Goal: Information Seeking & Learning: Check status

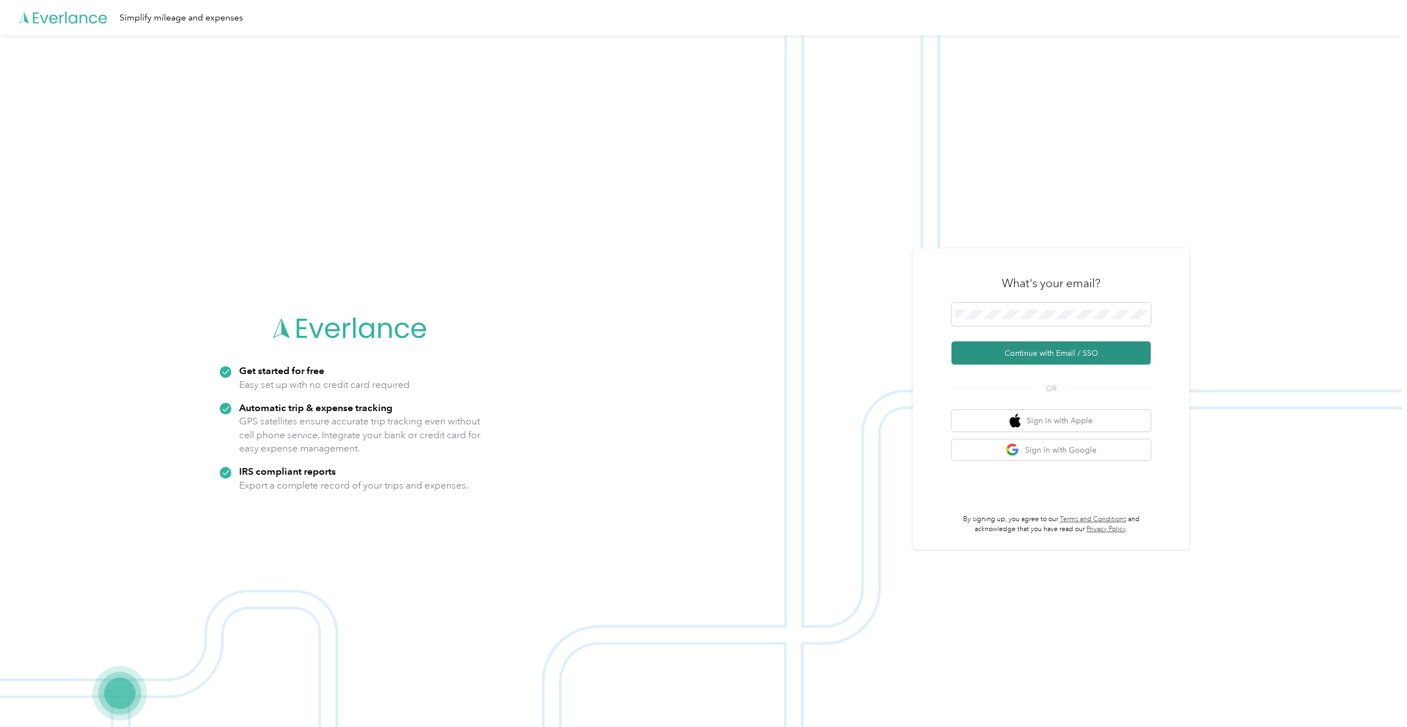
click at [992, 350] on button "Continue with Email / SSO" at bounding box center [1050, 352] width 199 height 23
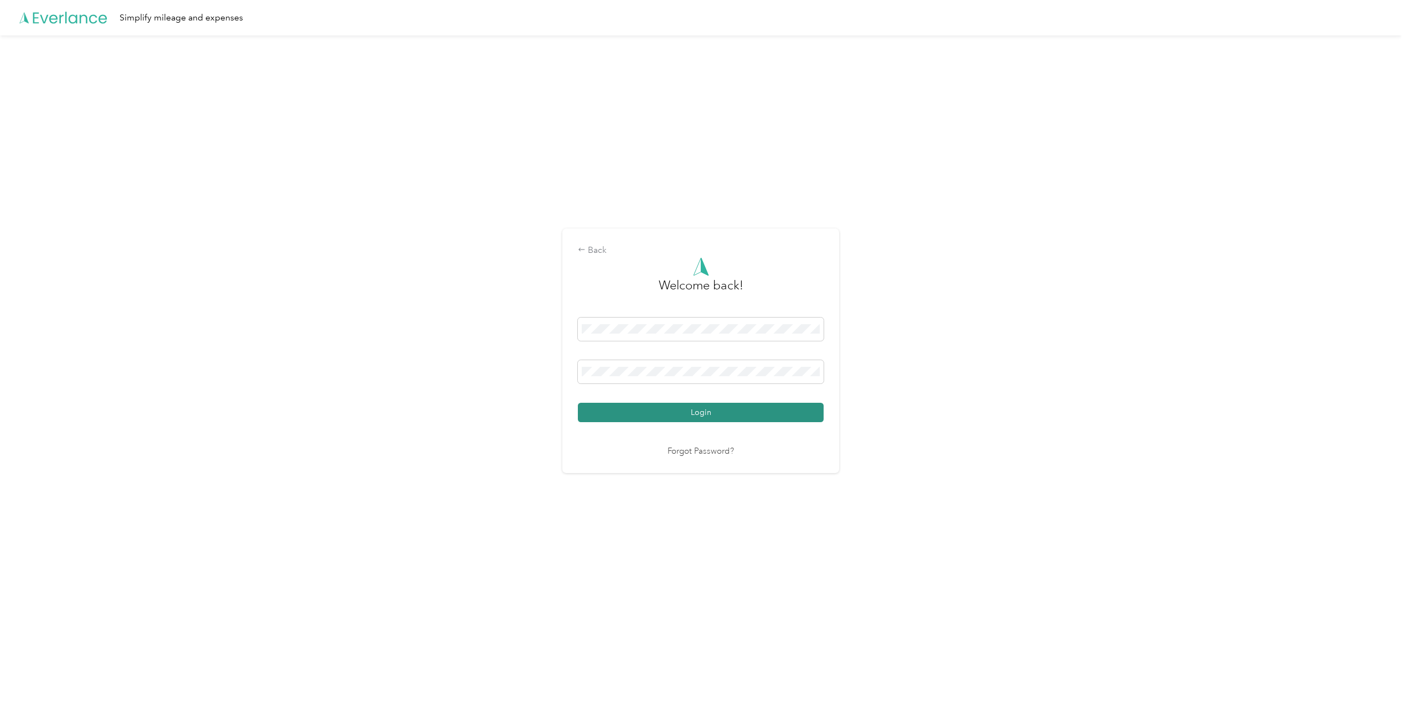
click at [619, 410] on button "Login" at bounding box center [701, 412] width 246 height 19
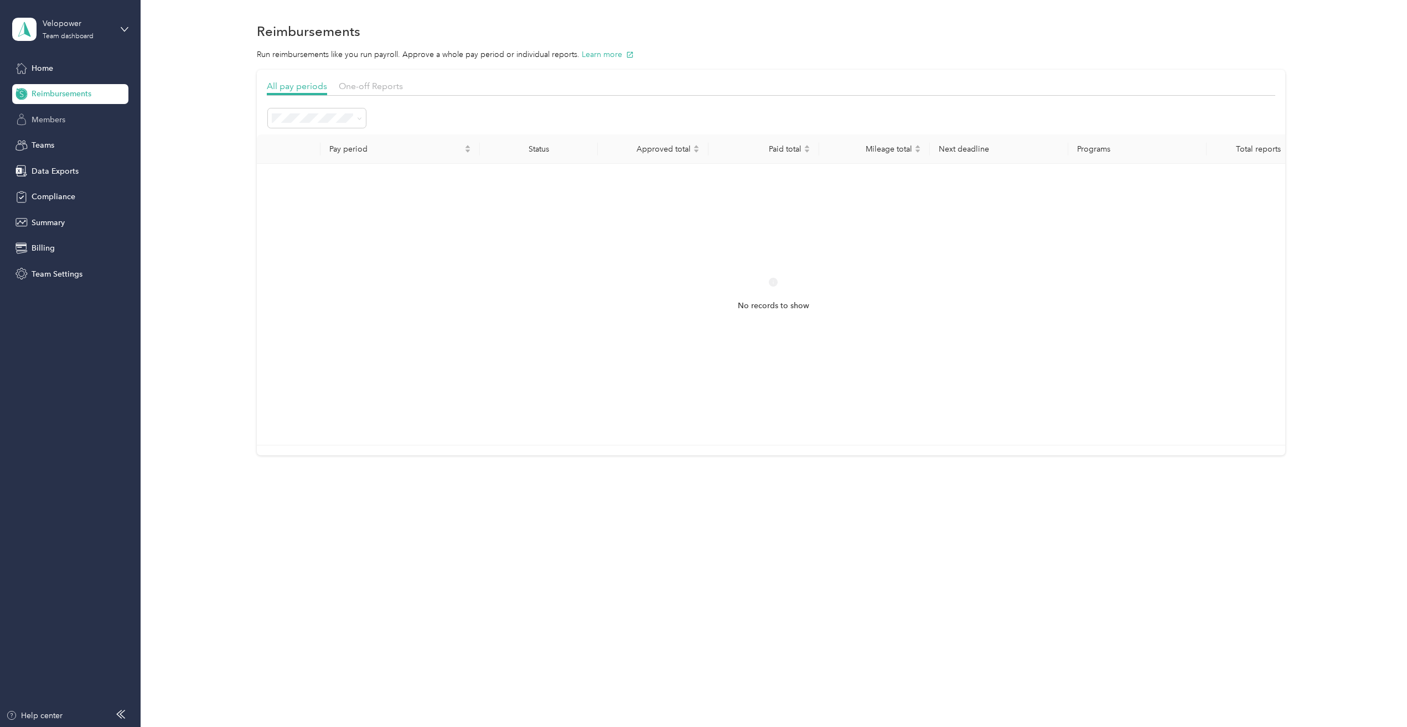
click at [75, 120] on div "Members" at bounding box center [70, 120] width 116 height 20
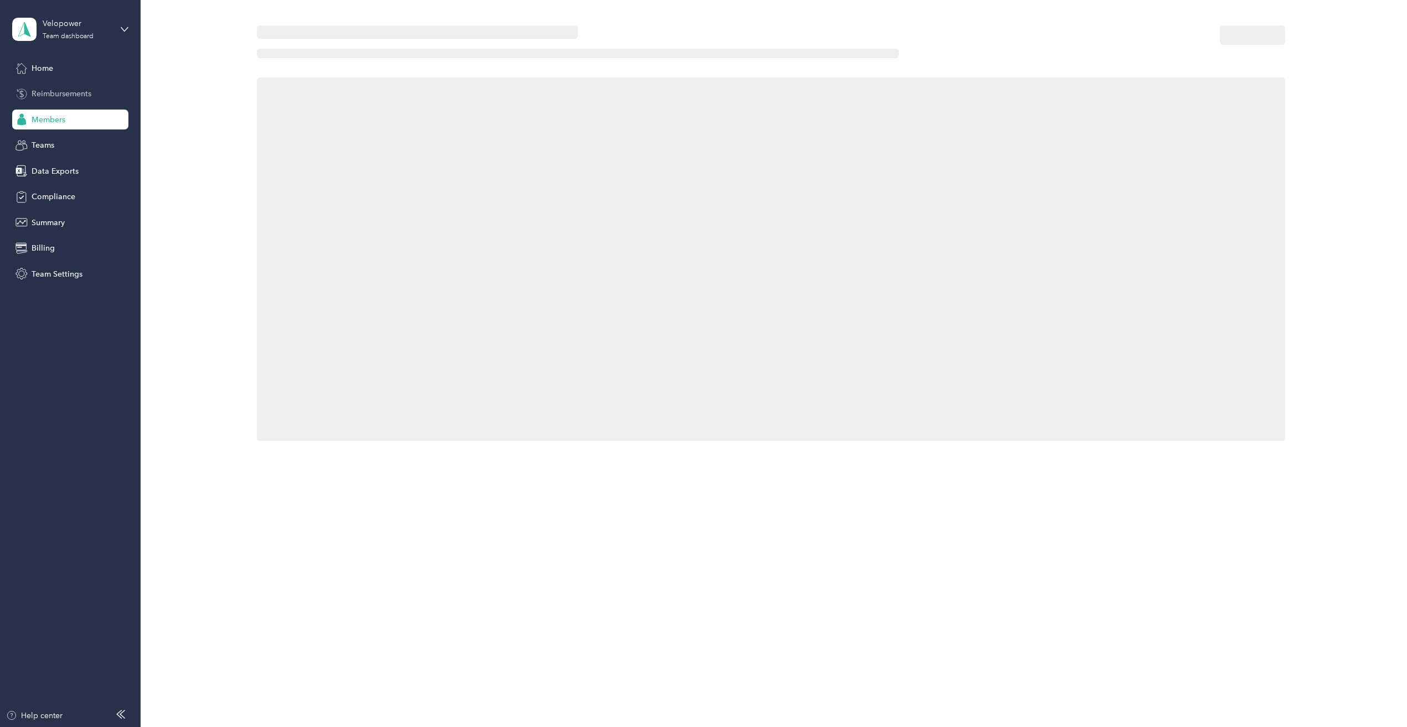
click at [75, 97] on span "Reimbursements" at bounding box center [62, 94] width 60 height 12
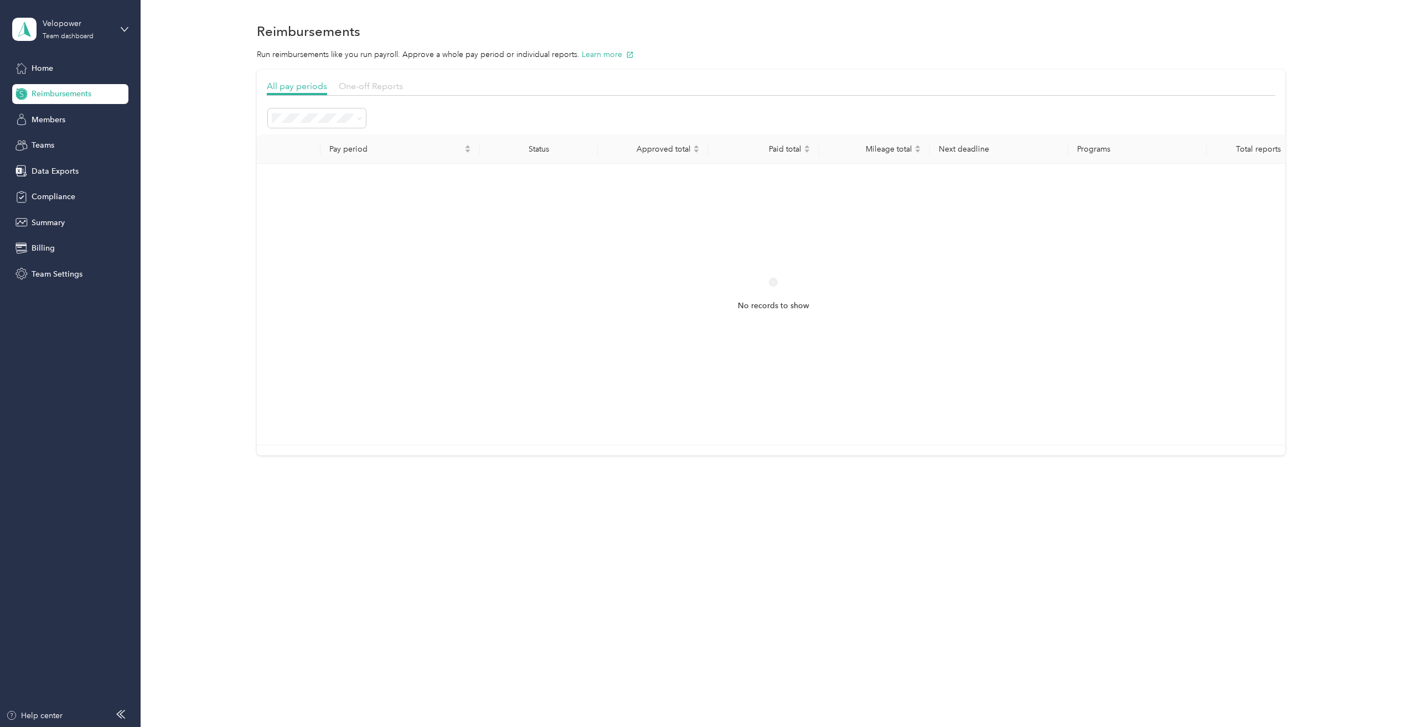
click at [367, 84] on span "One-off Reports" at bounding box center [371, 86] width 64 height 11
click at [402, 110] on span at bounding box center [450, 118] width 155 height 19
click at [557, 119] on button "Filters 1" at bounding box center [561, 119] width 50 height 20
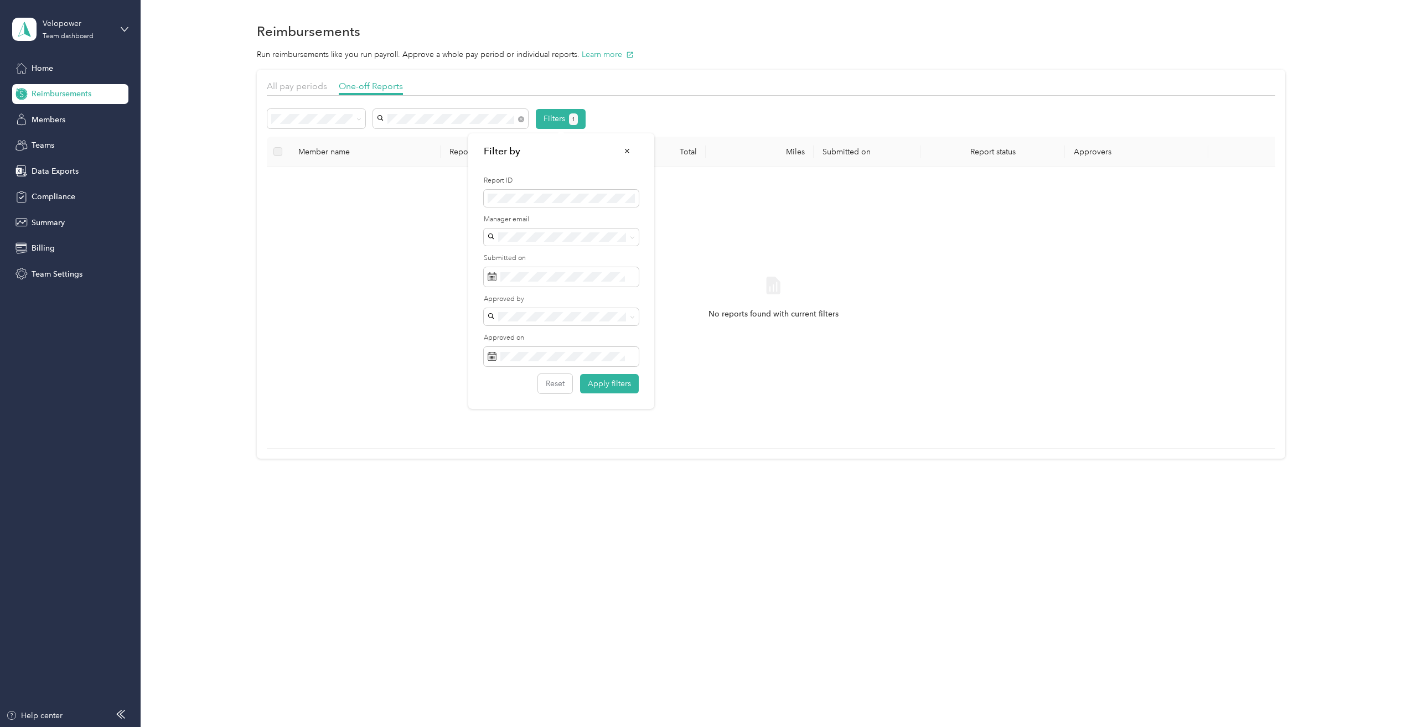
click at [664, 117] on div "Filters 1" at bounding box center [771, 119] width 1009 height 20
click at [485, 127] on span at bounding box center [450, 118] width 155 height 19
click at [482, 141] on div "[PERSON_NAME]" at bounding box center [444, 138] width 127 height 12
click at [356, 121] on icon at bounding box center [358, 119] width 5 height 5
click at [317, 141] on div "All" at bounding box center [317, 139] width 82 height 12
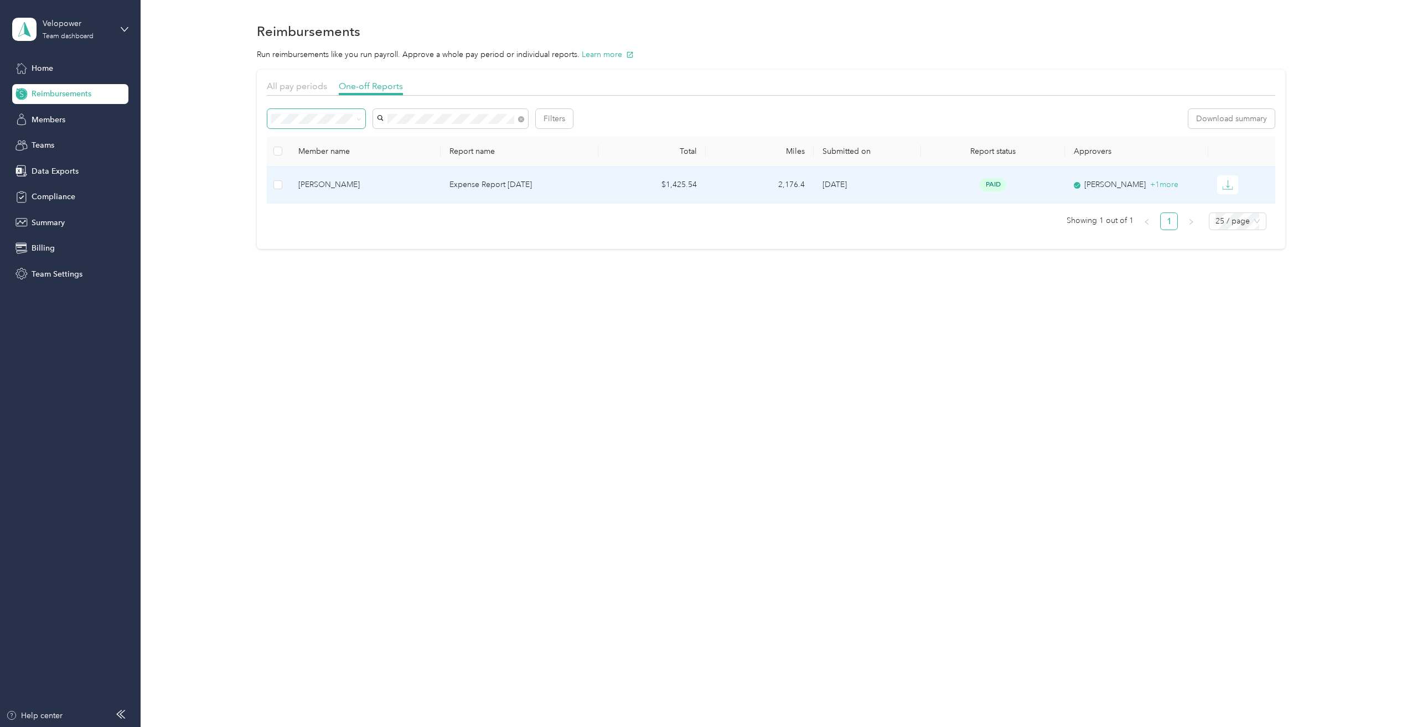
click at [654, 181] on td "$1,425.54" at bounding box center [652, 185] width 108 height 37
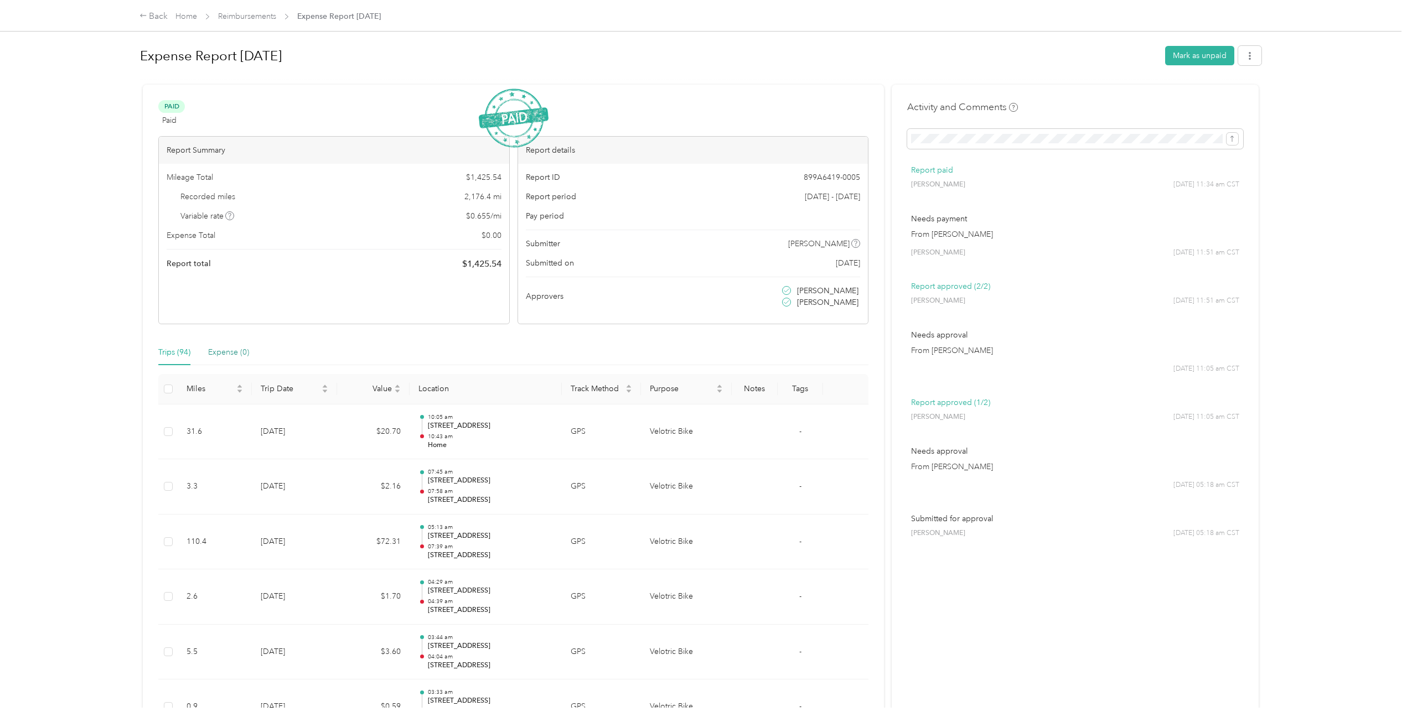
click at [219, 354] on div "Expense (0)" at bounding box center [228, 352] width 41 height 12
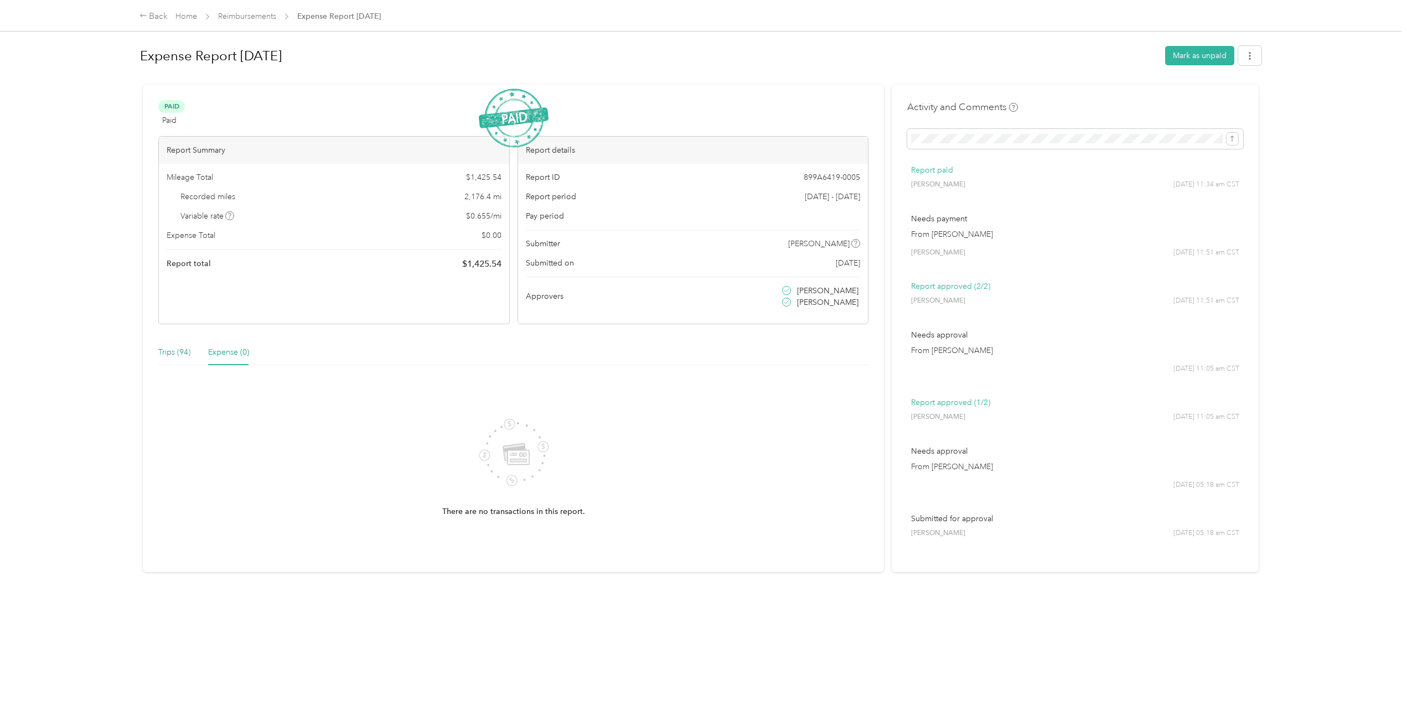
click at [177, 353] on div "Trips (94)" at bounding box center [174, 352] width 32 height 12
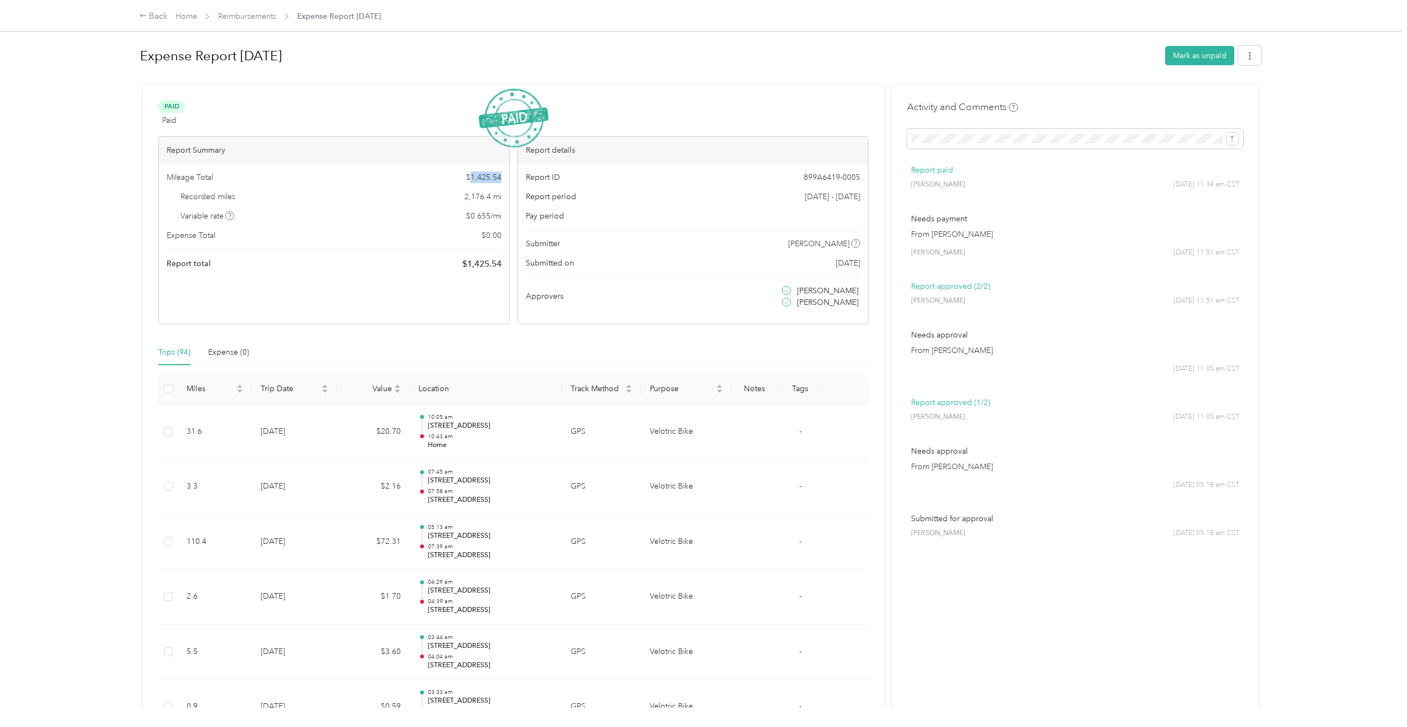
drag, startPoint x: 469, startPoint y: 174, endPoint x: 501, endPoint y: 173, distance: 32.1
click at [501, 173] on div "Mileage Total $ 1,425.54 Recorded miles 2,176.4 mi Variable rate $ 0.655 / mi E…" at bounding box center [334, 221] width 350 height 115
copy span "1,425.54"
click at [111, 141] on div "Back Home Reimbursements Expense Report [DATE] Expense Report [DATE] Mark as un…" at bounding box center [700, 363] width 1401 height 727
click at [147, 17] on icon at bounding box center [143, 16] width 8 height 8
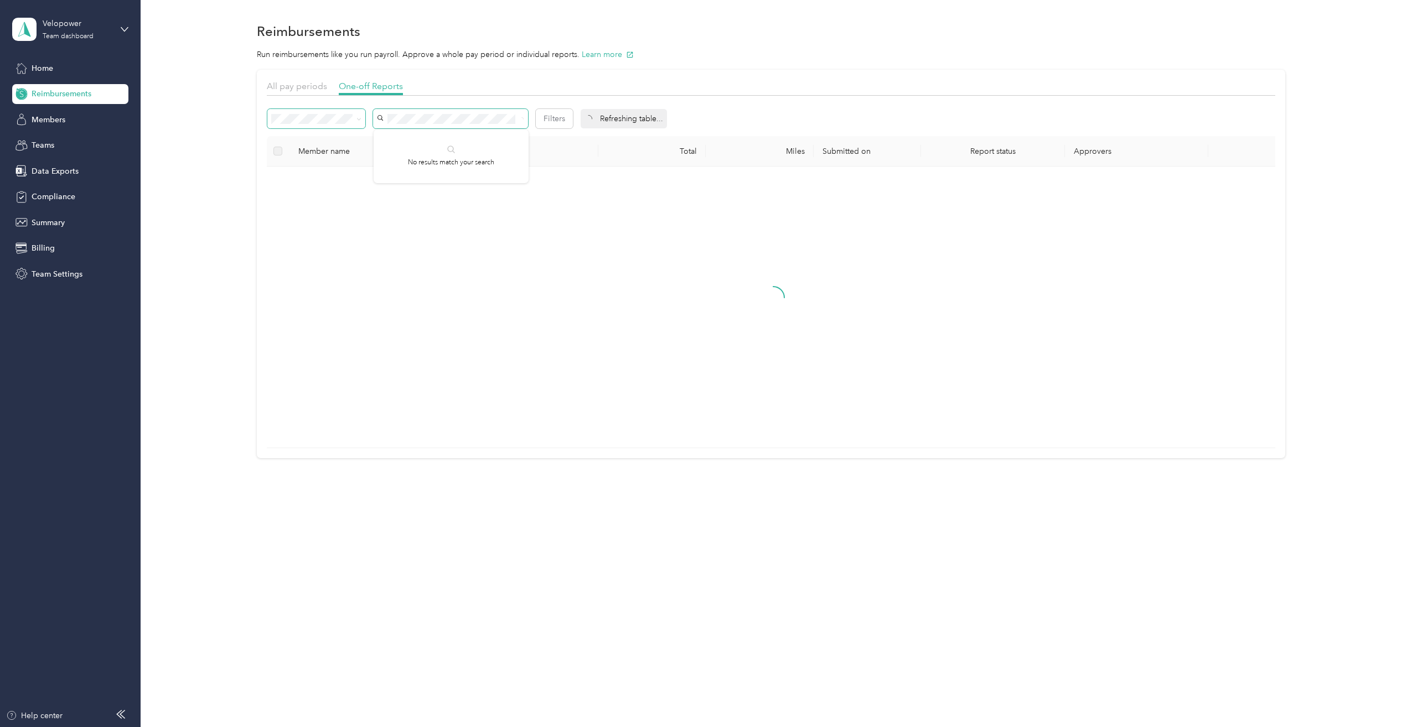
click at [309, 117] on div "Filters" at bounding box center [420, 118] width 306 height 19
click at [484, 137] on div "[PERSON_NAME]" at bounding box center [444, 139] width 127 height 12
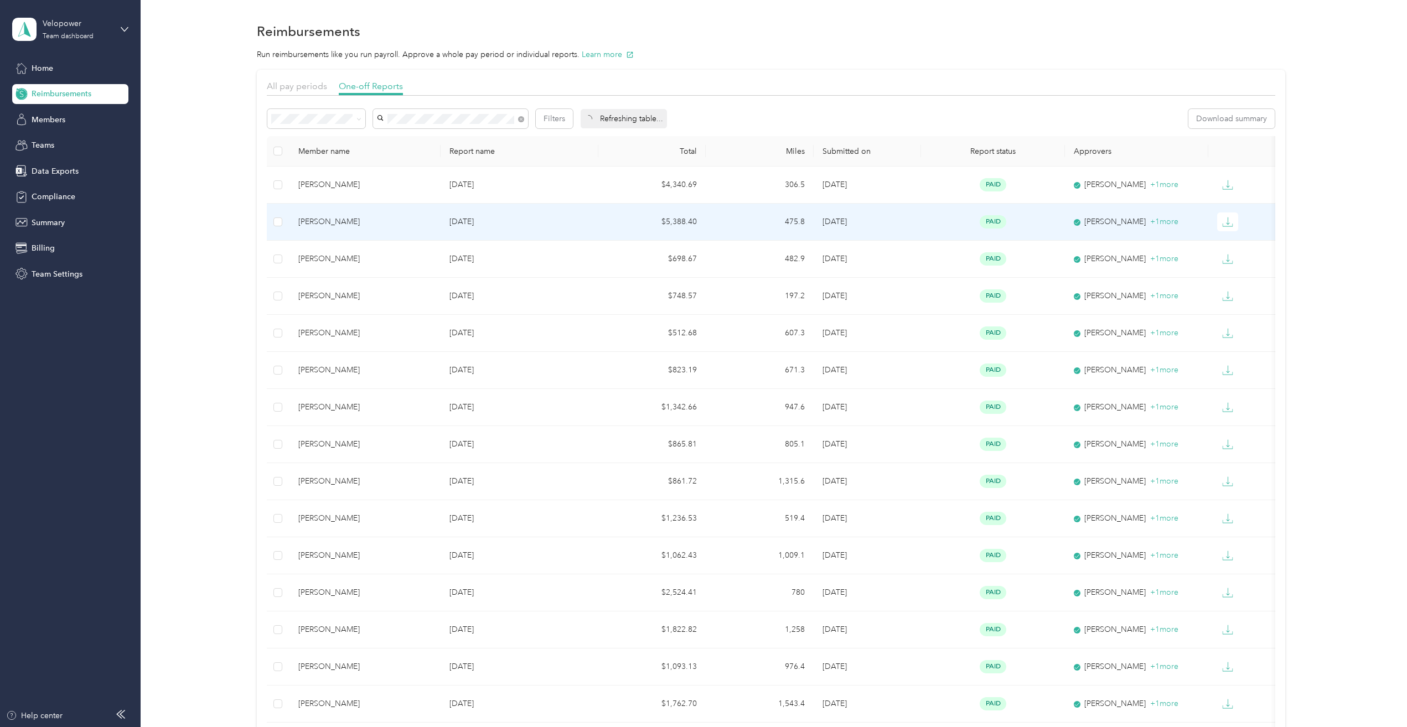
click at [409, 225] on div "[PERSON_NAME]" at bounding box center [364, 222] width 133 height 12
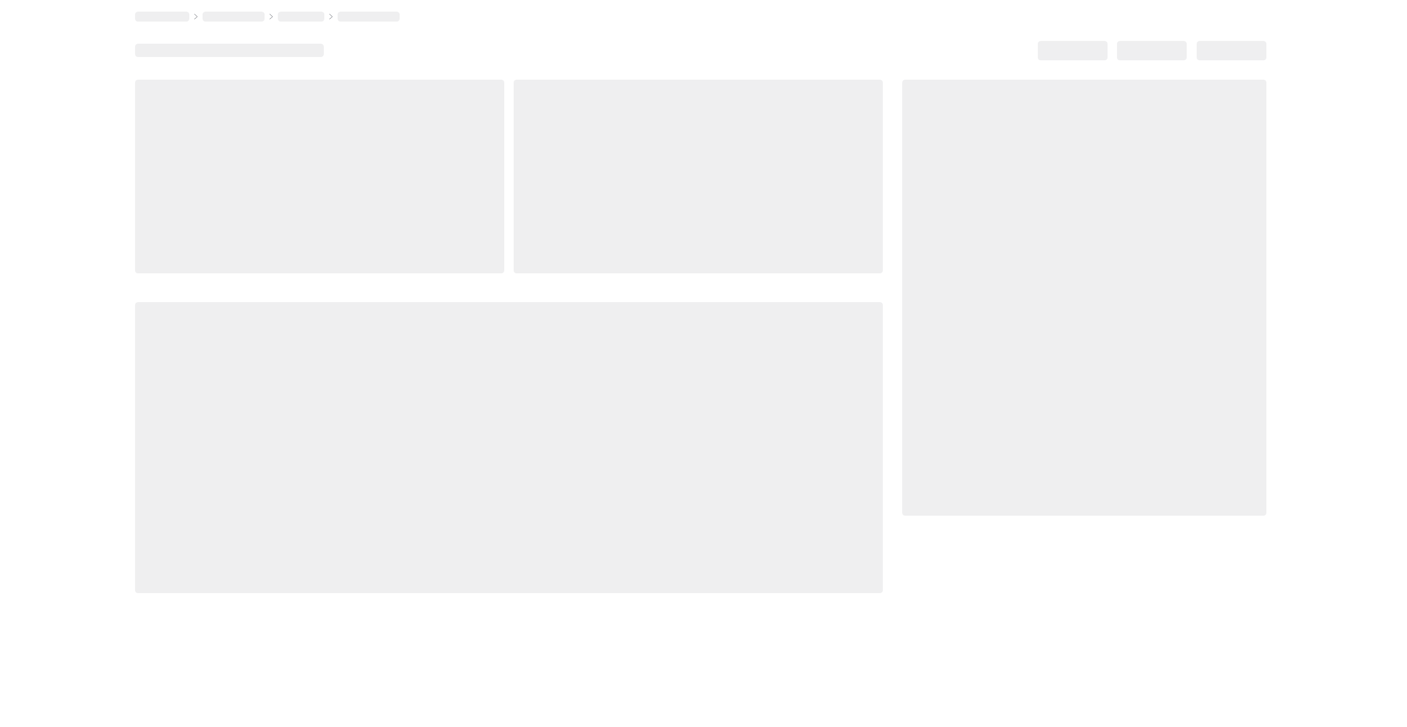
click at [409, 225] on div at bounding box center [319, 177] width 369 height 194
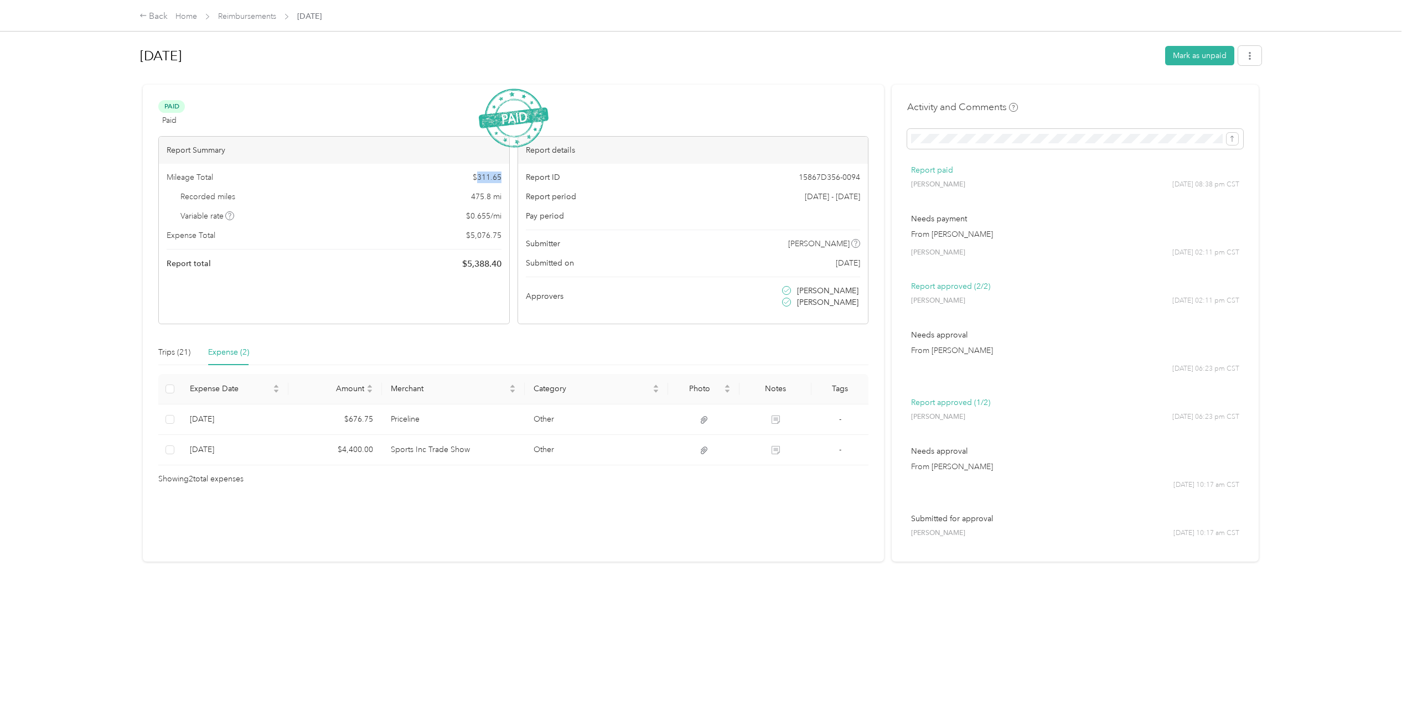
drag, startPoint x: 477, startPoint y: 177, endPoint x: 502, endPoint y: 175, distance: 25.6
click at [502, 175] on div "Mileage Total $ 311.65 Recorded miles 475.8 mi Variable rate $ 0.655 / mi Expen…" at bounding box center [334, 221] width 350 height 115
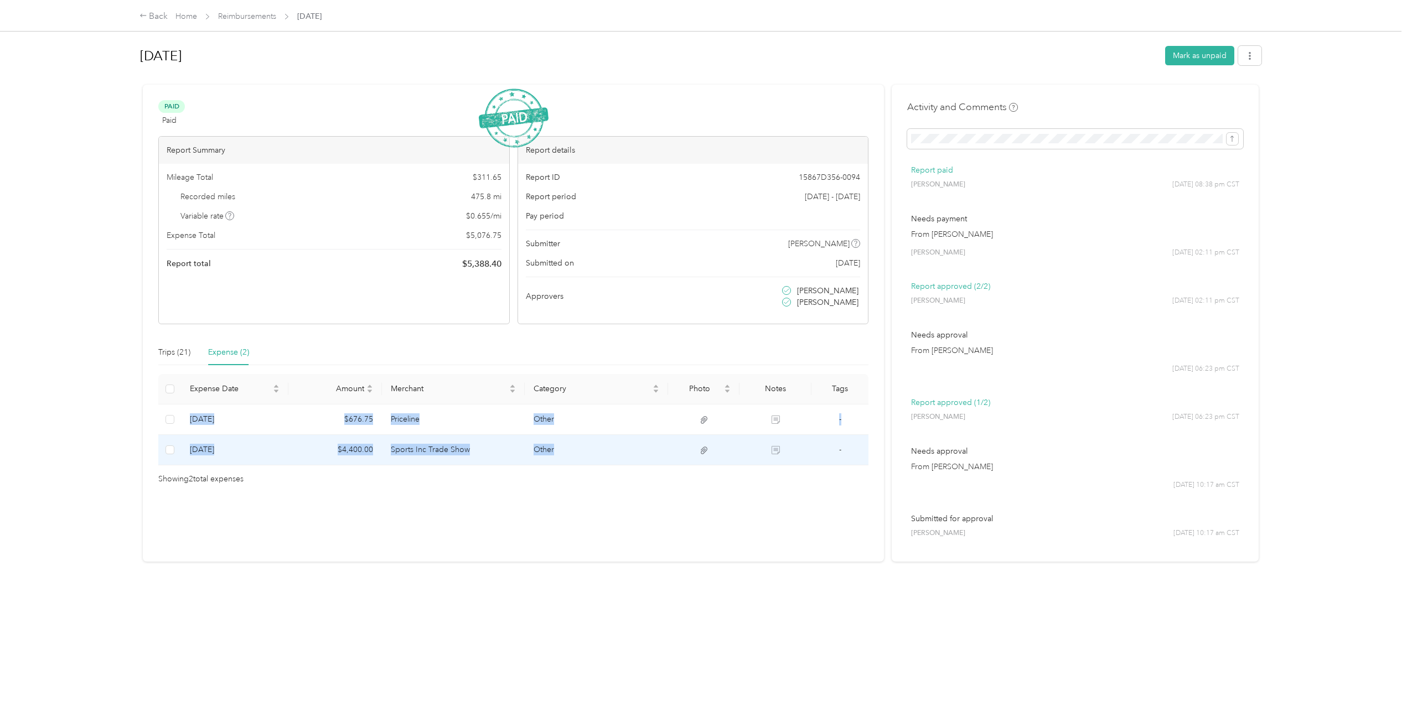
drag, startPoint x: 224, startPoint y: 414, endPoint x: 649, endPoint y: 444, distance: 426.1
click at [649, 444] on tbody "[DATE] $676.75 Priceline Other - [DATE] $4,400.00 Sports Inc Trade Show Other -" at bounding box center [513, 435] width 710 height 61
copy tbody "[DATE] $676.75 Priceline Other - [DATE] $4,400.00 Sports Inc Trade Show Other"
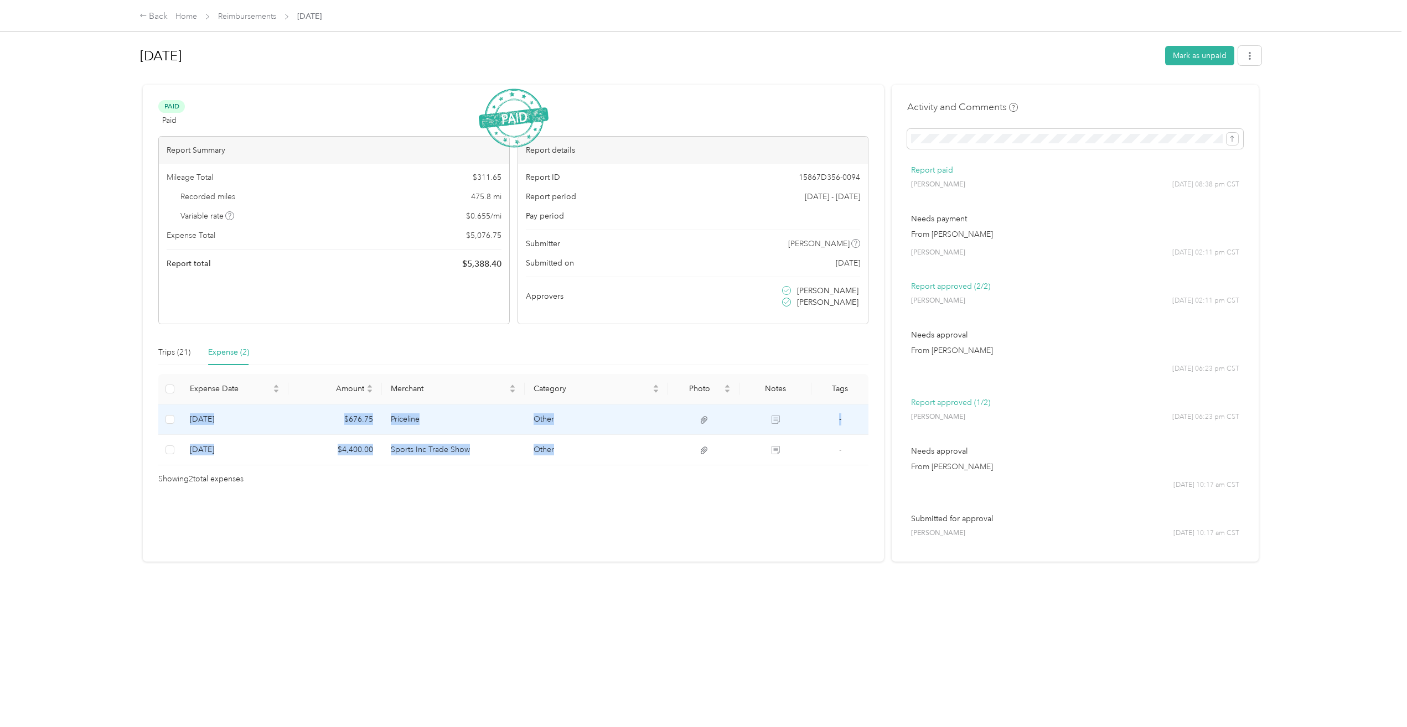
click at [235, 432] on td "[DATE]" at bounding box center [234, 420] width 107 height 30
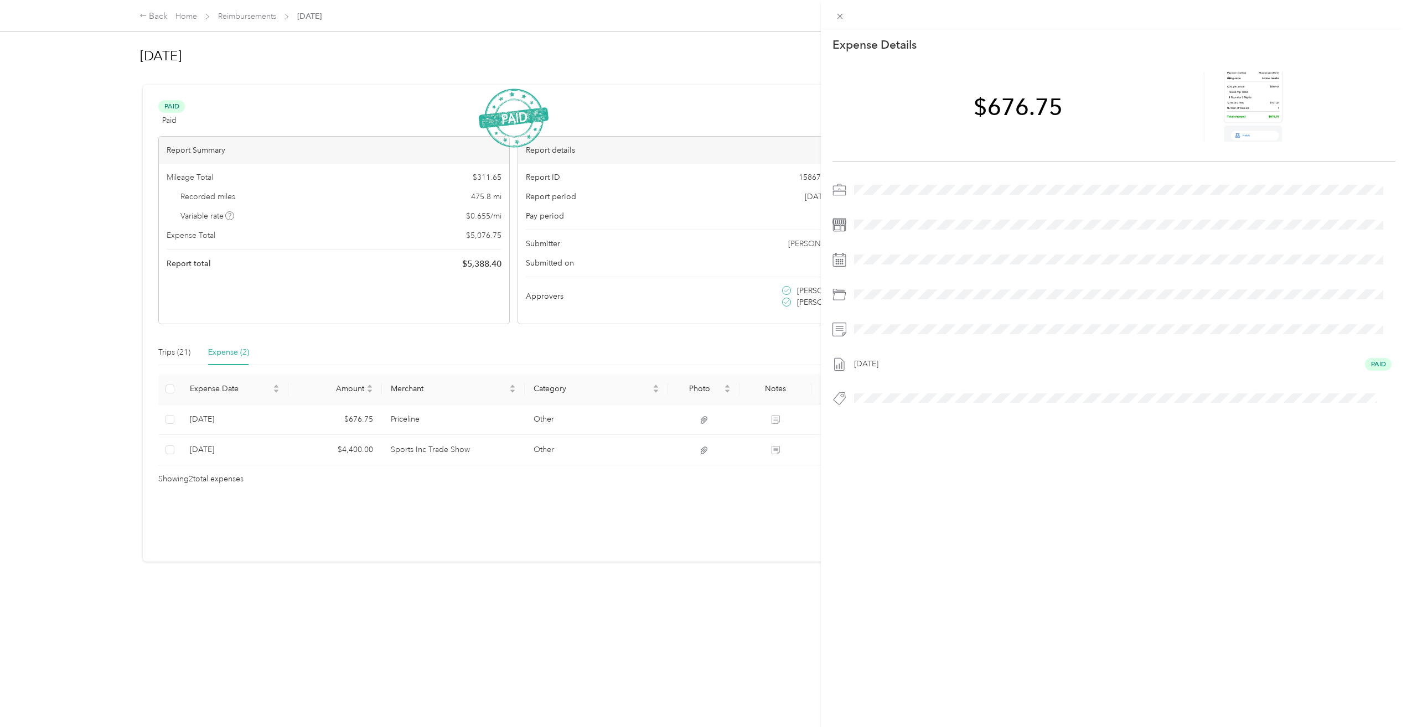
drag, startPoint x: 185, startPoint y: 417, endPoint x: 460, endPoint y: 442, distance: 276.2
click at [460, 442] on div "This expense cannot be edited because it is either under review, approved, or p…" at bounding box center [703, 363] width 1407 height 727
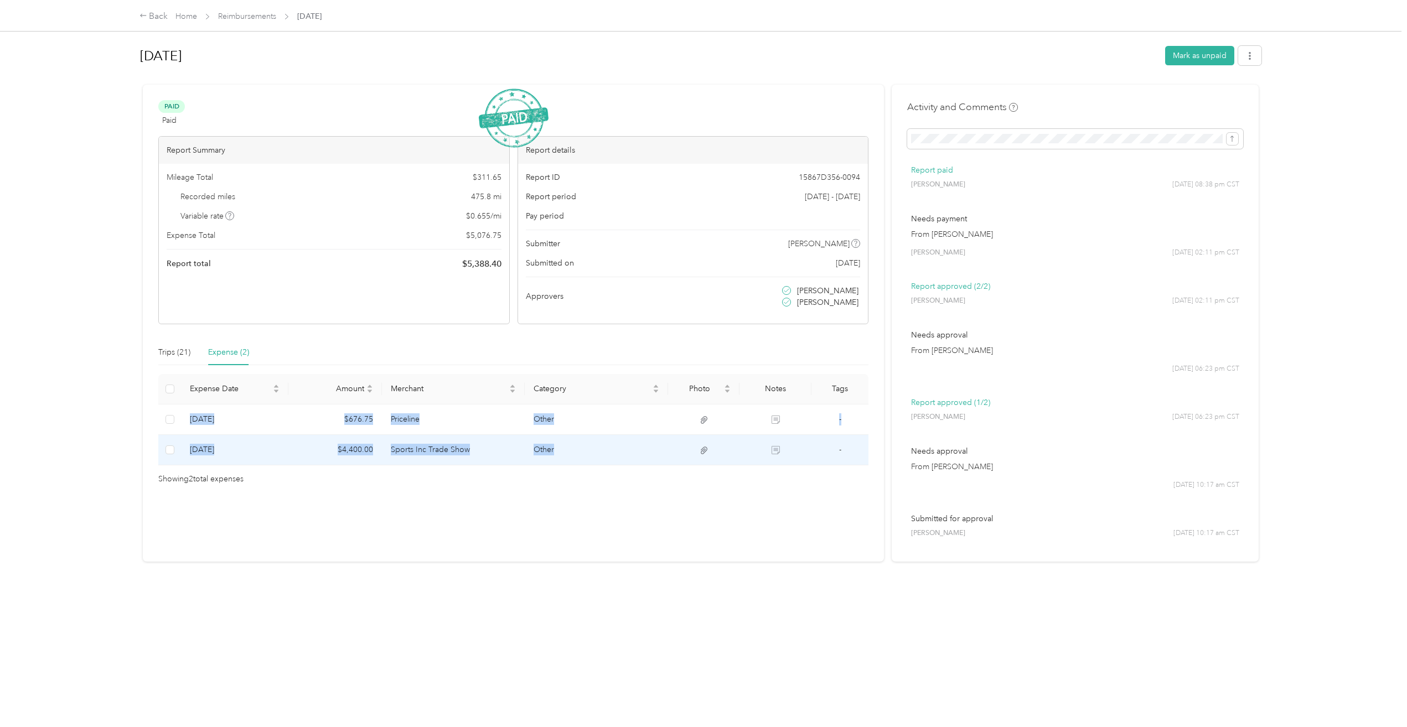
drag, startPoint x: 189, startPoint y: 416, endPoint x: 827, endPoint y: 457, distance: 639.4
click at [827, 457] on tbody "[DATE] $676.75 Priceline Other - [DATE] $4,400.00 Sports Inc Trade Show Other -" at bounding box center [513, 435] width 710 height 61
drag, startPoint x: 160, startPoint y: 416, endPoint x: 856, endPoint y: 459, distance: 697.0
click at [856, 459] on tbody "[DATE] $676.75 Priceline Other - [DATE] $4,400.00 Sports Inc Trade Show Other -" at bounding box center [513, 435] width 710 height 61
copy tbody "[DATE] $676.75 Priceline Other - [DATE] $4,400.00 Sports Inc Trade Show Other -"
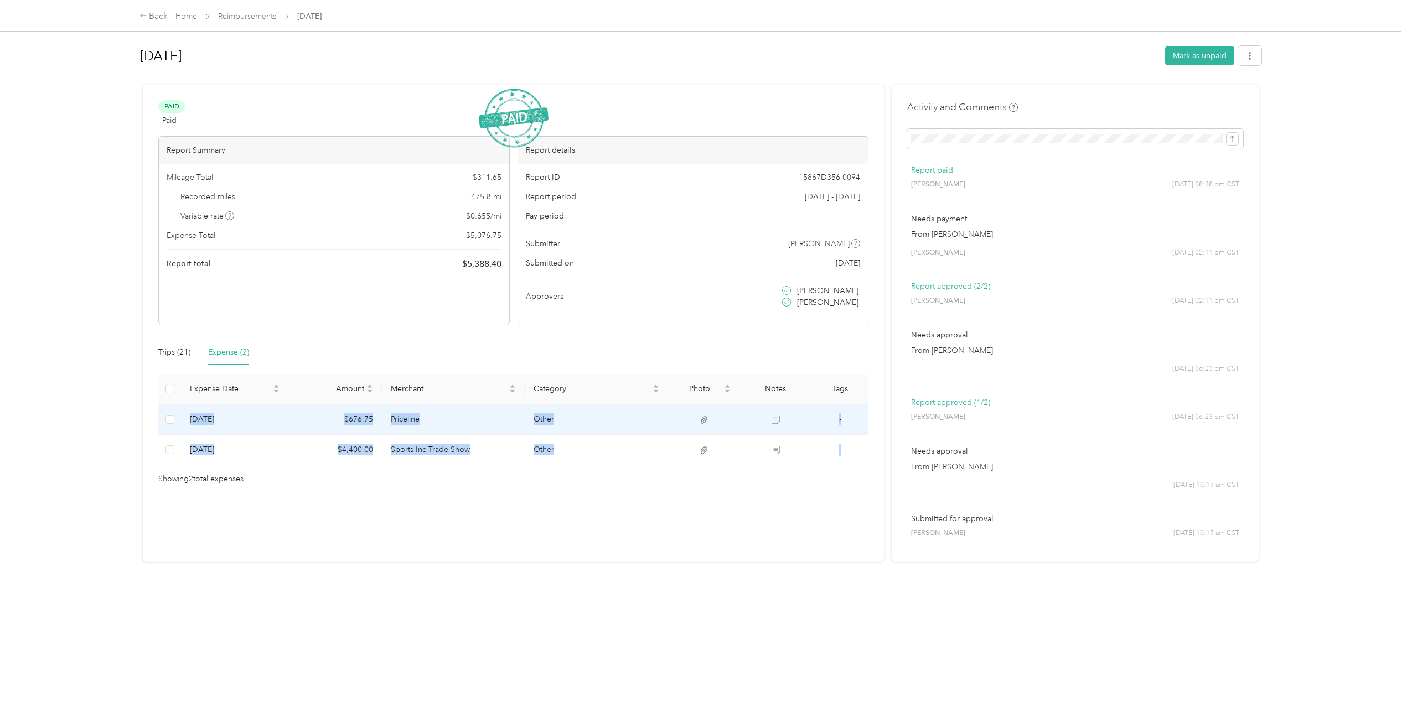
click at [323, 425] on td "$676.75" at bounding box center [334, 420] width 93 height 30
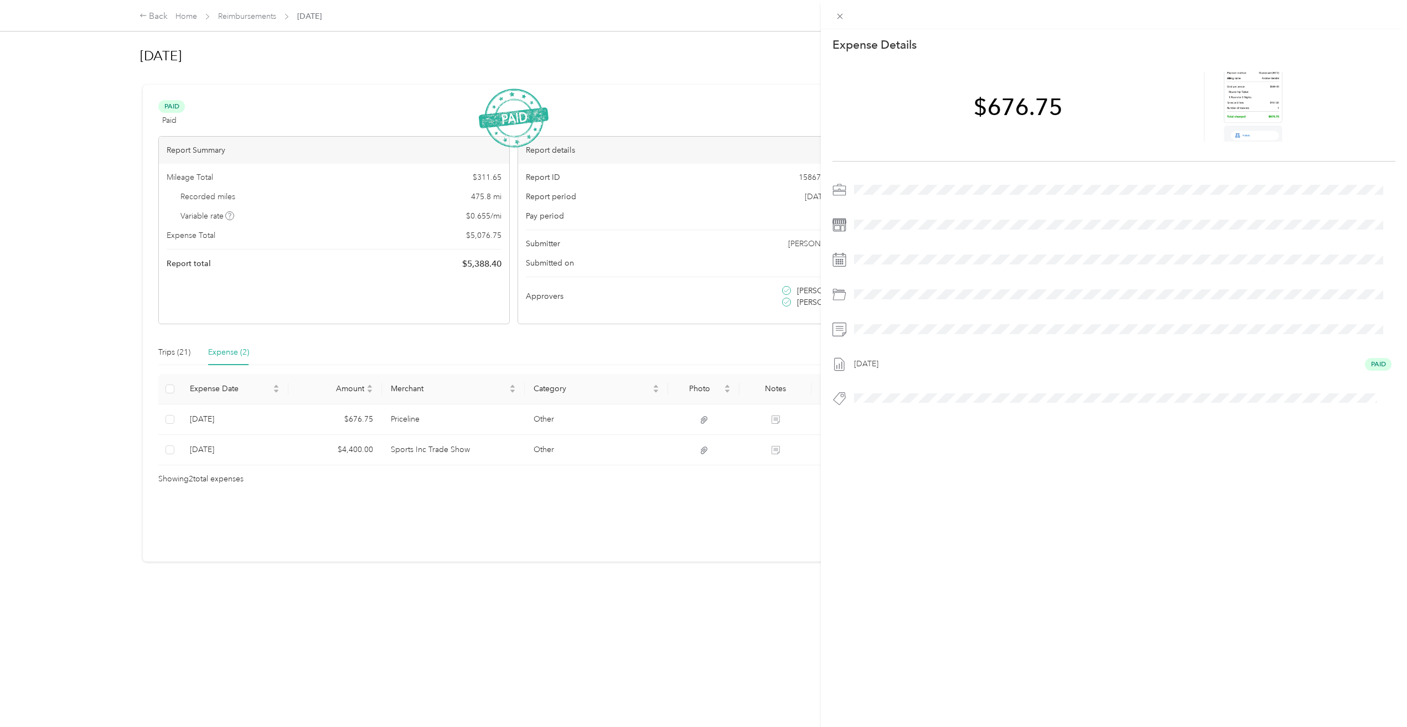
drag, startPoint x: 190, startPoint y: 420, endPoint x: 341, endPoint y: 422, distance: 151.1
click at [341, 422] on div "This expense cannot be edited because it is either under review, approved, or p…" at bounding box center [703, 363] width 1407 height 727
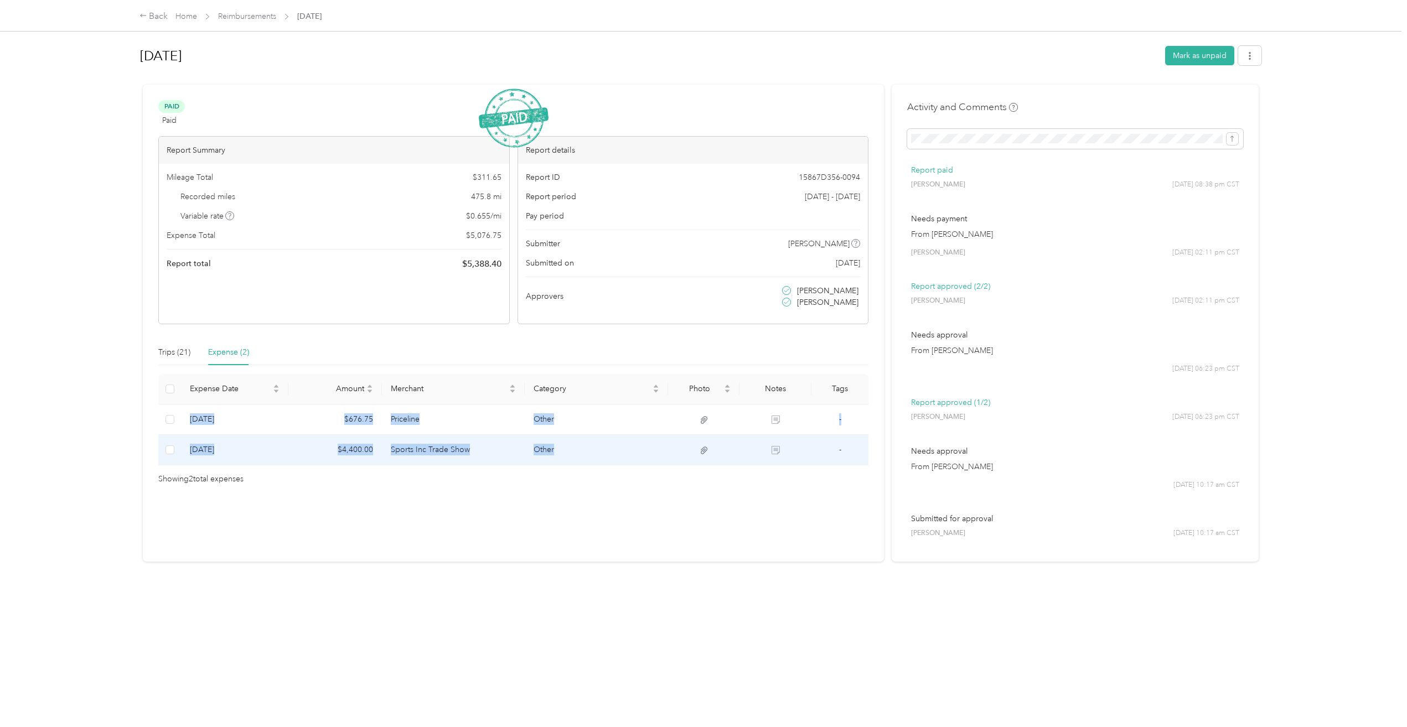
drag, startPoint x: 189, startPoint y: 417, endPoint x: 738, endPoint y: 447, distance: 550.4
click at [738, 447] on tbody "[DATE] $676.75 Priceline Other - [DATE] $4,400.00 Sports Inc Trade Show Other -" at bounding box center [513, 435] width 710 height 61
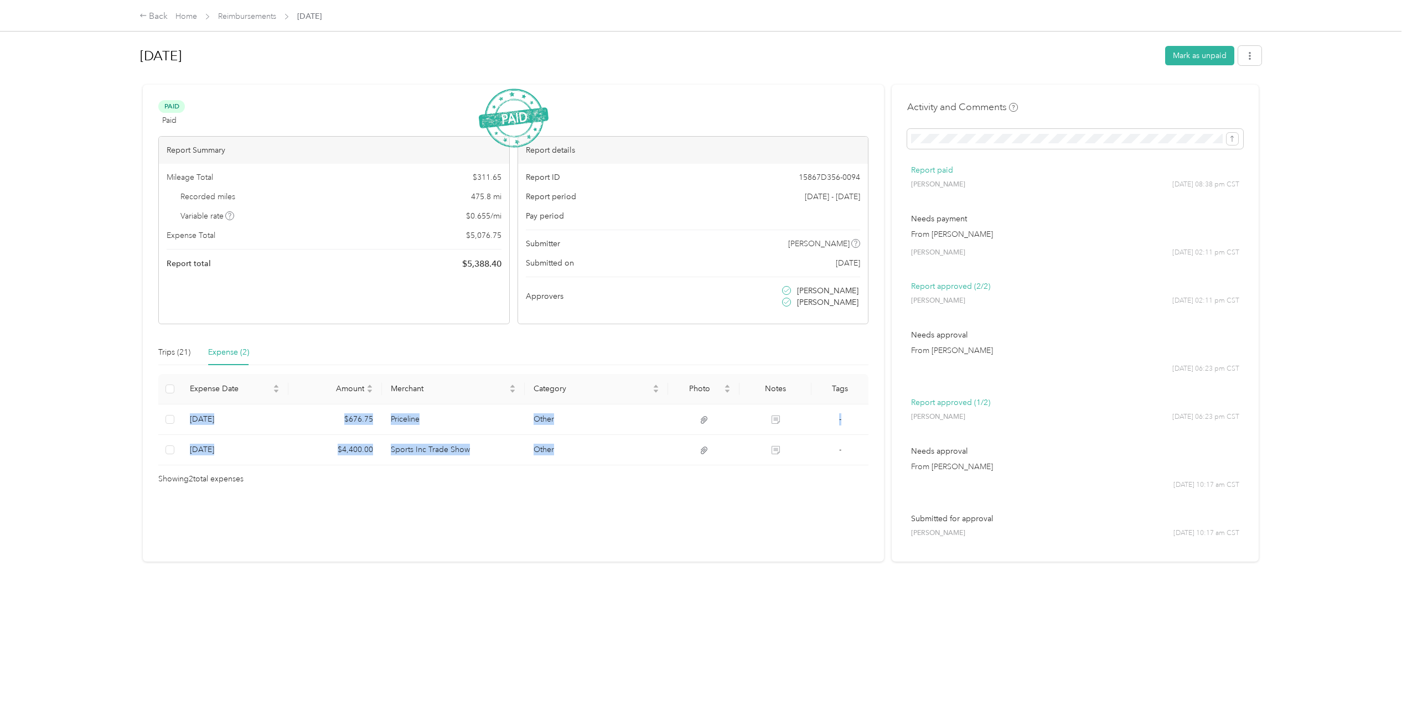
copy tbody "[DATE] $676.75 Priceline Other - [DATE] $4,400.00 Sports Inc Trade Show Other"
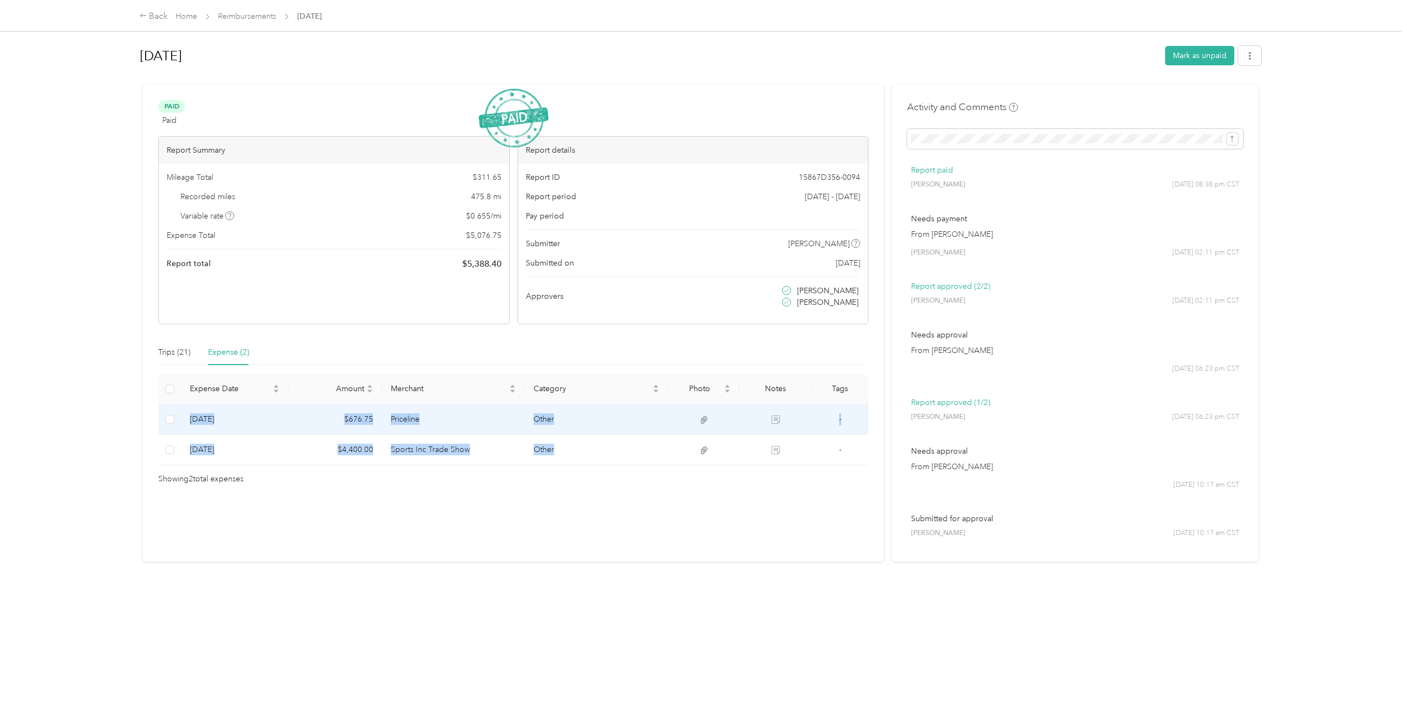
click at [250, 428] on td "[DATE]" at bounding box center [234, 420] width 107 height 30
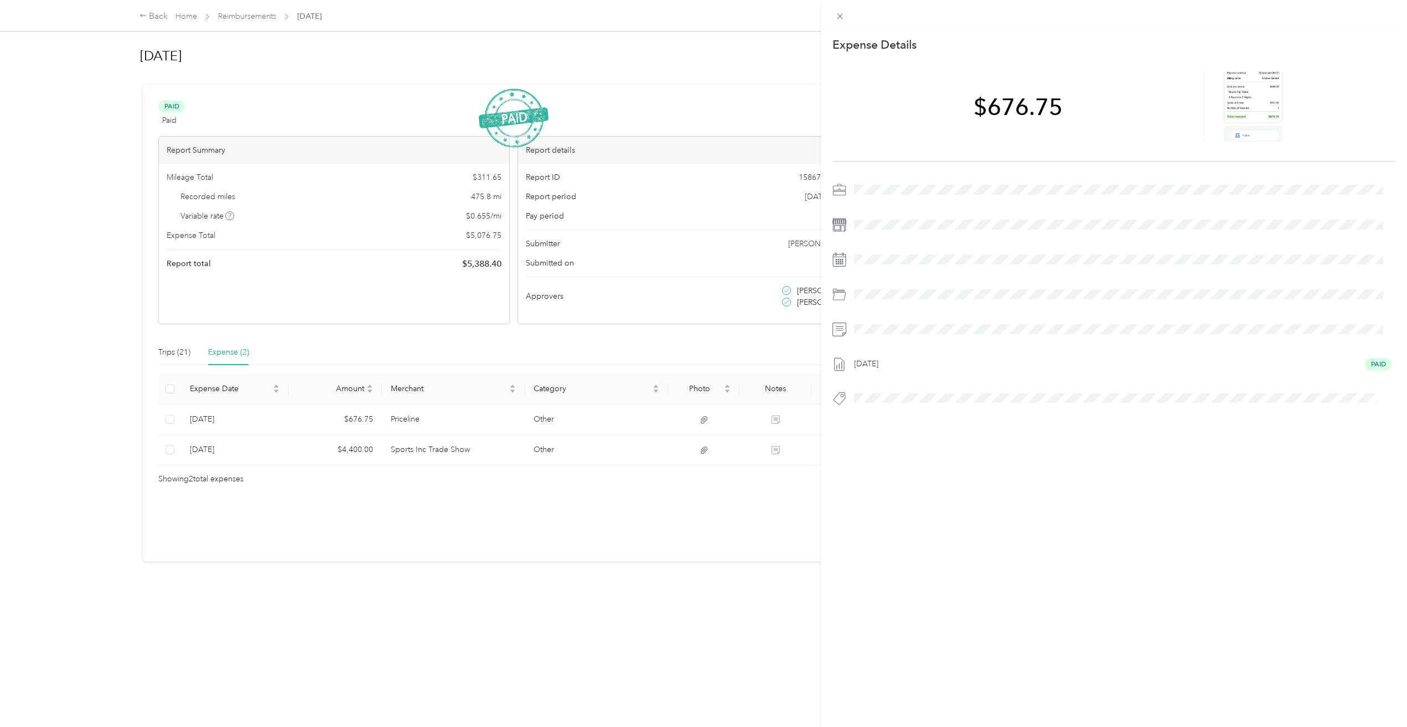
click at [191, 417] on div "This expense cannot be edited because it is either under review, approved, or p…" at bounding box center [703, 363] width 1407 height 727
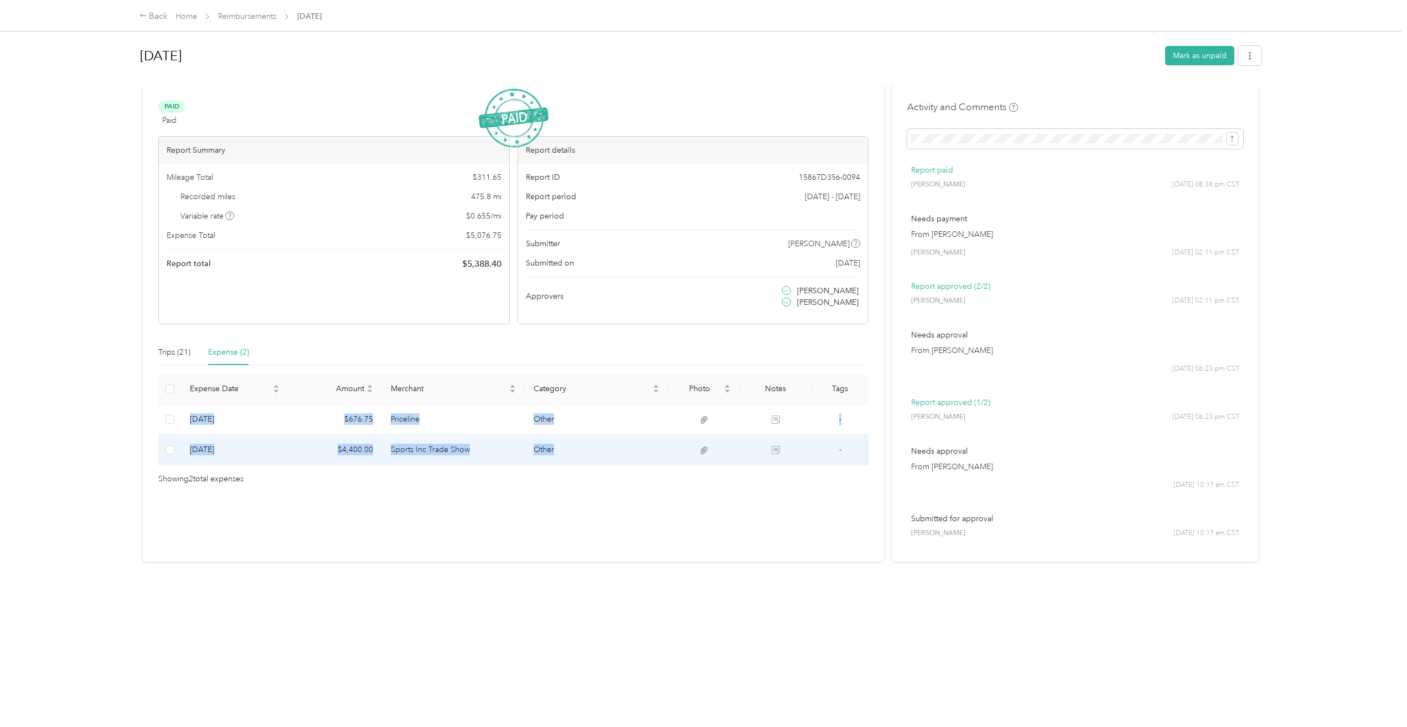
drag, startPoint x: 189, startPoint y: 415, endPoint x: 798, endPoint y: 453, distance: 610.0
click at [798, 453] on tbody "[DATE] $676.75 Priceline Other - [DATE] $4,400.00 Sports Inc Trade Show Other -" at bounding box center [513, 435] width 710 height 61
copy tbody "[DATE] $676.75 Priceline Other - [DATE] $4,400.00 Sports Inc Trade Show Other"
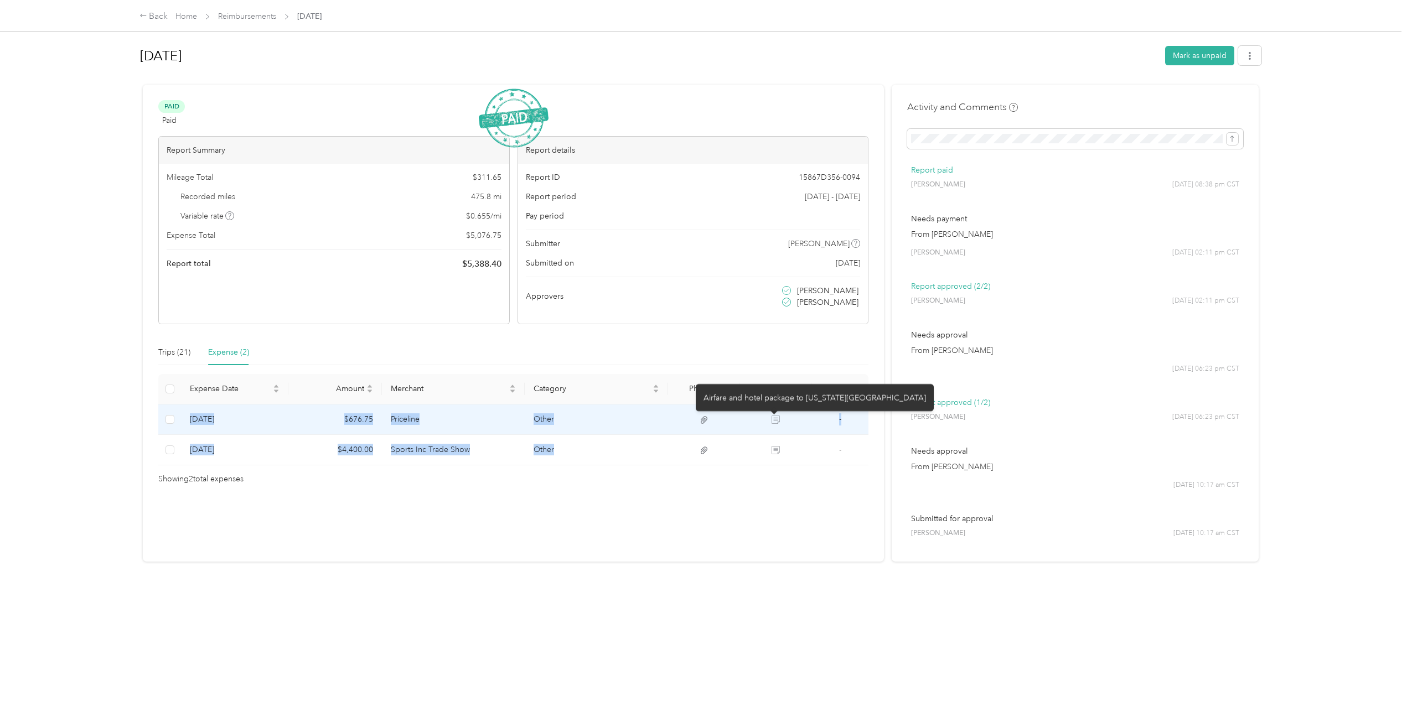
click at [772, 421] on icon at bounding box center [776, 420] width 8 height 8
drag, startPoint x: 700, startPoint y: 398, endPoint x: 844, endPoint y: 400, distance: 144.5
click at [844, 400] on div "Airfare and hotel package to [US_STATE][GEOGRAPHIC_DATA]" at bounding box center [815, 397] width 238 height 27
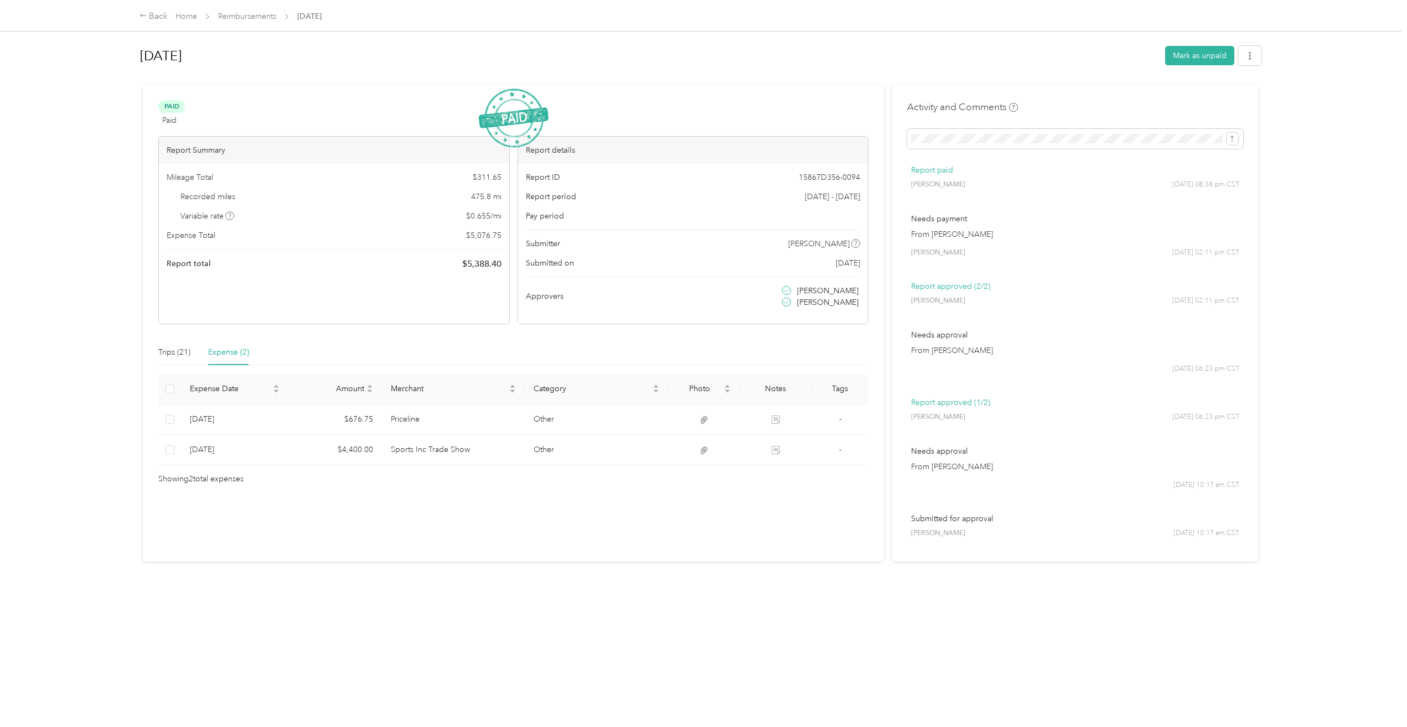
copy div "Airfare and hotel package to [US_STATE][GEOGRAPHIC_DATA]"
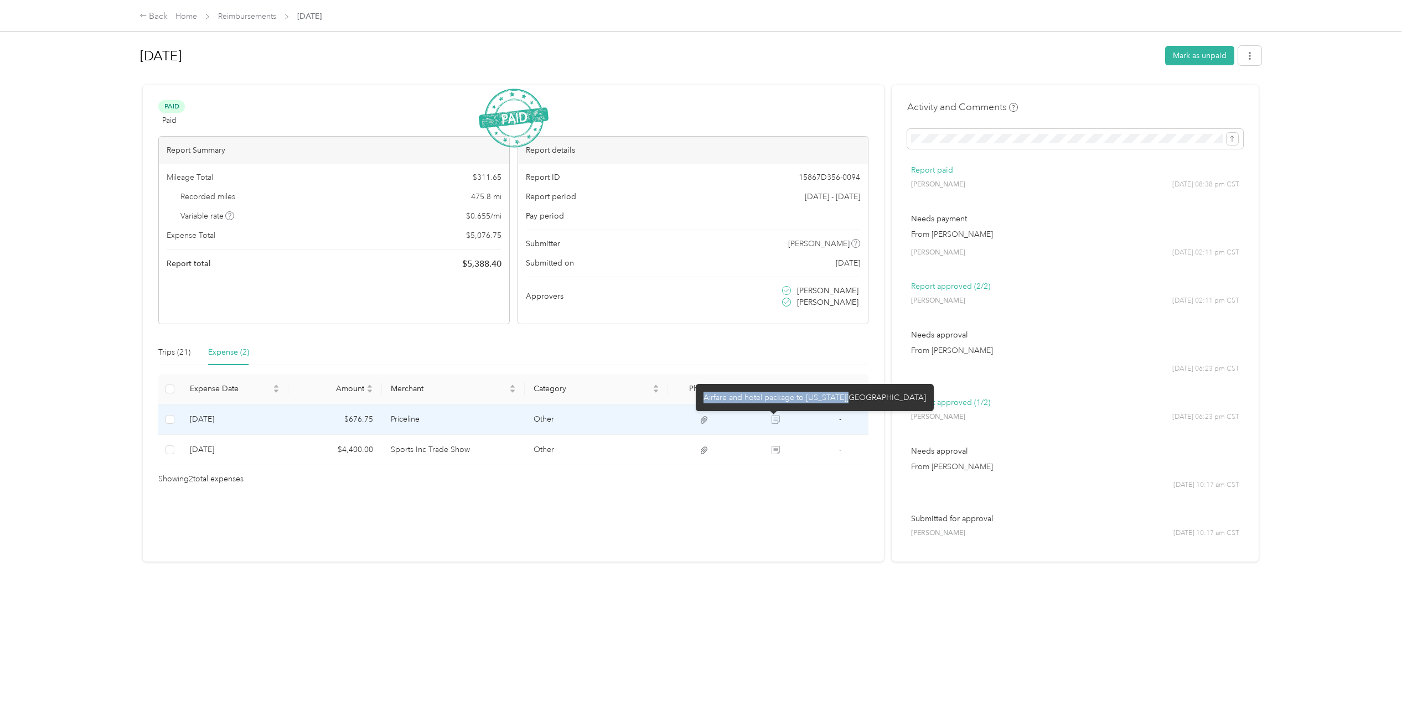
drag, startPoint x: 705, startPoint y: 397, endPoint x: 845, endPoint y: 399, distance: 140.0
click at [845, 399] on div "Airfare and hotel package to [US_STATE][GEOGRAPHIC_DATA]" at bounding box center [815, 397] width 238 height 27
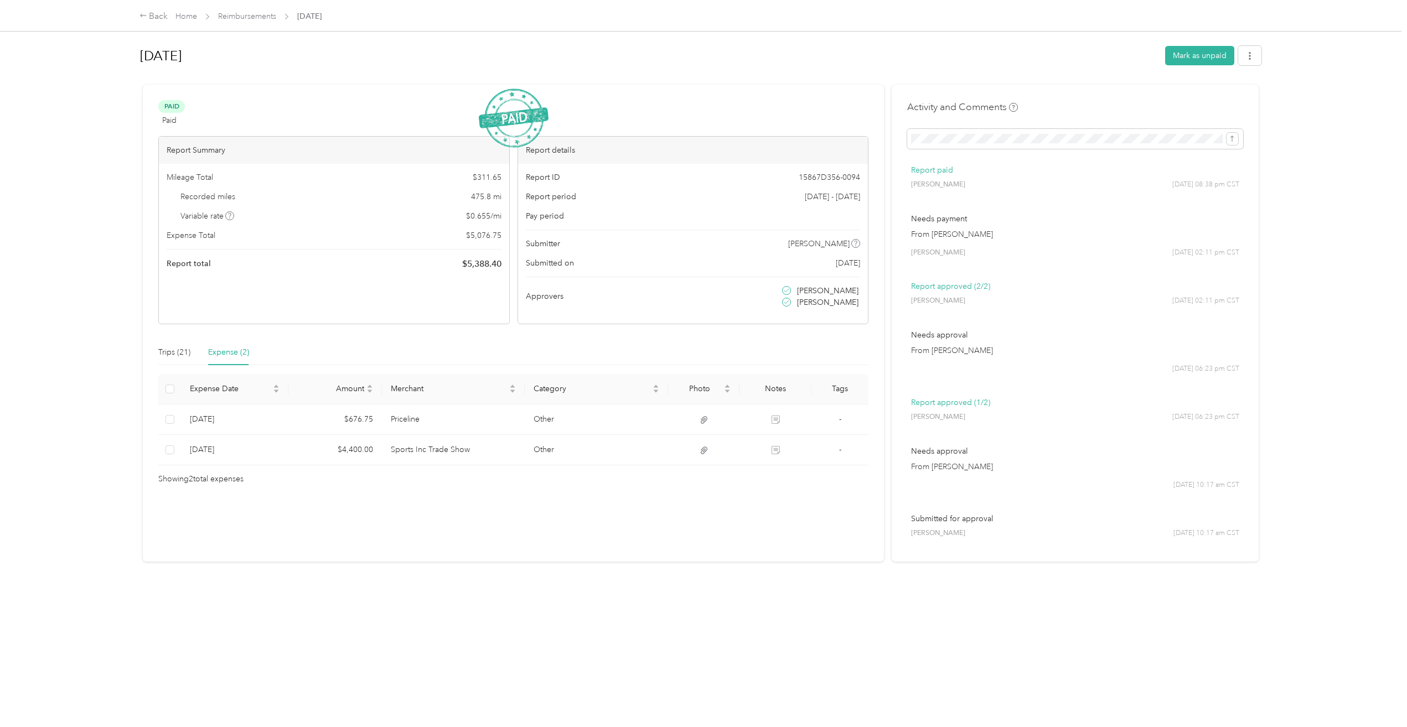
copy div "Airfare and hotel package to [US_STATE][GEOGRAPHIC_DATA]"
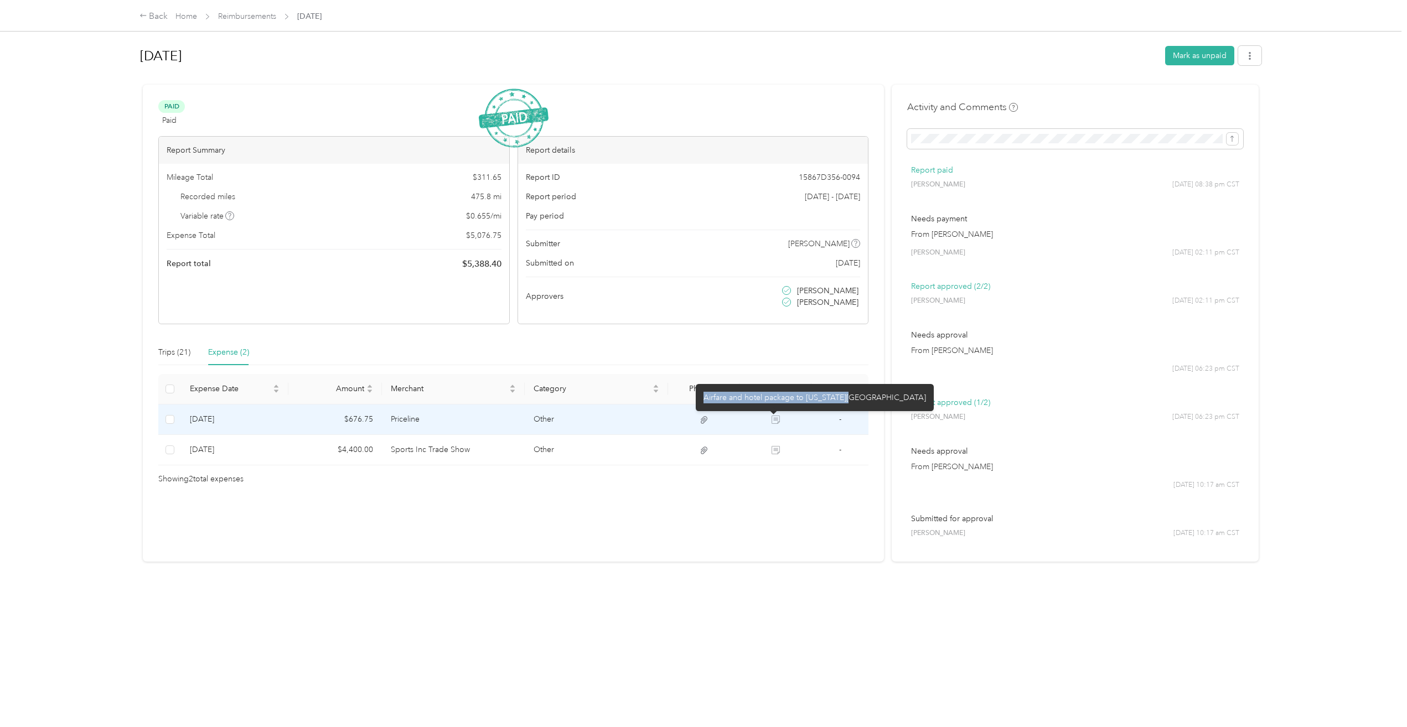
drag, startPoint x: 703, startPoint y: 395, endPoint x: 845, endPoint y: 395, distance: 141.1
click at [845, 395] on div "Airfare and hotel package to [US_STATE][GEOGRAPHIC_DATA]" at bounding box center [815, 397] width 238 height 27
copy div "Airfare and hotel package to [US_STATE][GEOGRAPHIC_DATA]"
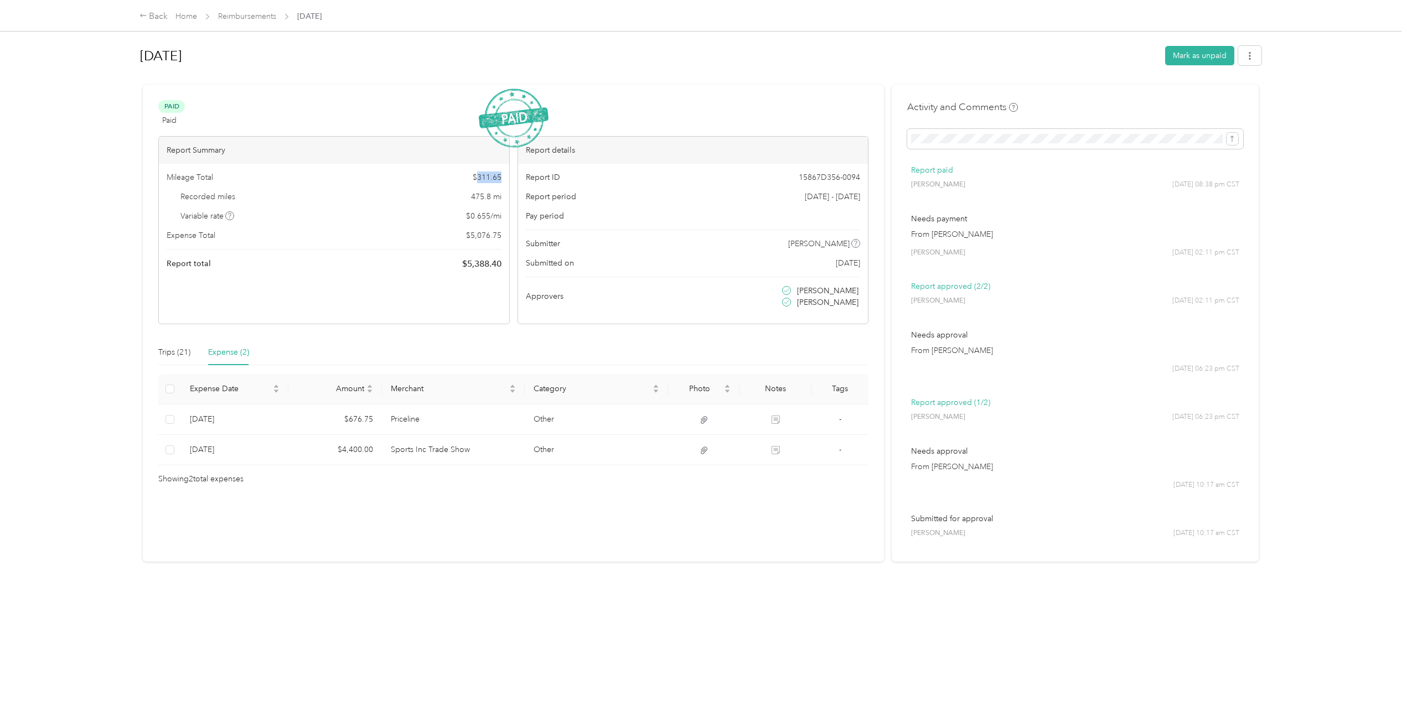
drag, startPoint x: 474, startPoint y: 179, endPoint x: 505, endPoint y: 174, distance: 31.3
click at [505, 174] on div "Mileage Total $ 311.65 Recorded miles 475.8 mi Variable rate $ 0.655 / mi Expen…" at bounding box center [334, 221] width 350 height 115
copy span "311.65"
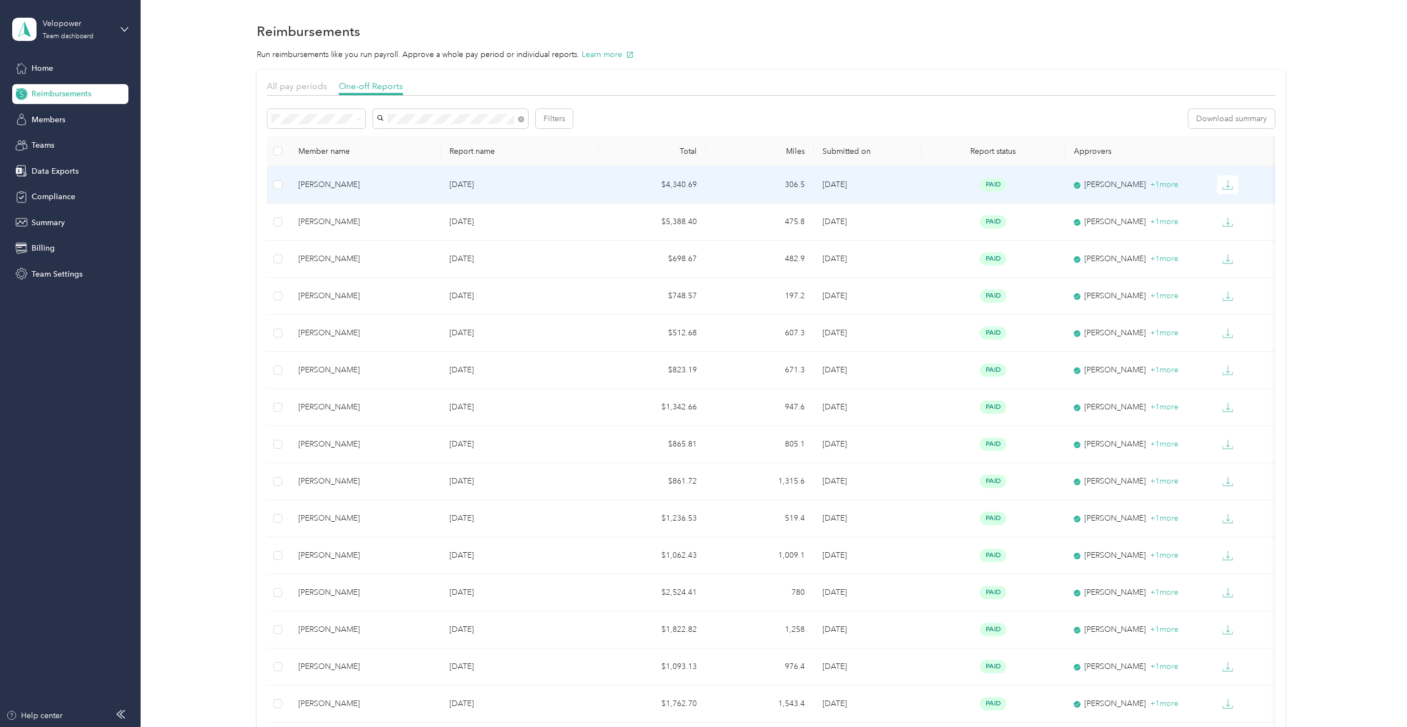
click at [572, 189] on p "[DATE]" at bounding box center [519, 185] width 140 height 12
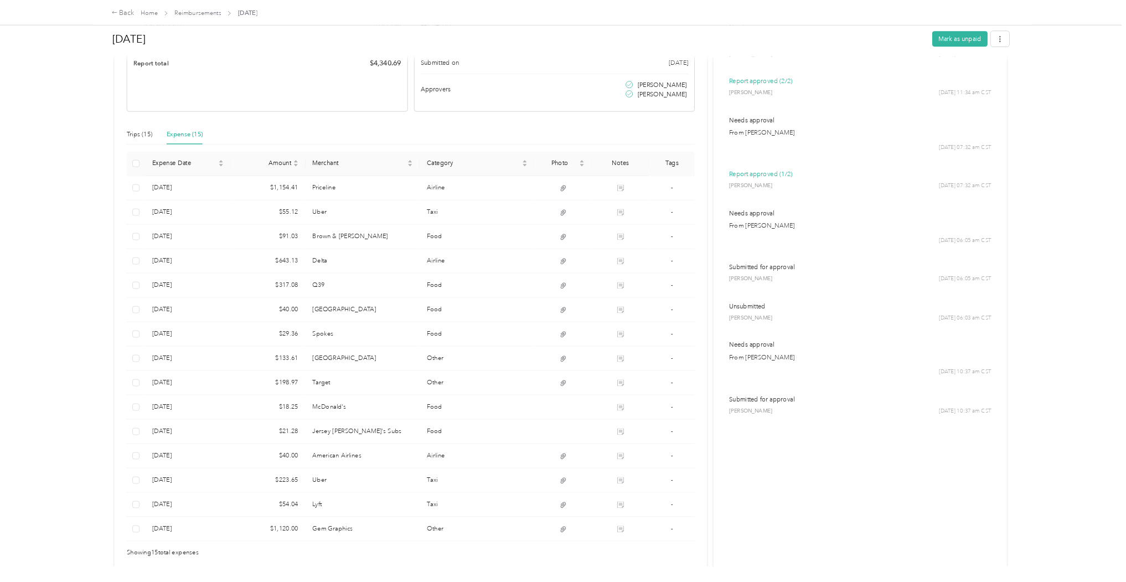
scroll to position [236, 0]
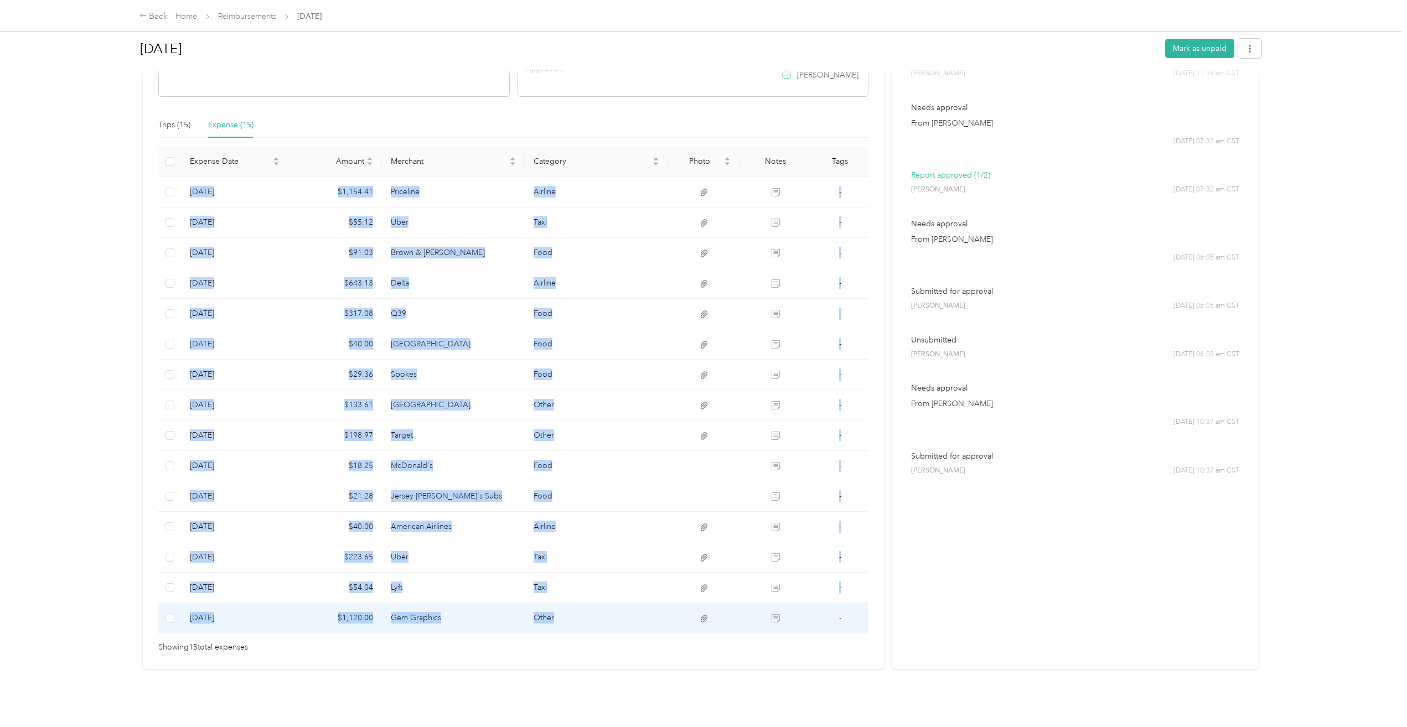
drag, startPoint x: 186, startPoint y: 414, endPoint x: 785, endPoint y: 619, distance: 633.6
click at [785, 619] on tbody "[DATE] $1,154.41 Priceline Airline - [DATE] $55.12 Uber Taxi - [DATE] $91.03 Br…" at bounding box center [513, 405] width 710 height 457
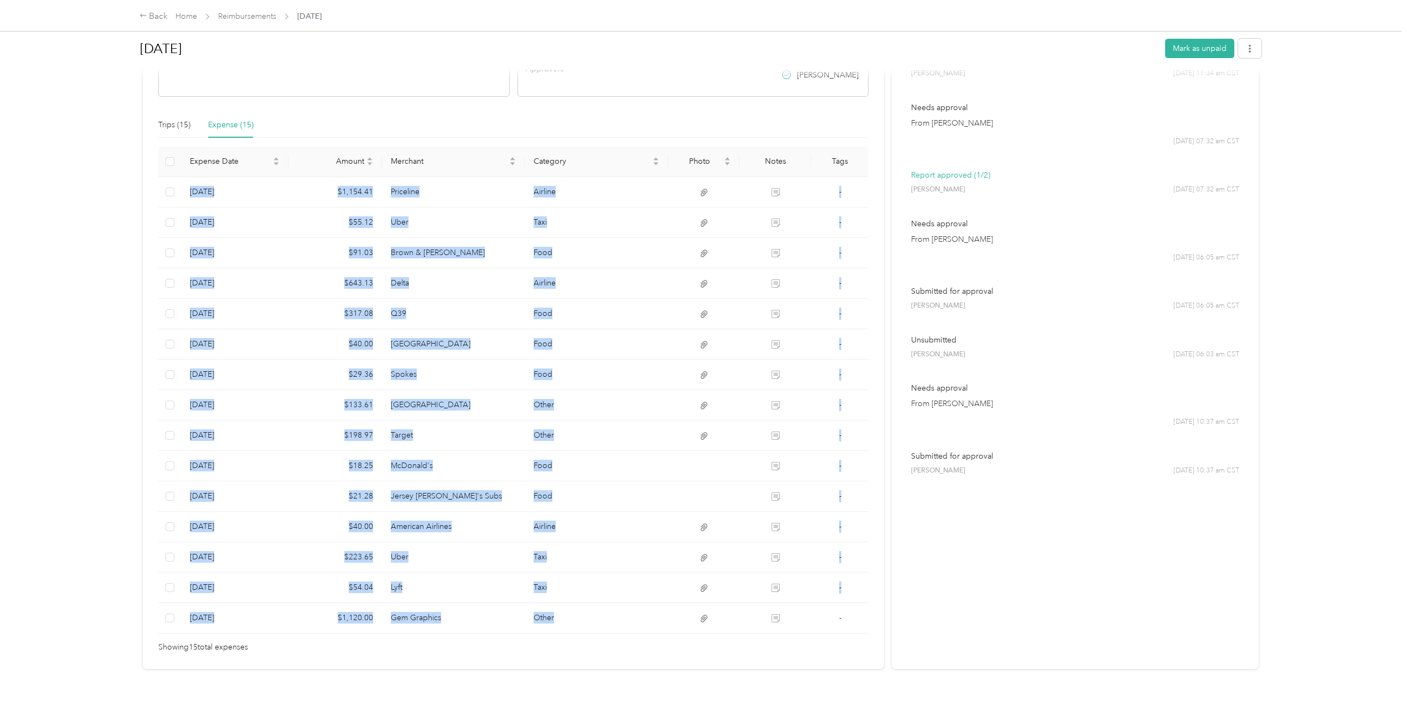
copy tbody "[DATE] $1,154.41 Priceline Airline - [DATE] $55.12 Uber Taxi - [DATE] $91.03 Br…"
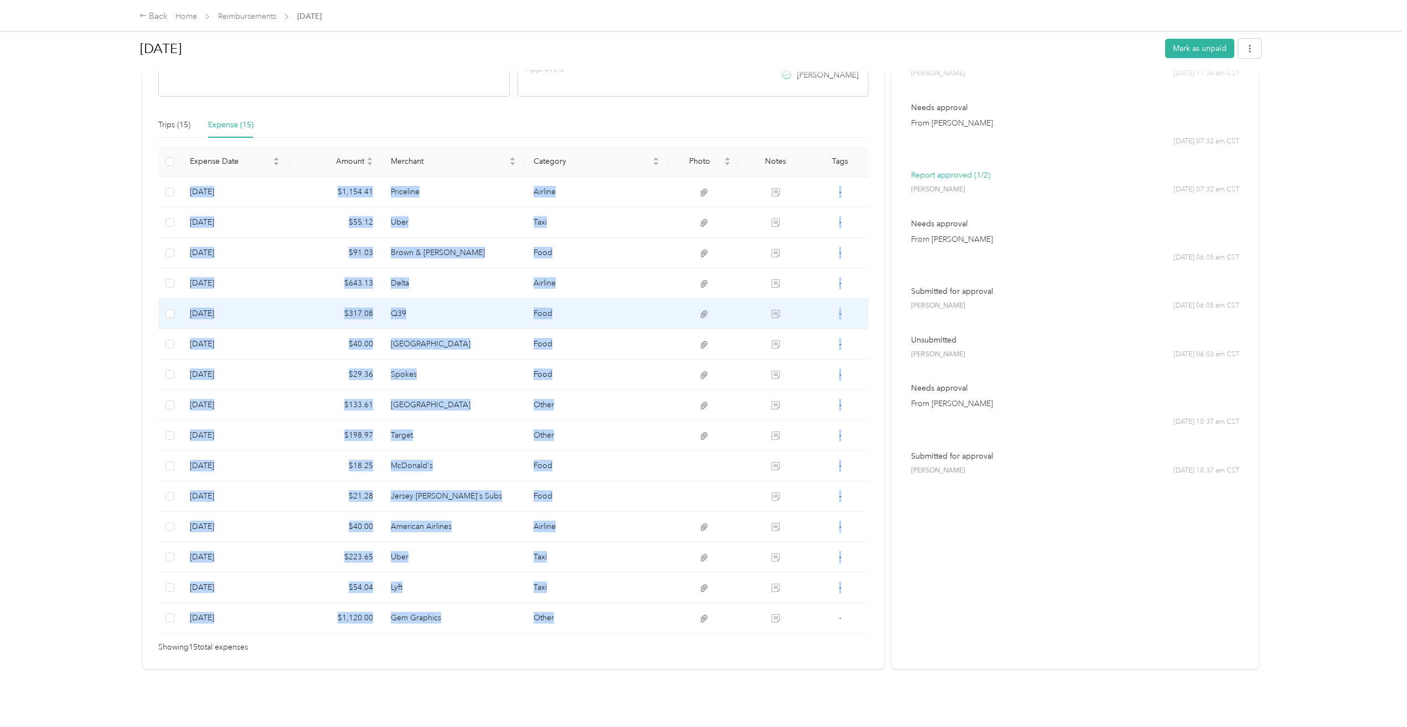
click at [440, 299] on td "Q39" at bounding box center [453, 314] width 143 height 30
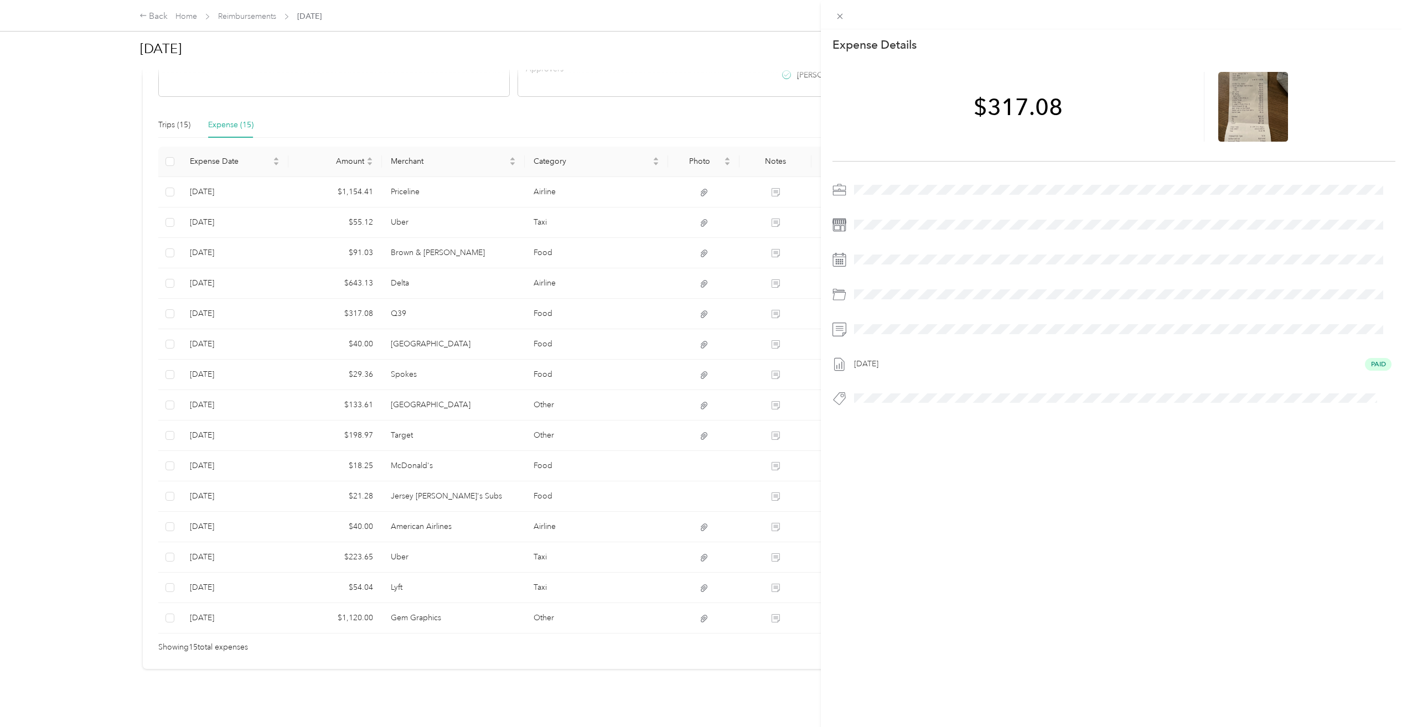
drag, startPoint x: 190, startPoint y: 182, endPoint x: 199, endPoint y: 188, distance: 10.9
click at [199, 188] on div "This expense cannot be edited because it is either under review, approved, or p…" at bounding box center [703, 363] width 1407 height 727
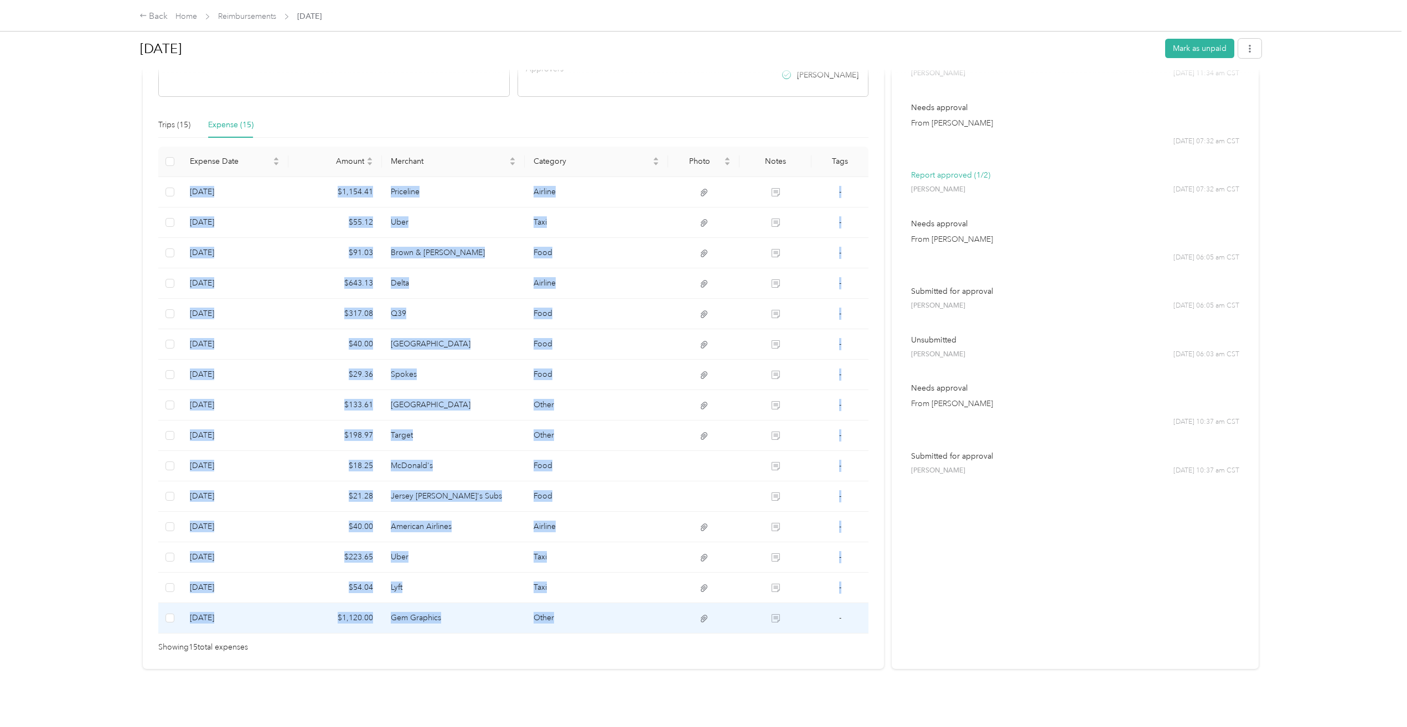
drag, startPoint x: 189, startPoint y: 180, endPoint x: 560, endPoint y: 608, distance: 566.2
click at [560, 608] on tbody "[DATE] $1,154.41 Priceline Airline - [DATE] $55.12 Uber Taxi - [DATE] $91.03 Br…" at bounding box center [513, 405] width 710 height 457
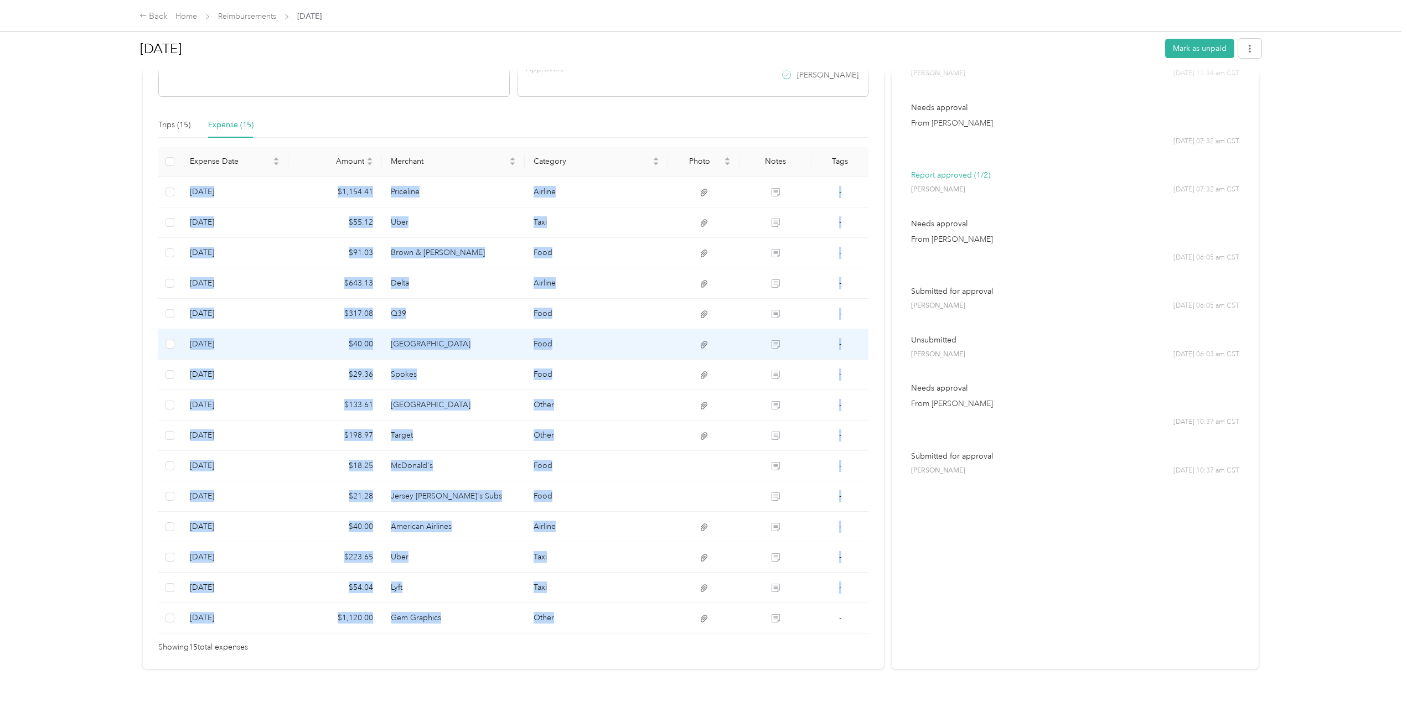
drag, startPoint x: 561, startPoint y: 603, endPoint x: 588, endPoint y: 347, distance: 257.7
click at [588, 347] on td "Food" at bounding box center [596, 344] width 143 height 30
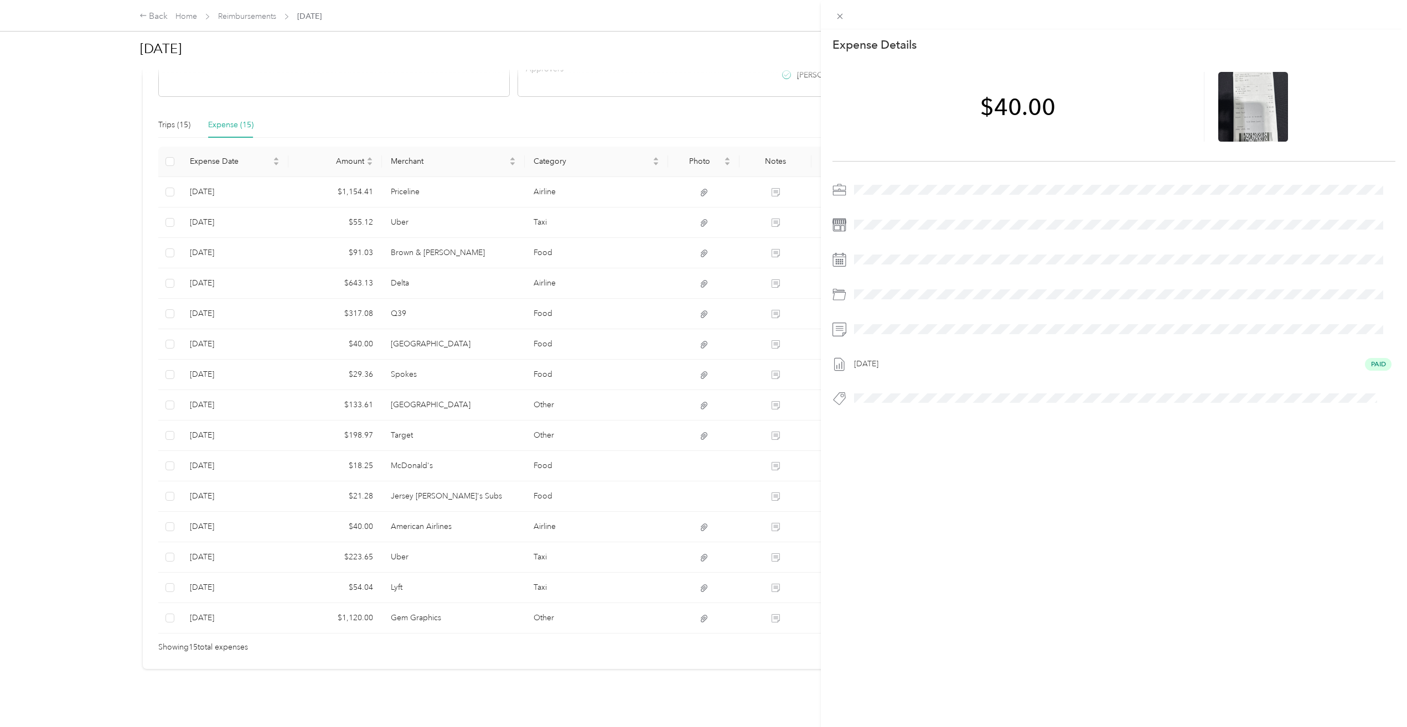
drag, startPoint x: 190, startPoint y: 183, endPoint x: 210, endPoint y: 193, distance: 22.5
click at [210, 193] on div "This expense cannot be edited because it is either under review, approved, or p…" at bounding box center [703, 363] width 1407 height 727
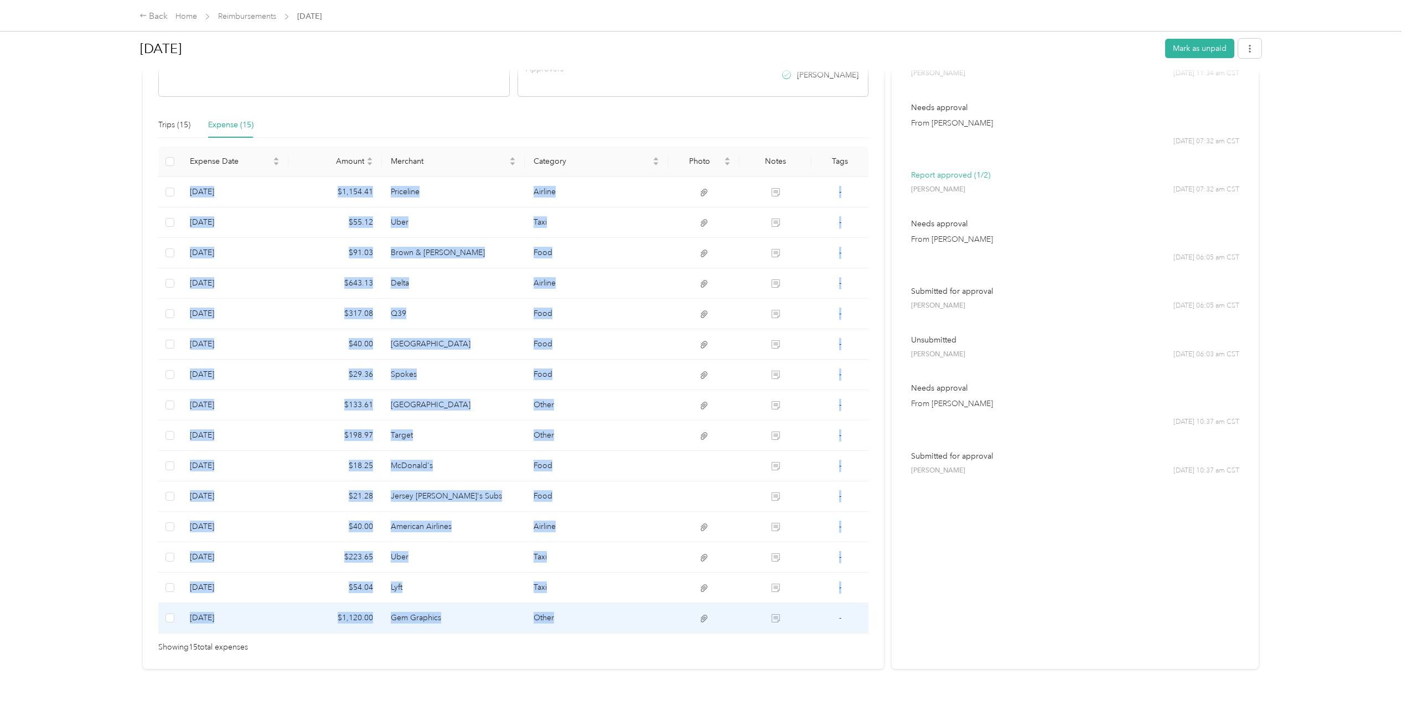
drag, startPoint x: 190, startPoint y: 183, endPoint x: 628, endPoint y: 619, distance: 617.9
click at [628, 619] on tbody "[DATE] $1,154.41 Priceline Airline - [DATE] $55.12 Uber Taxi - [DATE] $91.03 Br…" at bounding box center [513, 405] width 710 height 457
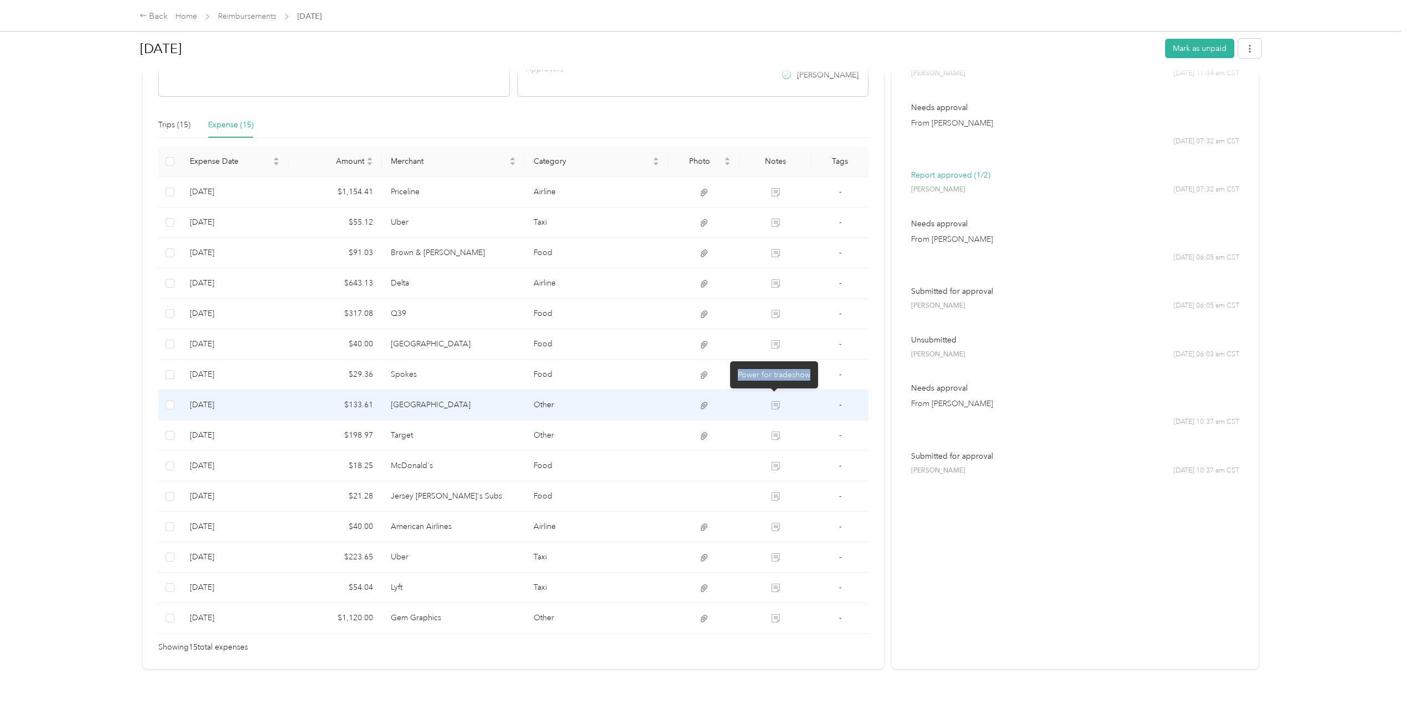
drag, startPoint x: 739, startPoint y: 373, endPoint x: 811, endPoint y: 377, distance: 72.1
click at [811, 377] on div "Power for tradeshow" at bounding box center [774, 374] width 88 height 27
click at [773, 401] on icon at bounding box center [776, 405] width 8 height 8
drag, startPoint x: 735, startPoint y: 374, endPoint x: 809, endPoint y: 376, distance: 74.2
click at [809, 376] on div "Power for tradeshow" at bounding box center [774, 374] width 88 height 27
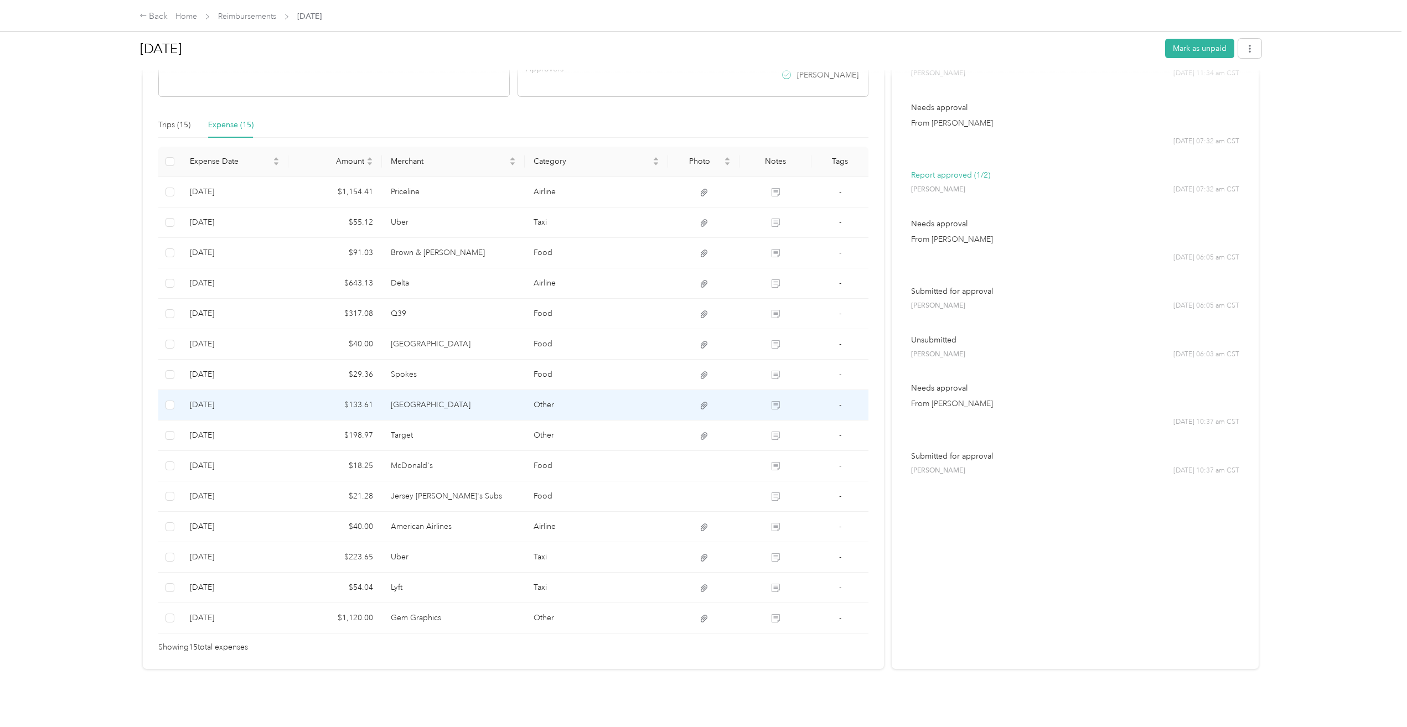
click at [783, 400] on td at bounding box center [774, 405] width 71 height 30
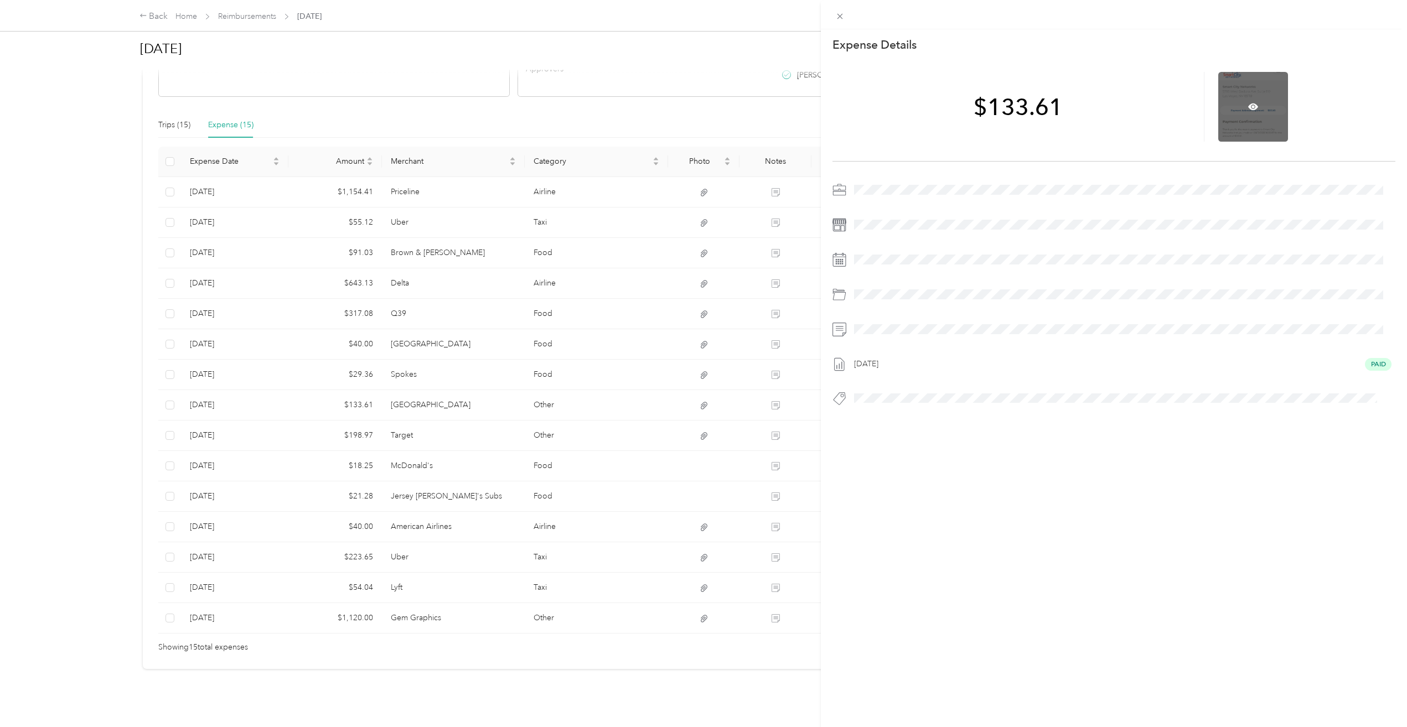
click at [1259, 112] on div at bounding box center [1253, 107] width 70 height 70
click at [1249, 100] on div at bounding box center [1253, 107] width 70 height 70
click at [1248, 104] on icon at bounding box center [1253, 107] width 10 height 10
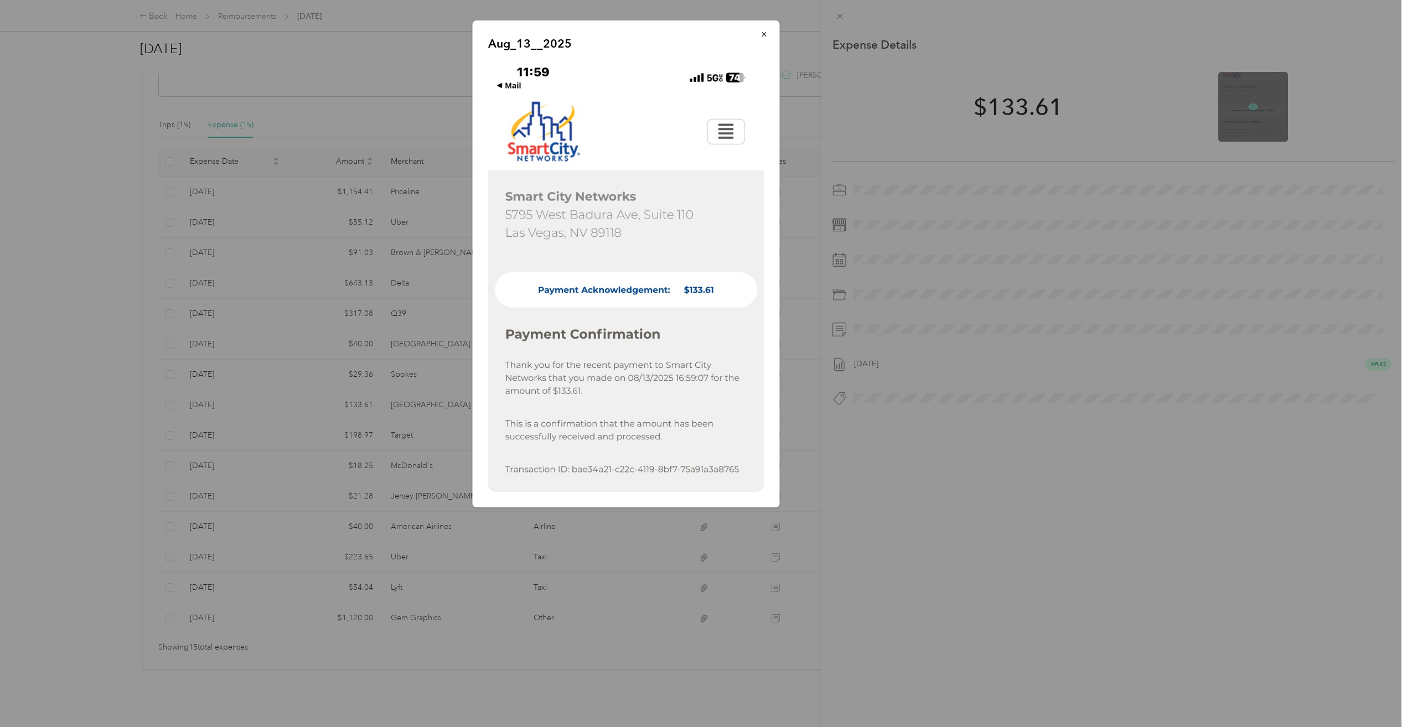
click at [1243, 104] on div at bounding box center [703, 363] width 1407 height 727
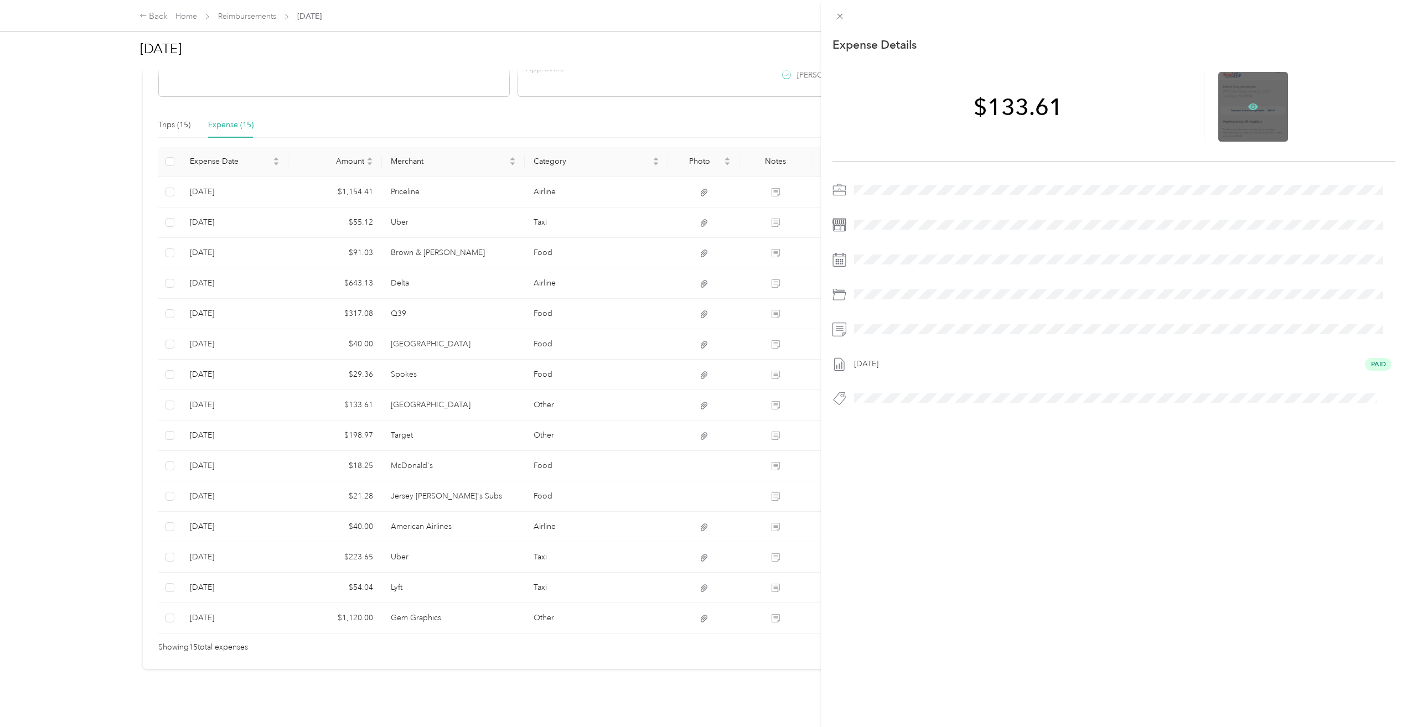
click at [1248, 104] on icon at bounding box center [1253, 107] width 10 height 10
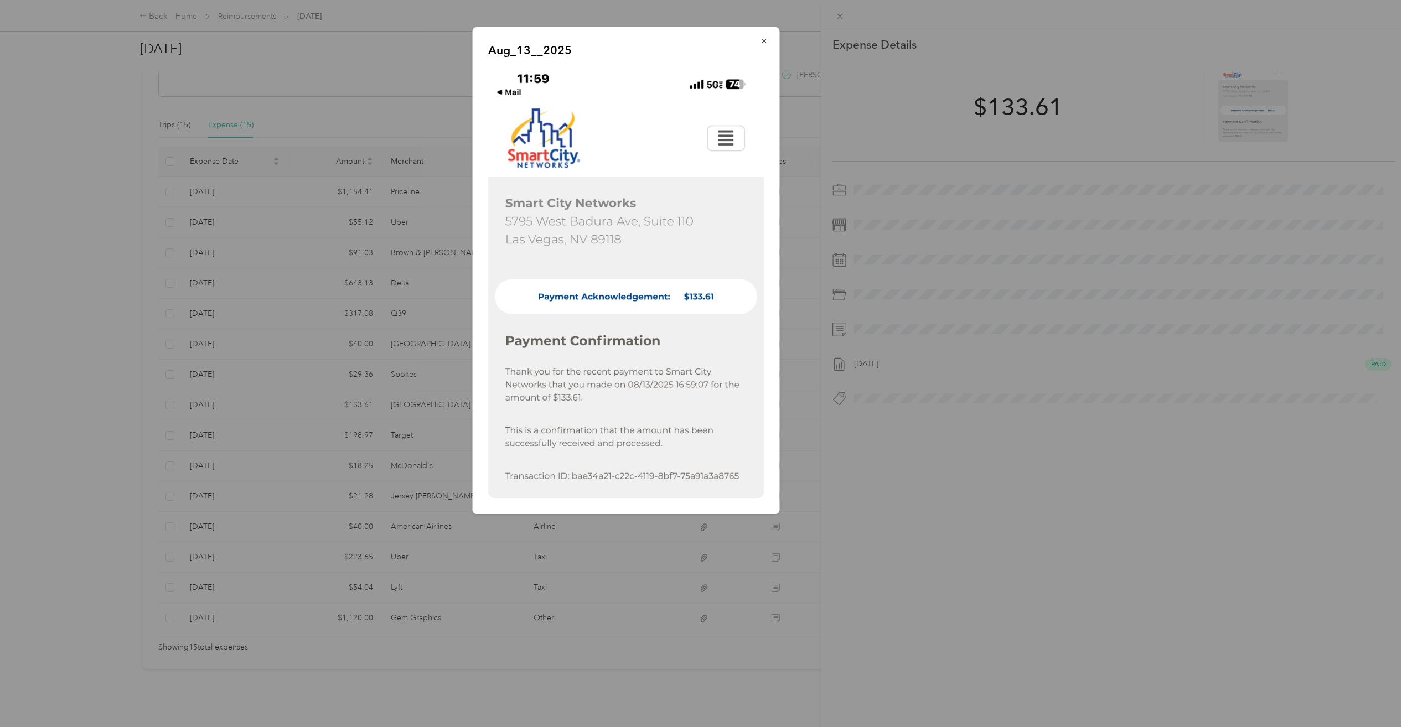
click at [970, 510] on div "Aug_13__2025" at bounding box center [856, 272] width 307 height 490
click at [920, 223] on div "Aug_13__2025" at bounding box center [856, 272] width 307 height 490
click at [767, 39] on icon "button" at bounding box center [764, 41] width 8 height 8
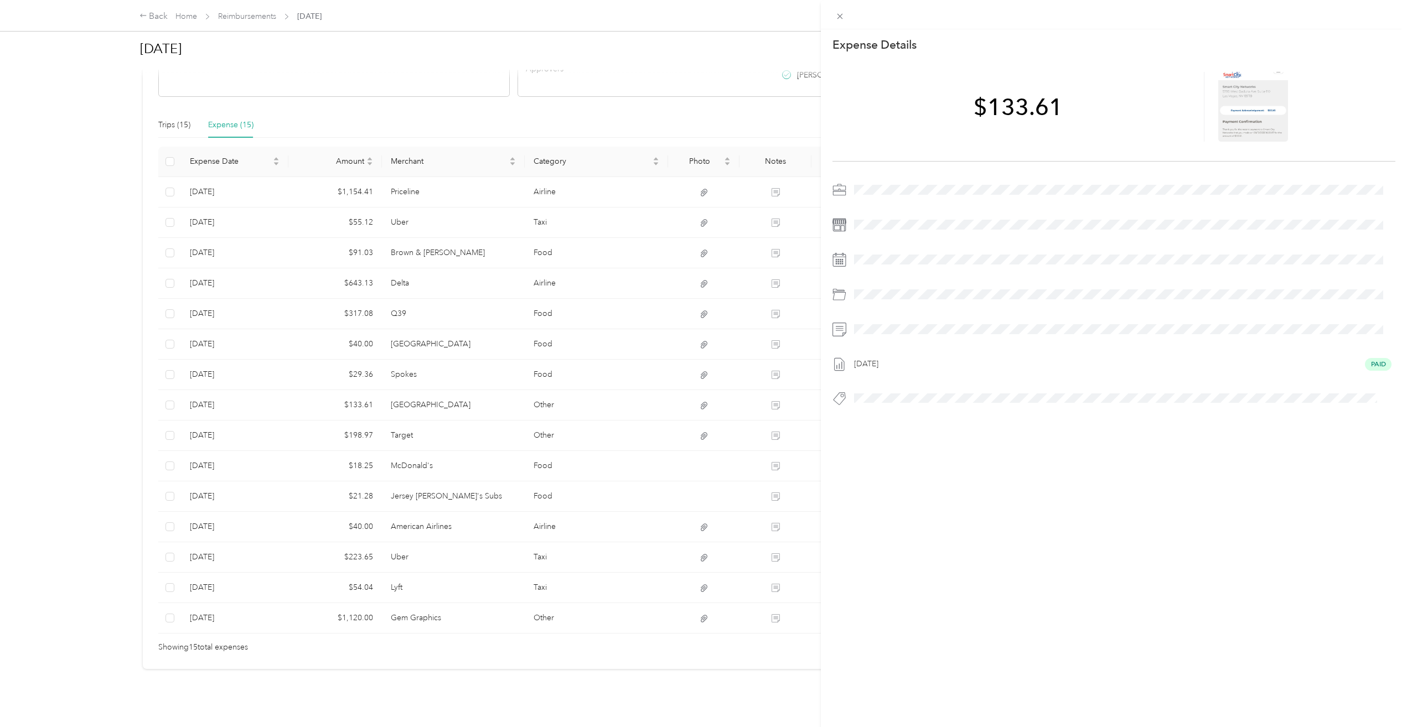
click at [940, 221] on span at bounding box center [1122, 225] width 545 height 18
click at [781, 428] on div "This expense cannot be edited because it is either under review, approved, or p…" at bounding box center [703, 363] width 1407 height 727
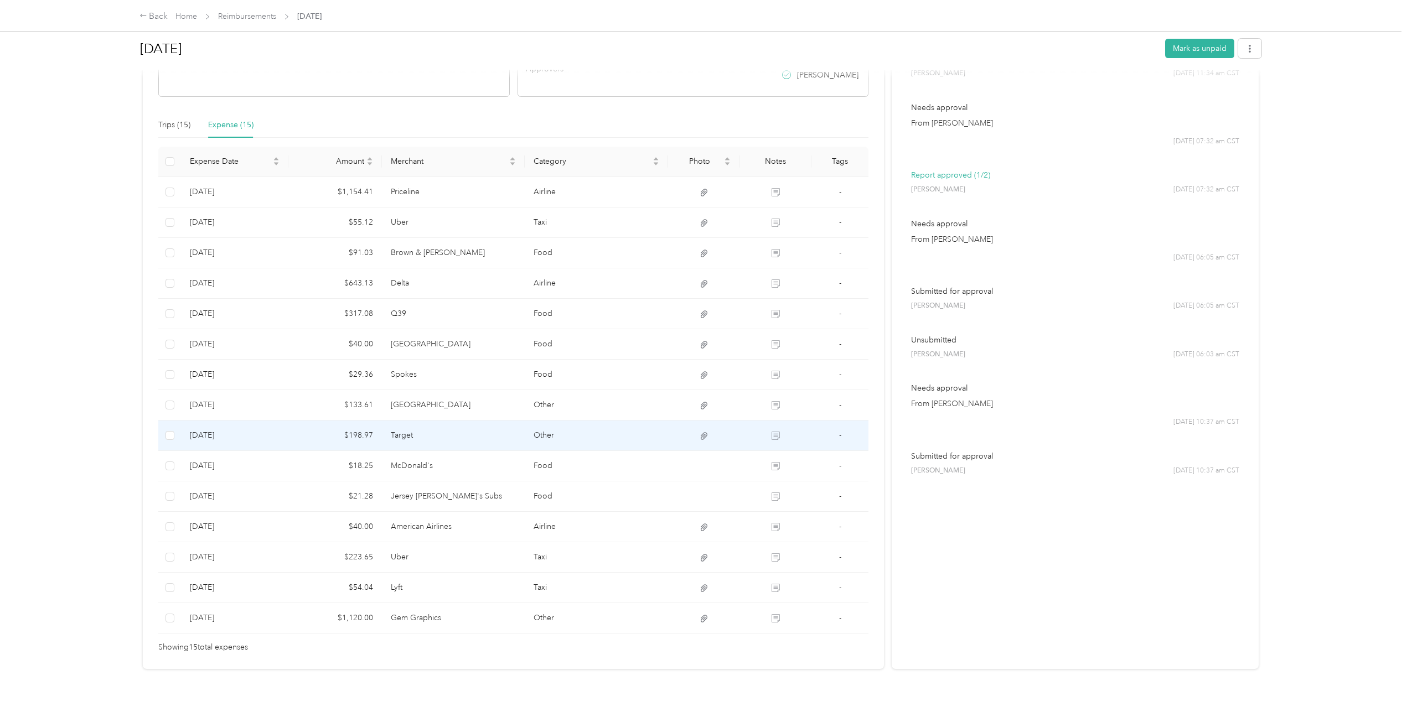
click at [778, 427] on td at bounding box center [774, 436] width 71 height 30
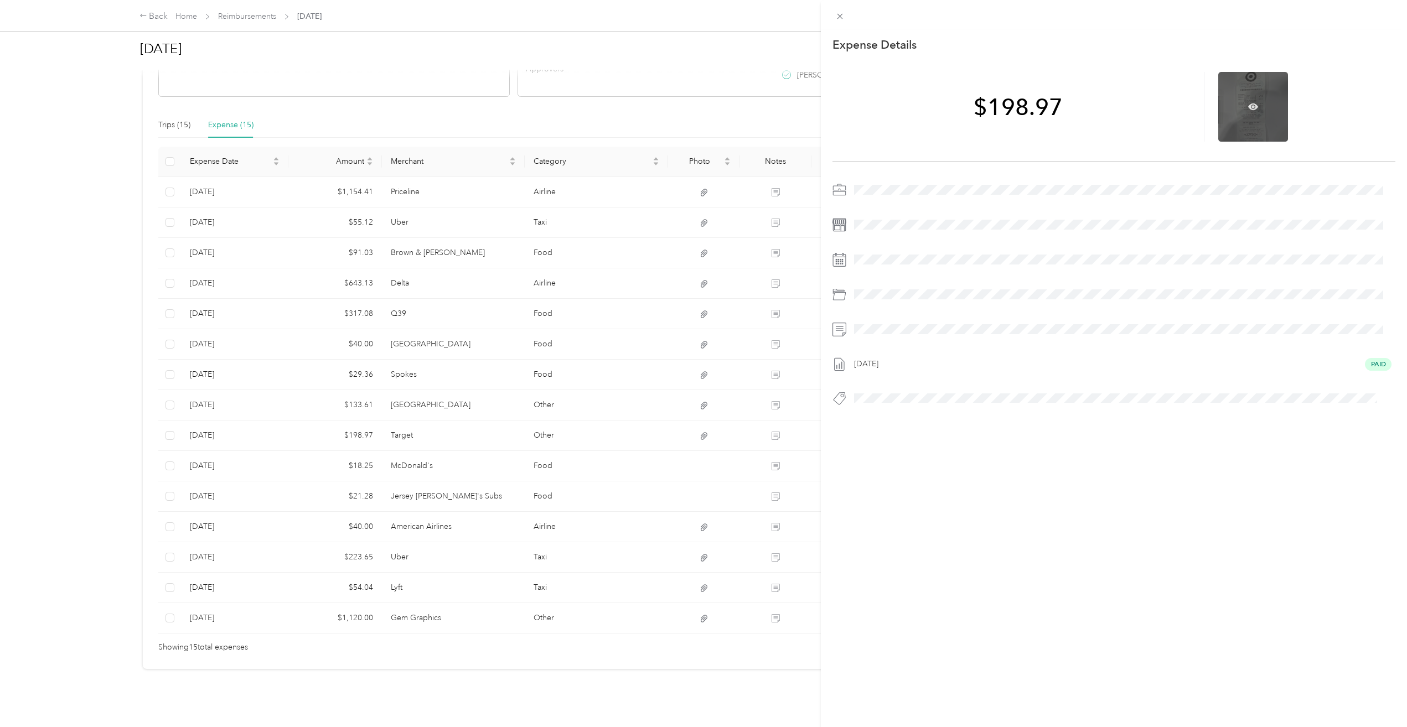
click at [1255, 112] on div at bounding box center [1253, 107] width 70 height 70
click at [1248, 109] on icon at bounding box center [1253, 106] width 10 height 7
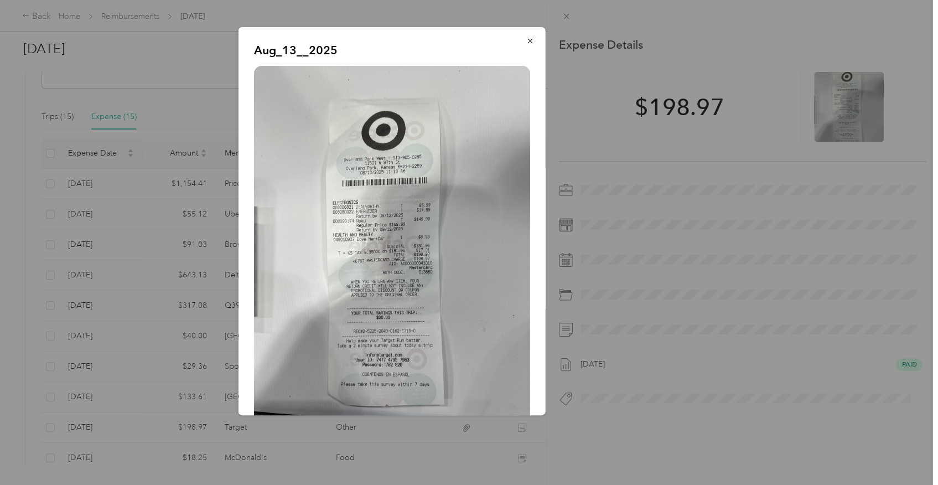
click at [633, 303] on div "Aug_13__2025" at bounding box center [622, 222] width 307 height 391
click at [526, 42] on icon "button" at bounding box center [530, 41] width 8 height 8
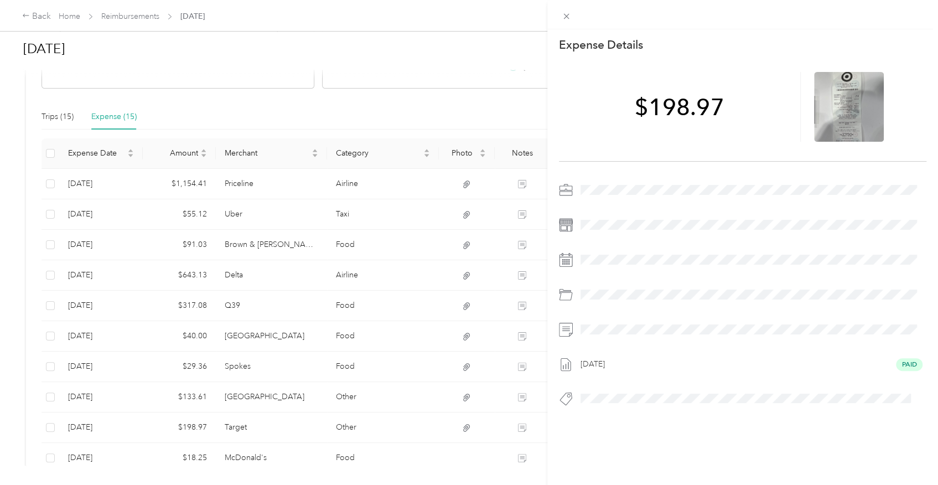
click at [379, 310] on div "This expense cannot be edited because it is either under review, approved, or p…" at bounding box center [469, 242] width 938 height 485
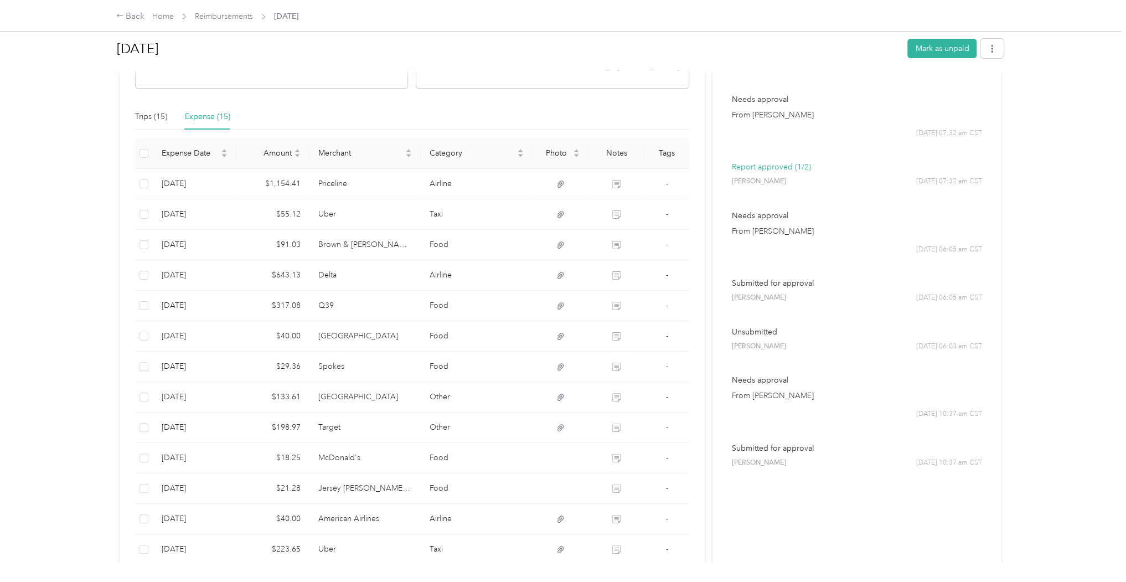
click at [828, 520] on div "Activity and Comments Report paid [PERSON_NAME] [DATE] 02:19 pm CST Needs payme…" at bounding box center [856, 255] width 289 height 812
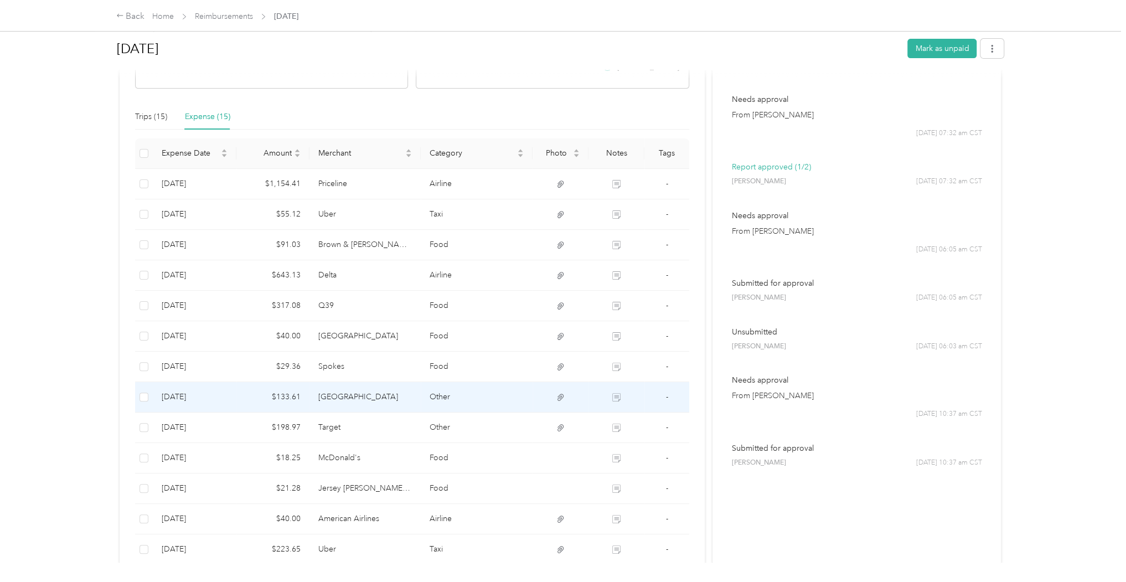
click at [606, 394] on td at bounding box center [616, 397] width 56 height 30
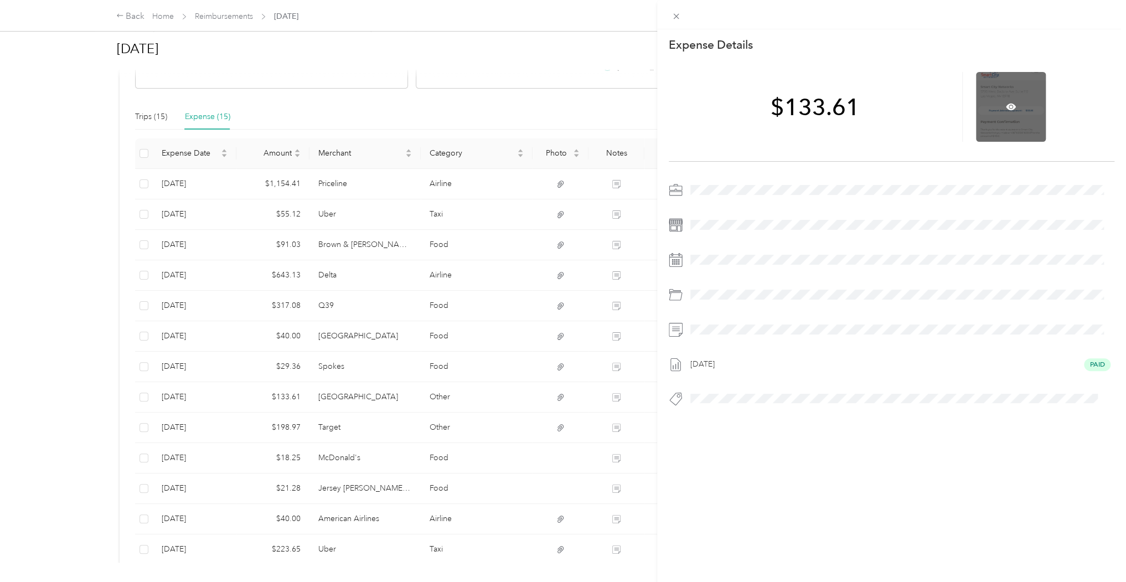
click at [1008, 113] on div at bounding box center [1011, 107] width 70 height 70
click at [1006, 106] on icon at bounding box center [1011, 106] width 10 height 7
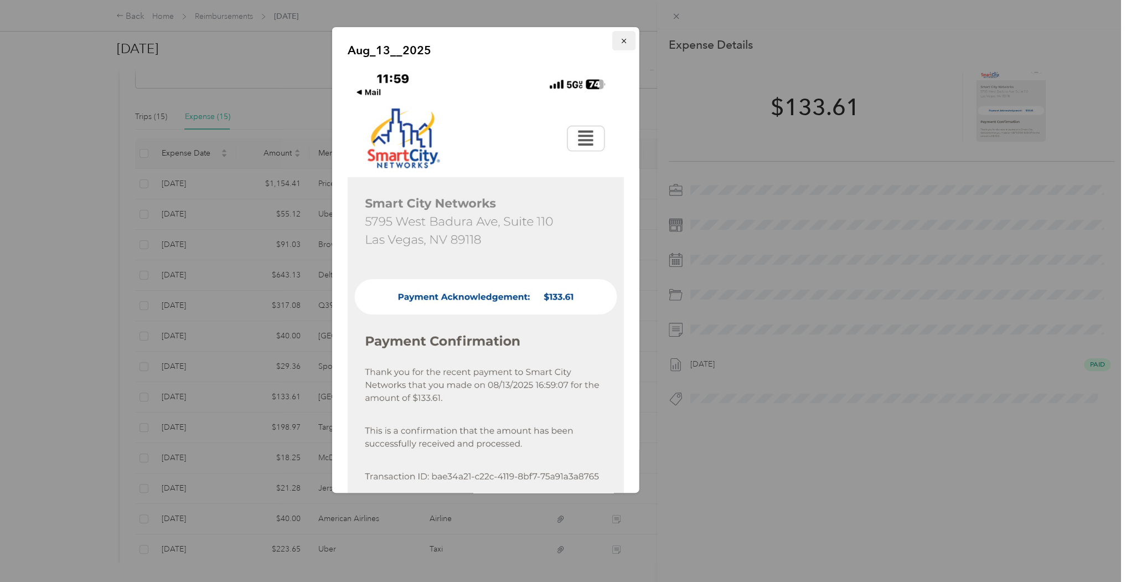
click at [621, 43] on button "button" at bounding box center [623, 40] width 23 height 19
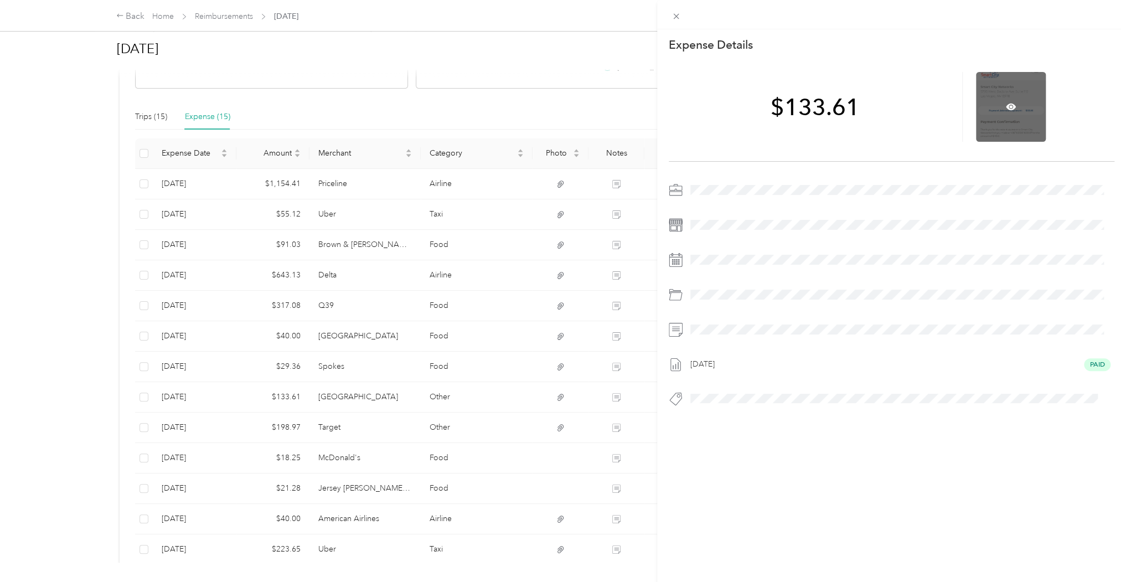
click at [998, 123] on div at bounding box center [1011, 107] width 70 height 70
click at [999, 123] on div at bounding box center [1011, 107] width 70 height 70
drag, startPoint x: 307, startPoint y: 397, endPoint x: 401, endPoint y: 394, distance: 93.6
click at [401, 394] on div "This expense cannot be edited because it is either under review, approved, or p…" at bounding box center [563, 291] width 1126 height 582
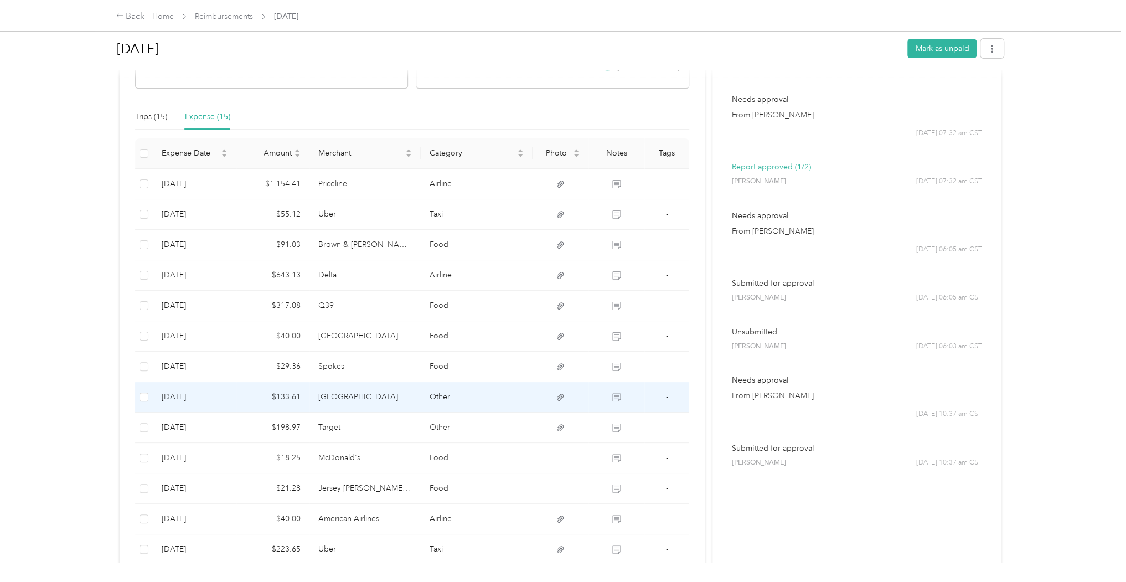
drag, startPoint x: 318, startPoint y: 394, endPoint x: 398, endPoint y: 397, distance: 79.7
click at [398, 397] on td "[GEOGRAPHIC_DATA]" at bounding box center [365, 397] width 112 height 30
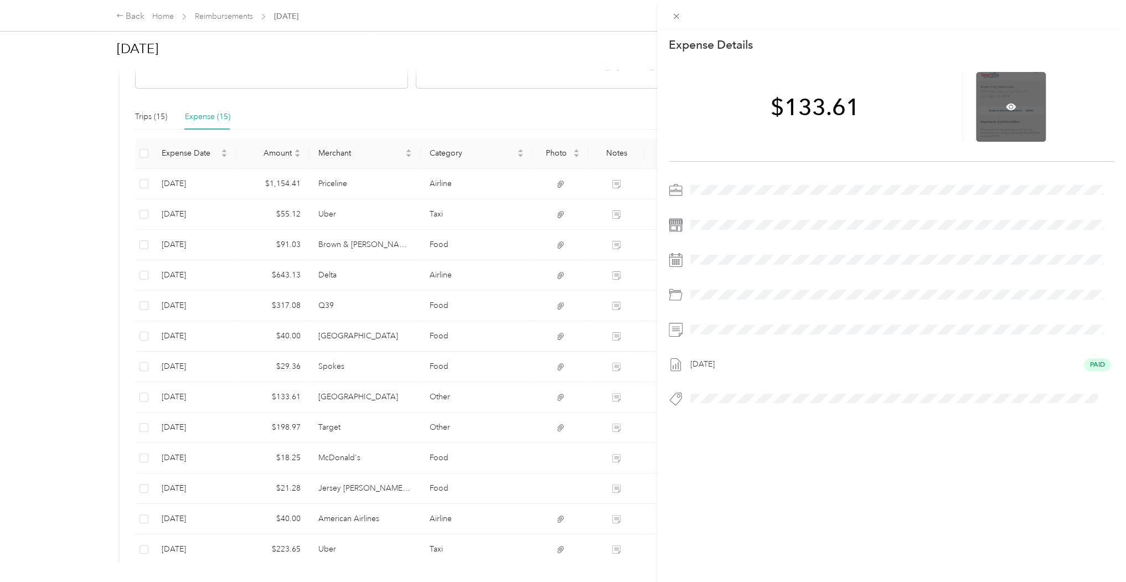
click at [1002, 101] on div at bounding box center [1011, 107] width 70 height 70
click at [1006, 106] on icon at bounding box center [1011, 106] width 10 height 7
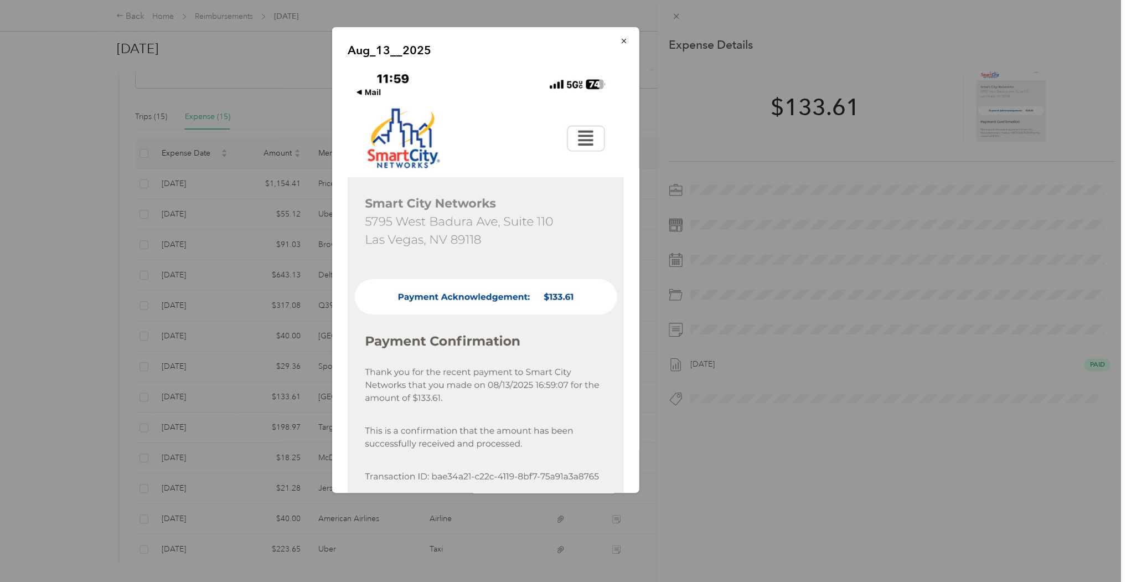
click at [833, 435] on div "Aug_13__2025" at bounding box center [716, 261] width 307 height 469
click at [829, 446] on div "Aug_13__2025" at bounding box center [716, 261] width 307 height 469
click at [821, 450] on div "Aug_13__2025" at bounding box center [716, 261] width 307 height 469
click at [832, 455] on div "Aug_13__2025" at bounding box center [716, 261] width 307 height 469
click at [620, 40] on icon "button" at bounding box center [624, 41] width 8 height 8
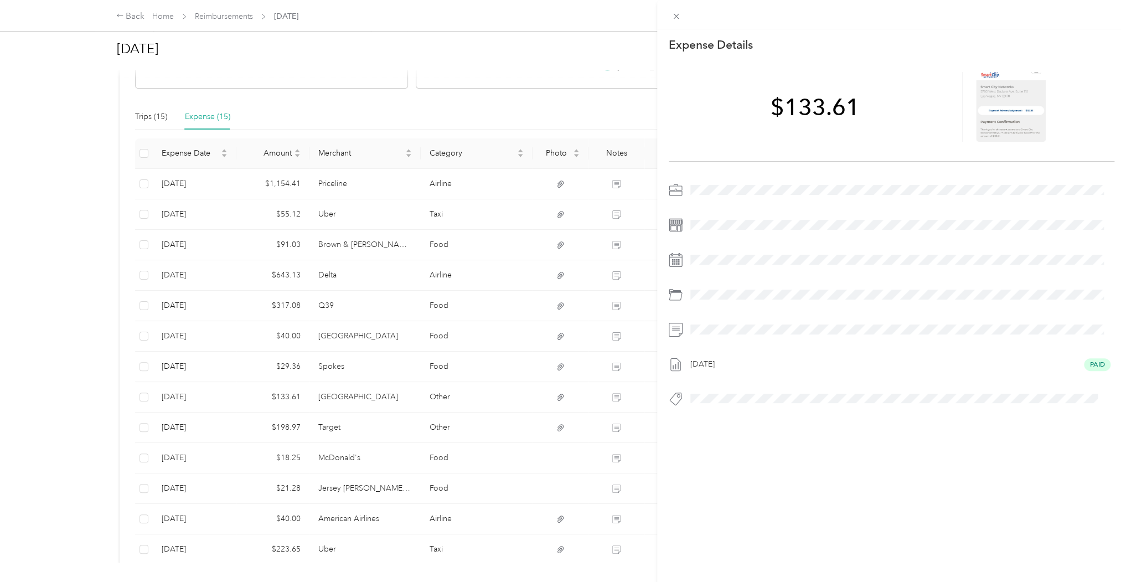
click at [570, 104] on div "This expense cannot be edited because it is either under review, approved, or p…" at bounding box center [563, 291] width 1126 height 582
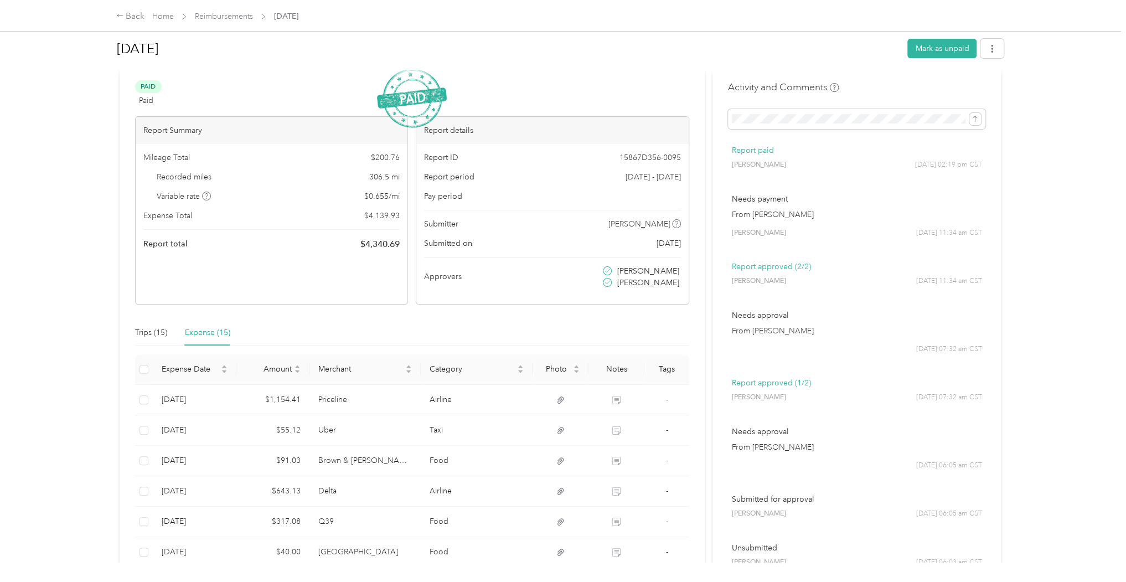
scroll to position [14, 0]
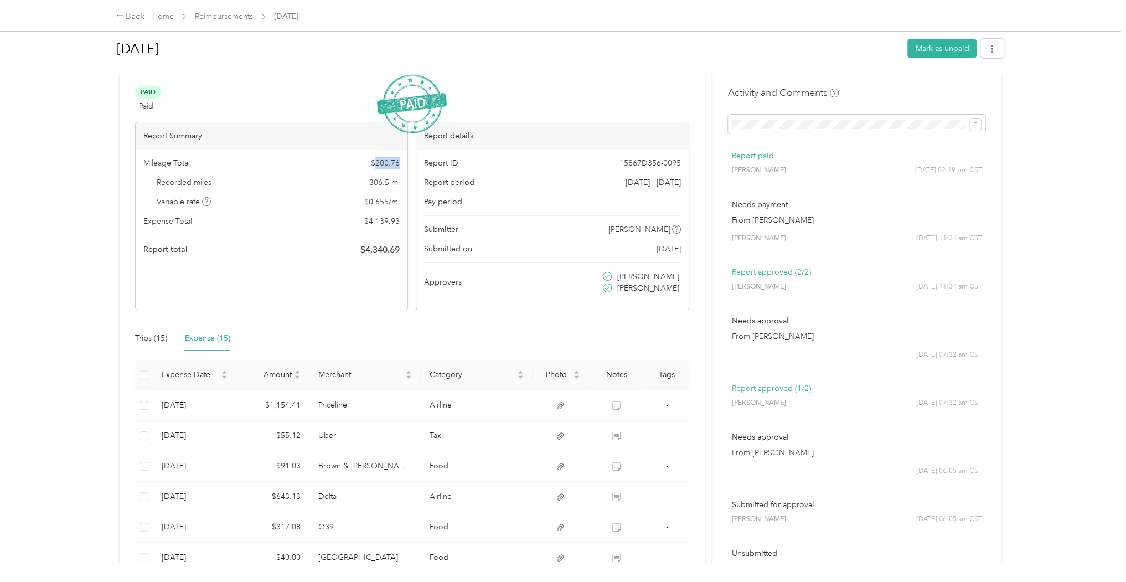
drag, startPoint x: 375, startPoint y: 162, endPoint x: 403, endPoint y: 160, distance: 27.7
click at [403, 160] on div "Mileage Total $ 200.76 Recorded miles 306.5 mi Variable rate $ 0.655 / mi Expen…" at bounding box center [272, 206] width 272 height 115
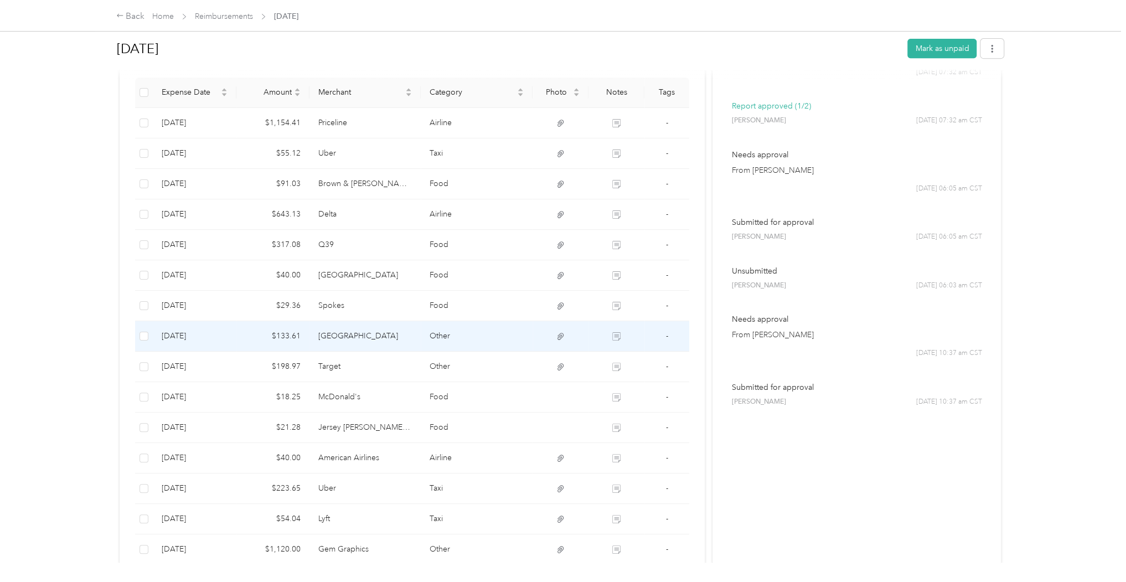
scroll to position [377, 0]
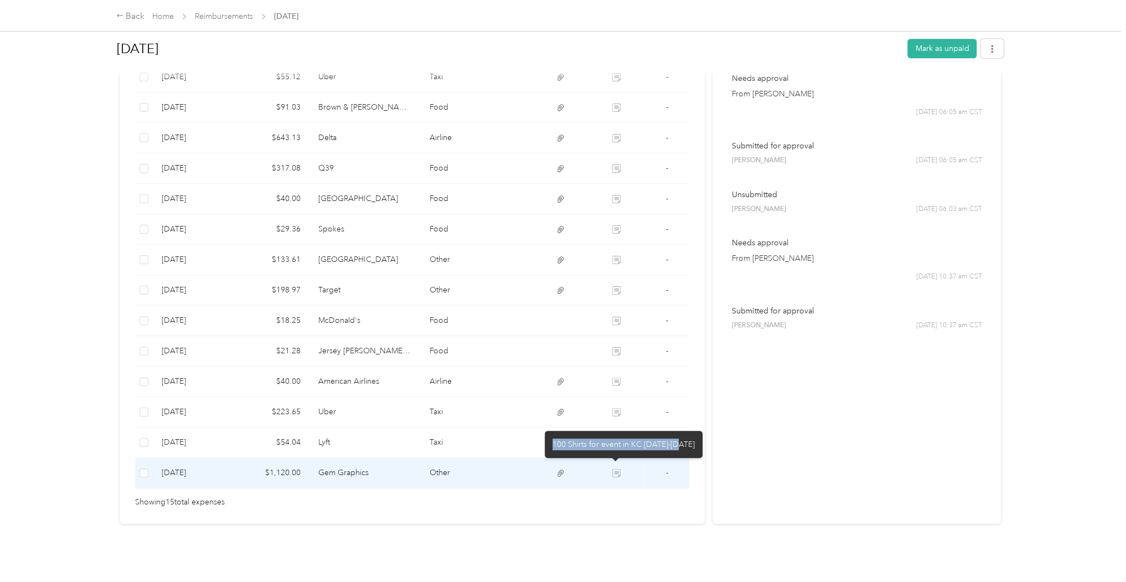
drag, startPoint x: 553, startPoint y: 446, endPoint x: 677, endPoint y: 445, distance: 124.0
click at [677, 445] on div "100 Shirts for event in KC [DATE]-[DATE]" at bounding box center [624, 444] width 158 height 27
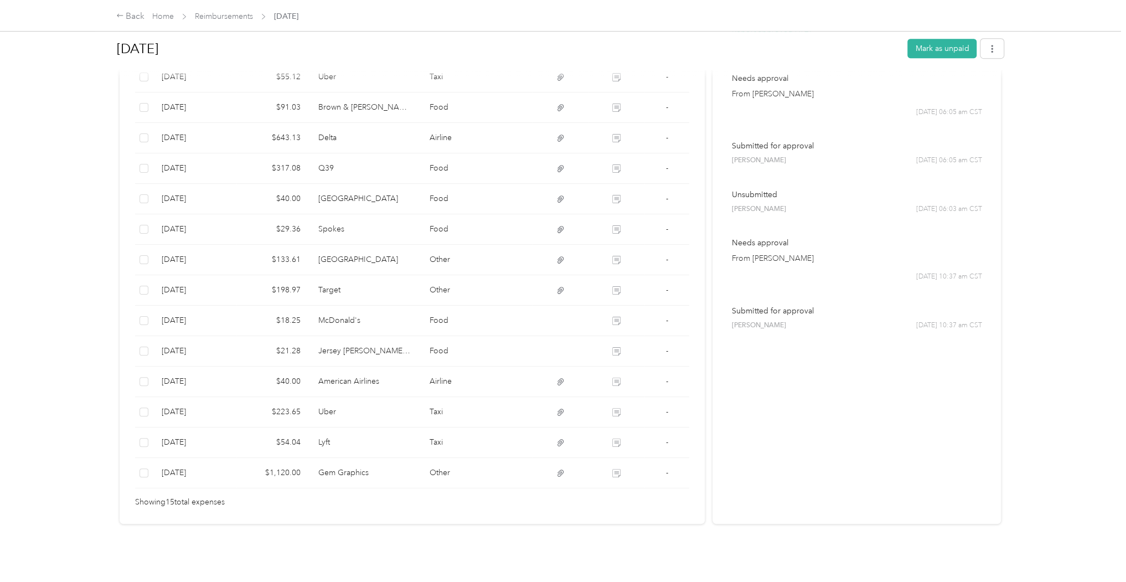
click at [568, 508] on div "Paid Paid View activity & comments Report Summary Mileage Total $ 200.76 Record…" at bounding box center [412, 118] width 585 height 812
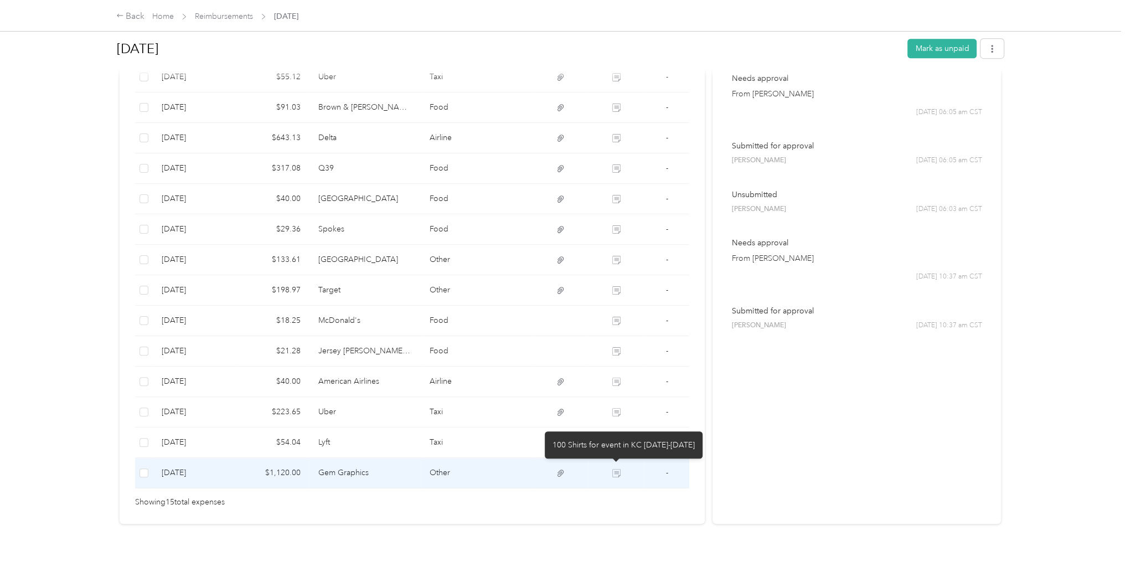
click at [614, 472] on icon at bounding box center [617, 475] width 6 height 6
click at [618, 469] on icon at bounding box center [616, 473] width 8 height 8
click at [469, 476] on td "Other" at bounding box center [477, 473] width 112 height 30
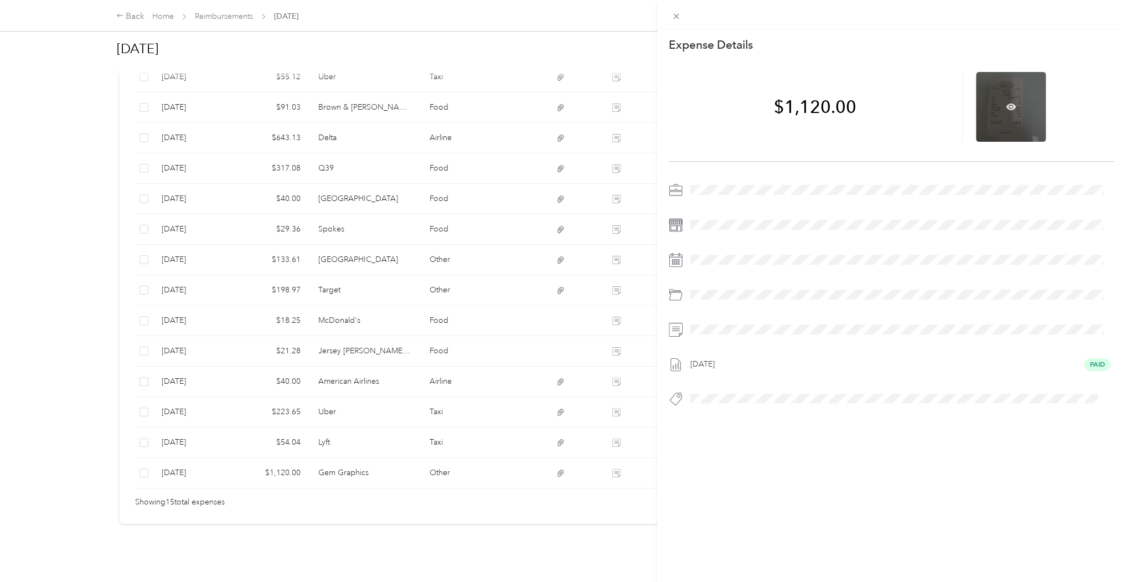
click at [1000, 101] on div at bounding box center [1011, 107] width 70 height 70
click at [1008, 105] on icon at bounding box center [1011, 106] width 10 height 7
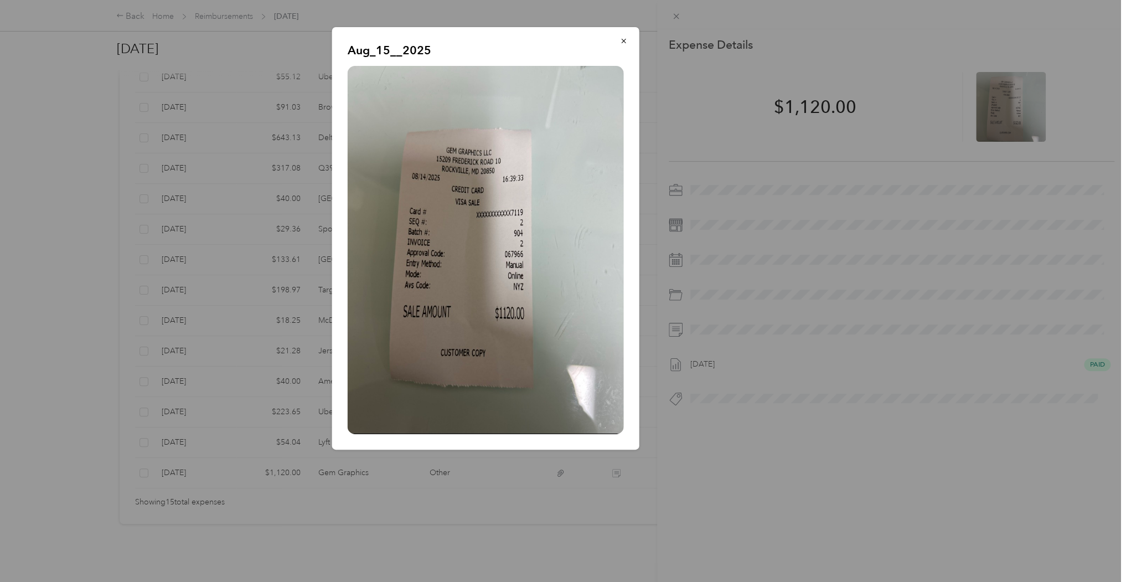
click at [917, 404] on div at bounding box center [563, 291] width 1126 height 582
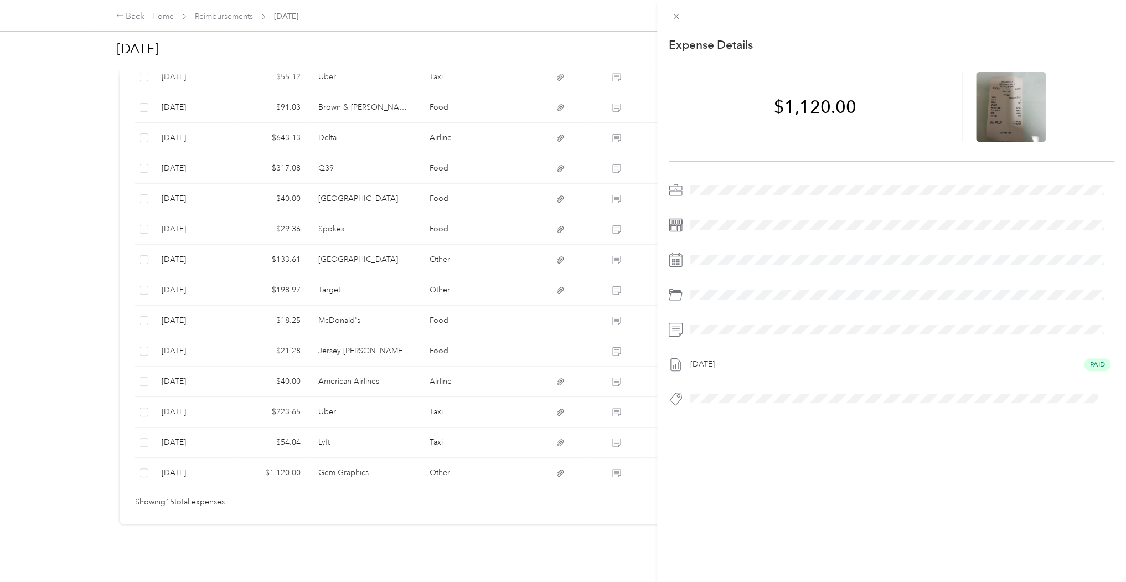
drag, startPoint x: 709, startPoint y: 334, endPoint x: 817, endPoint y: 361, distance: 111.1
click at [819, 361] on div "[DATE] Paid" at bounding box center [900, 364] width 428 height 18
click at [798, 325] on span at bounding box center [900, 329] width 428 height 18
click at [118, 15] on div "This expense cannot be edited because it is either under review, approved, or p…" at bounding box center [563, 291] width 1126 height 582
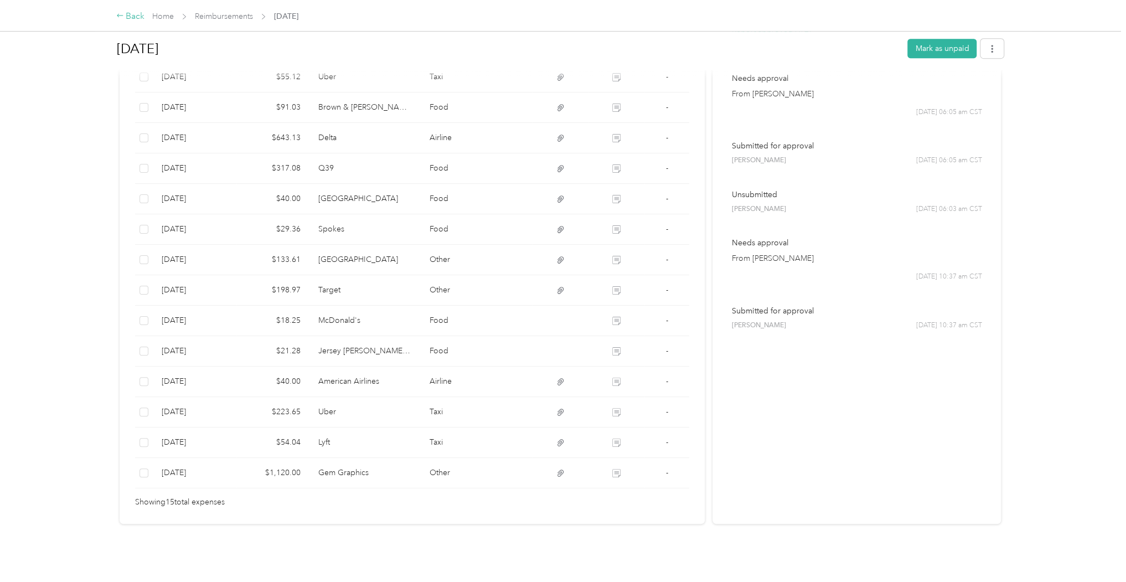
click at [120, 15] on icon at bounding box center [120, 16] width 8 height 8
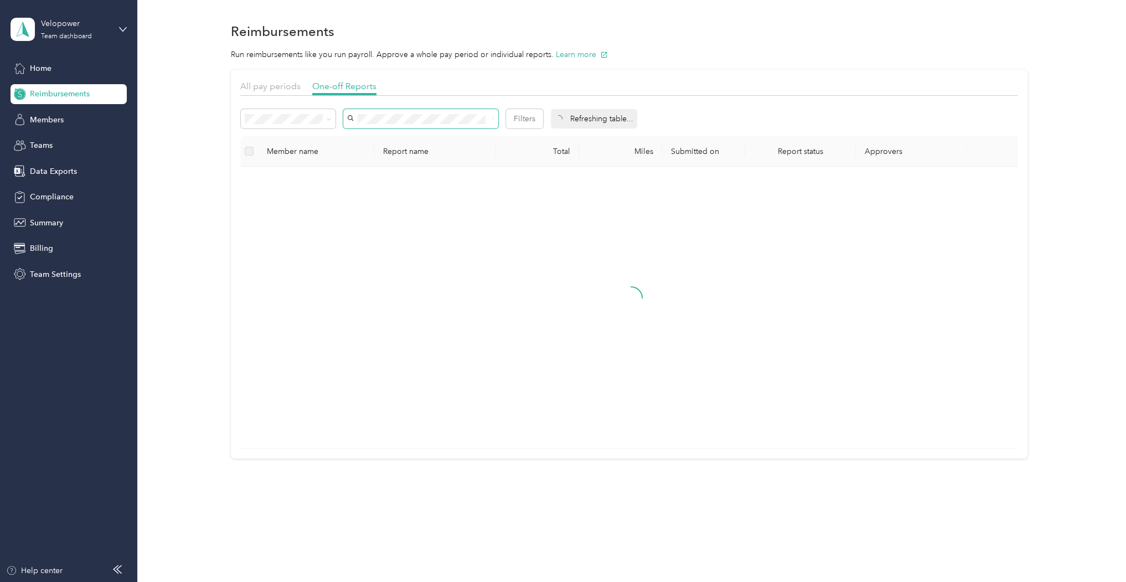
click at [308, 107] on div "Filters Refreshing table... Member name Report name Total Miles Submitted on Re…" at bounding box center [628, 274] width 777 height 347
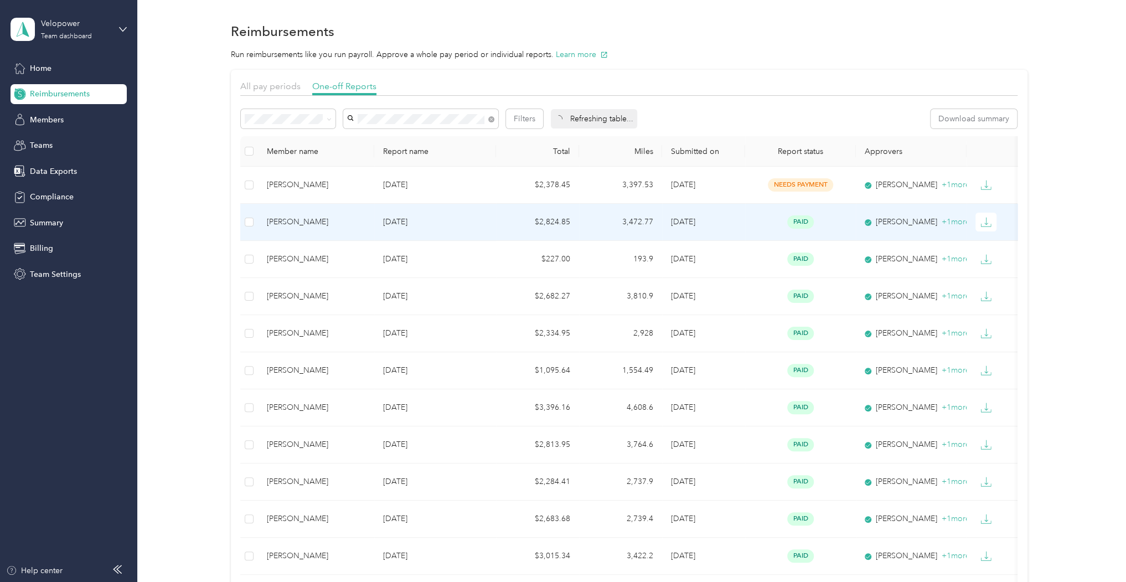
click at [506, 226] on td "$2,824.85" at bounding box center [537, 222] width 83 height 37
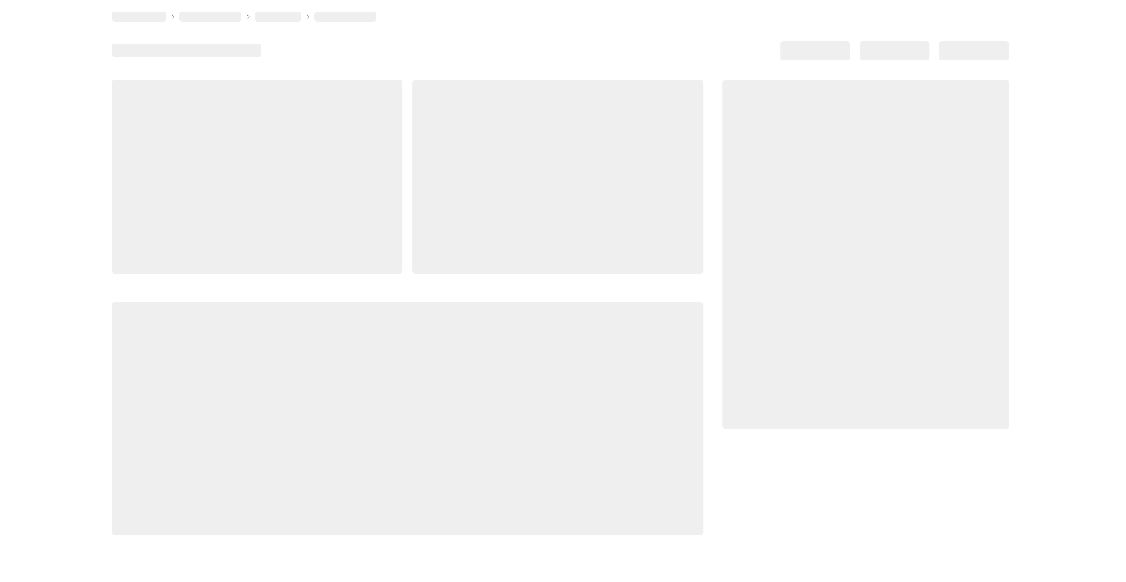
click at [506, 226] on div at bounding box center [557, 177] width 291 height 194
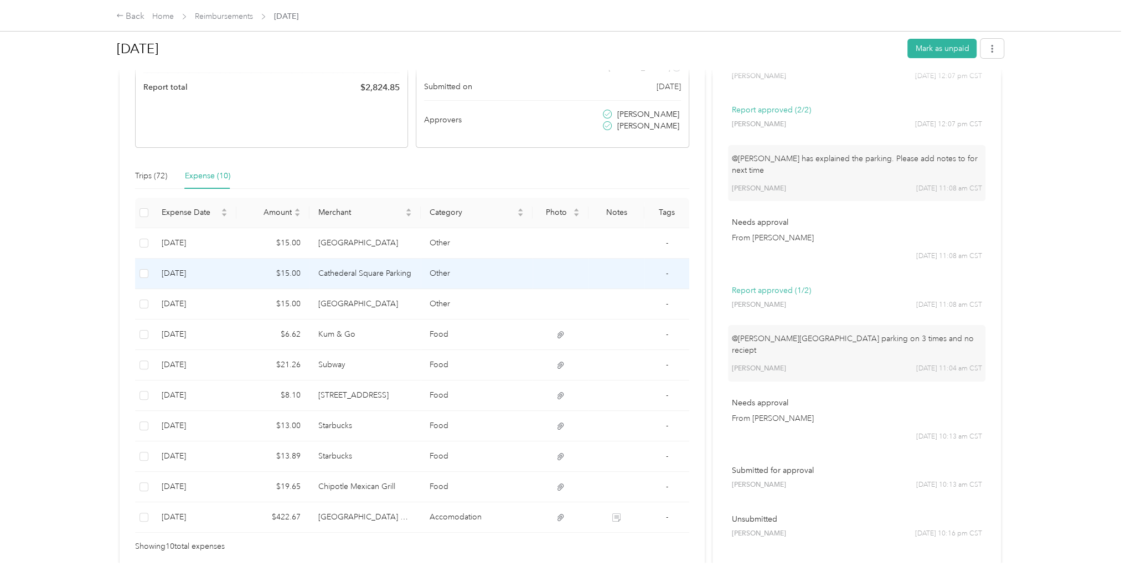
scroll to position [177, 0]
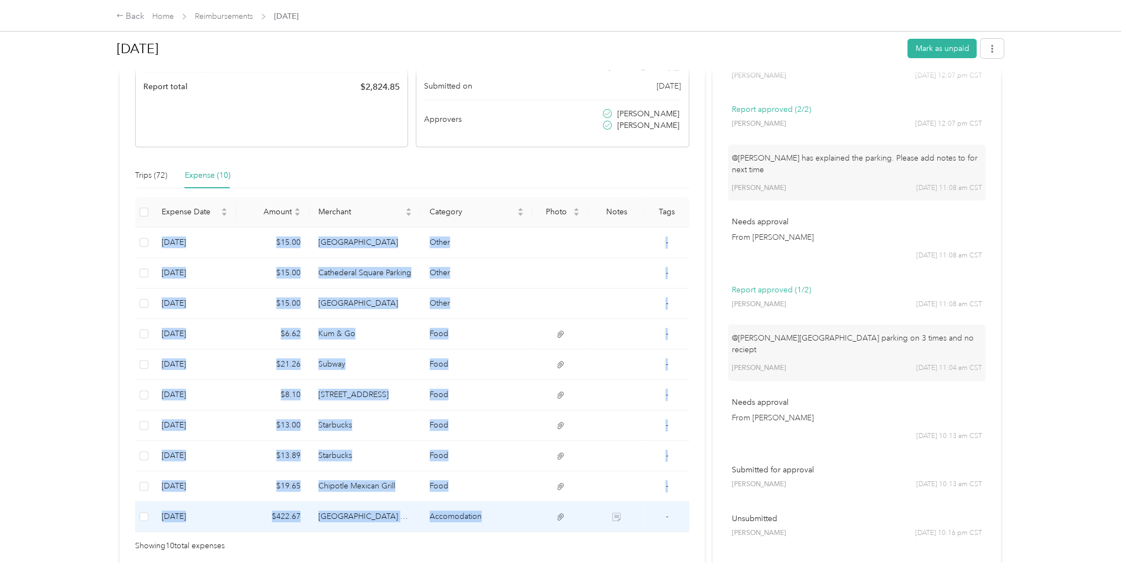
drag, startPoint x: 158, startPoint y: 241, endPoint x: 507, endPoint y: 511, distance: 441.4
click at [507, 511] on tbody "[DATE] $15.00 [GEOGRAPHIC_DATA] Other - [DATE] $15.00 Cathederal Square Parking…" at bounding box center [412, 379] width 554 height 304
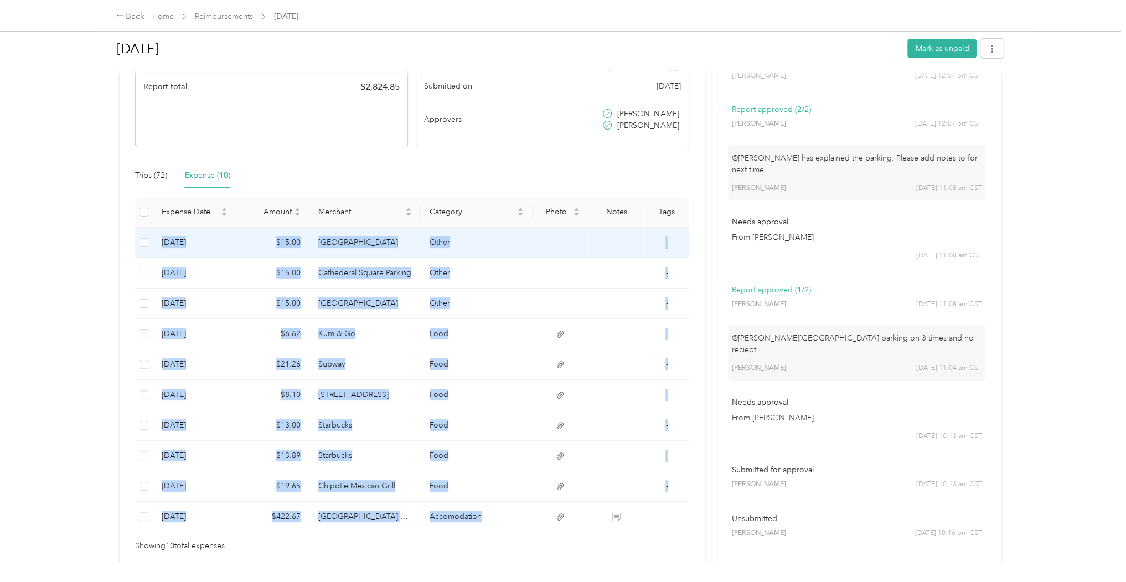
click at [201, 246] on td "[DATE]" at bounding box center [195, 242] width 84 height 30
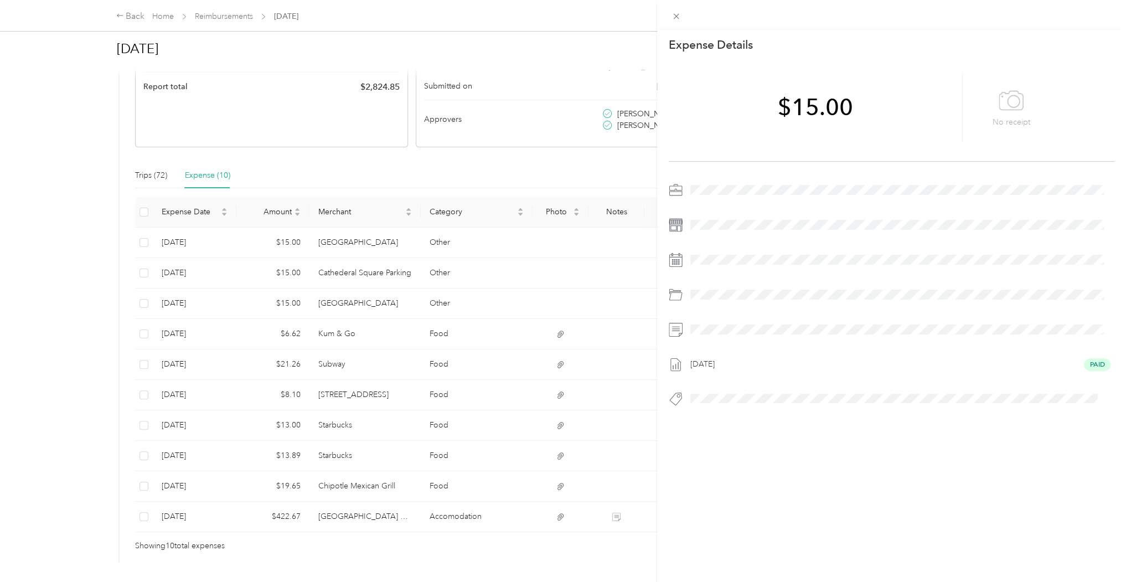
drag, startPoint x: 273, startPoint y: 237, endPoint x: 325, endPoint y: 282, distance: 69.1
click at [458, 365] on div "This expense cannot be edited because it is either under review, approved, or p…" at bounding box center [563, 291] width 1126 height 582
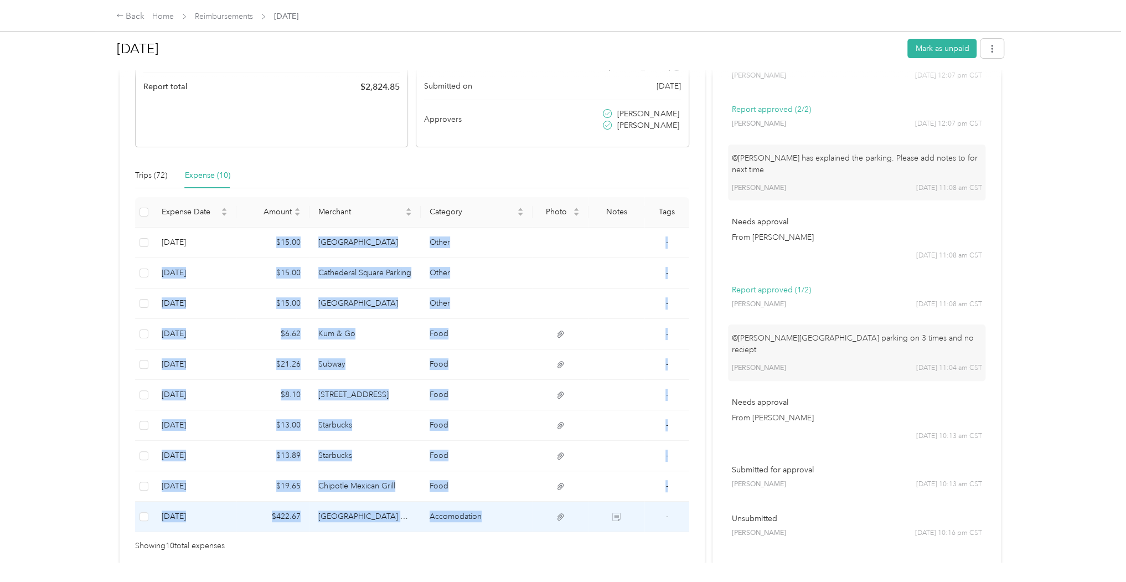
drag, startPoint x: 271, startPoint y: 236, endPoint x: 531, endPoint y: 511, distance: 379.0
click at [531, 511] on tbody "[DATE] $15.00 [GEOGRAPHIC_DATA] Other - [DATE] $15.00 Cathederal Square Parking…" at bounding box center [412, 379] width 554 height 304
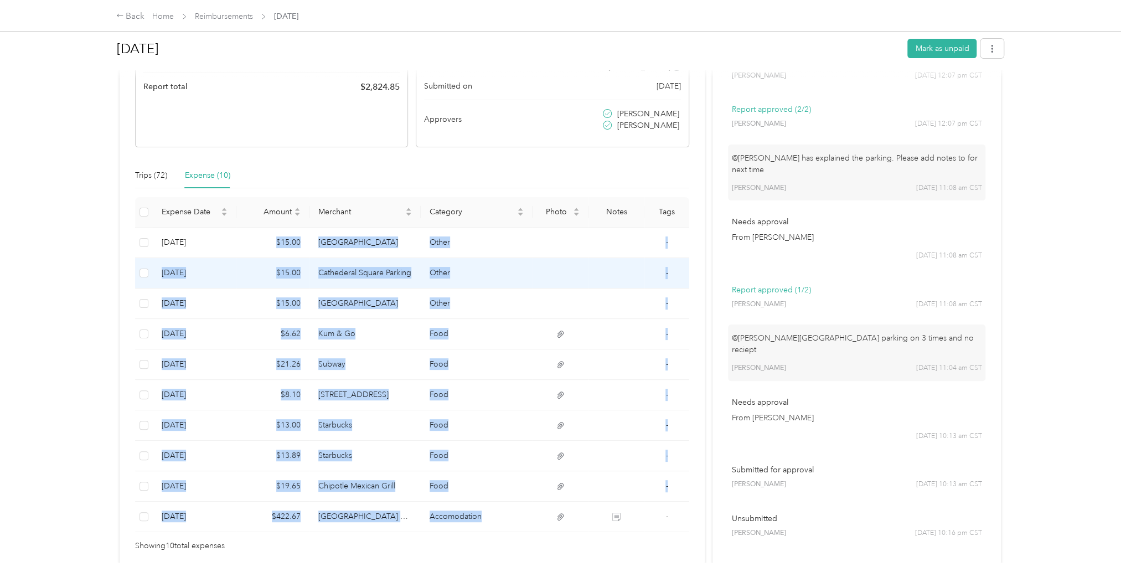
click at [536, 284] on td at bounding box center [560, 273] width 56 height 30
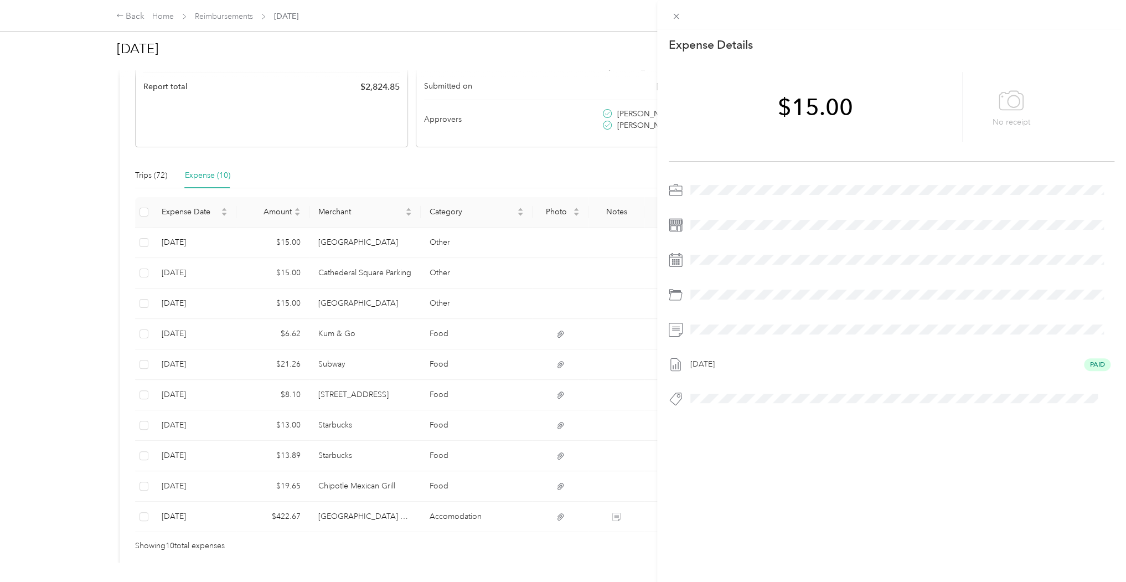
drag, startPoint x: 159, startPoint y: 241, endPoint x: 170, endPoint y: 252, distance: 15.3
click at [170, 252] on div "This expense cannot be edited because it is either under review, approved, or p…" at bounding box center [563, 291] width 1126 height 582
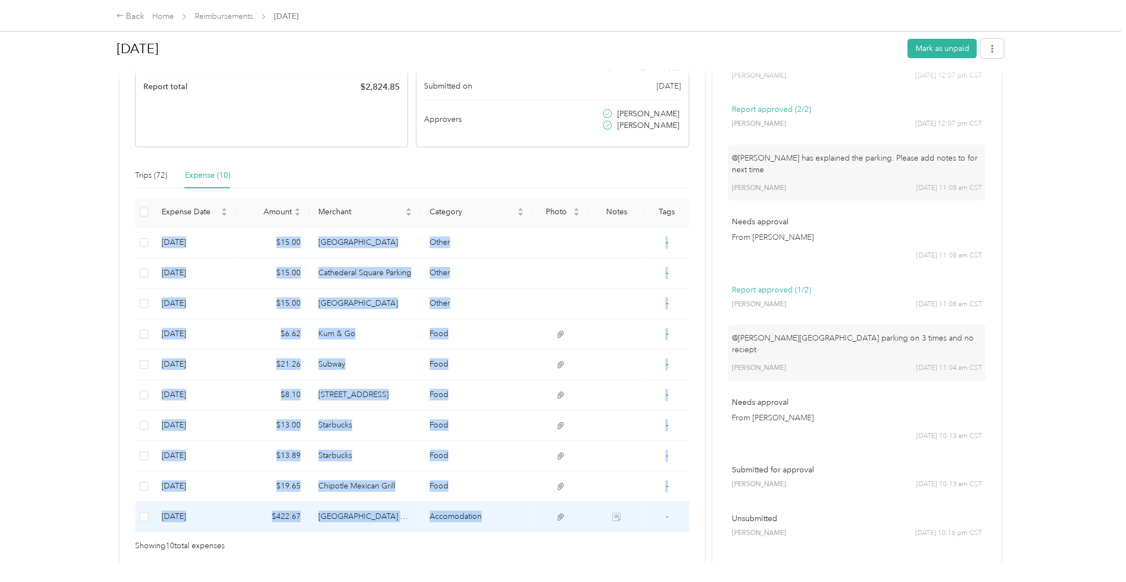
drag, startPoint x: 162, startPoint y: 237, endPoint x: 520, endPoint y: 502, distance: 445.7
click at [520, 502] on tbody "[DATE] $15.00 [GEOGRAPHIC_DATA] Other - [DATE] $15.00 Cathederal Square Parking…" at bounding box center [412, 379] width 554 height 304
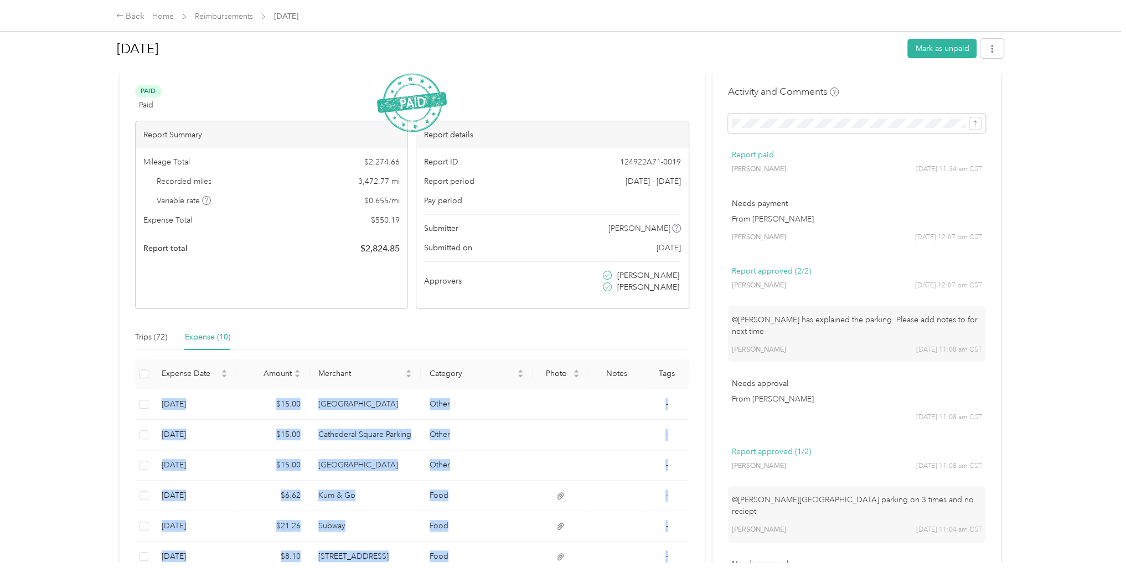
scroll to position [0, 0]
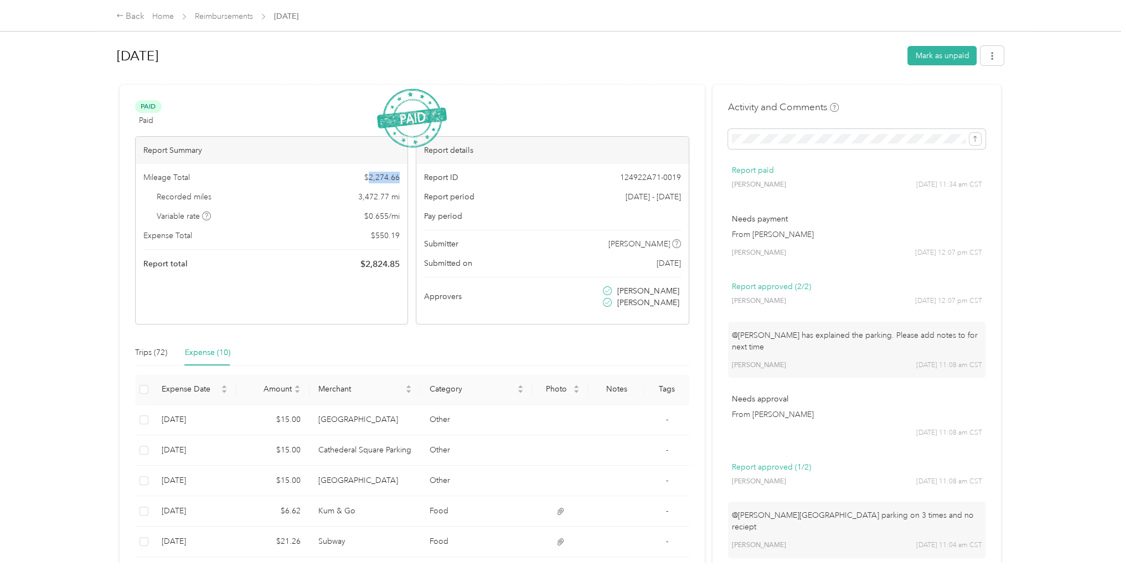
drag, startPoint x: 370, startPoint y: 175, endPoint x: 400, endPoint y: 175, distance: 29.9
click at [400, 175] on div "Mileage Total $ 2,274.66 Recorded miles 3,472.77 mi Variable rate $ 0.655 / mi …" at bounding box center [272, 221] width 272 height 115
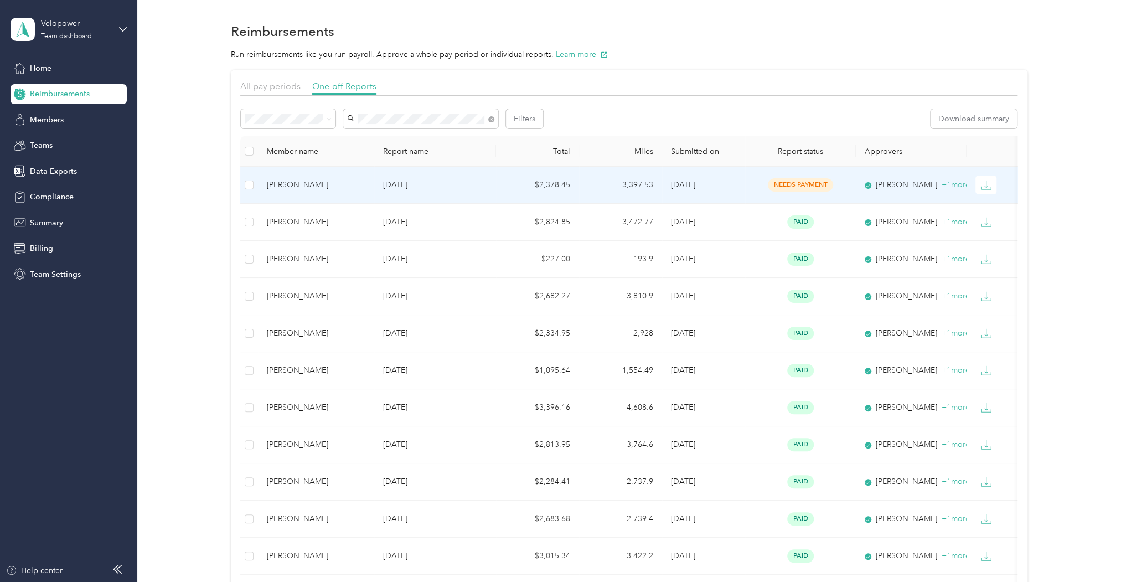
click at [608, 190] on td "3,397.53" at bounding box center [620, 185] width 83 height 37
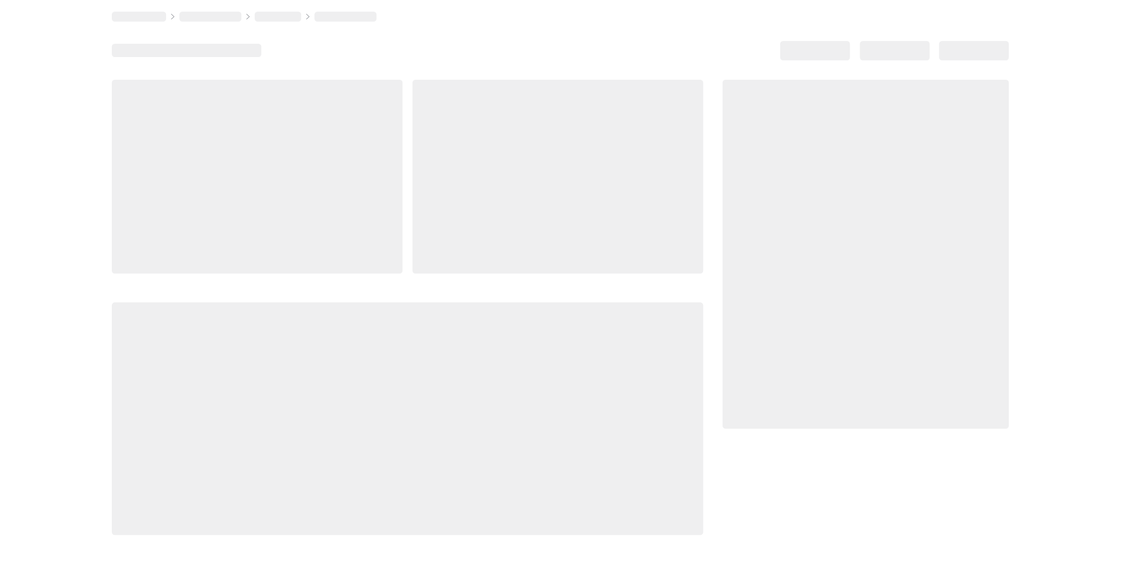
click at [608, 190] on div at bounding box center [557, 177] width 291 height 194
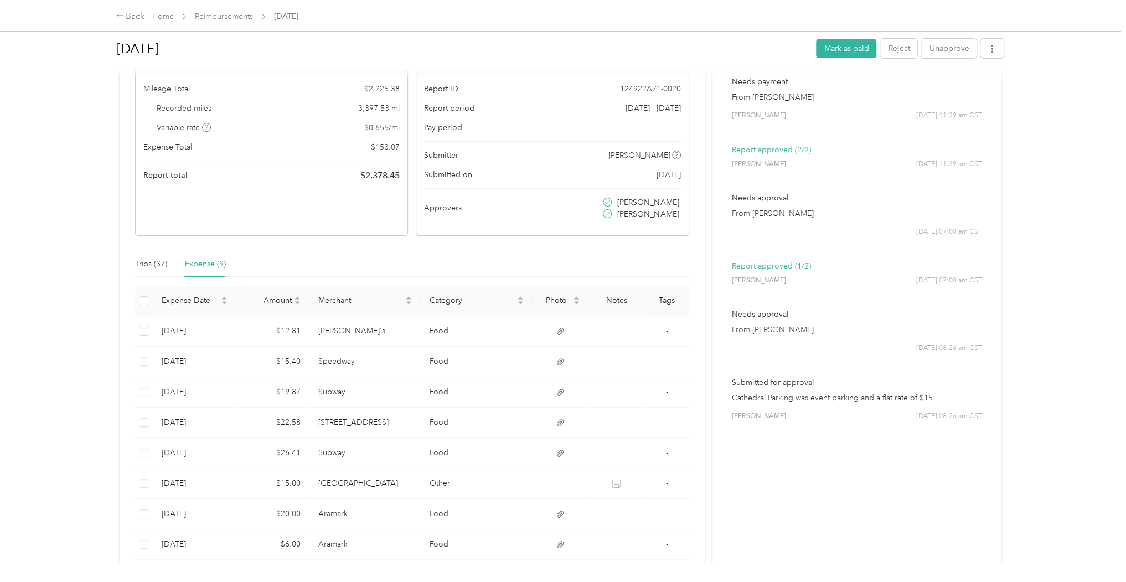
scroll to position [195, 0]
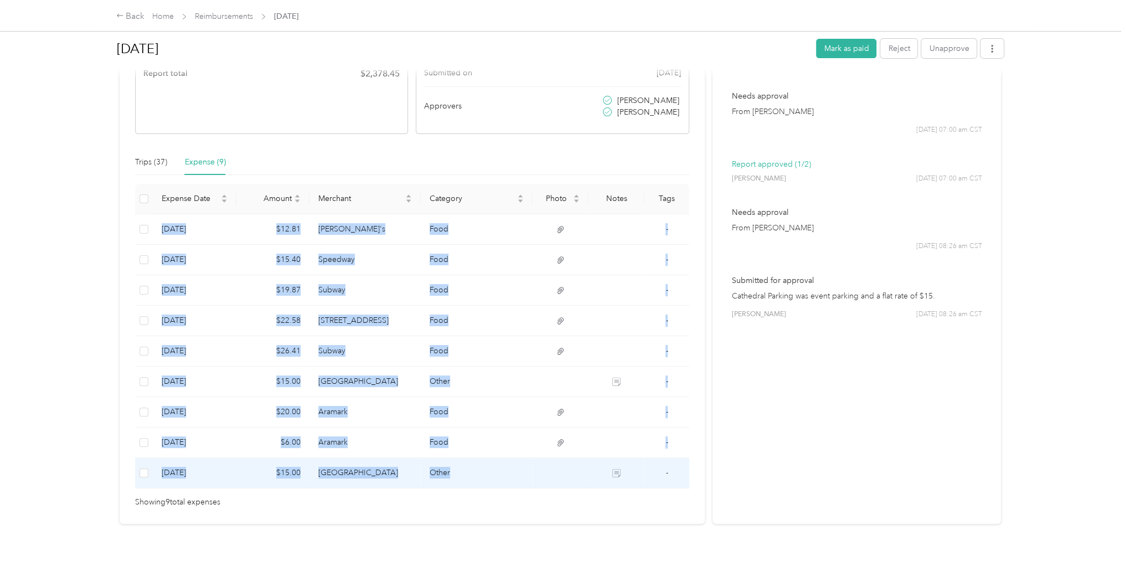
drag, startPoint x: 161, startPoint y: 327, endPoint x: 463, endPoint y: 472, distance: 334.7
click at [463, 472] on tbody "[DATE] $12.81 [PERSON_NAME]'s Food - [DATE] $15.40 Speedway Food - [DATE] $19.8…" at bounding box center [412, 351] width 554 height 274
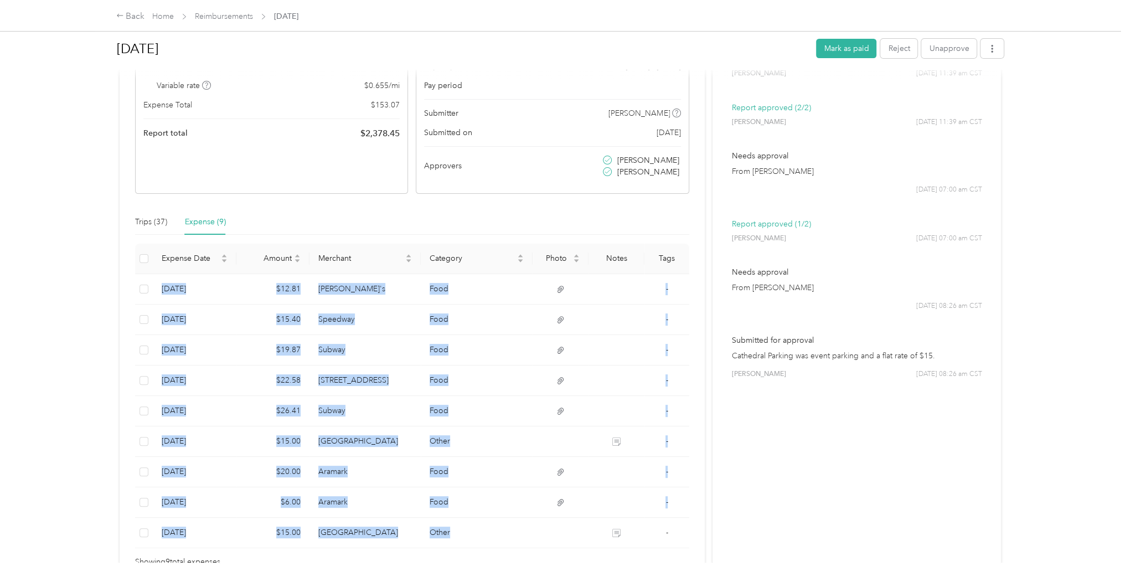
scroll to position [62, 0]
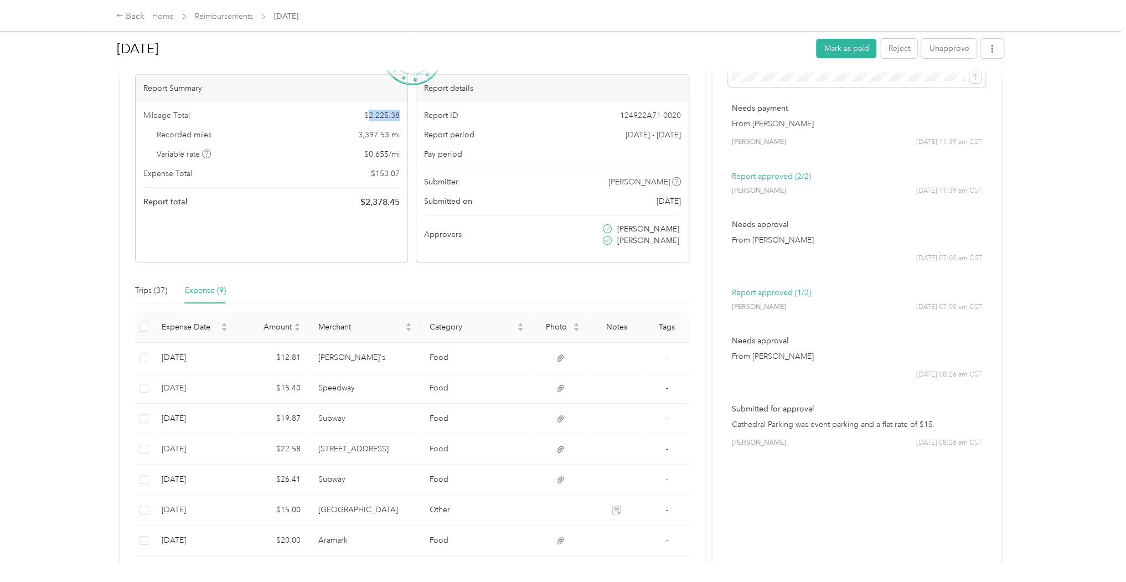
drag, startPoint x: 367, startPoint y: 113, endPoint x: 402, endPoint y: 113, distance: 34.9
click at [402, 113] on div "Mileage Total $ 2,225.38 Recorded miles 3,397.53 mi Variable rate $ 0.655 / mi …" at bounding box center [272, 159] width 272 height 115
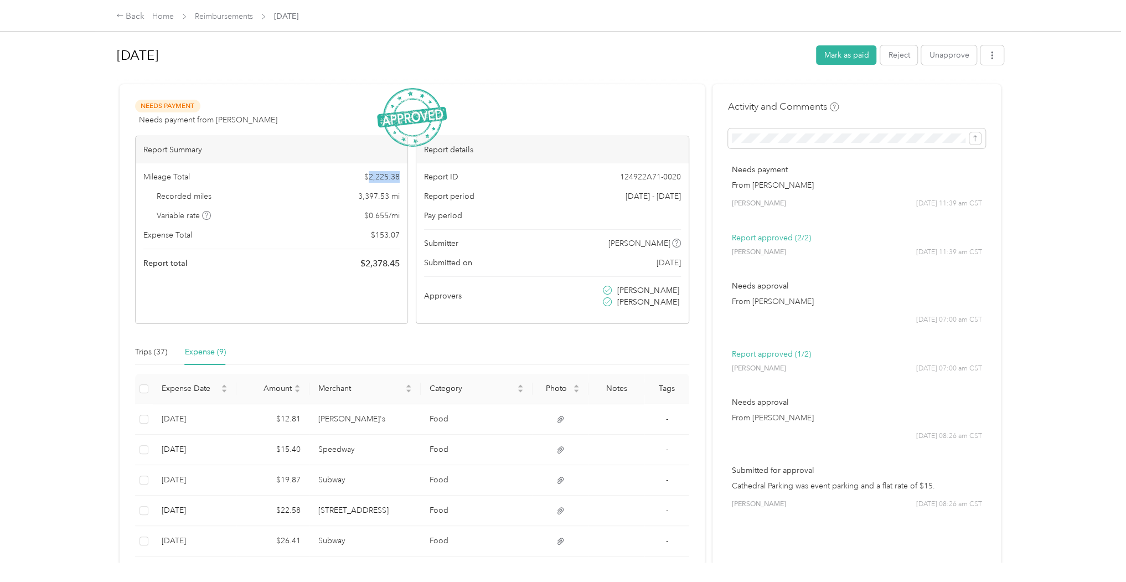
scroll to position [0, 0]
click at [115, 15] on div "Back Home Reimbursements [DATE]" at bounding box center [563, 15] width 938 height 31
click at [117, 14] on icon at bounding box center [120, 16] width 8 height 8
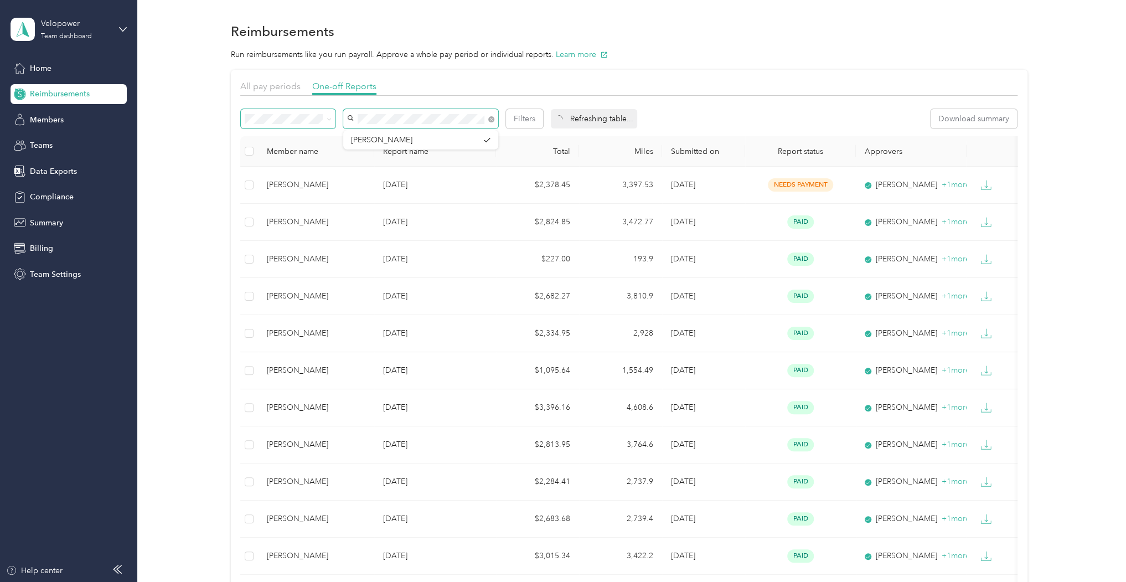
click at [308, 121] on div "Filters" at bounding box center [392, 118] width 302 height 19
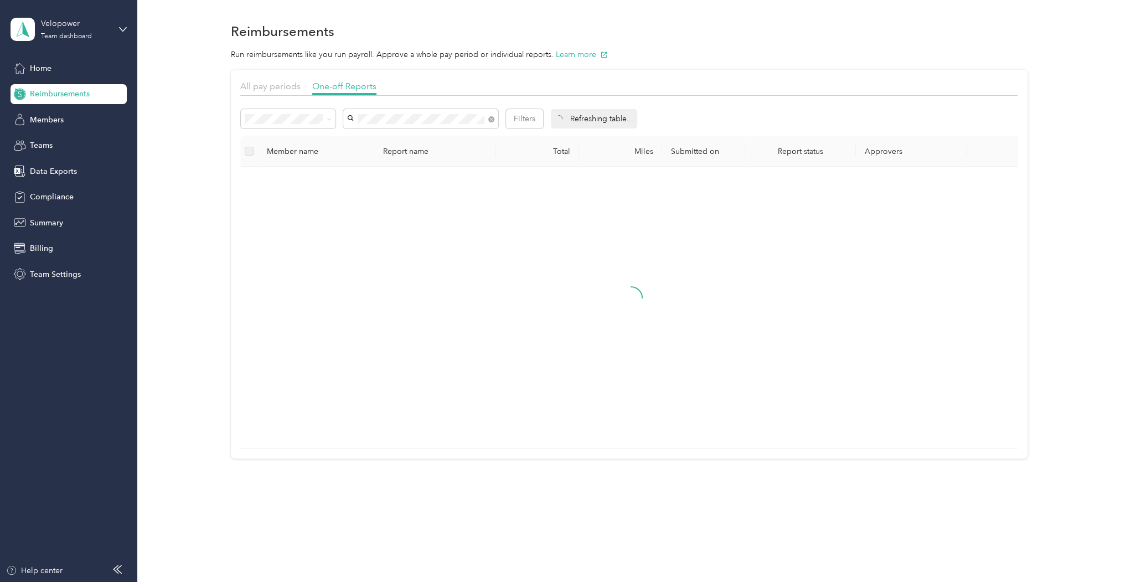
click at [560, 117] on icon at bounding box center [558, 118] width 11 height 11
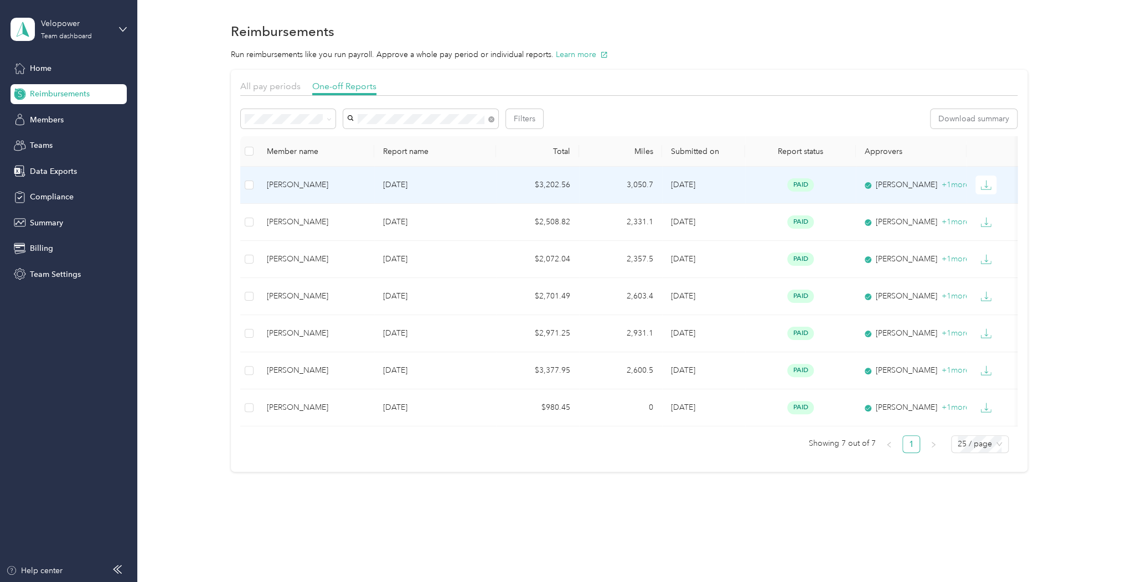
click at [483, 190] on td "[DATE]" at bounding box center [435, 185] width 122 height 37
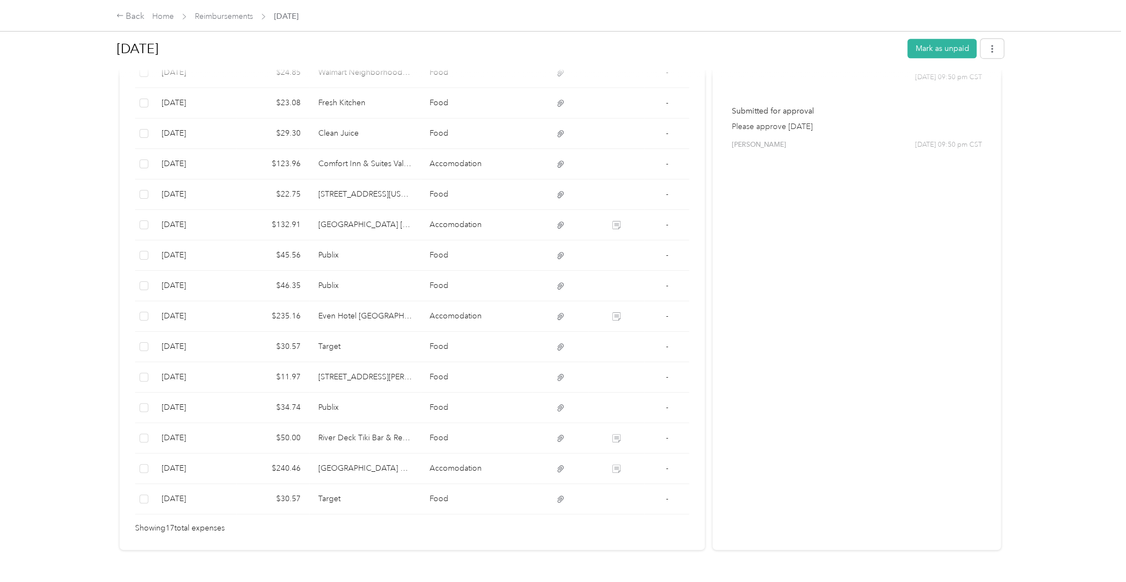
scroll to position [438, 0]
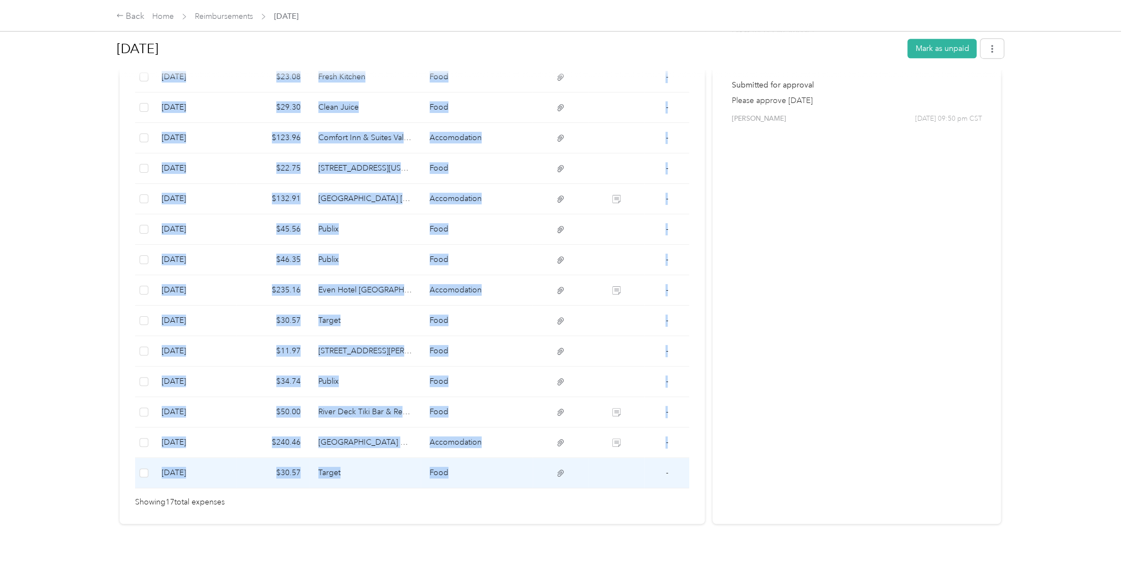
drag, startPoint x: 159, startPoint y: 239, endPoint x: 531, endPoint y: 474, distance: 439.8
click at [531, 474] on tbody "[DATE] $19.15 The UPS Store Other - [DATE] $102.97 Embassy Suites by [GEOGRAPHI…" at bounding box center [412, 229] width 554 height 517
drag, startPoint x: 531, startPoint y: 474, endPoint x: 501, endPoint y: 460, distance: 33.2
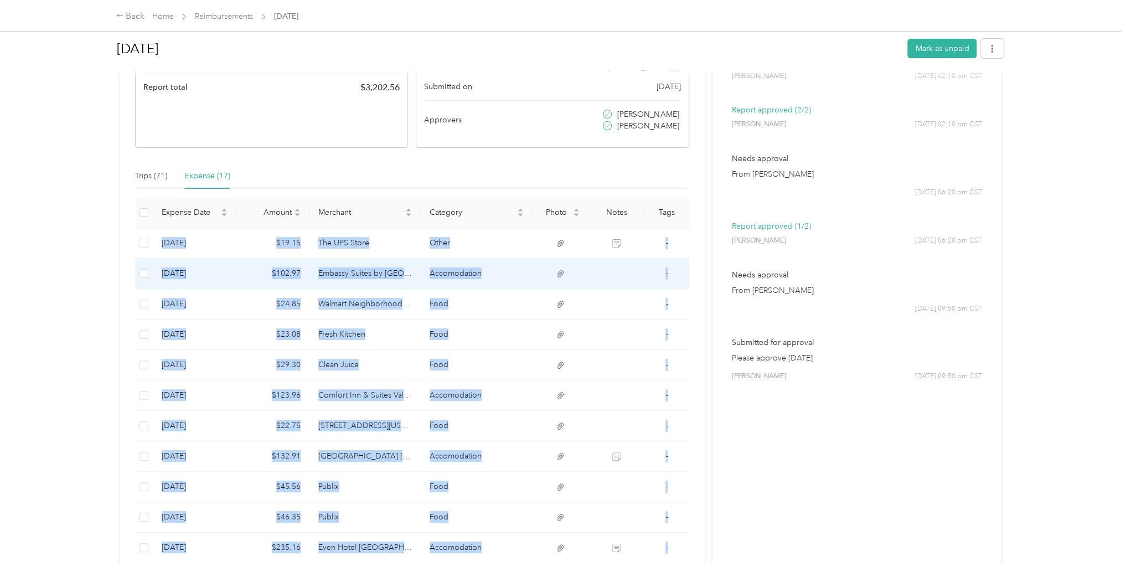
scroll to position [84, 0]
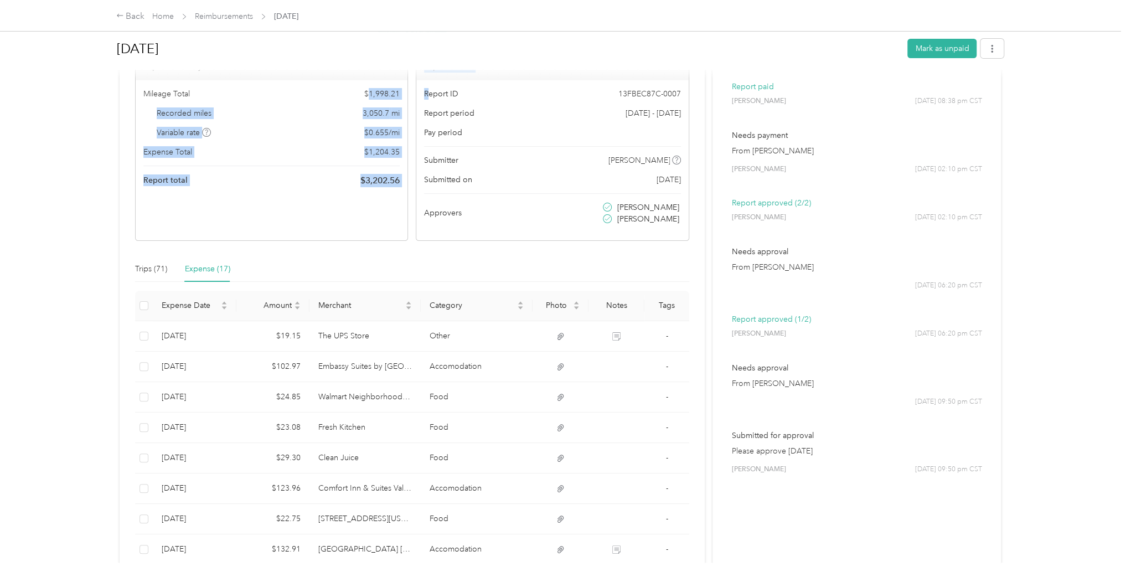
drag, startPoint x: 370, startPoint y: 92, endPoint x: 428, endPoint y: 90, distance: 58.2
click at [428, 90] on div "Report Summary Mileage Total $ 1,998.21 Recorded miles 3,050.7 mi Variable rate…" at bounding box center [412, 147] width 554 height 188
click at [332, 101] on div "Mileage Total $ 1,998.21 Recorded miles 3,050.7 mi Variable rate $ 0.655 / mi E…" at bounding box center [272, 137] width 272 height 115
drag, startPoint x: 370, startPoint y: 93, endPoint x: 398, endPoint y: 94, distance: 28.2
click at [398, 94] on span "$ 1,998.21" at bounding box center [381, 94] width 35 height 12
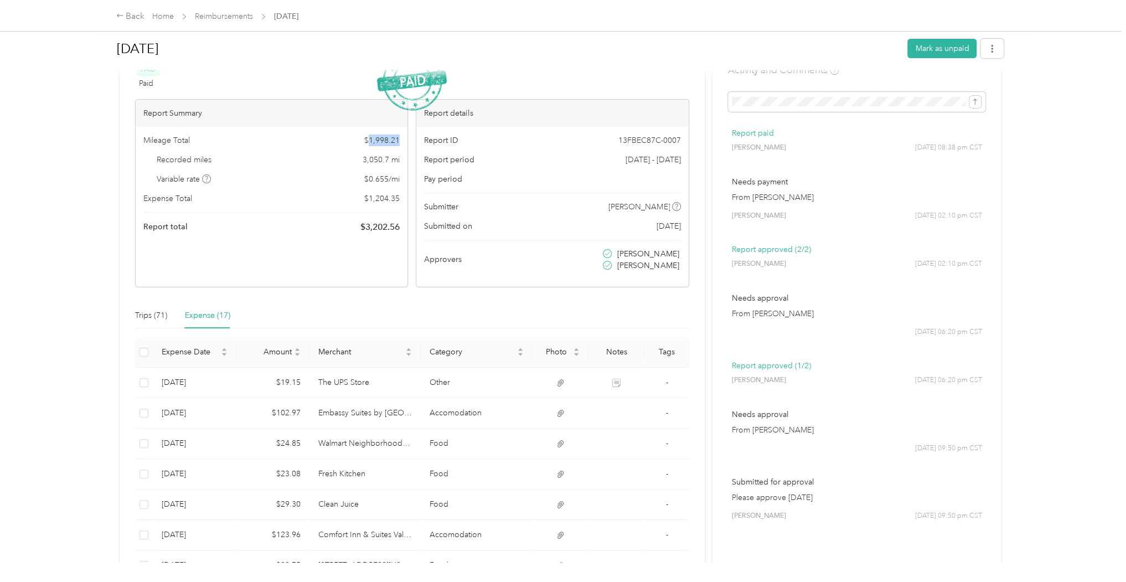
scroll to position [0, 0]
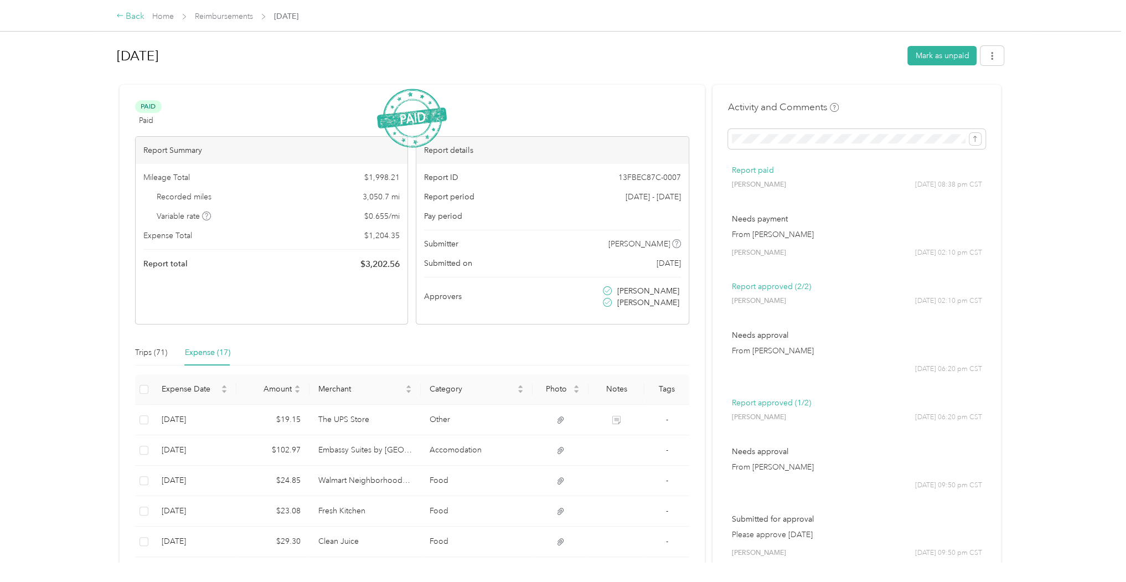
click at [118, 16] on icon at bounding box center [120, 15] width 6 height 3
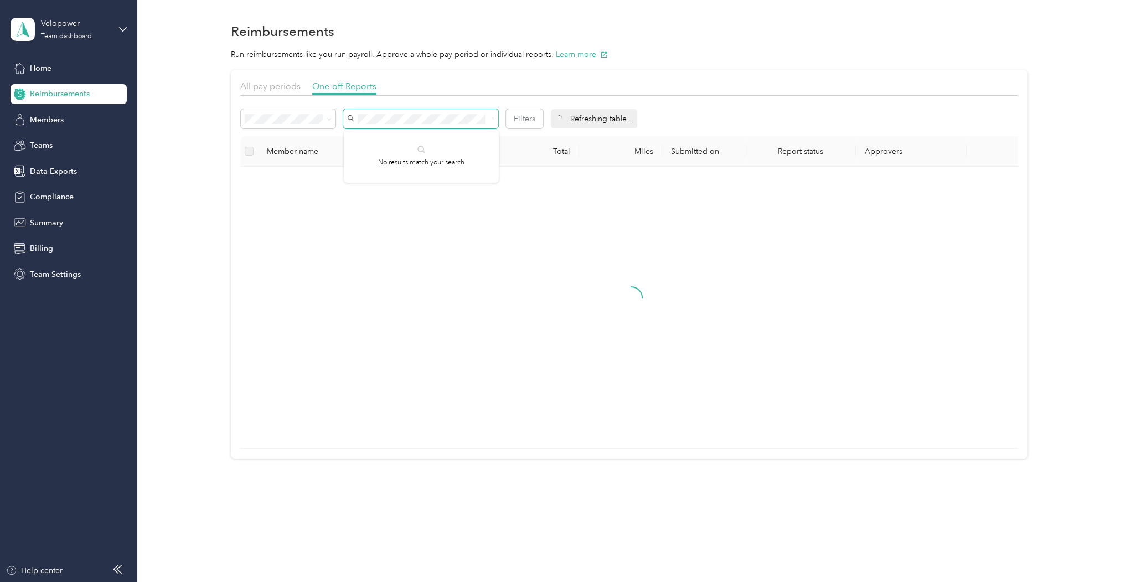
click at [339, 115] on div "Filters" at bounding box center [392, 118] width 302 height 19
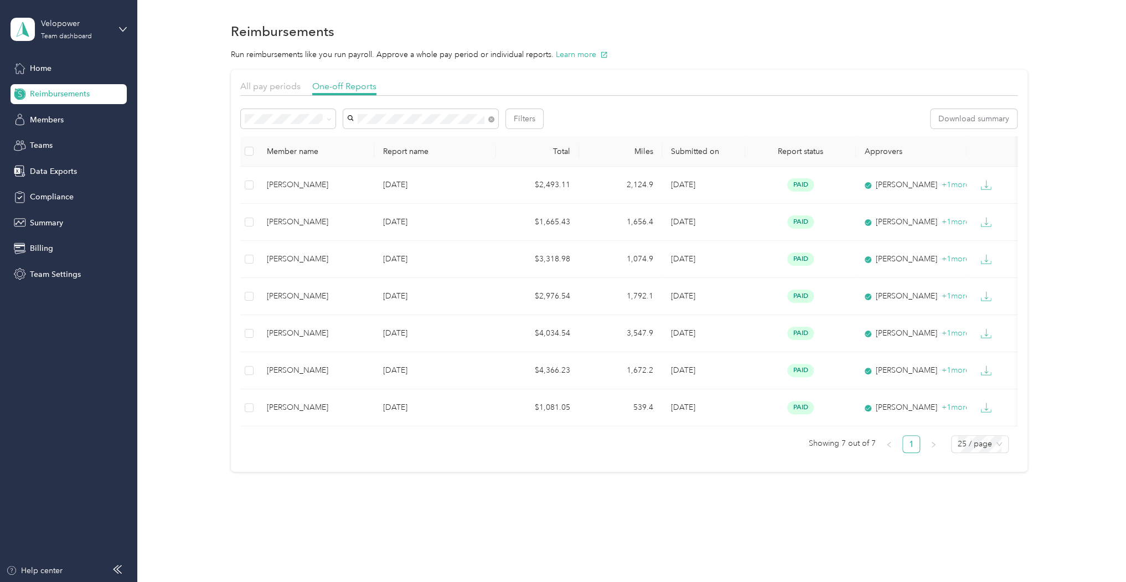
click at [614, 115] on div "Filters Download summary" at bounding box center [628, 118] width 777 height 19
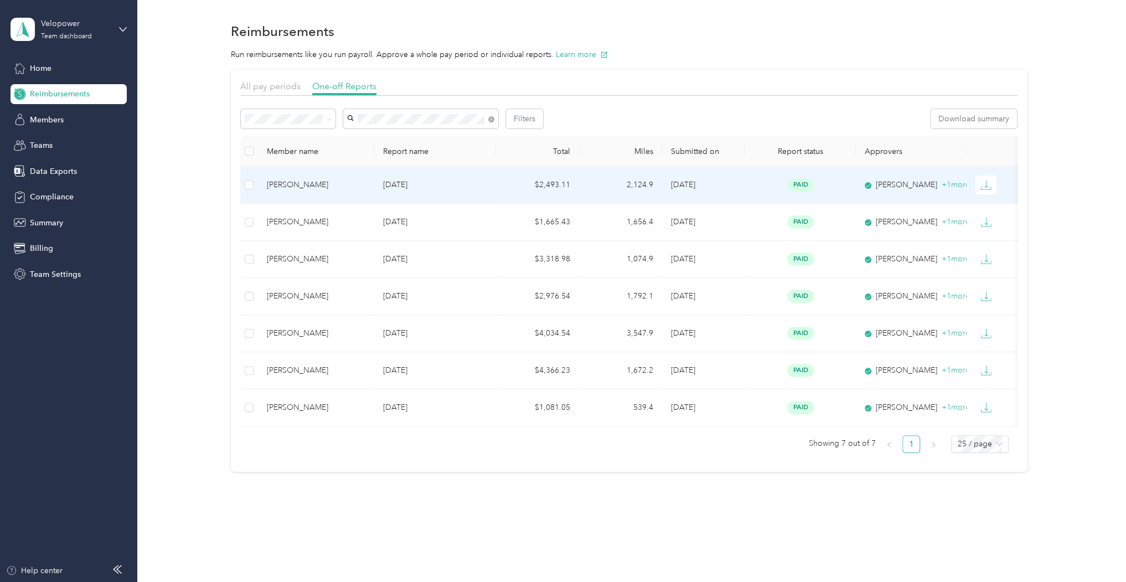
click at [622, 188] on td "2,124.9" at bounding box center [620, 185] width 83 height 37
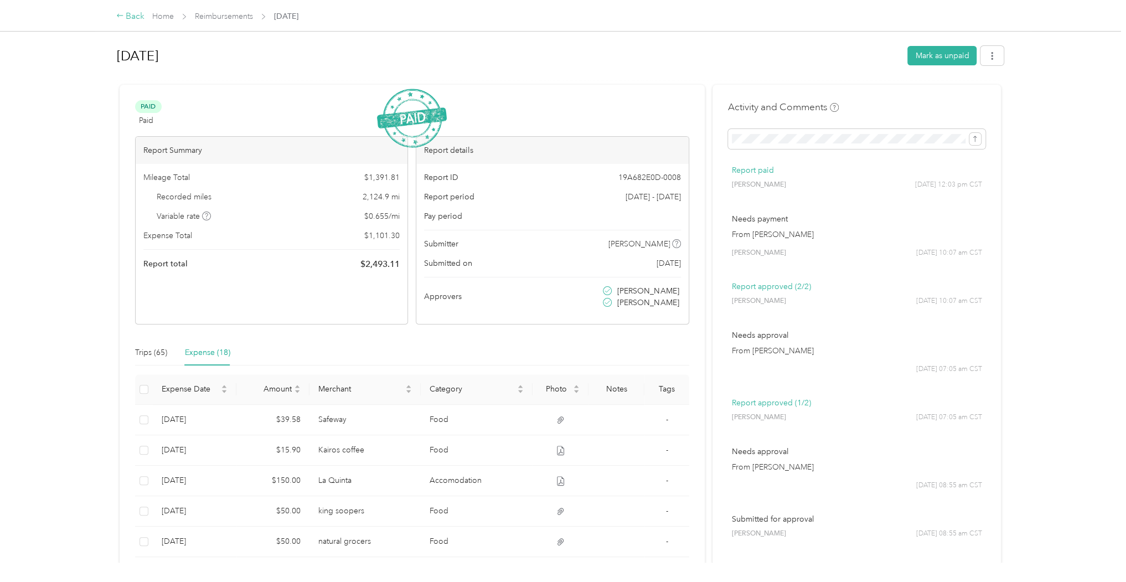
click at [120, 14] on icon at bounding box center [120, 16] width 8 height 8
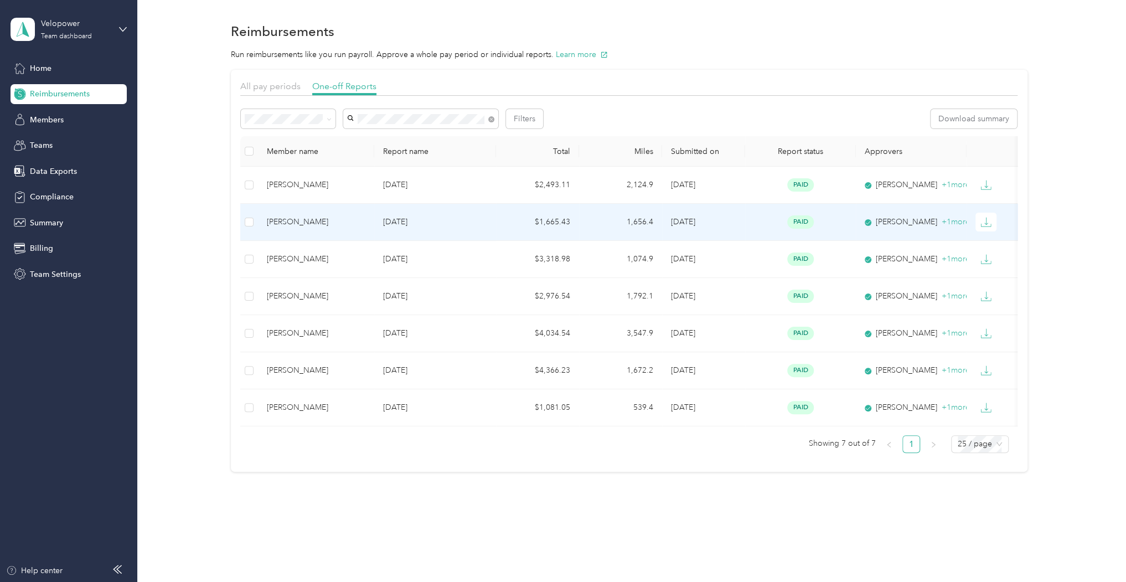
click at [515, 227] on td "$1,665.43" at bounding box center [537, 222] width 83 height 37
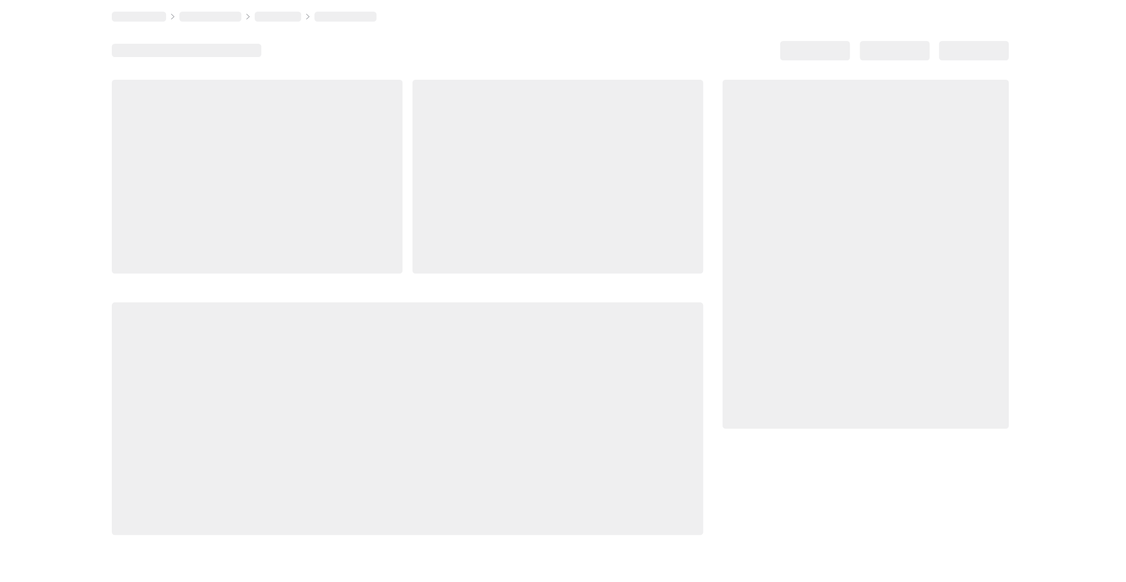
click at [515, 227] on div at bounding box center [557, 177] width 291 height 194
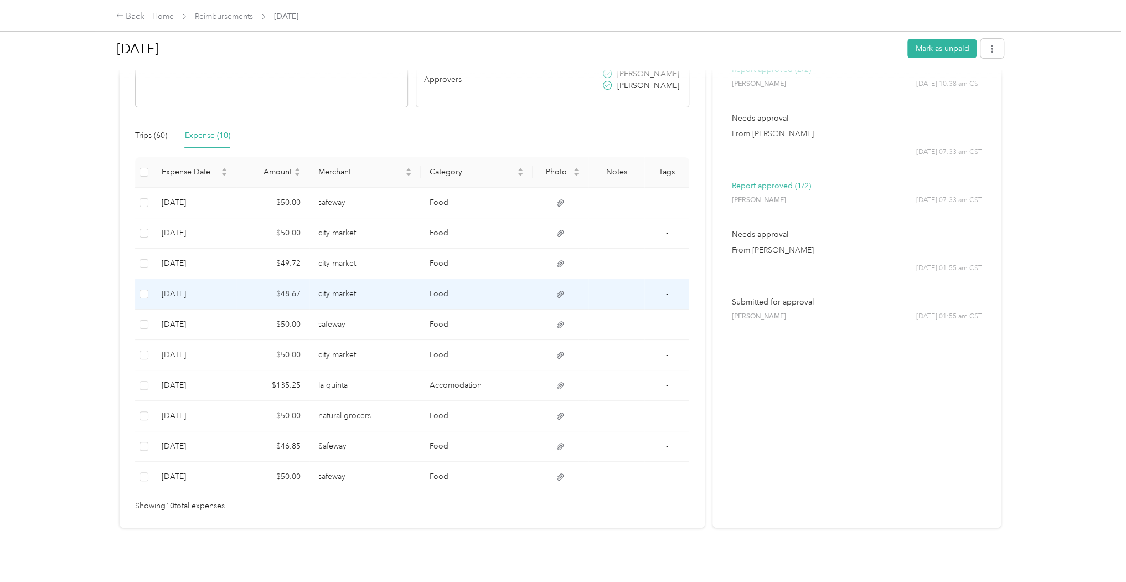
scroll to position [221, 0]
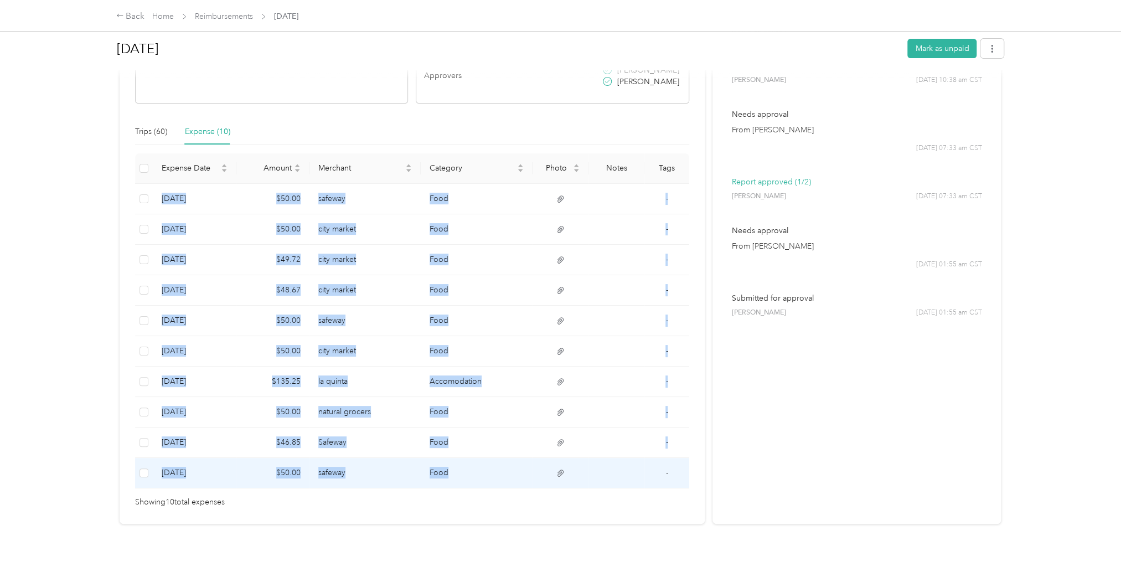
drag, startPoint x: 182, startPoint y: 193, endPoint x: 624, endPoint y: 470, distance: 522.1
click at [624, 470] on tbody "[DATE] $50.00 safeway Food - [DATE] $50.00 city market Food - [DATE] $49.72 cit…" at bounding box center [412, 336] width 554 height 304
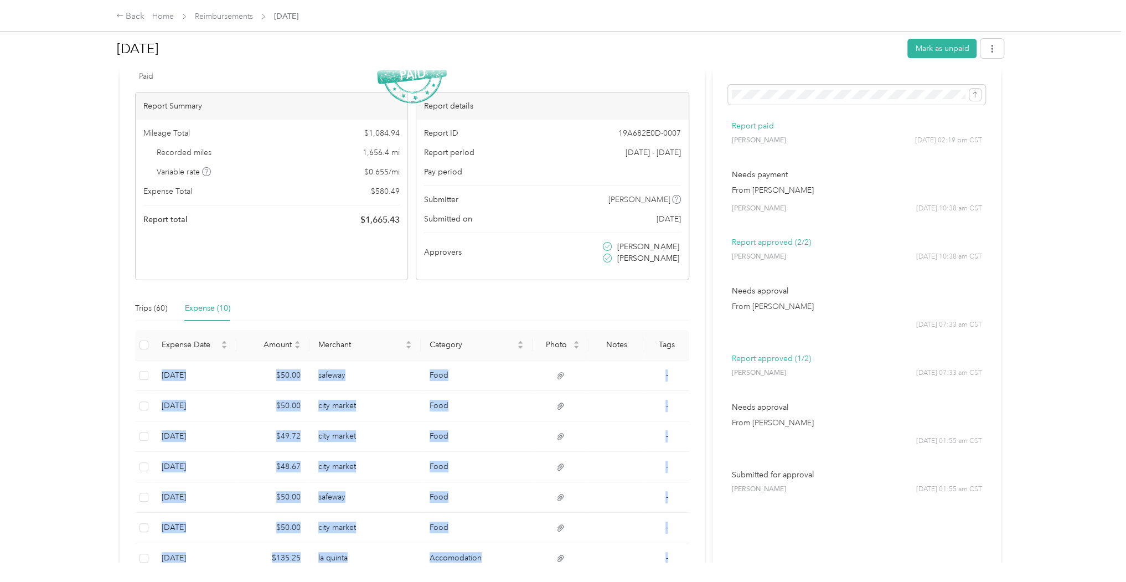
scroll to position [0, 0]
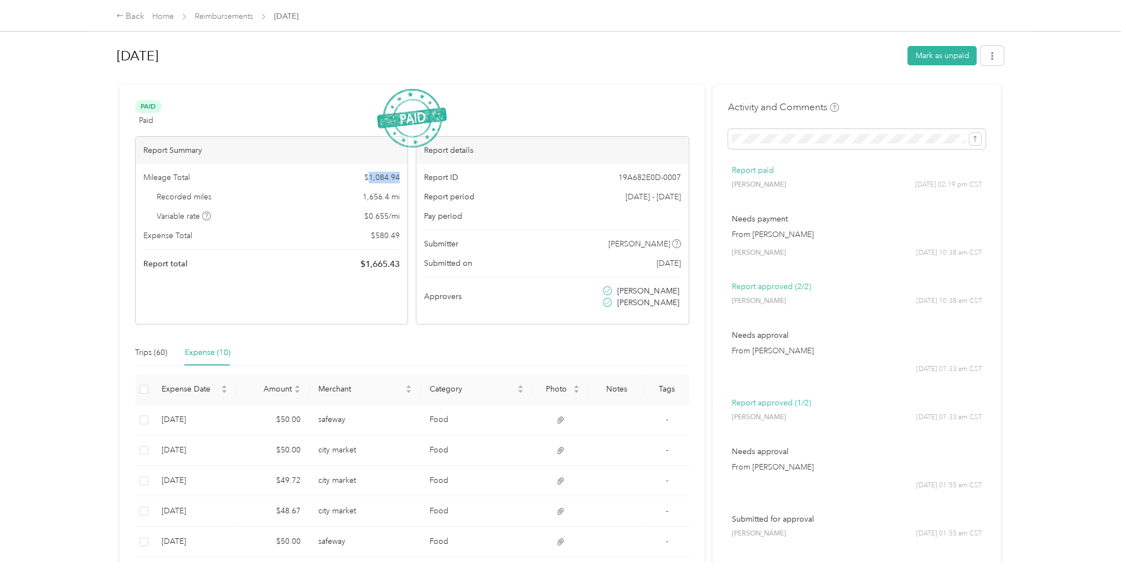
drag, startPoint x: 370, startPoint y: 175, endPoint x: 404, endPoint y: 177, distance: 34.4
click at [404, 177] on div "Mileage Total $ 1,084.94 Recorded miles 1,656.4 mi Variable rate $ 0.655 / mi E…" at bounding box center [272, 221] width 272 height 115
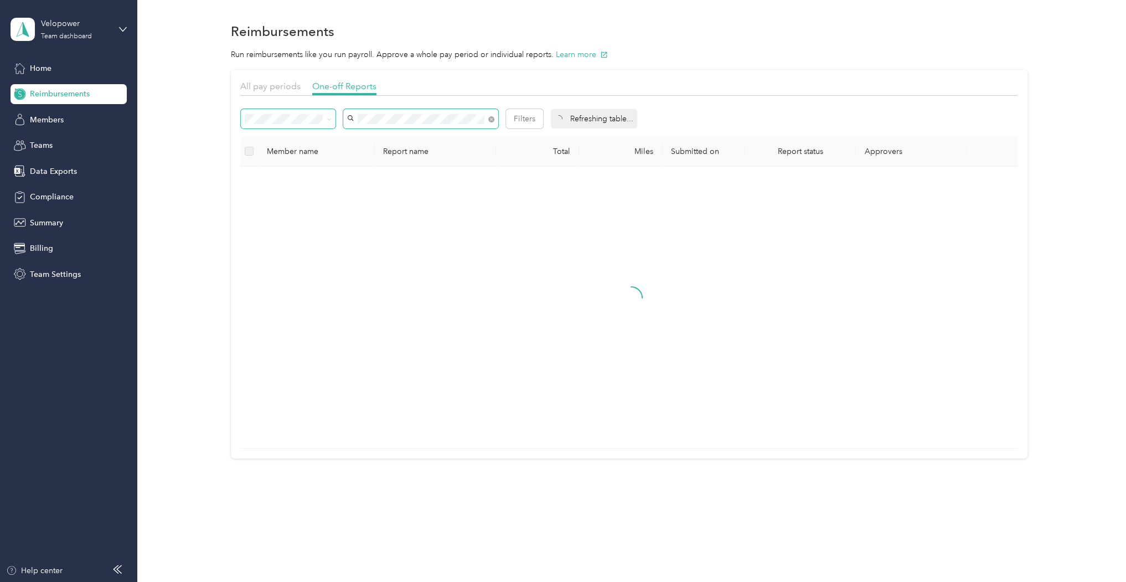
click at [318, 120] on div "Filters" at bounding box center [392, 118] width 302 height 19
click at [514, 90] on div "All pay periods One-off Reports" at bounding box center [628, 88] width 777 height 16
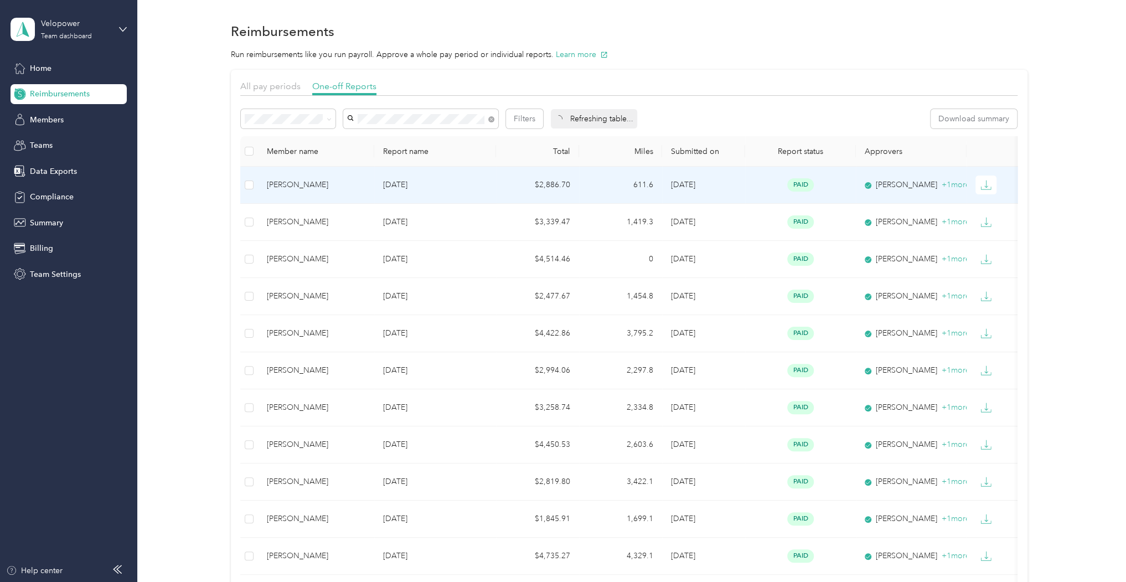
click at [592, 191] on td "611.6" at bounding box center [620, 185] width 83 height 37
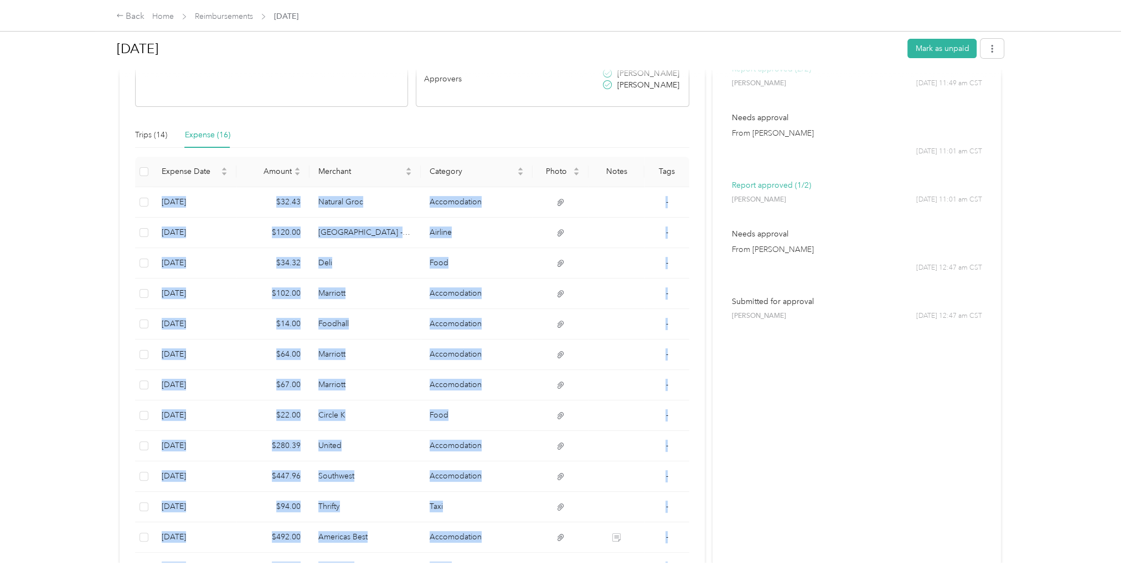
scroll to position [407, 0]
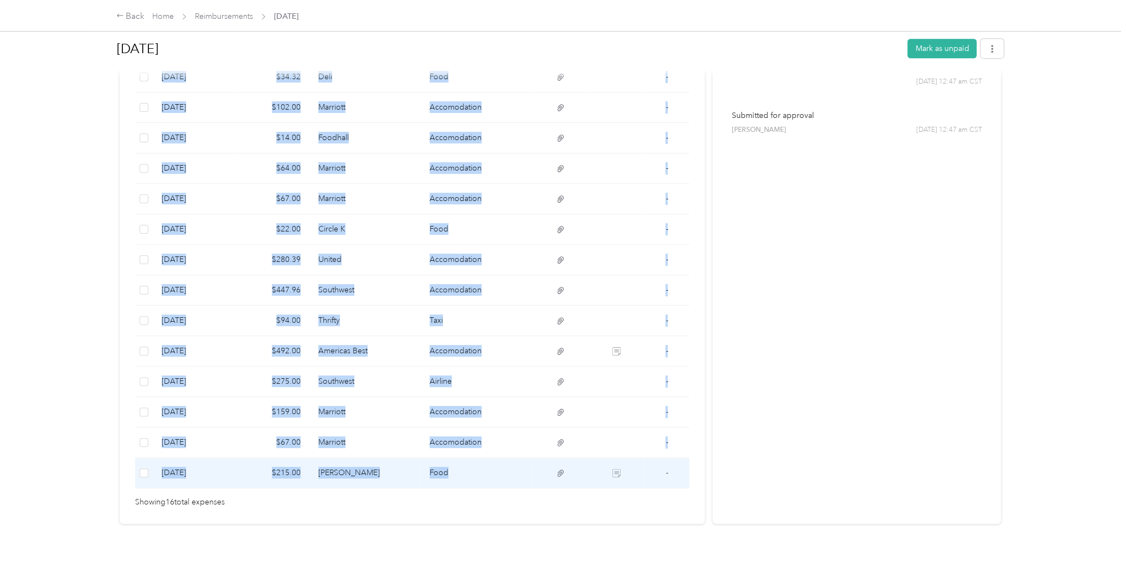
drag, startPoint x: 162, startPoint y: 329, endPoint x: 480, endPoint y: 457, distance: 342.7
click at [480, 457] on tbody "[DATE] $32.43 Natural Groc Accomodation - [DATE] $120.00 [GEOGRAPHIC_DATA] - BN…" at bounding box center [412, 244] width 554 height 487
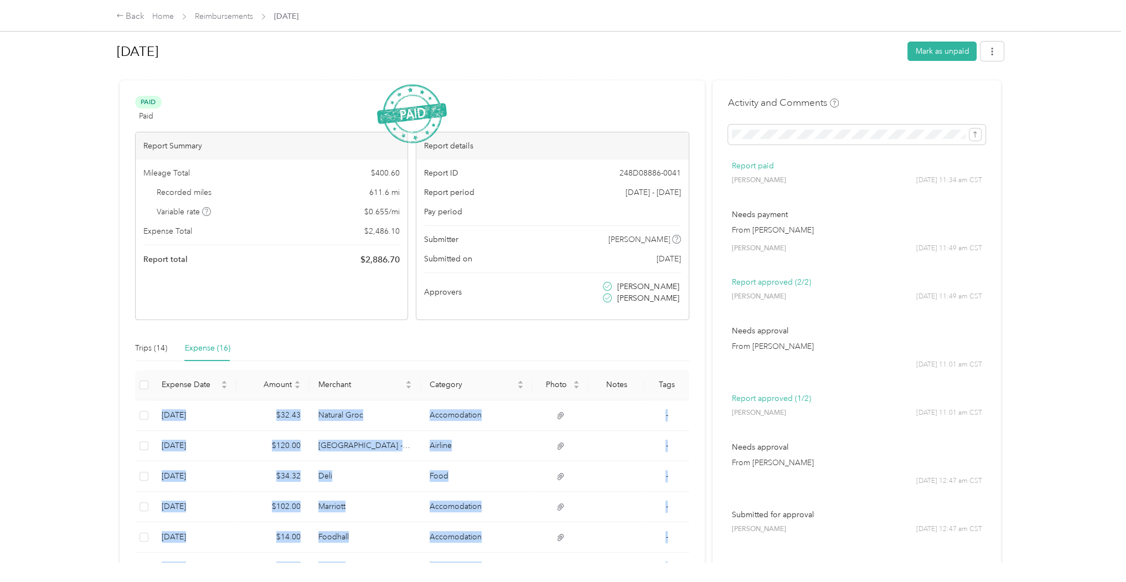
scroll to position [0, 0]
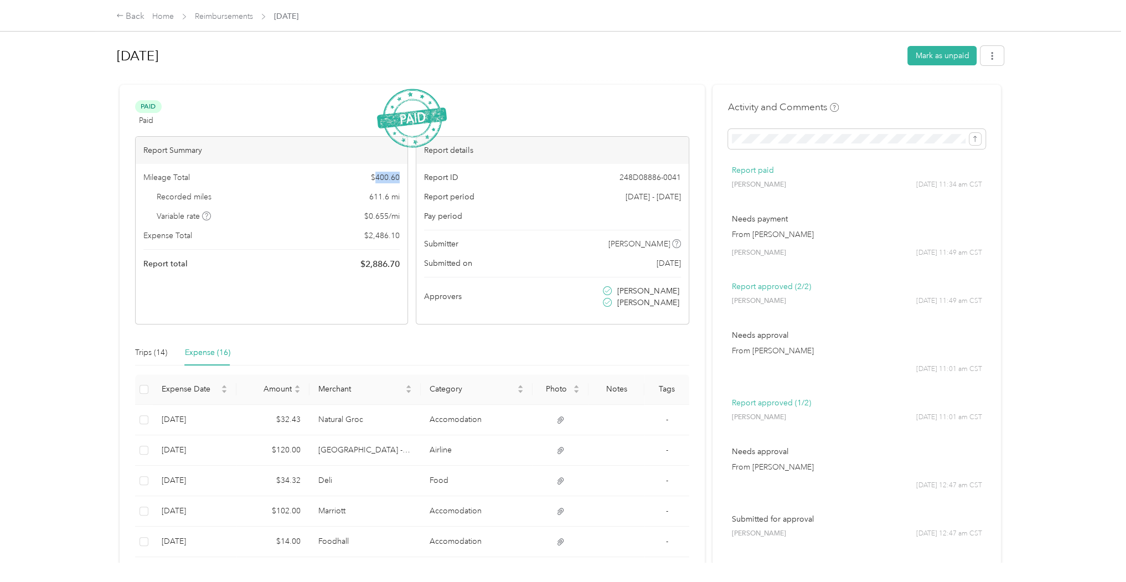
drag, startPoint x: 375, startPoint y: 177, endPoint x: 401, endPoint y: 176, distance: 26.6
click at [401, 176] on div "Mileage Total $ 400.60 Recorded miles 611.6 mi Variable rate $ 0.655 / mi Expen…" at bounding box center [272, 221] width 272 height 115
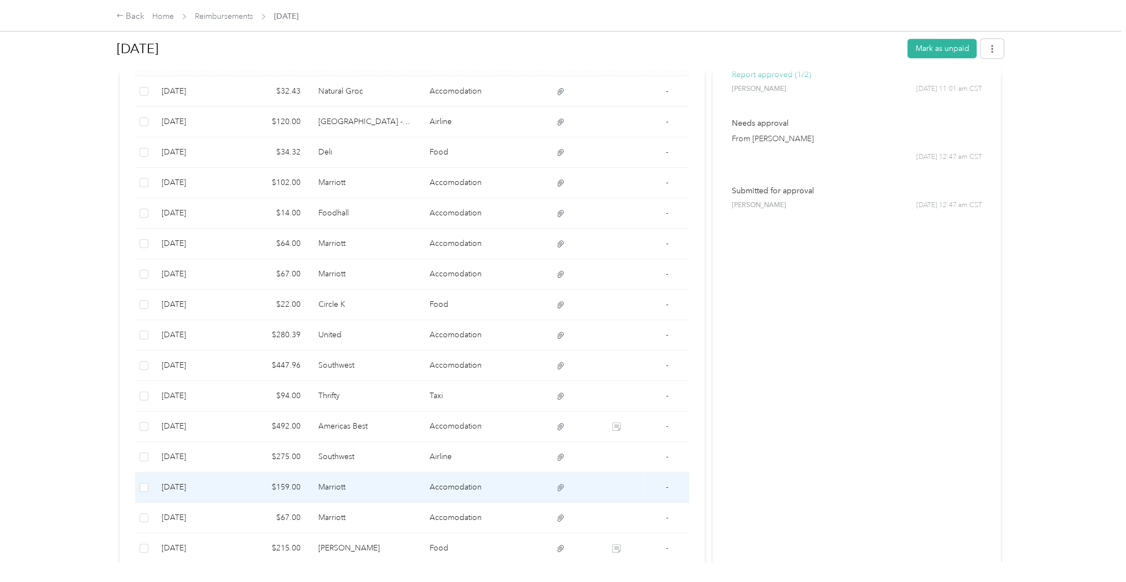
scroll to position [407, 0]
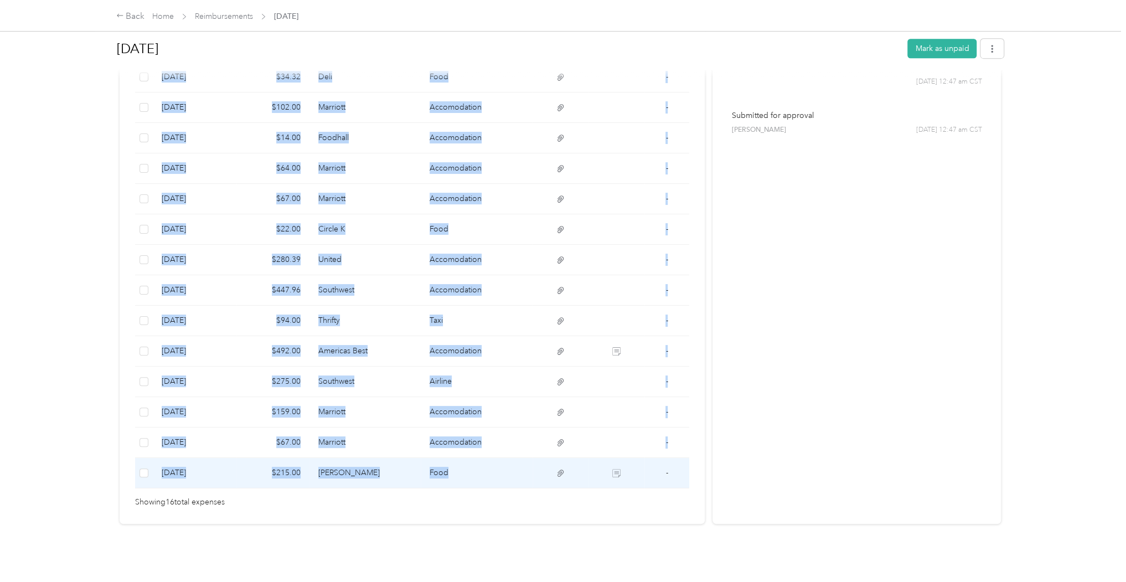
drag, startPoint x: 161, startPoint y: 151, endPoint x: 500, endPoint y: 476, distance: 470.1
click at [500, 476] on tbody "[DATE] $32.43 Natural Groc Accomodation - [DATE] $120.00 [GEOGRAPHIC_DATA] - BN…" at bounding box center [412, 244] width 554 height 487
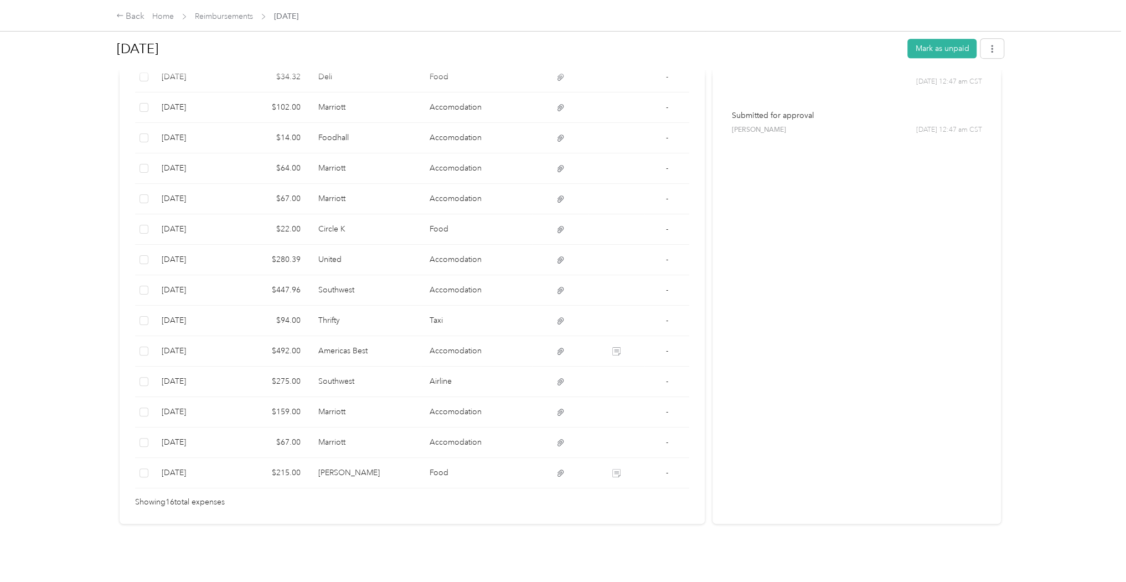
click at [71, 159] on div "Back Home Reimbursements [DATE] [DATE] Mark as unpaid Paid Paid View activity &…" at bounding box center [560, 291] width 1120 height 582
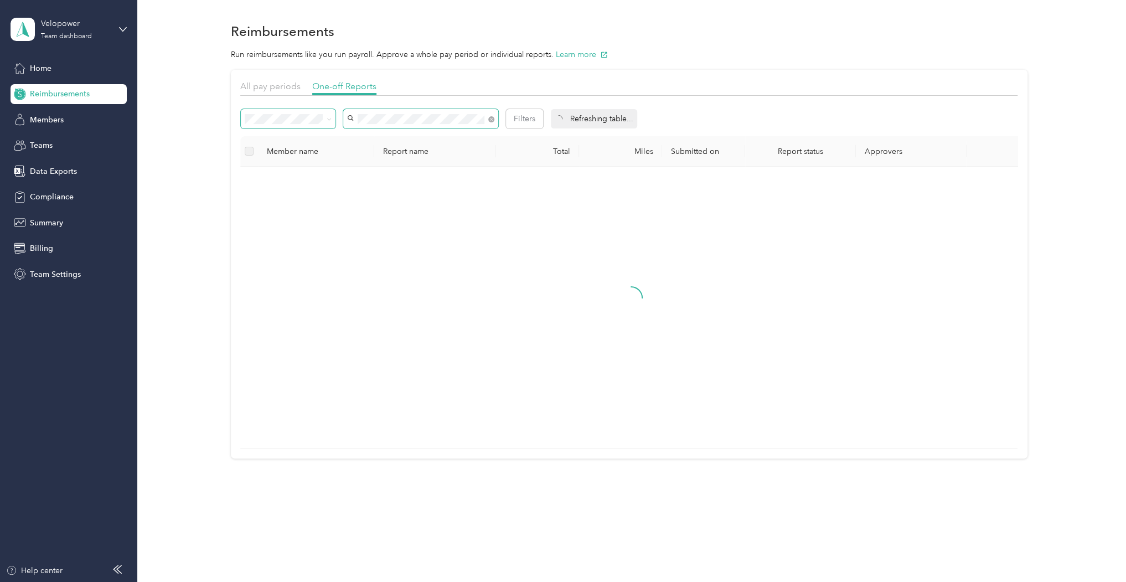
click at [299, 113] on div "Filters" at bounding box center [392, 118] width 302 height 19
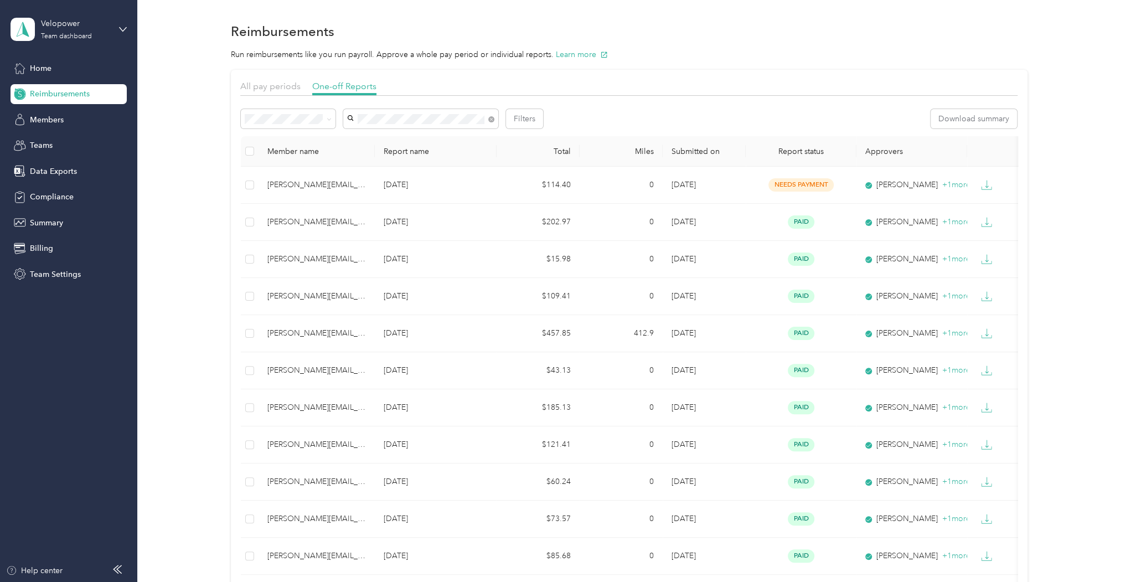
click at [542, 84] on div "All pay periods One-off Reports" at bounding box center [628, 88] width 777 height 16
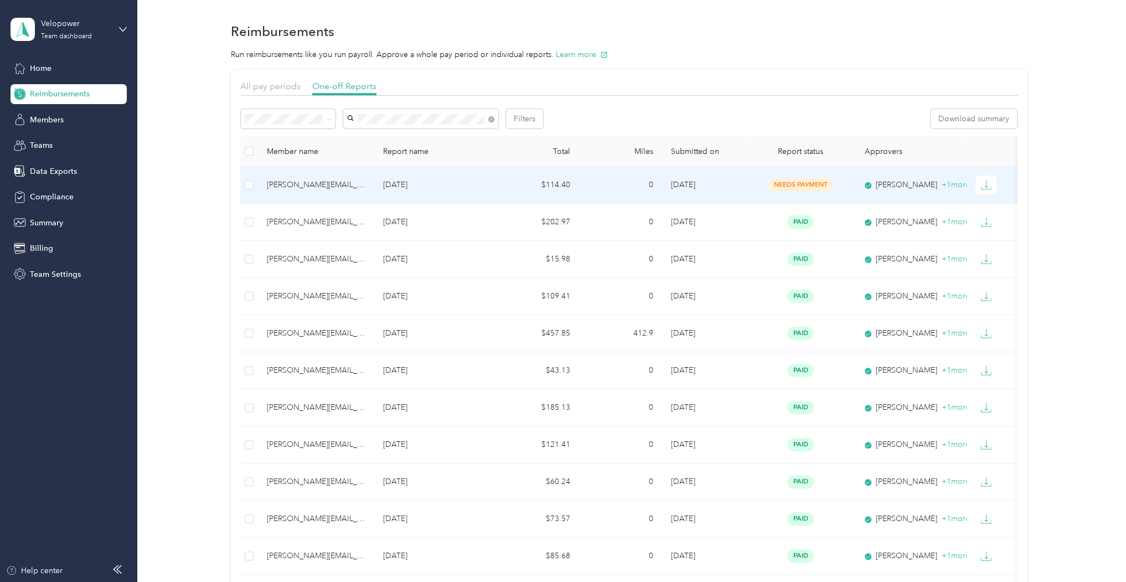
click at [489, 193] on td "[DATE]" at bounding box center [435, 185] width 122 height 37
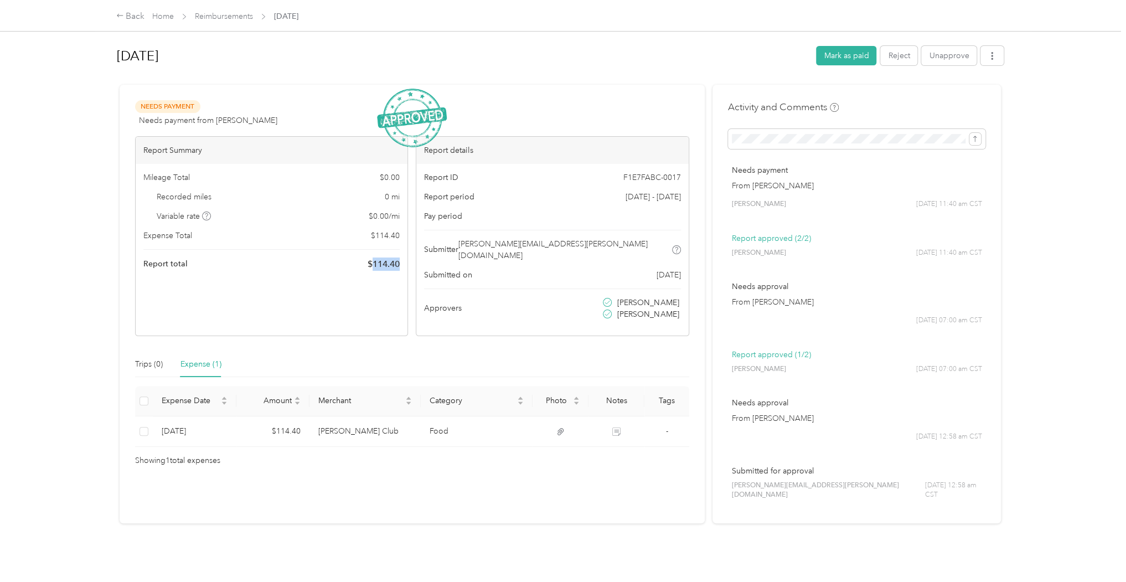
drag, startPoint x: 371, startPoint y: 259, endPoint x: 405, endPoint y: 261, distance: 33.8
click at [405, 261] on div "Mileage Total $ 0.00 Recorded miles 0 mi Variable rate $ 0.00 / mi Expense Tota…" at bounding box center [272, 221] width 272 height 115
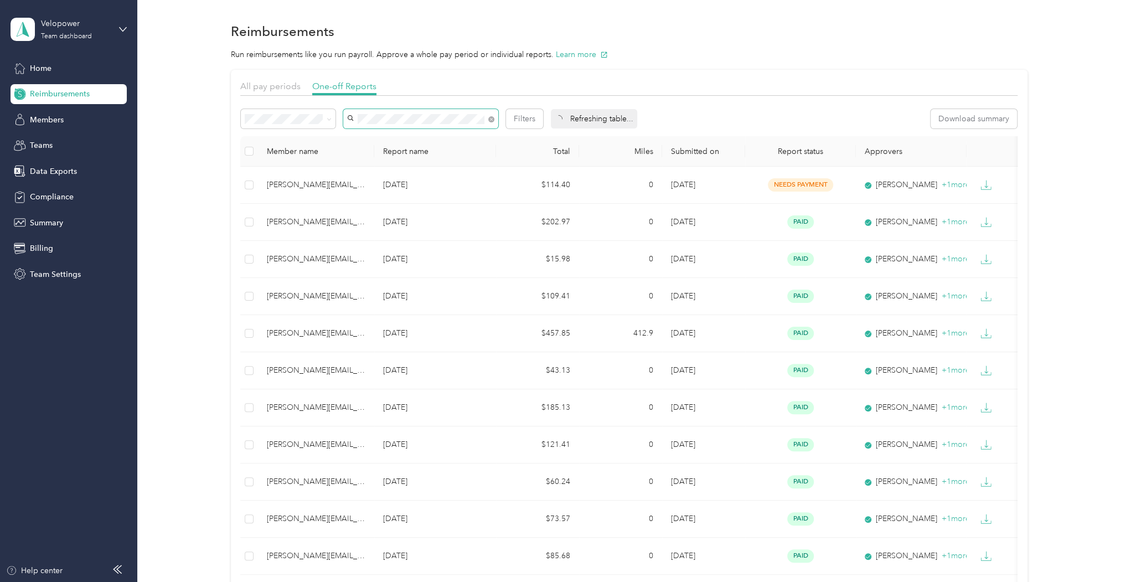
click at [348, 119] on span at bounding box center [420, 118] width 155 height 19
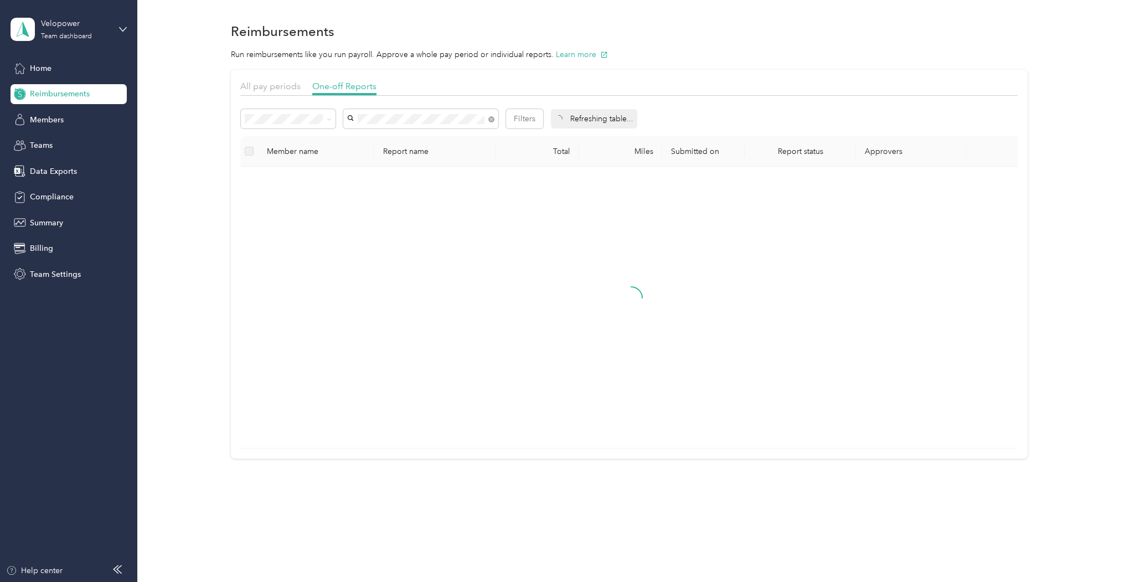
click at [530, 82] on div "All pay periods One-off Reports" at bounding box center [628, 88] width 777 height 16
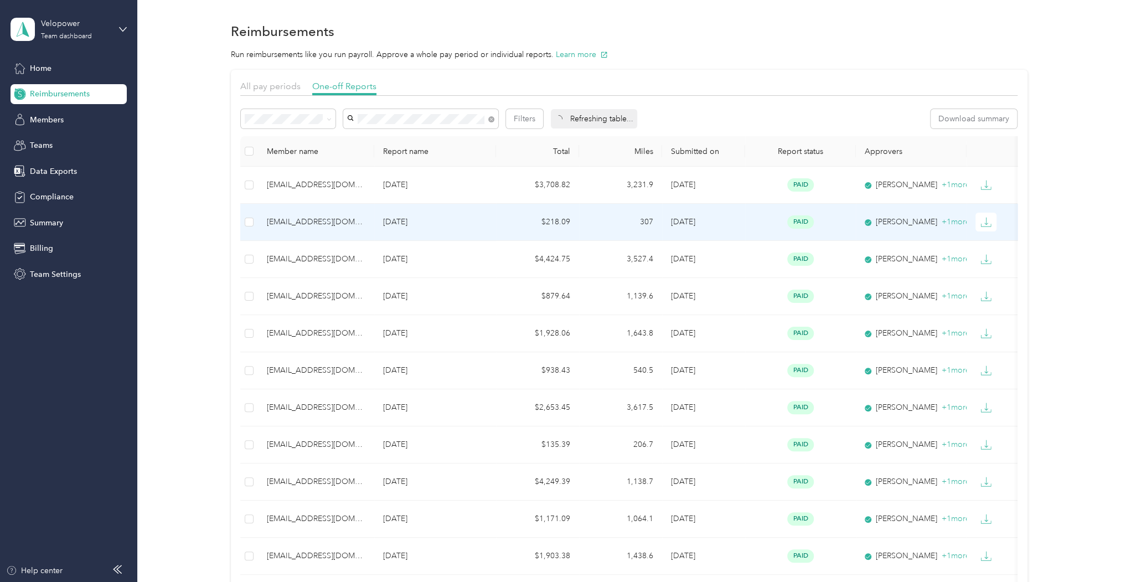
click at [470, 219] on p "[DATE]" at bounding box center [435, 222] width 104 height 12
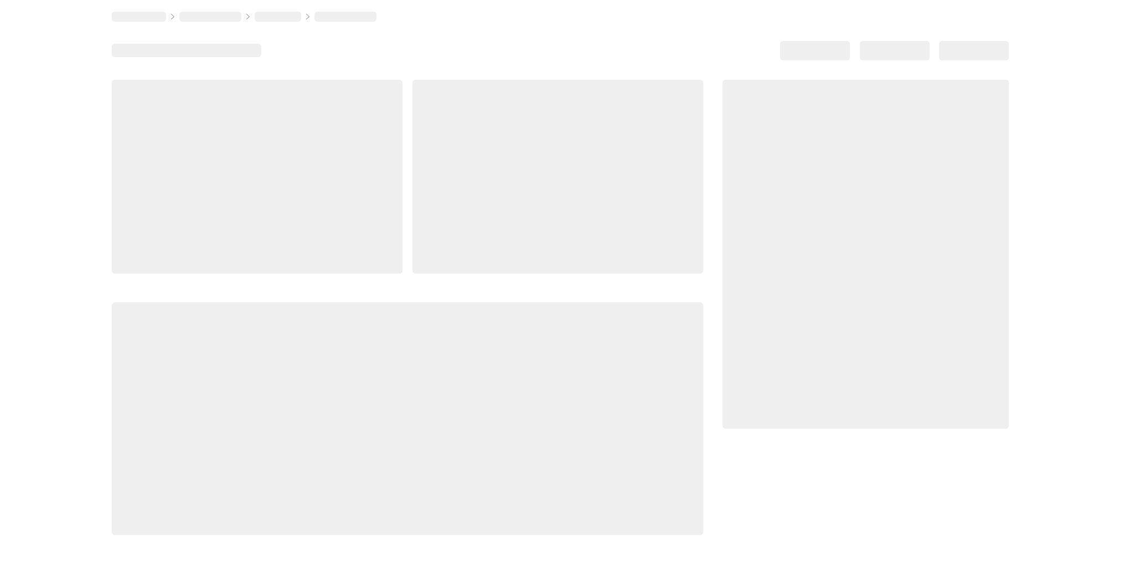
click at [470, 219] on div at bounding box center [557, 177] width 291 height 194
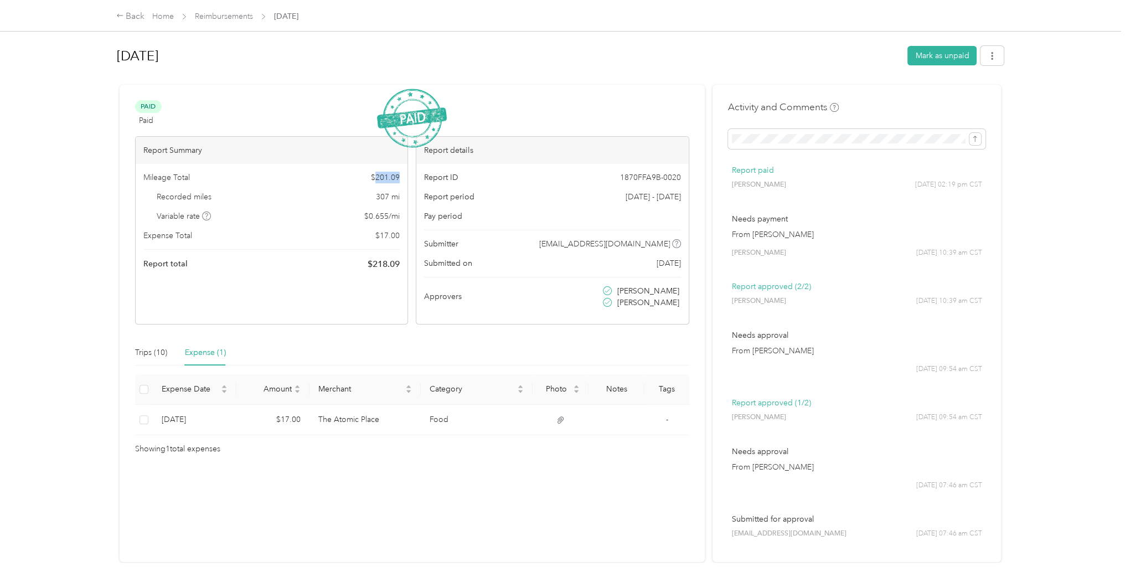
drag, startPoint x: 374, startPoint y: 175, endPoint x: 400, endPoint y: 174, distance: 26.0
click at [400, 174] on div "Mileage Total $ 201.09 Recorded miles 307 mi Variable rate $ 0.655 / mi Expense…" at bounding box center [272, 221] width 272 height 115
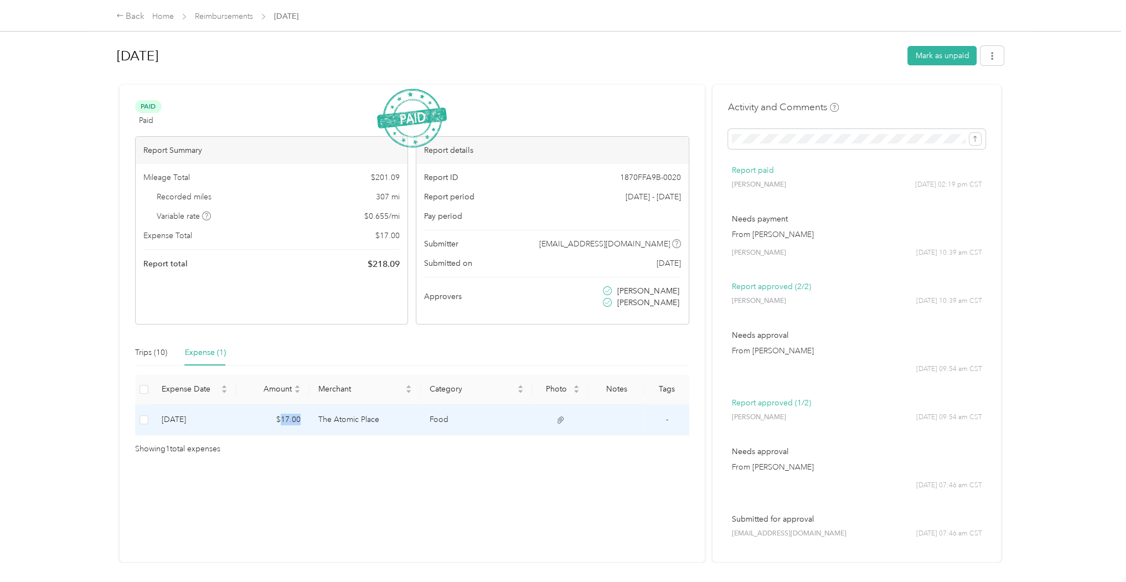
drag, startPoint x: 281, startPoint y: 418, endPoint x: 301, endPoint y: 418, distance: 19.9
click at [301, 418] on td "$17.00" at bounding box center [272, 420] width 73 height 30
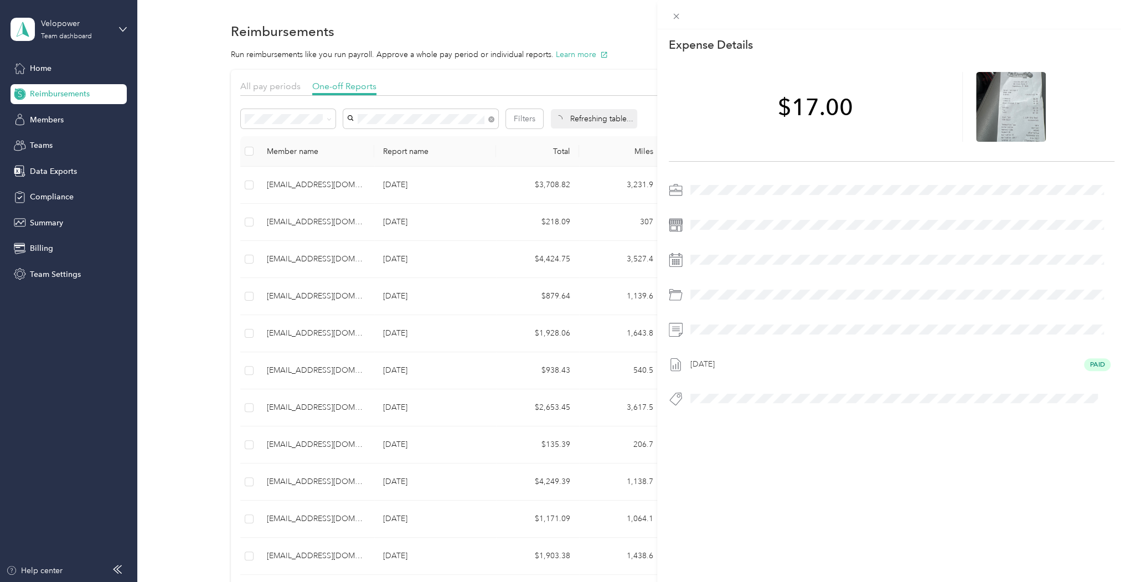
click at [476, 189] on div "This expense cannot be edited because it is either under review, approved, or p…" at bounding box center [563, 291] width 1126 height 582
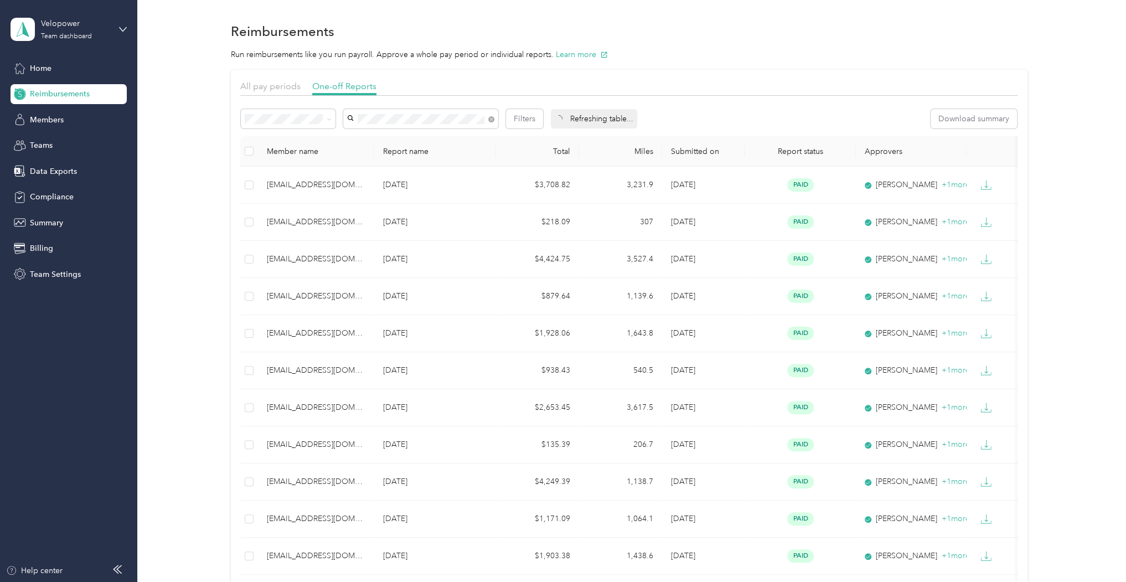
click at [476, 189] on div at bounding box center [563, 291] width 1126 height 582
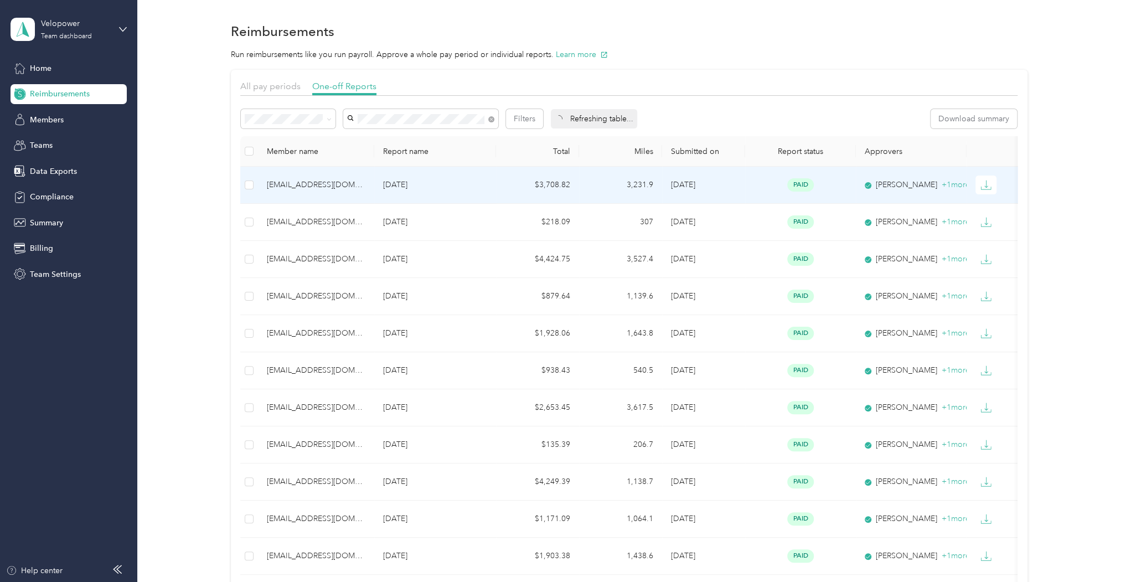
click at [496, 190] on td "$3,708.82" at bounding box center [537, 185] width 83 height 37
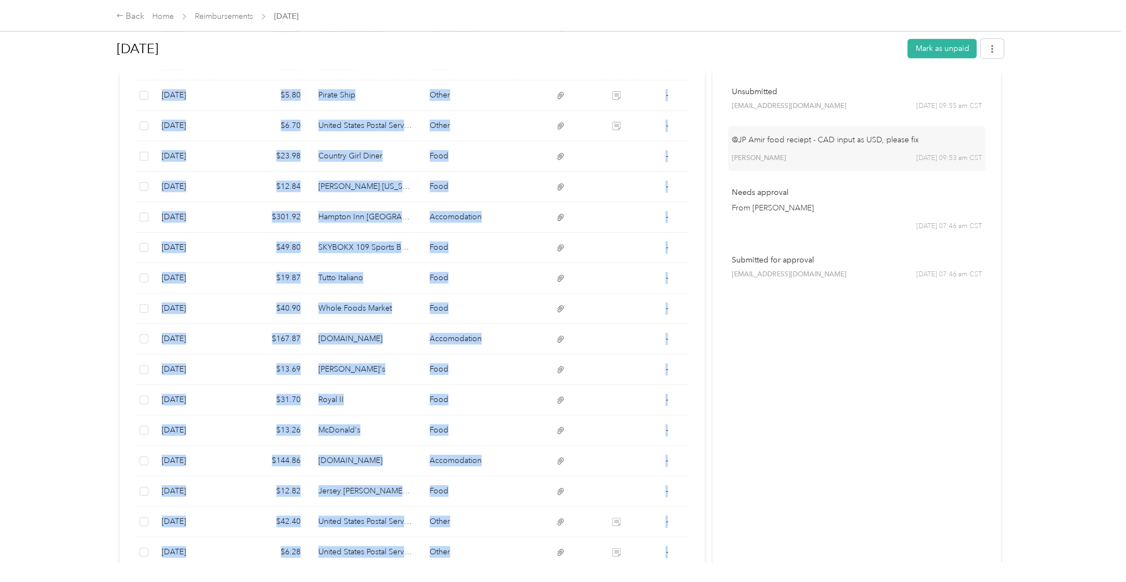
scroll to position [680, 0]
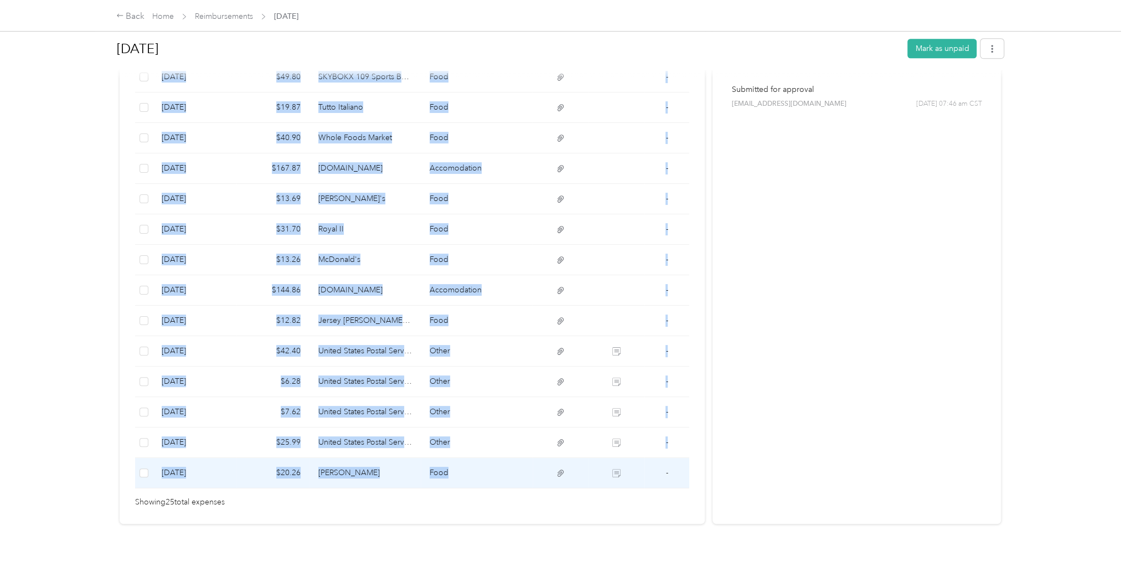
drag, startPoint x: 164, startPoint y: 283, endPoint x: 491, endPoint y: 467, distance: 375.4
click at [491, 467] on tbody "[DATE] $18.01 Uber Greenlight Taxi - [DATE] $50.46 [PERSON_NAME]'s Tap House Fo…" at bounding box center [412, 107] width 554 height 761
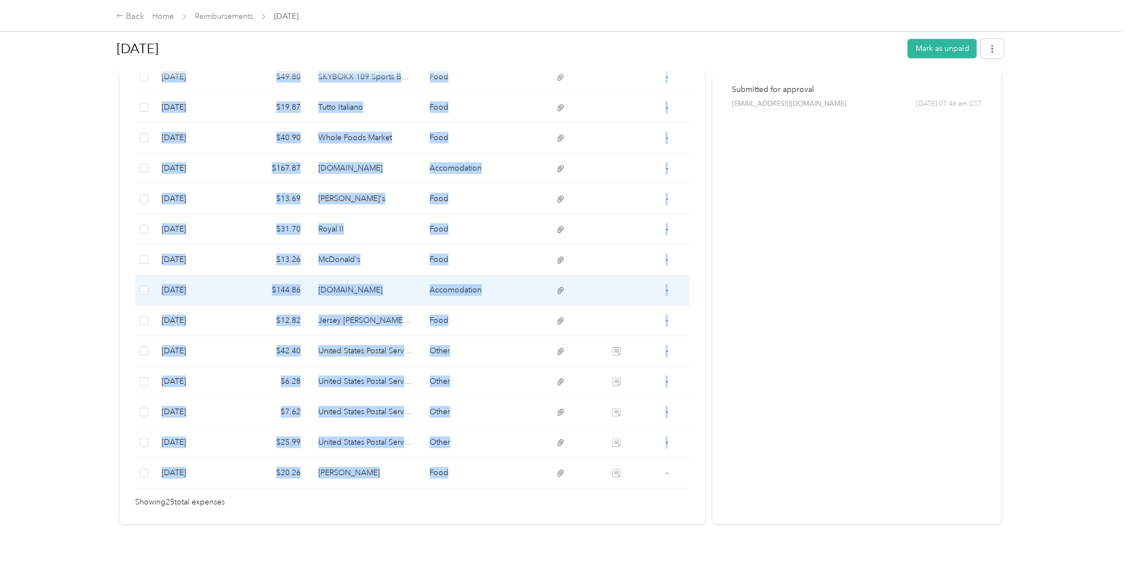
click at [556, 275] on td at bounding box center [560, 290] width 56 height 30
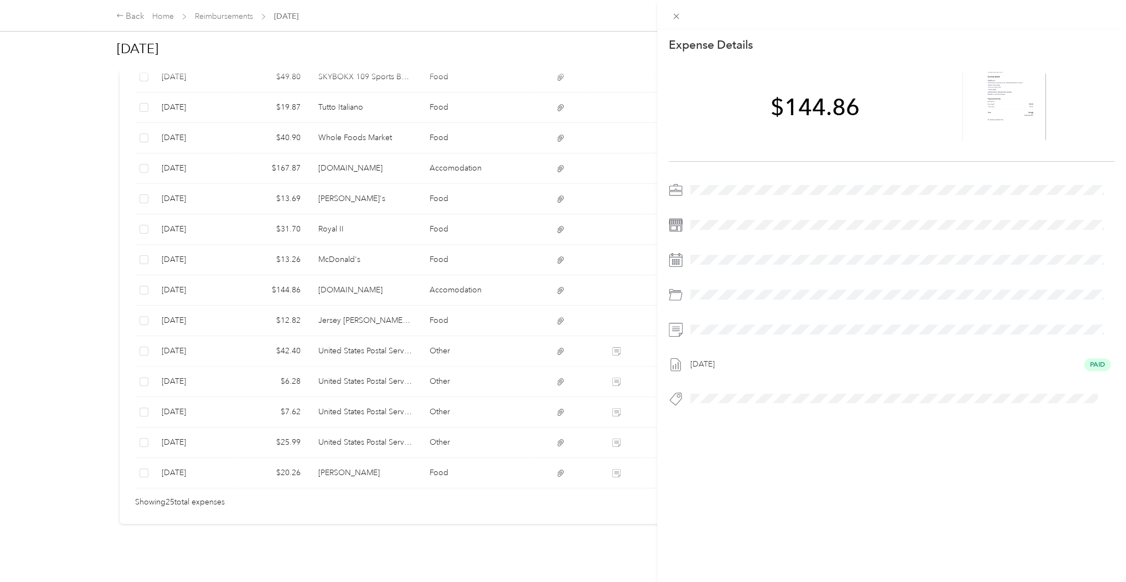
click at [639, 538] on div "This expense cannot be edited because it is either under review, approved, or p…" at bounding box center [563, 291] width 1126 height 582
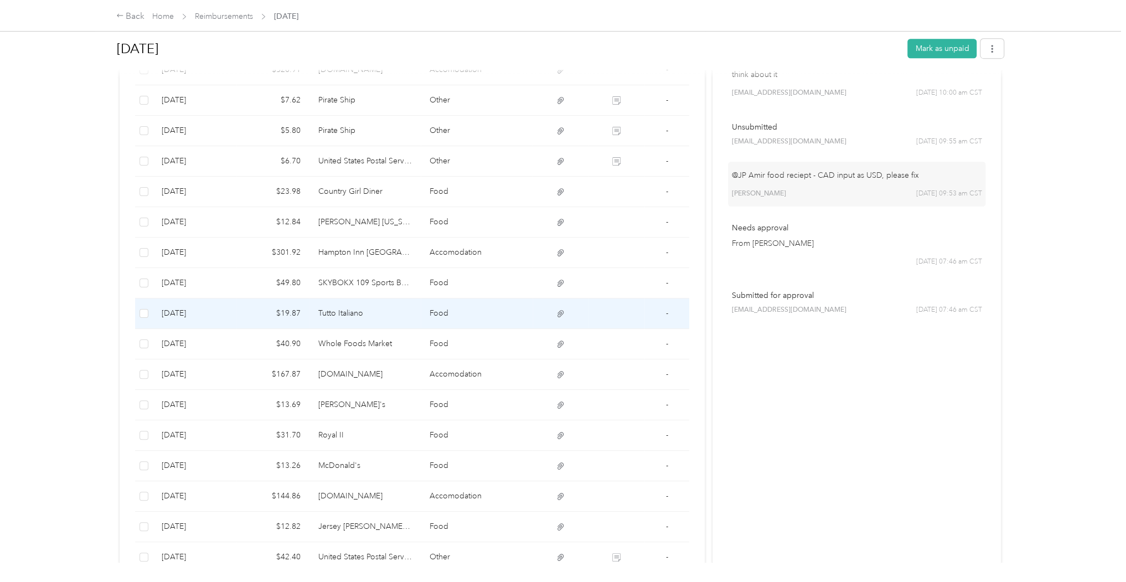
scroll to position [459, 0]
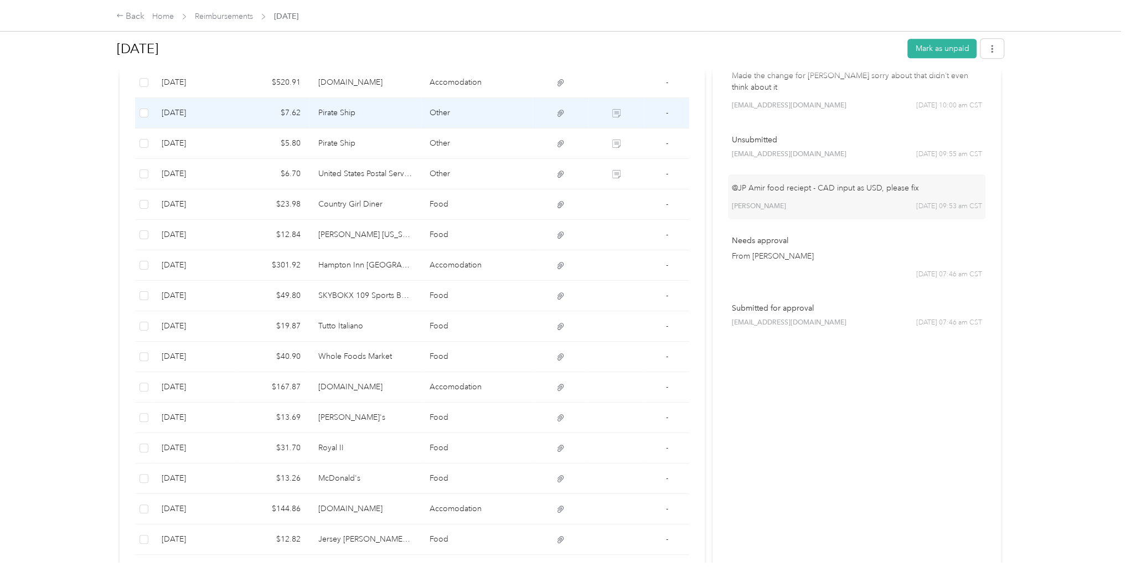
drag, startPoint x: 587, startPoint y: 120, endPoint x: 594, endPoint y: 128, distance: 10.2
click at [594, 128] on tbody "[DATE] $18.01 Uber Greenlight Taxi - [DATE] $50.46 [PERSON_NAME]'s Tap House Fo…" at bounding box center [412, 326] width 554 height 761
click at [615, 109] on icon at bounding box center [616, 113] width 8 height 8
click at [640, 111] on td at bounding box center [616, 113] width 56 height 30
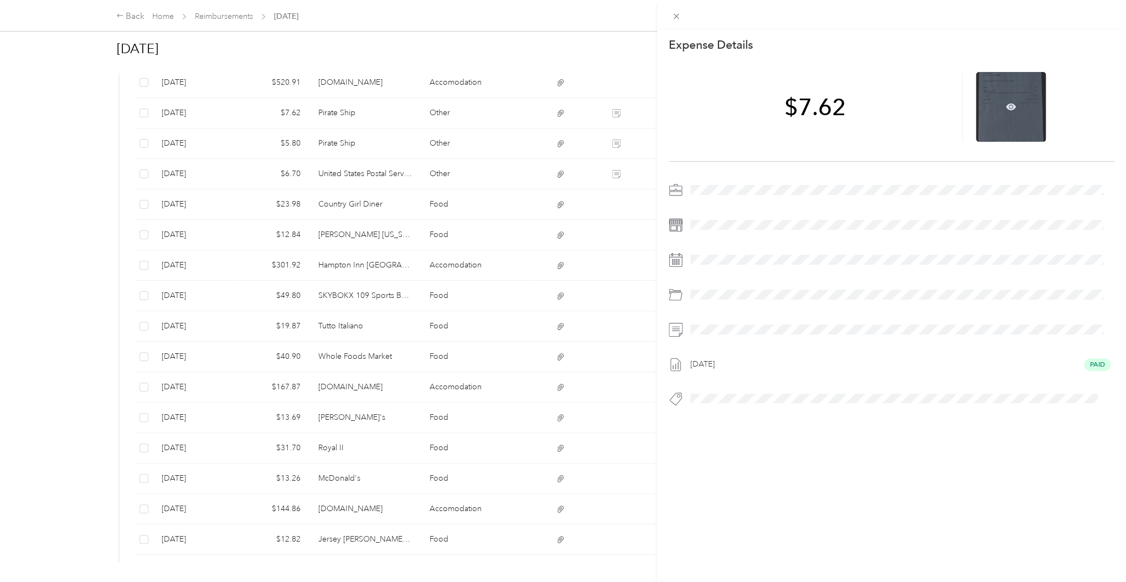
click at [1007, 113] on div at bounding box center [1011, 107] width 70 height 70
click at [998, 121] on div at bounding box center [1011, 107] width 70 height 70
click at [1006, 103] on icon at bounding box center [1011, 107] width 10 height 10
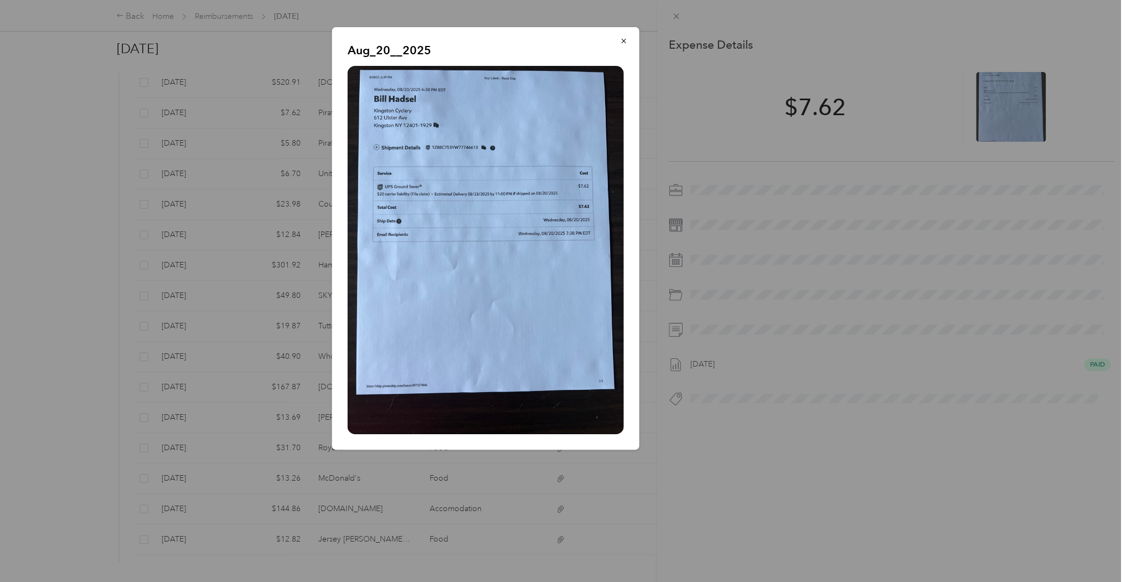
click at [962, 380] on div at bounding box center [563, 291] width 1126 height 582
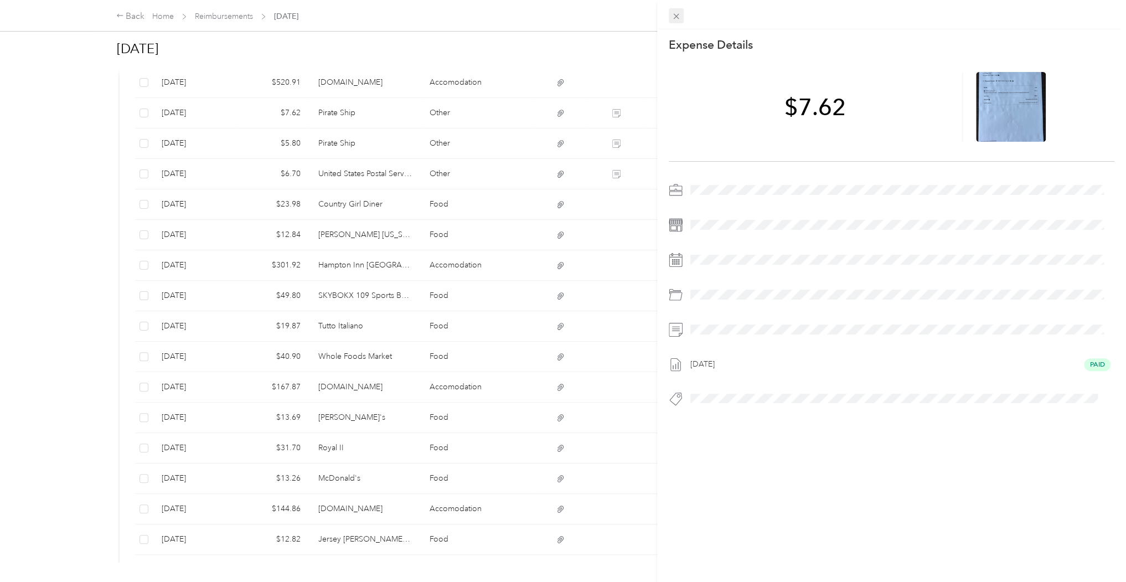
click at [676, 15] on icon at bounding box center [676, 17] width 6 height 6
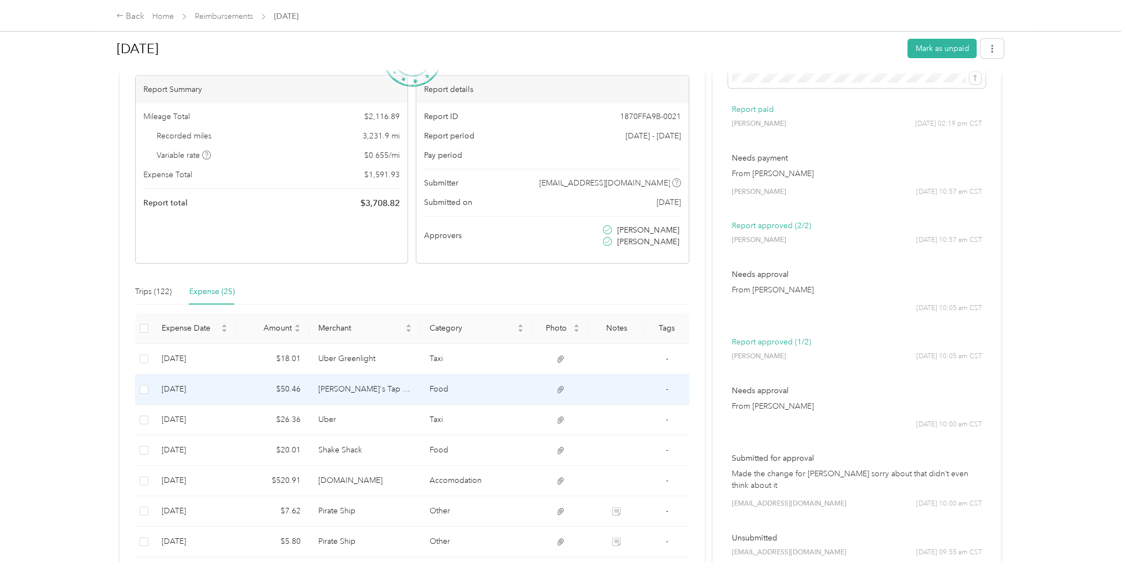
scroll to position [60, 0]
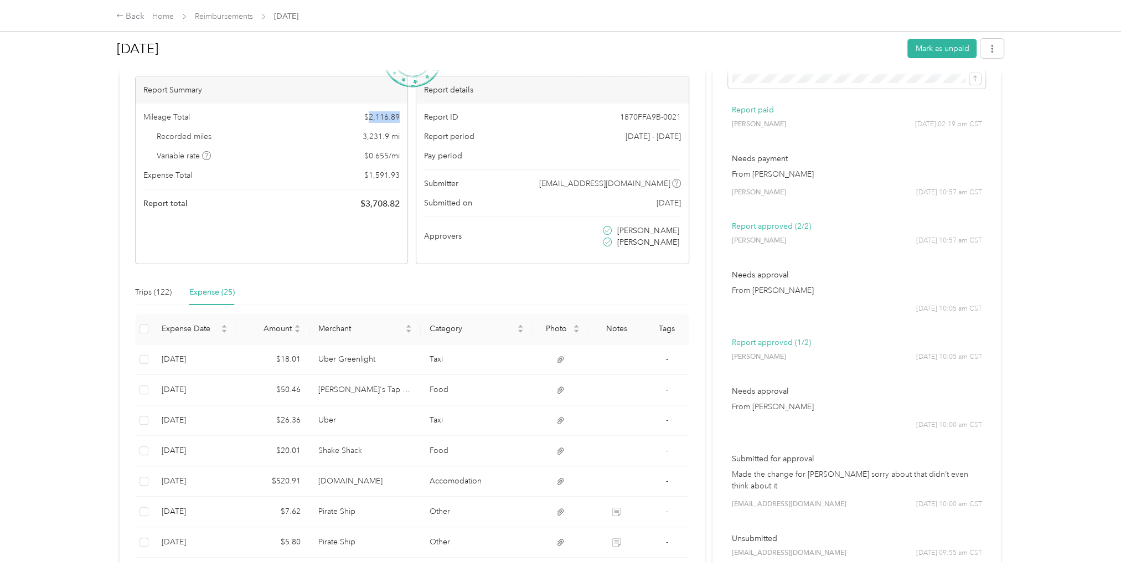
drag, startPoint x: 369, startPoint y: 113, endPoint x: 398, endPoint y: 113, distance: 29.3
click at [398, 113] on span "$ 2,116.89" at bounding box center [381, 117] width 35 height 12
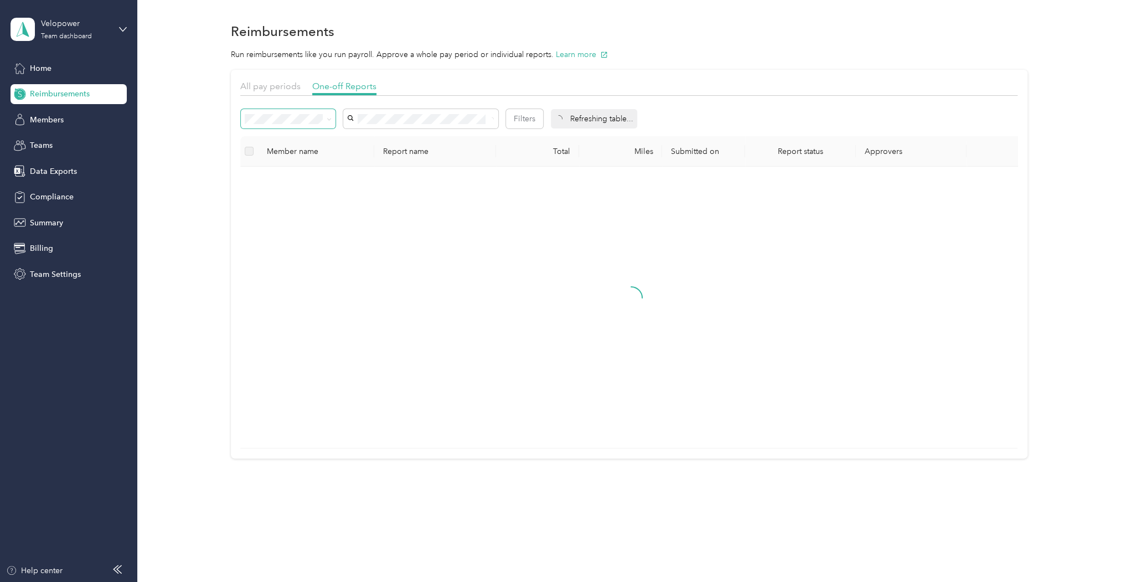
drag, startPoint x: 455, startPoint y: 112, endPoint x: 334, endPoint y: 115, distance: 120.7
click at [334, 115] on div "Filters" at bounding box center [392, 118] width 302 height 19
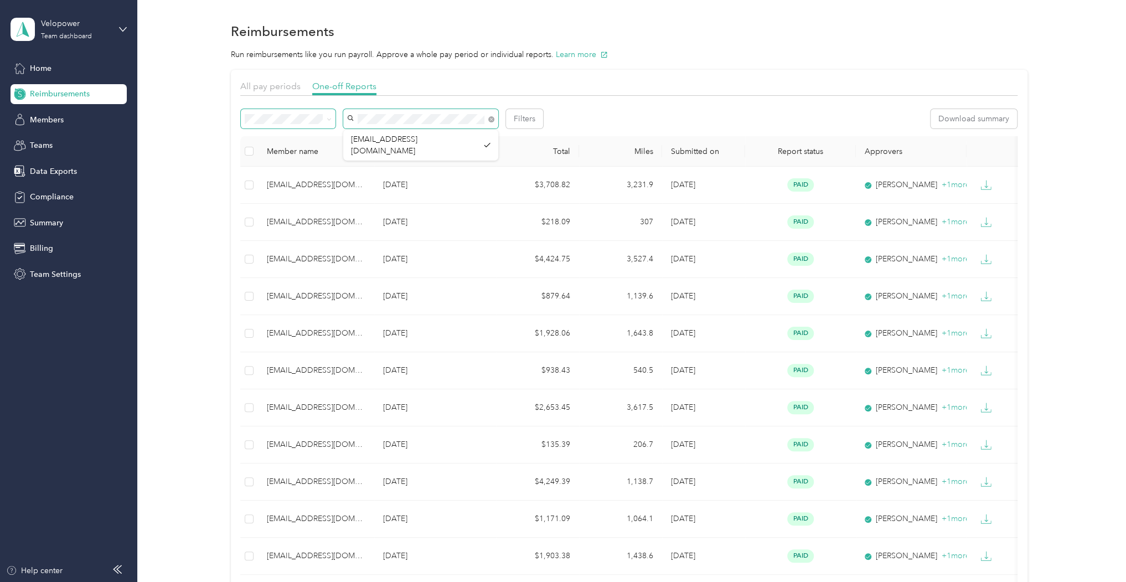
click at [316, 119] on div "Filters" at bounding box center [392, 118] width 302 height 19
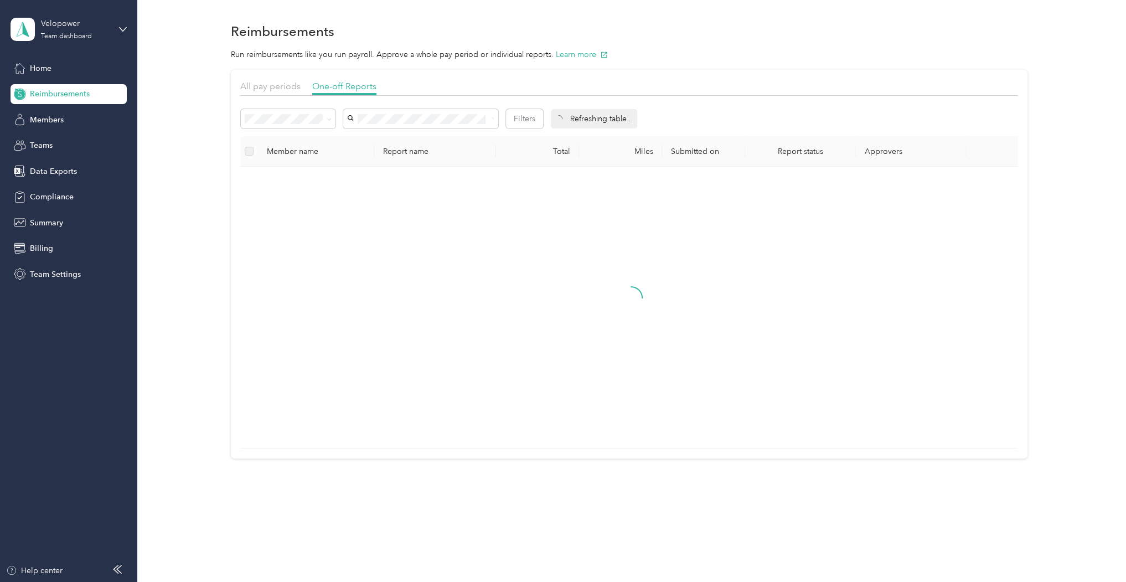
click at [486, 75] on section "All pay periods One-off Reports Filters Refreshing table... Member name Report …" at bounding box center [629, 264] width 796 height 389
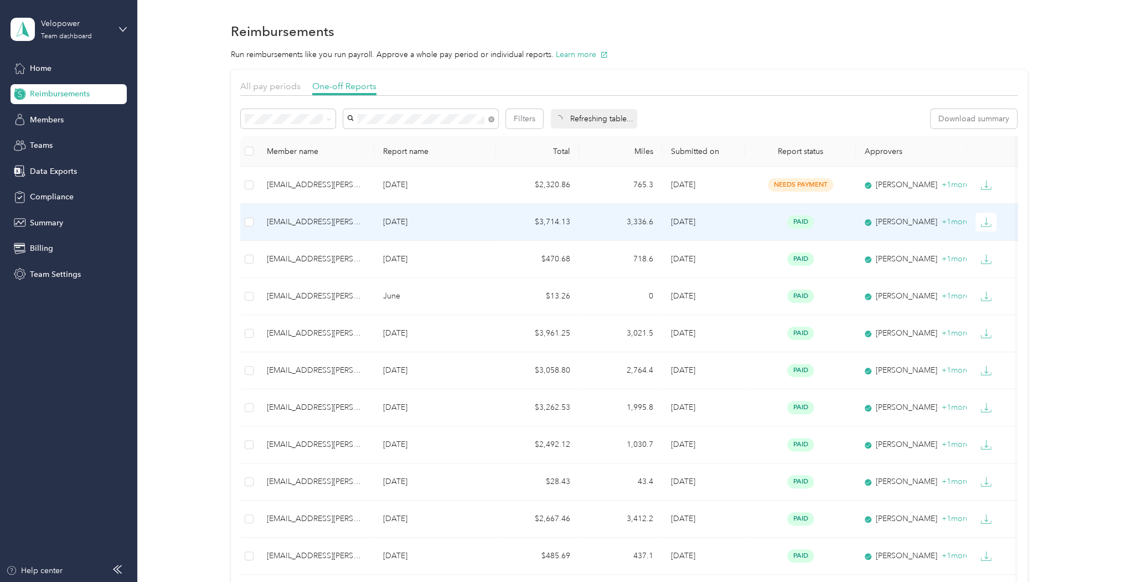
click at [591, 225] on td "3,336.6" at bounding box center [620, 222] width 83 height 37
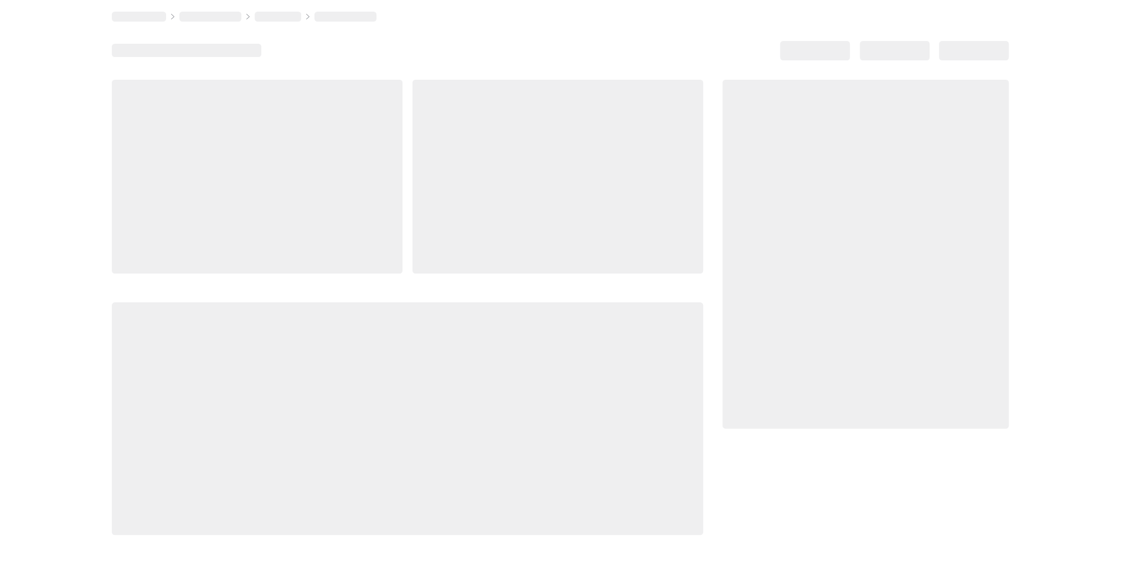
click at [591, 225] on div at bounding box center [557, 177] width 291 height 194
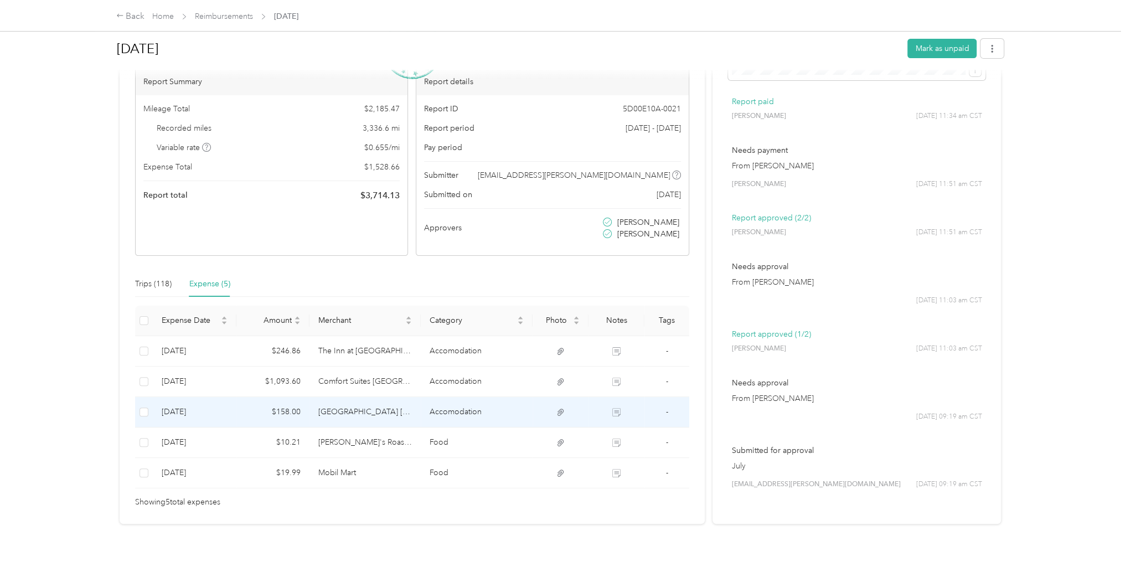
scroll to position [74, 0]
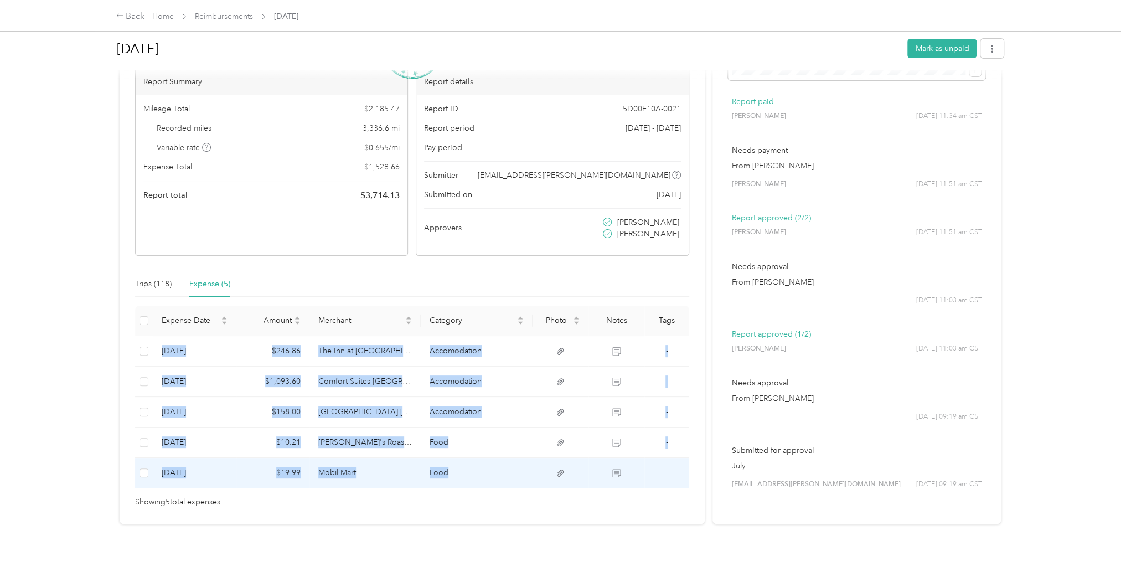
drag, startPoint x: 162, startPoint y: 341, endPoint x: 456, endPoint y: 470, distance: 321.2
click at [456, 470] on tbody "[DATE] $246.86 The Inn at [GEOGRAPHIC_DATA], BW Signature Collection Accomodati…" at bounding box center [412, 412] width 554 height 152
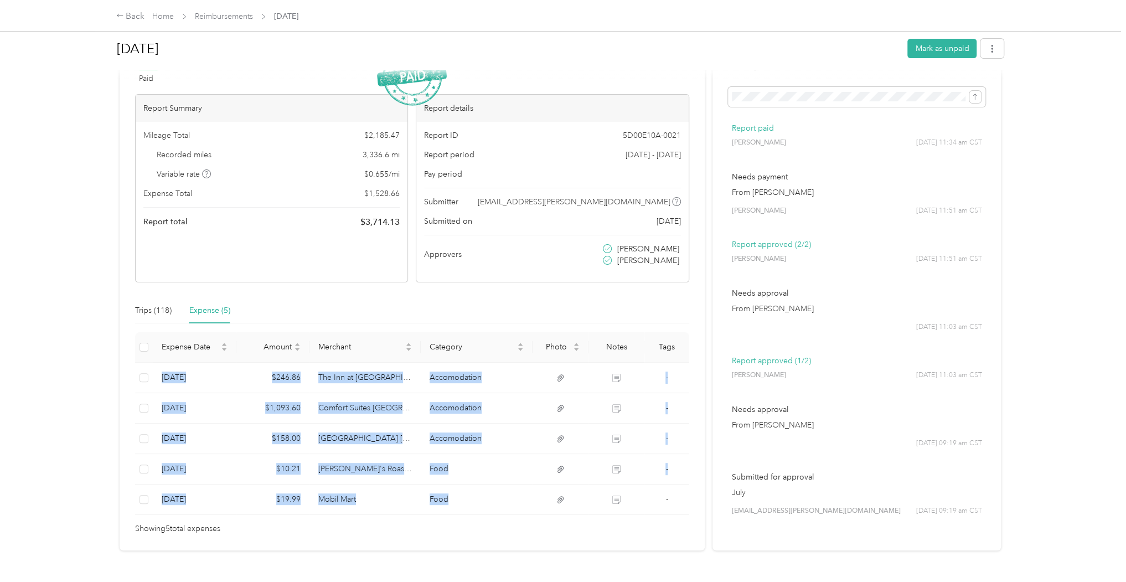
scroll to position [28, 0]
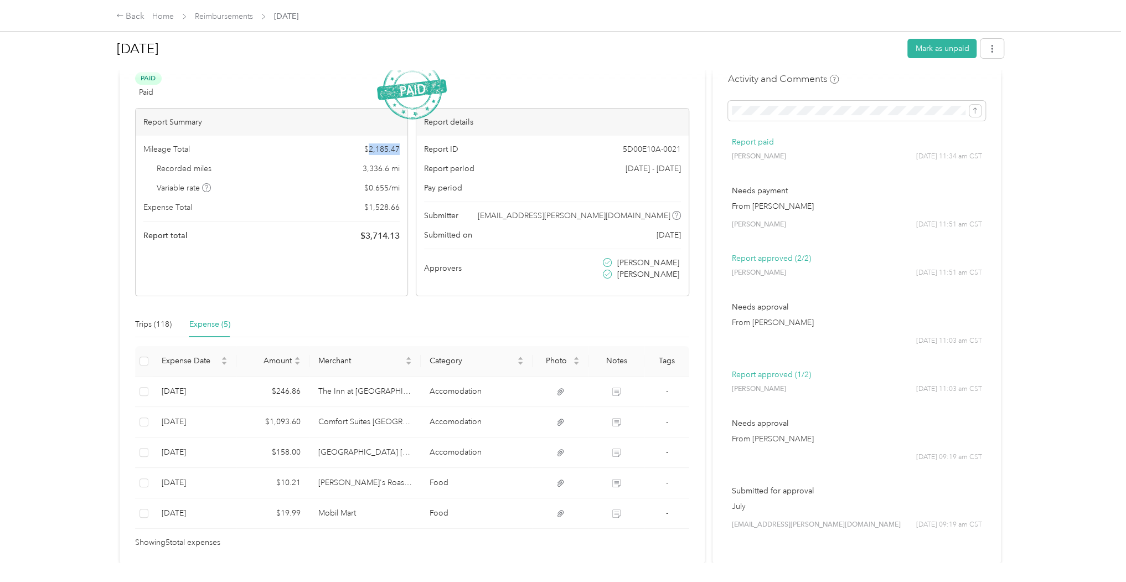
drag, startPoint x: 369, startPoint y: 146, endPoint x: 407, endPoint y: 149, distance: 38.3
click at [407, 149] on div "Mileage Total $ 2,185.47 Recorded miles 3,336.6 mi Variable rate $ 0.655 / mi E…" at bounding box center [272, 193] width 272 height 115
click at [124, 18] on icon at bounding box center [120, 16] width 8 height 8
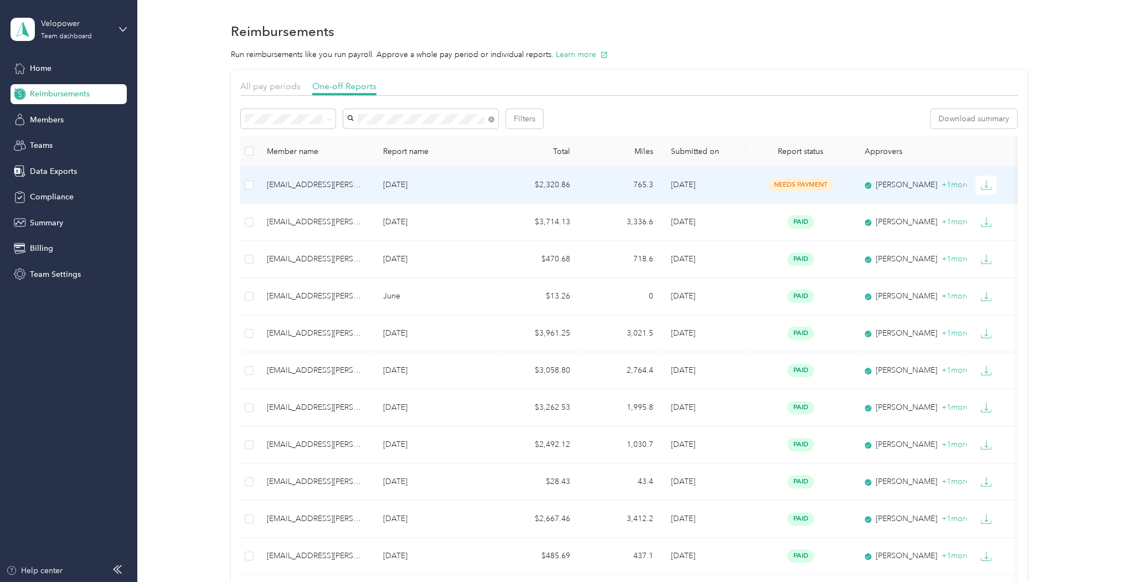
click at [501, 189] on td "$2,320.86" at bounding box center [537, 185] width 83 height 37
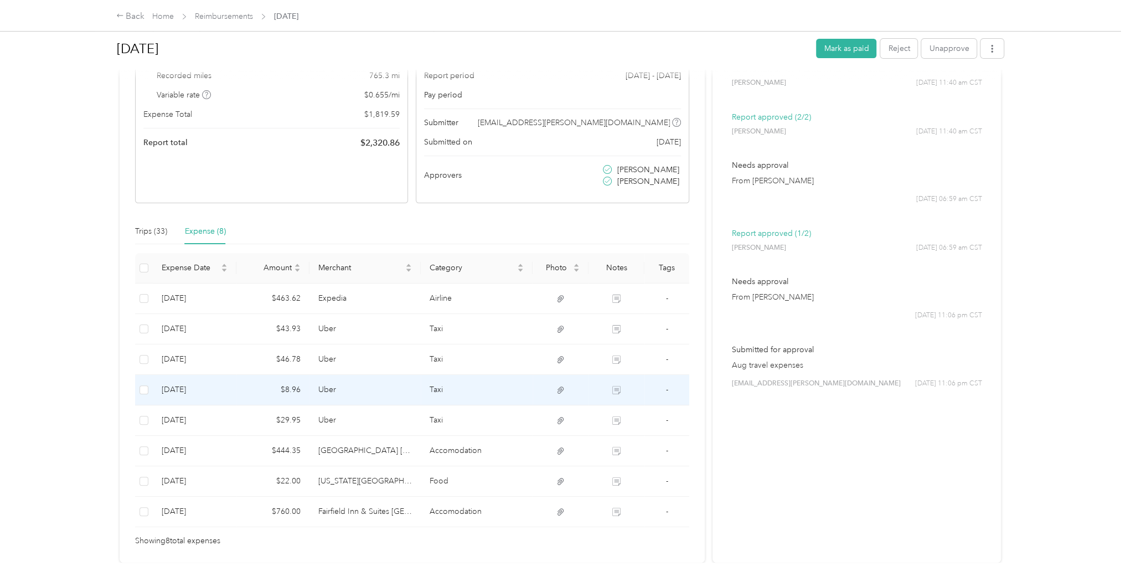
scroll to position [165, 0]
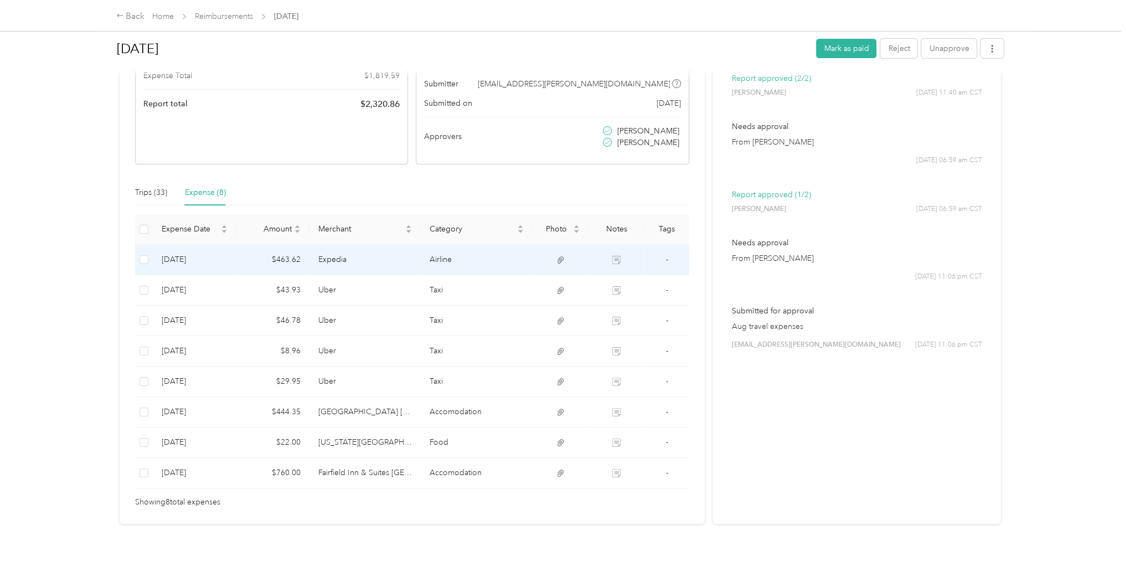
drag, startPoint x: 164, startPoint y: 250, endPoint x: 196, endPoint y: 265, distance: 35.7
click at [196, 265] on td "[DATE]" at bounding box center [195, 260] width 84 height 30
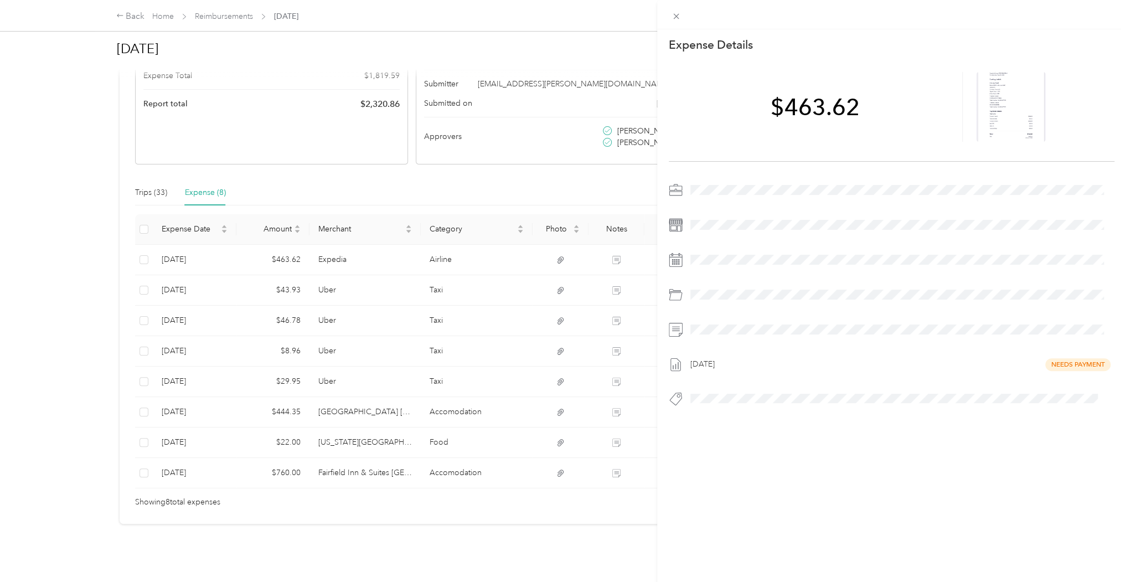
click at [302, 270] on div "This expense cannot be edited because it is either under review, approved, or p…" at bounding box center [563, 291] width 1126 height 582
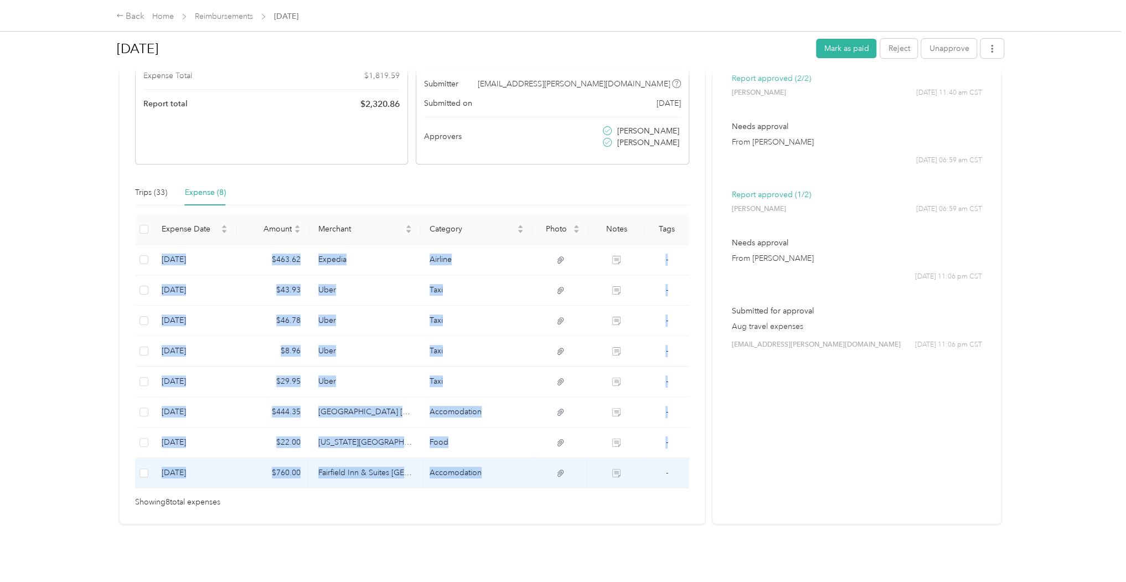
drag, startPoint x: 163, startPoint y: 250, endPoint x: 492, endPoint y: 464, distance: 392.8
click at [492, 464] on tbody "[DATE] $463.62 Expedia Airline - [DATE] $43.93 [GEOGRAPHIC_DATA] Taxi - [DATE] …" at bounding box center [412, 367] width 554 height 244
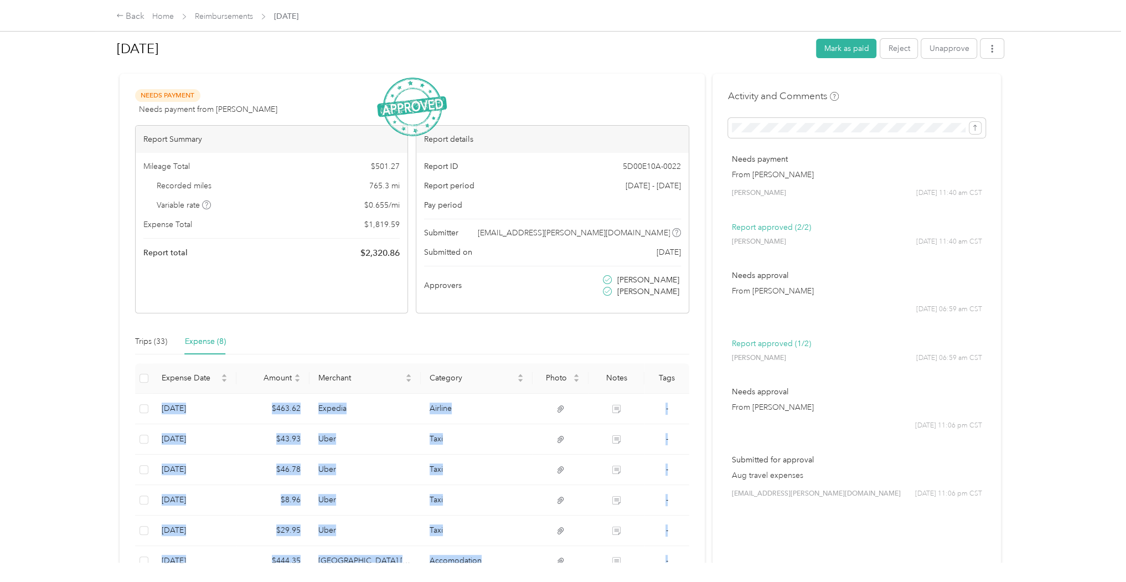
scroll to position [0, 0]
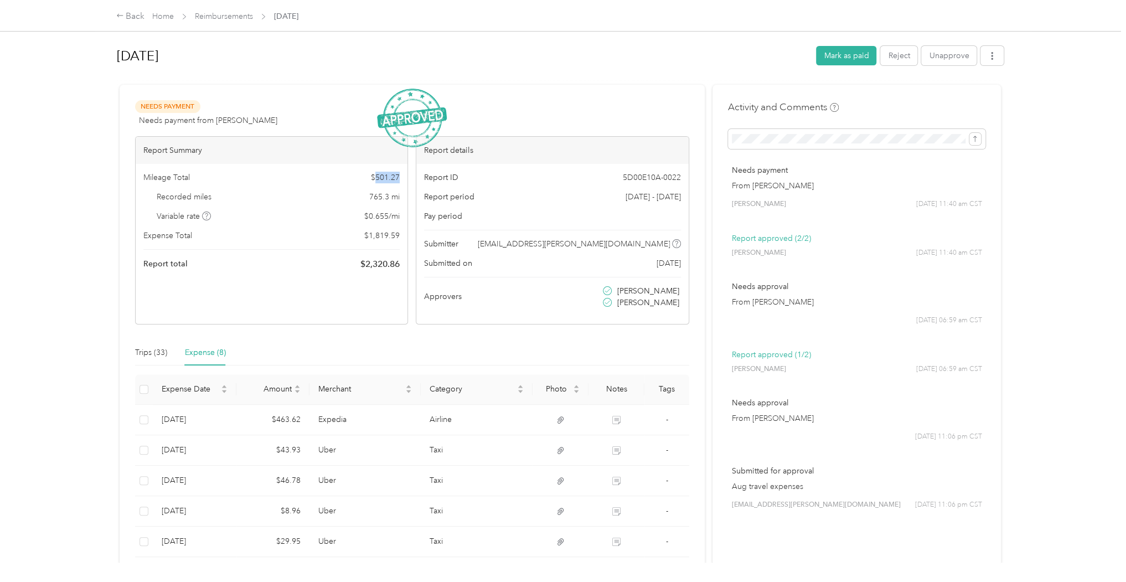
drag, startPoint x: 374, startPoint y: 177, endPoint x: 398, endPoint y: 177, distance: 24.4
click at [398, 177] on span "$ 501.27" at bounding box center [385, 178] width 29 height 12
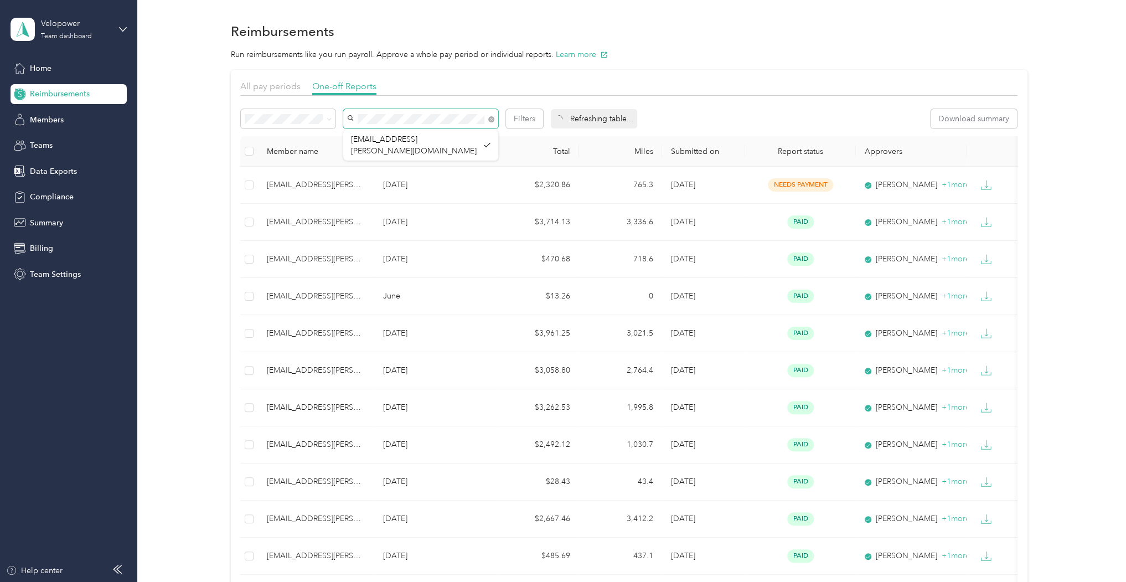
click at [340, 111] on div "Filters" at bounding box center [392, 118] width 302 height 19
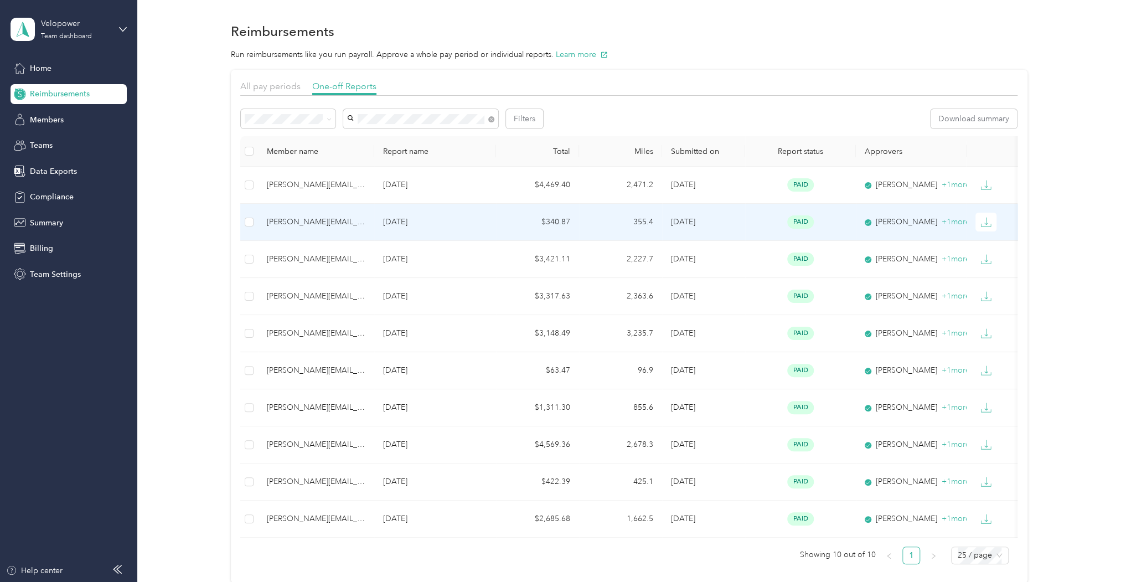
click at [509, 227] on td "$340.87" at bounding box center [537, 222] width 83 height 37
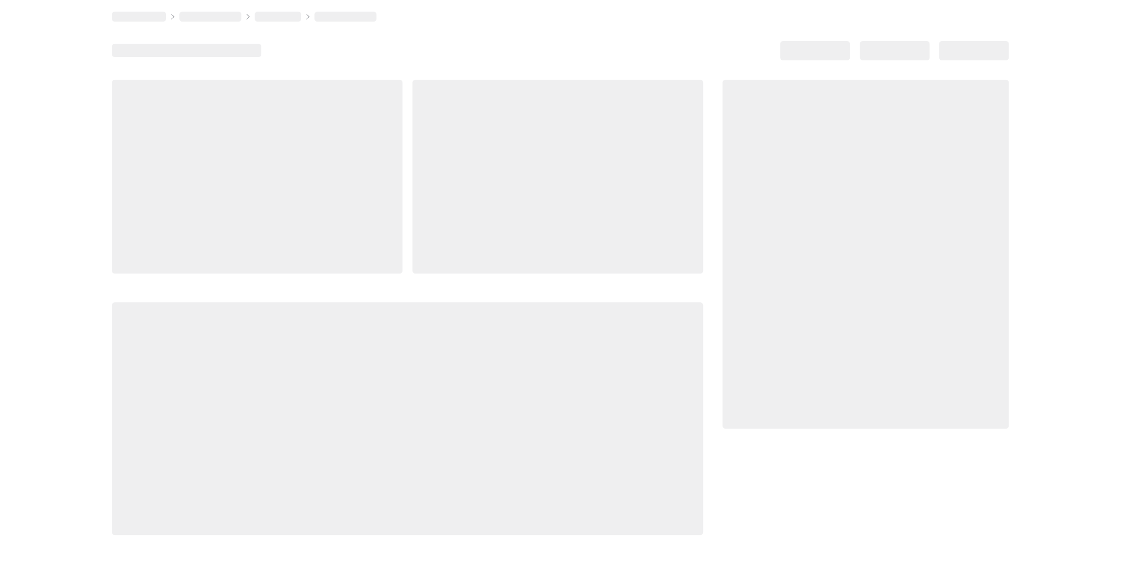
click at [509, 227] on div at bounding box center [557, 177] width 291 height 194
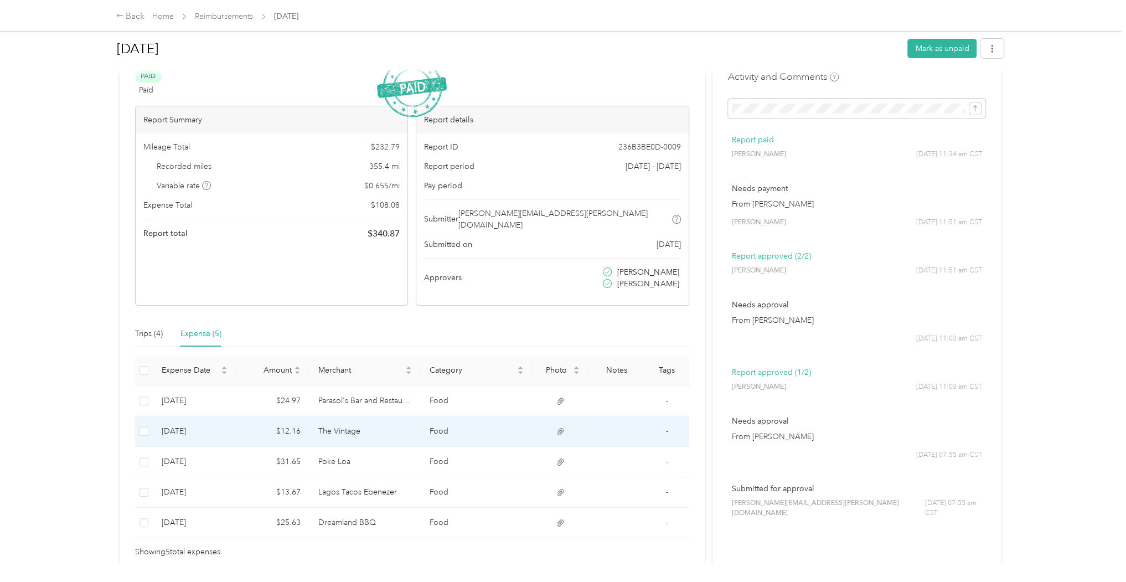
scroll to position [74, 0]
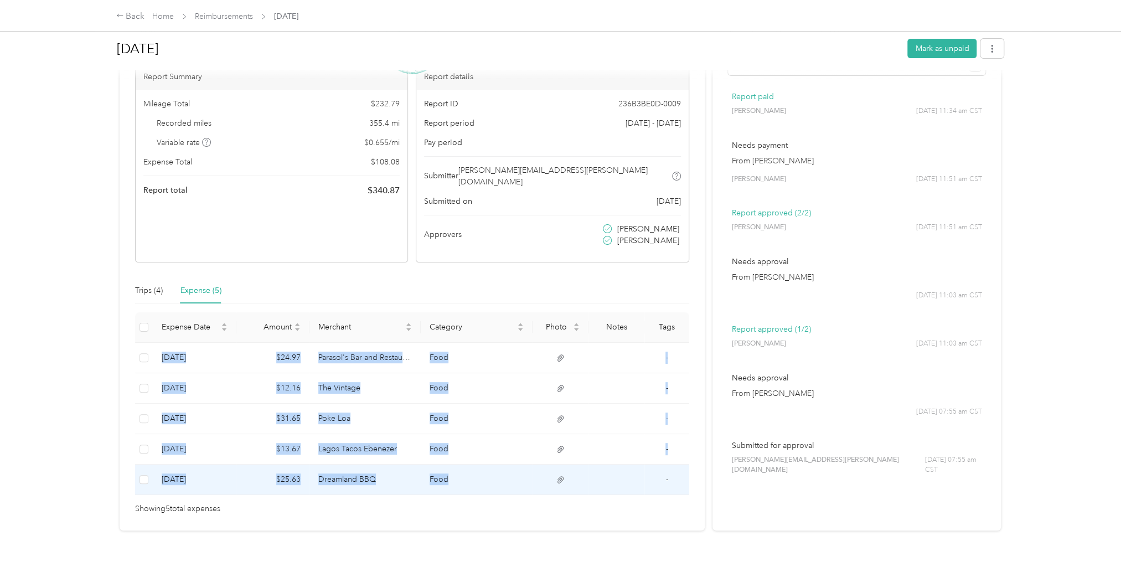
drag, startPoint x: 161, startPoint y: 340, endPoint x: 476, endPoint y: 463, distance: 337.8
click at [476, 463] on tbody "[DATE] $24.97 Parasol's Bar and Restaurant Food - [DATE] $12.16 The Vintage Foo…" at bounding box center [412, 419] width 554 height 152
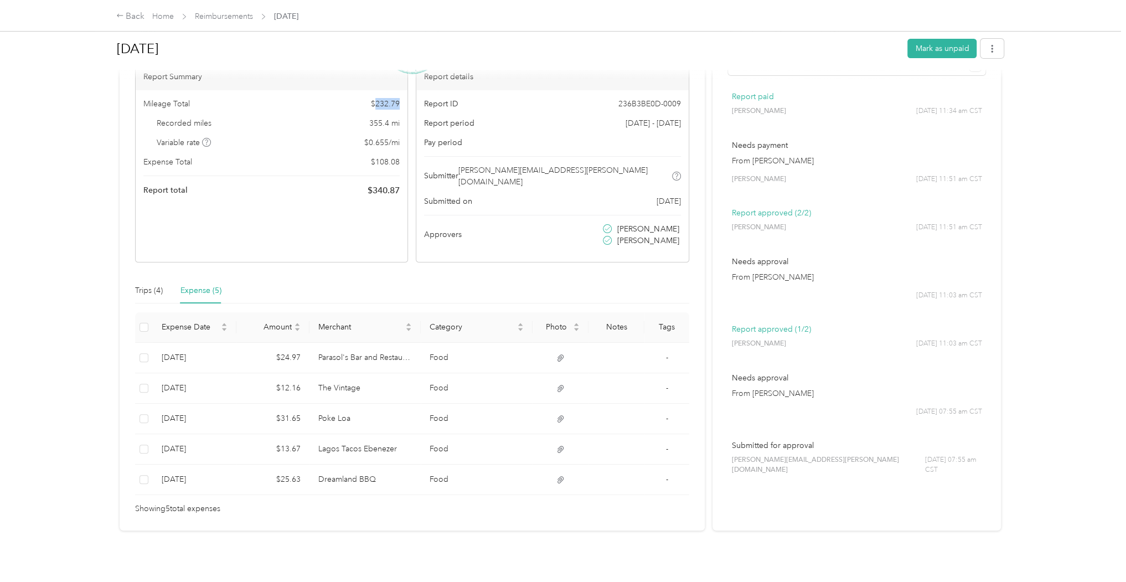
drag, startPoint x: 376, startPoint y: 102, endPoint x: 401, endPoint y: 100, distance: 25.0
click at [401, 100] on div "Mileage Total $ 232.79 Recorded miles 355.4 mi Variable rate $ 0.655 / mi Expen…" at bounding box center [272, 147] width 272 height 115
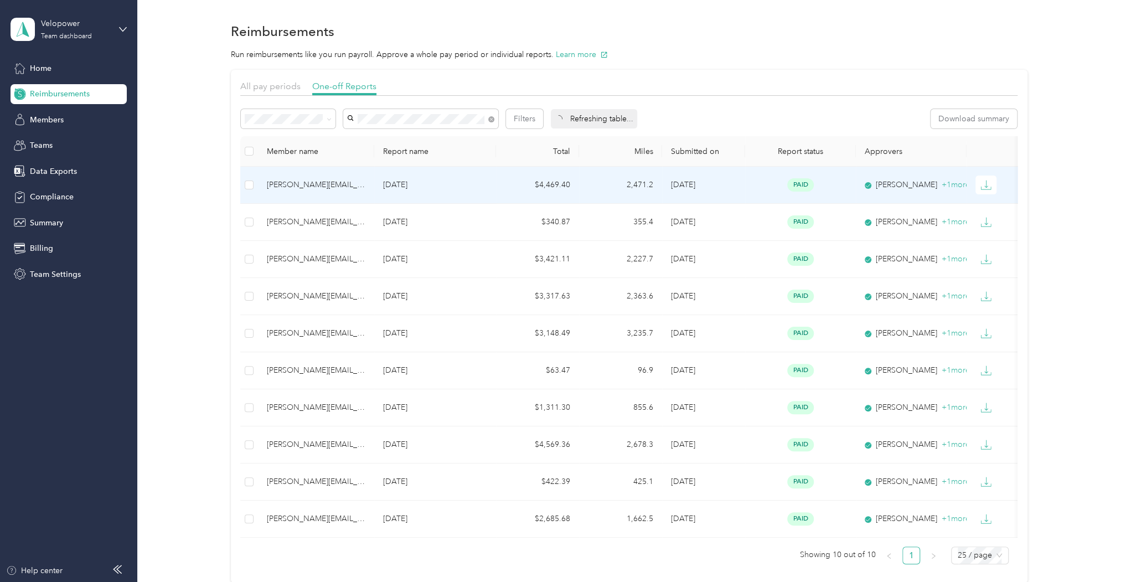
click at [499, 182] on td "$4,469.40" at bounding box center [537, 185] width 83 height 37
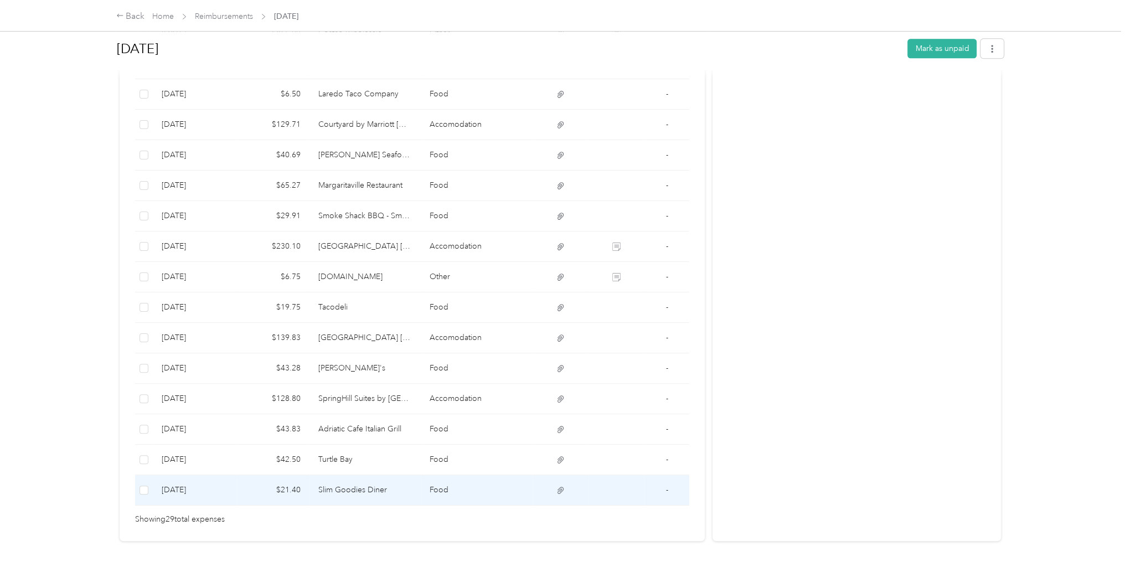
scroll to position [801, 0]
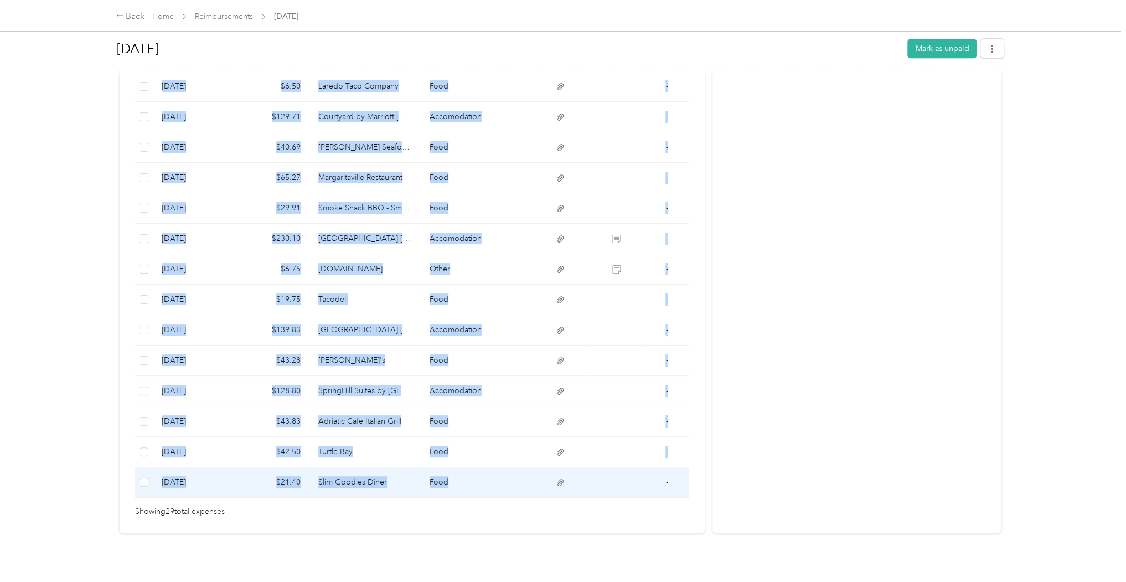
drag, startPoint x: 161, startPoint y: 282, endPoint x: 472, endPoint y: 467, distance: 362.1
click at [472, 467] on tbody "[DATE] $14.29 Frisco Deli Food - [DATE] $28.26 Red Dog Diner Food - [DATE] $24.…" at bounding box center [412, 56] width 554 height 883
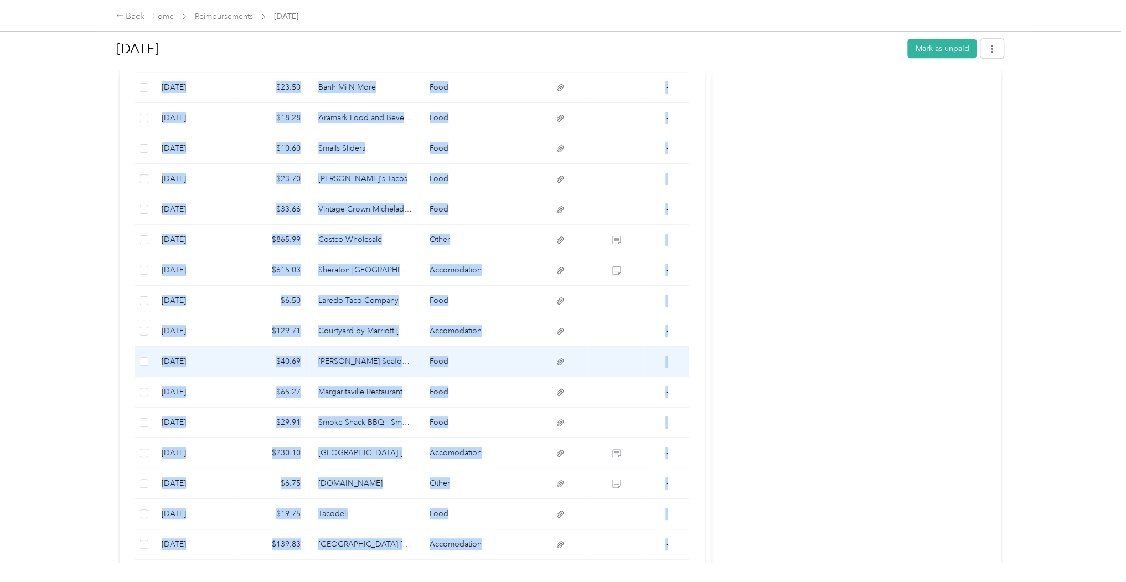
scroll to position [536, 0]
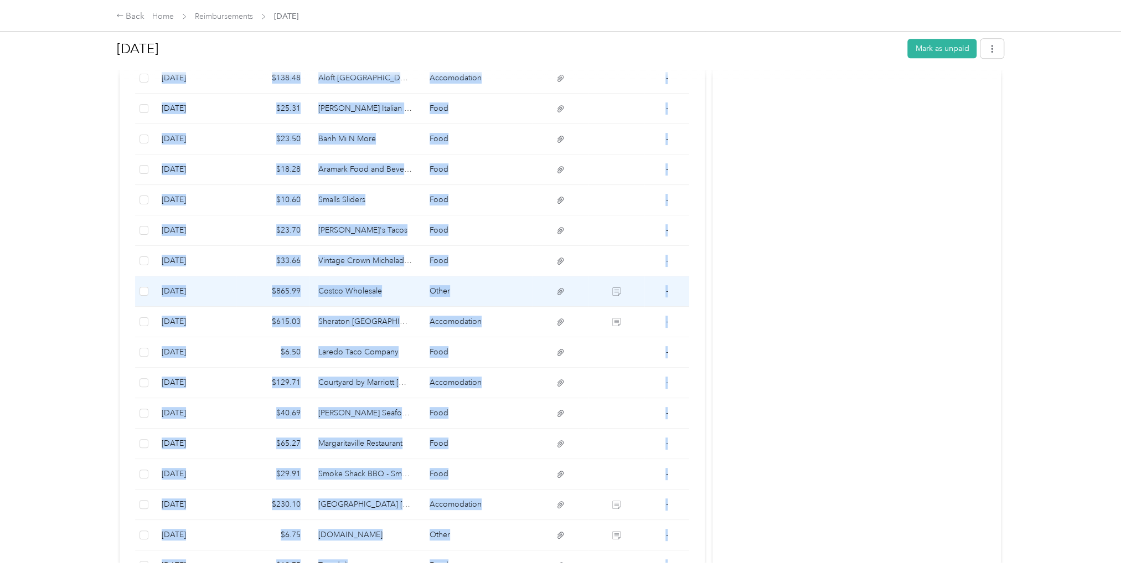
click at [365, 281] on td "Costco Wholesale" at bounding box center [365, 291] width 112 height 30
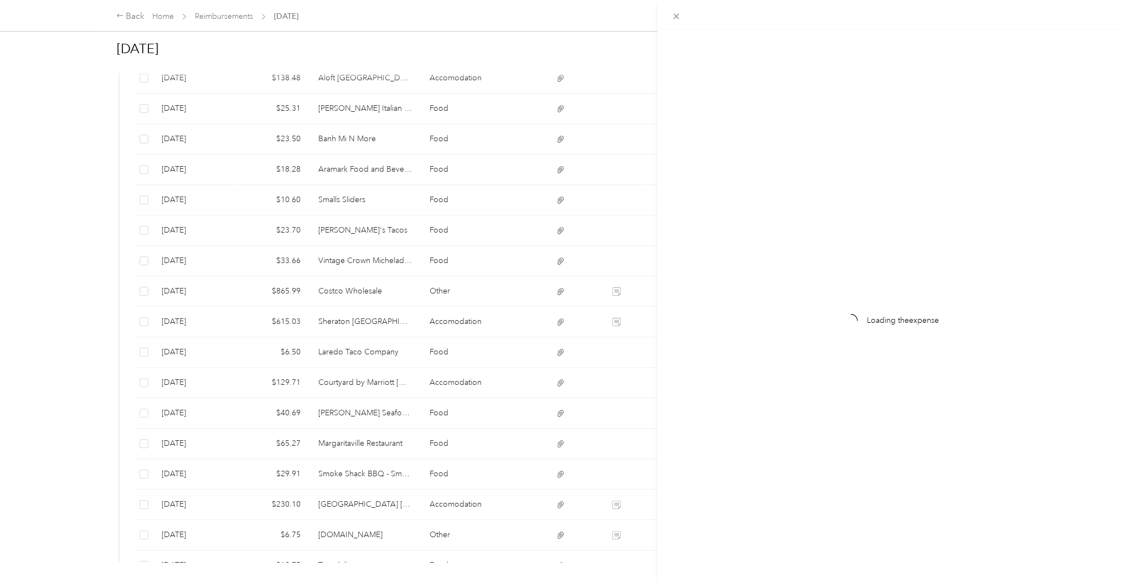
click at [619, 280] on div "Loading the expense" at bounding box center [563, 291] width 1126 height 582
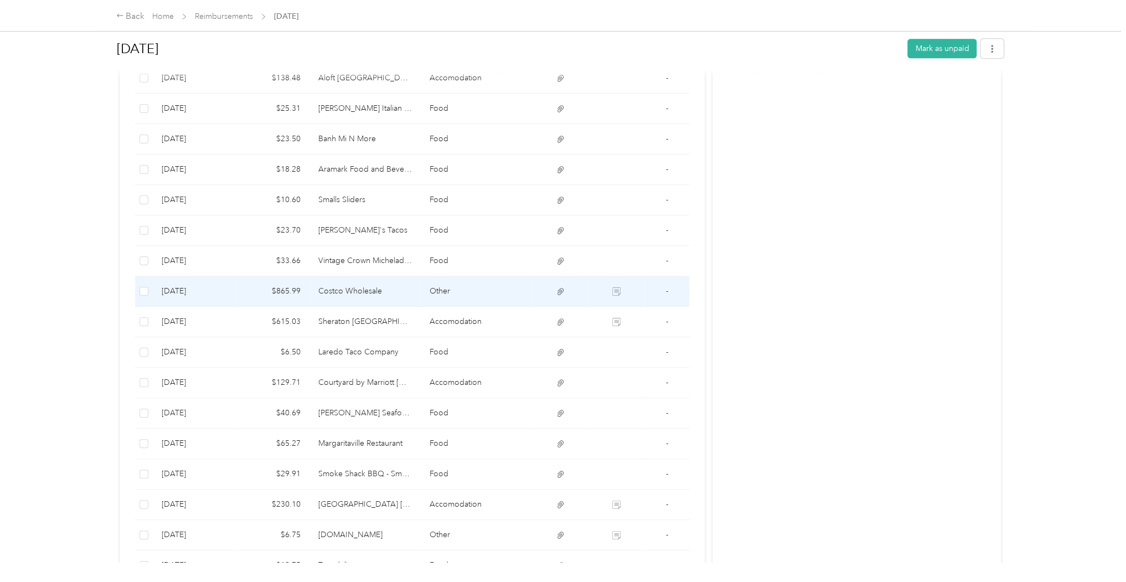
click at [615, 287] on icon at bounding box center [616, 291] width 8 height 8
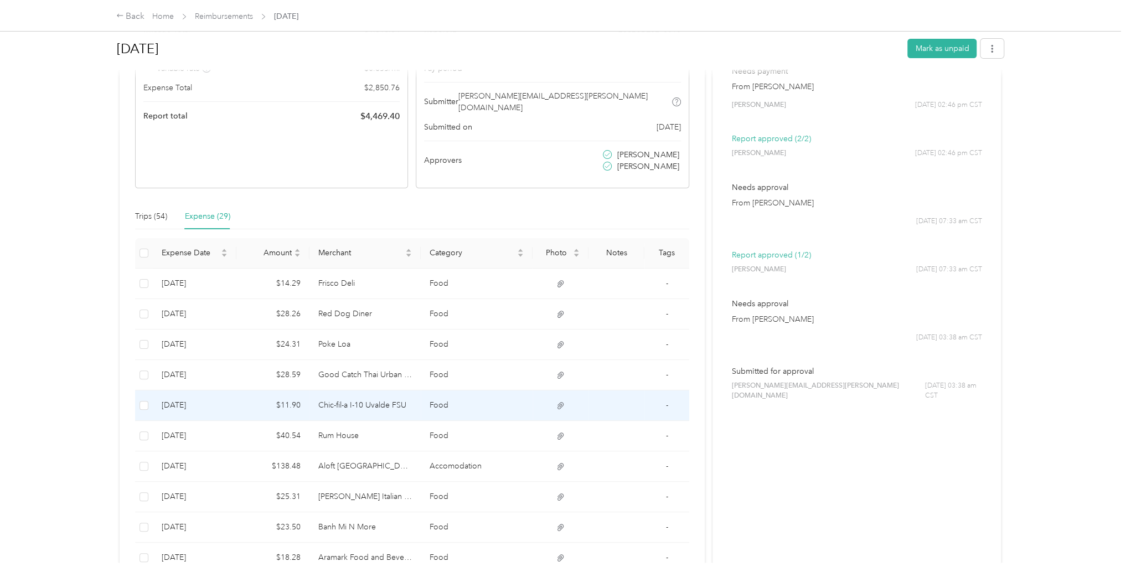
scroll to position [4, 0]
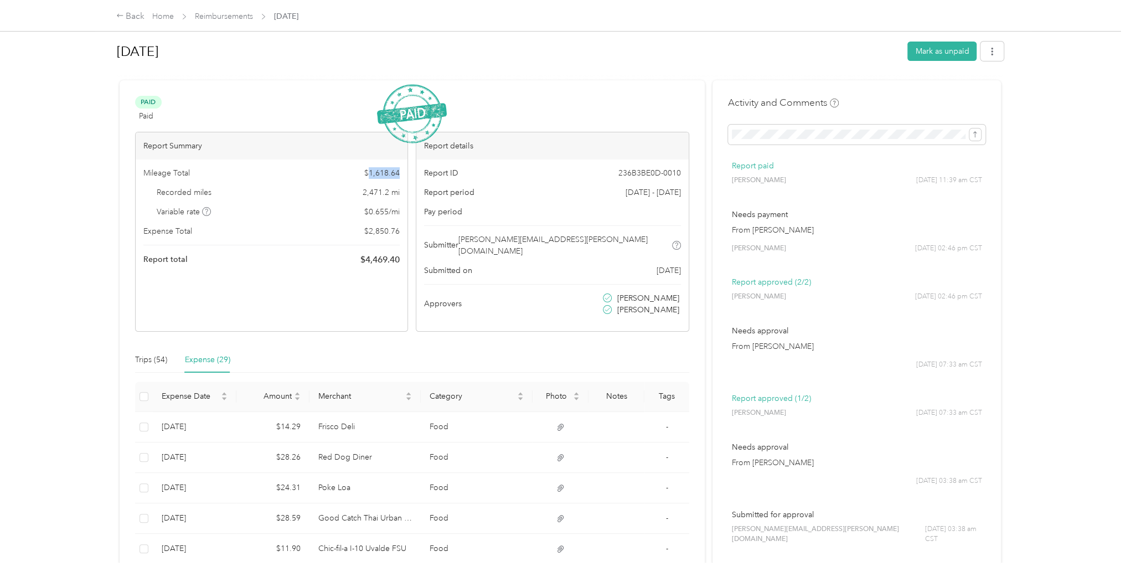
drag, startPoint x: 370, startPoint y: 170, endPoint x: 398, endPoint y: 172, distance: 28.8
click at [398, 172] on span "$ 1,618.64" at bounding box center [381, 173] width 35 height 12
click at [118, 18] on icon at bounding box center [120, 16] width 8 height 8
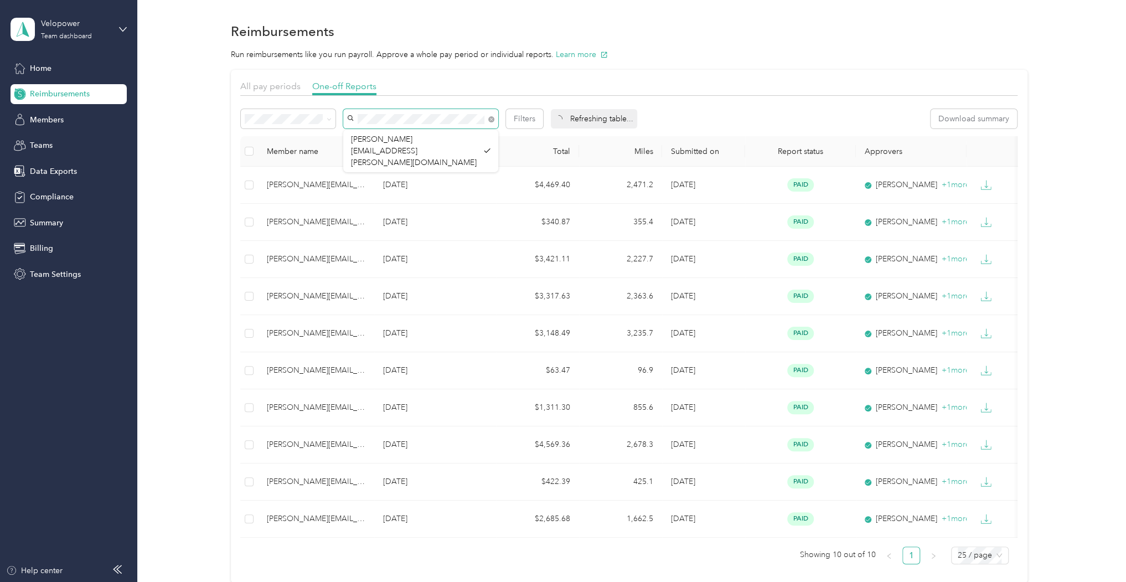
click at [356, 117] on span at bounding box center [420, 118] width 155 height 19
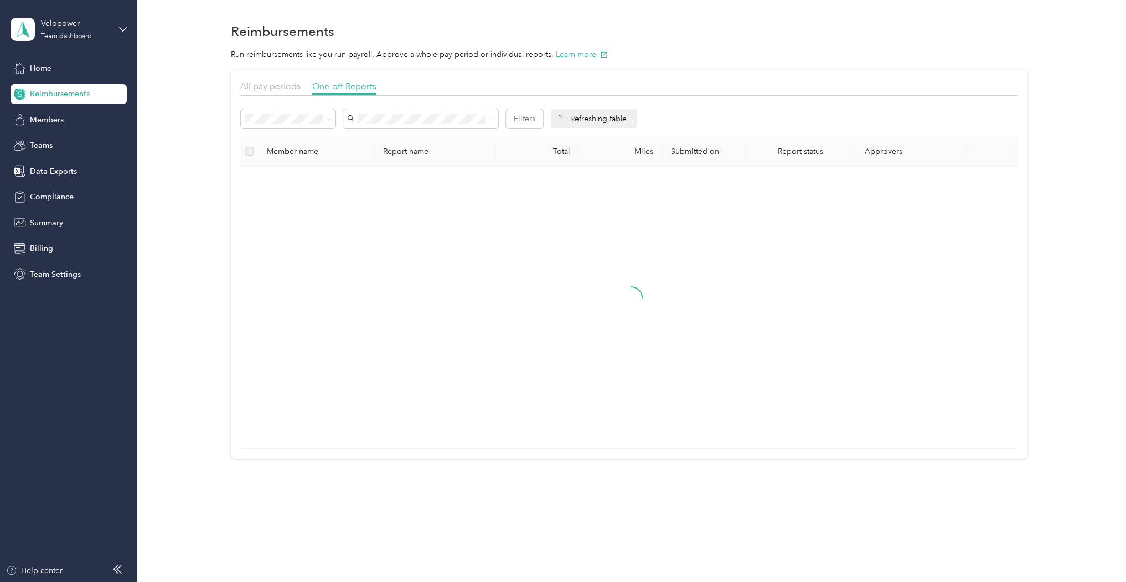
click at [560, 93] on div "All pay periods One-off Reports" at bounding box center [628, 88] width 777 height 16
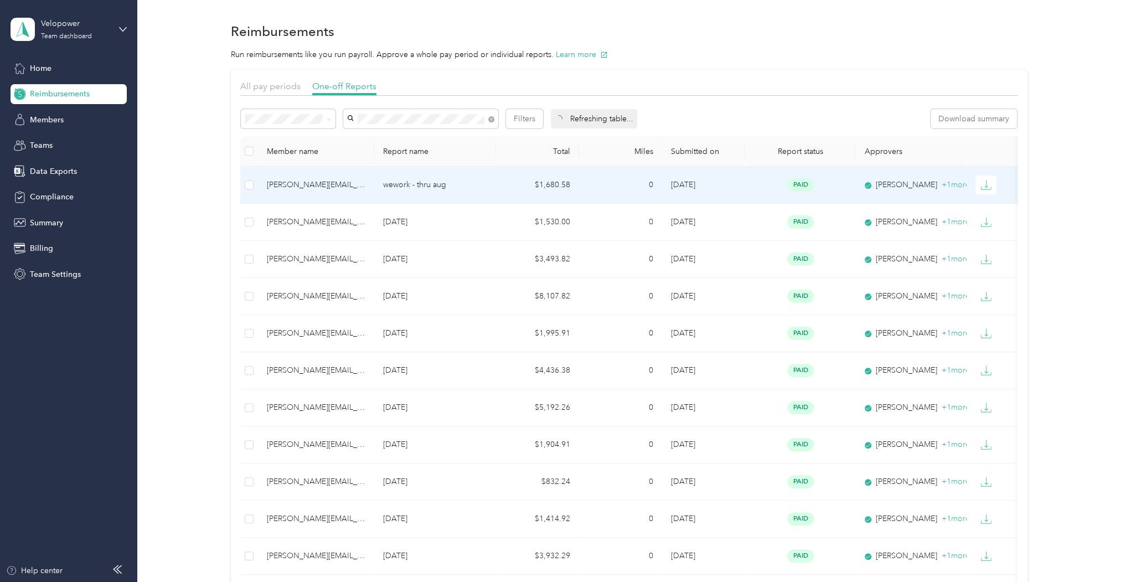
click at [596, 183] on td "0" at bounding box center [620, 185] width 83 height 37
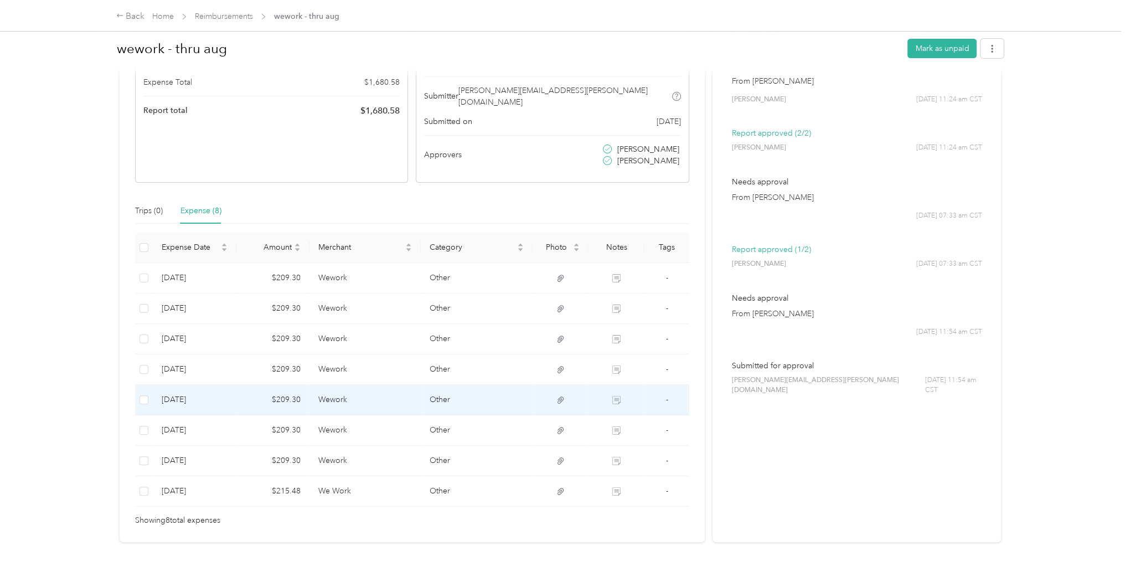
scroll to position [165, 0]
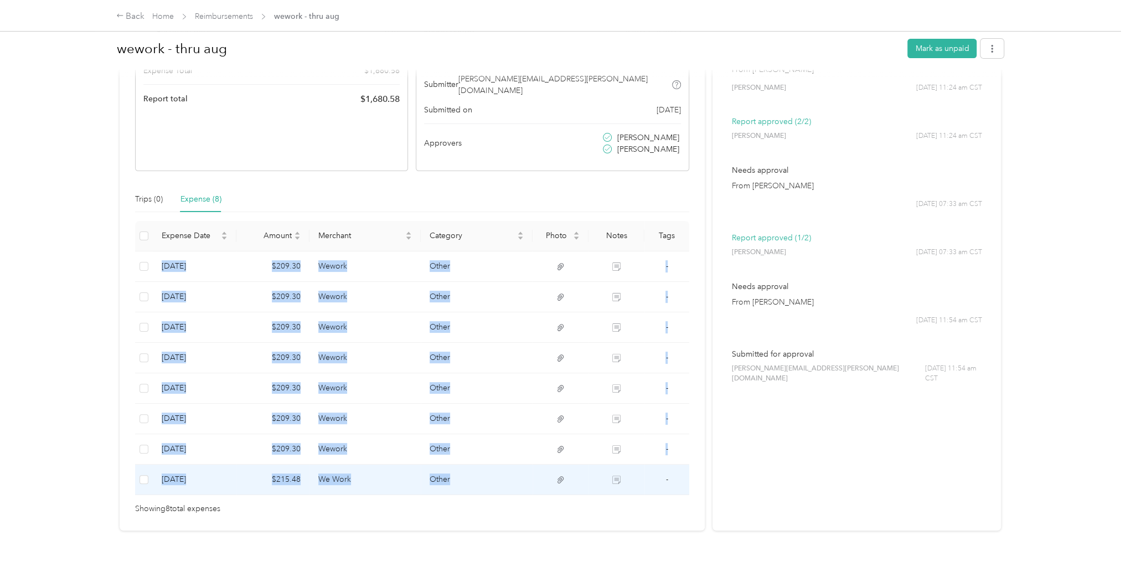
drag, startPoint x: 163, startPoint y: 251, endPoint x: 467, endPoint y: 457, distance: 367.3
click at [467, 457] on tbody "[DATE] $209.30 Wework Other - [DATE] $209.30 Wework Other - [DATE] $209.30 Wewo…" at bounding box center [412, 373] width 554 height 244
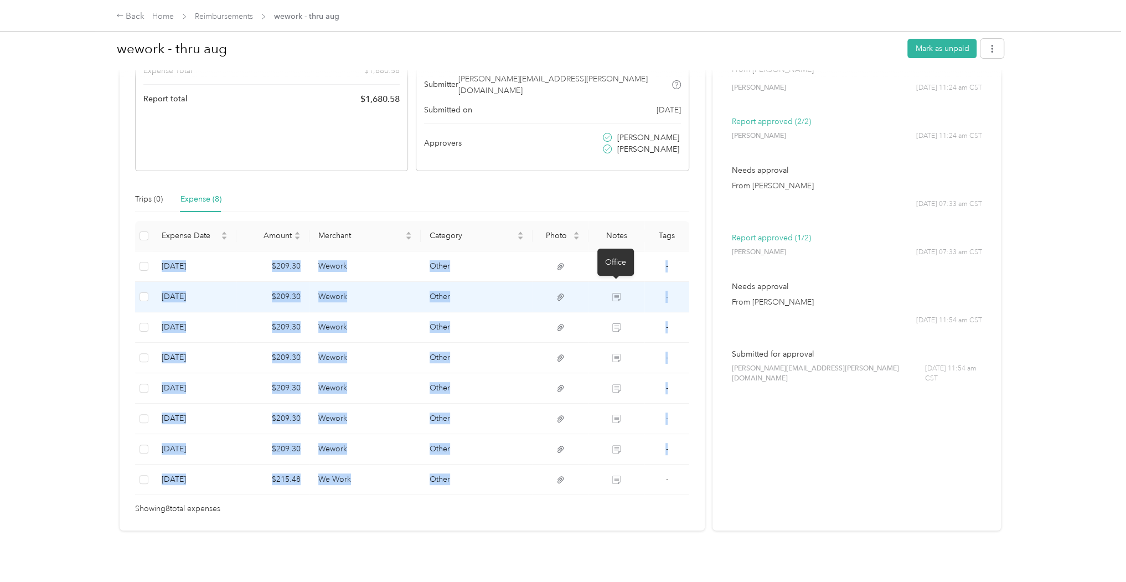
click at [618, 293] on icon at bounding box center [616, 297] width 8 height 8
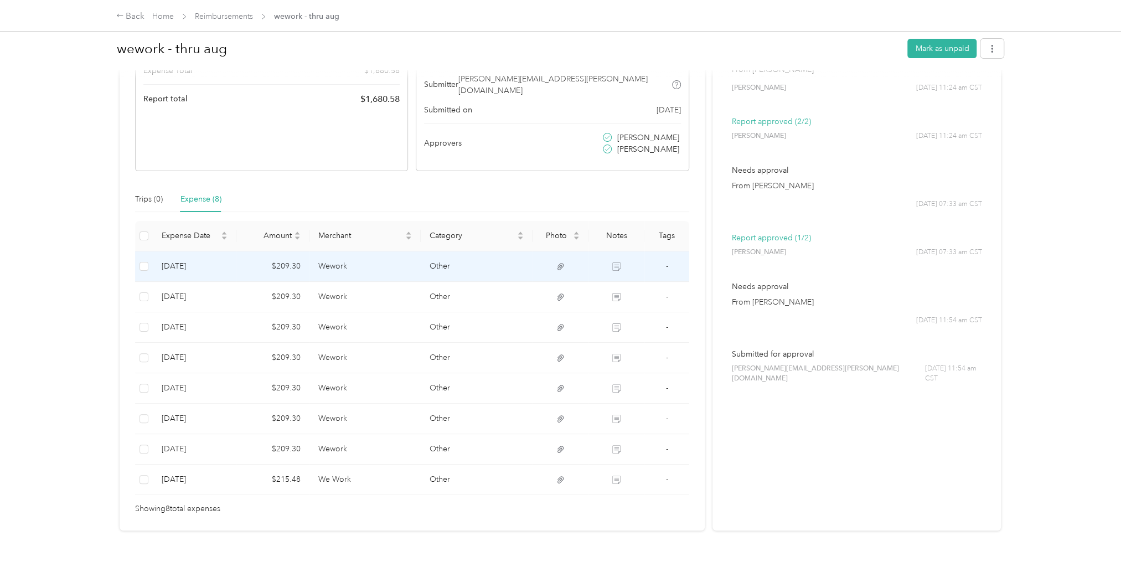
click at [615, 262] on icon at bounding box center [616, 266] width 8 height 8
click at [613, 262] on icon at bounding box center [616, 266] width 8 height 8
click at [651, 252] on td "-" at bounding box center [666, 266] width 45 height 30
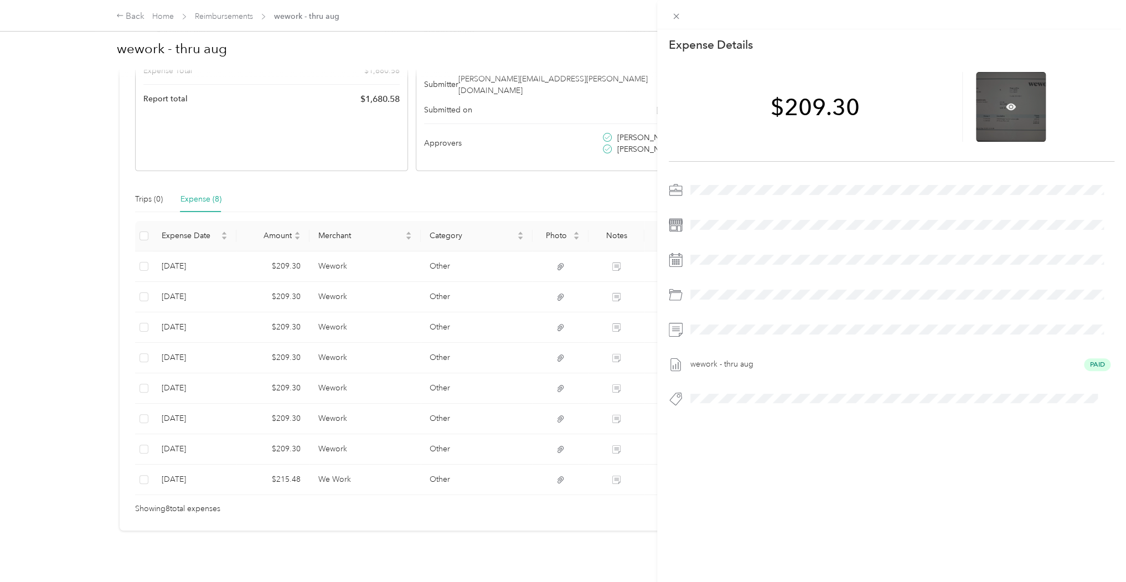
click at [1021, 115] on div at bounding box center [1011, 107] width 70 height 70
click at [1006, 111] on icon at bounding box center [1011, 107] width 10 height 10
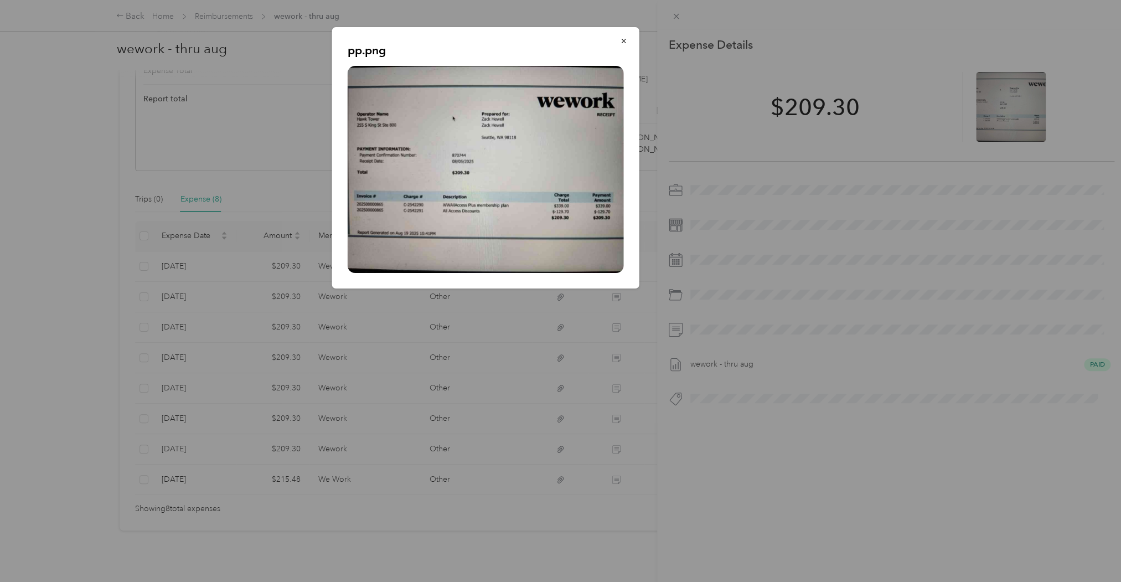
click at [820, 283] on div "pp.png" at bounding box center [716, 159] width 307 height 265
click at [416, 393] on div at bounding box center [563, 291] width 1126 height 582
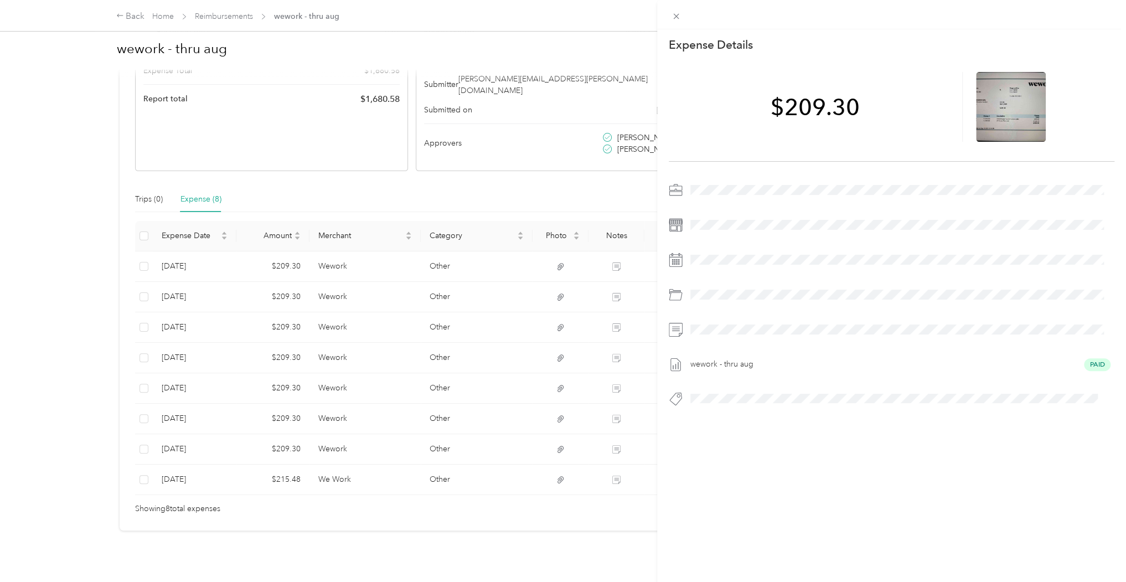
drag, startPoint x: 315, startPoint y: 342, endPoint x: 364, endPoint y: 343, distance: 48.2
click at [364, 343] on div "This expense cannot be edited because it is either under review, approved, or p…" at bounding box center [563, 291] width 1126 height 582
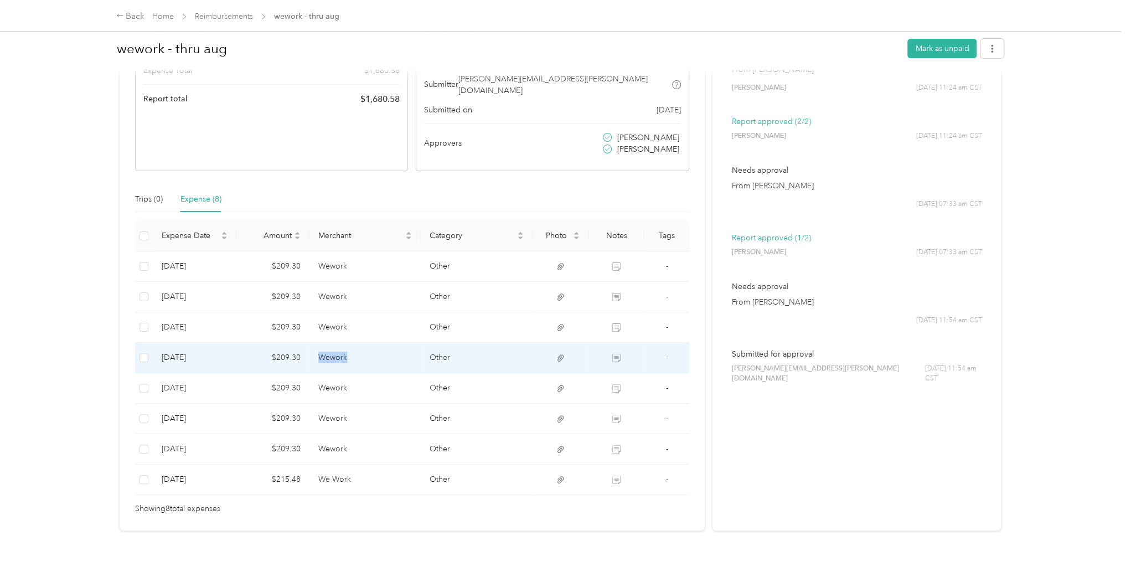
drag, startPoint x: 318, startPoint y: 345, endPoint x: 363, endPoint y: 348, distance: 45.4
click at [363, 348] on td "Wework" at bounding box center [365, 358] width 112 height 30
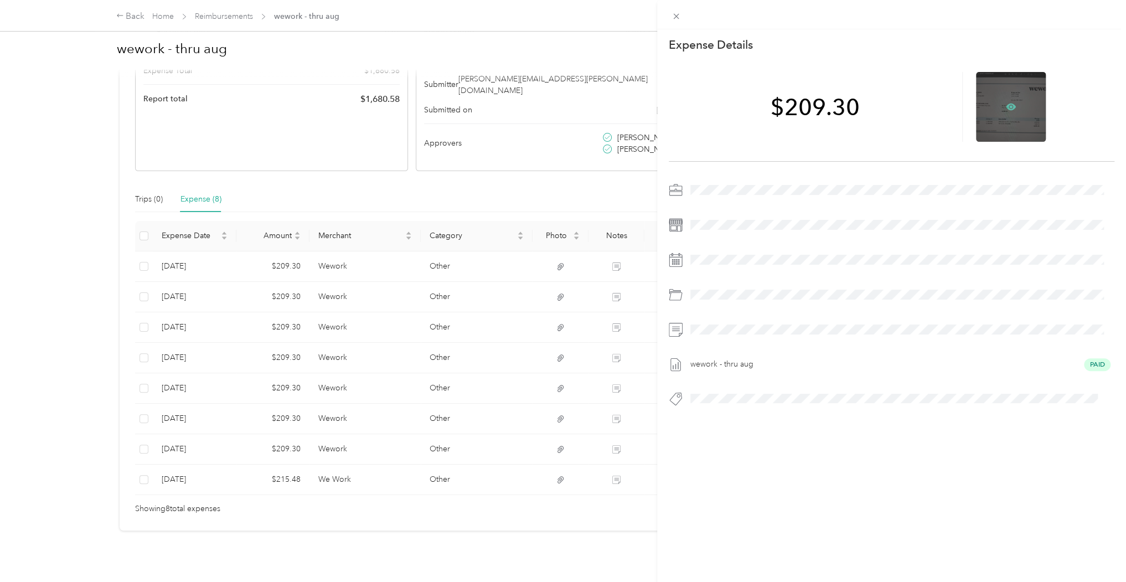
click at [1006, 110] on icon at bounding box center [1011, 107] width 10 height 10
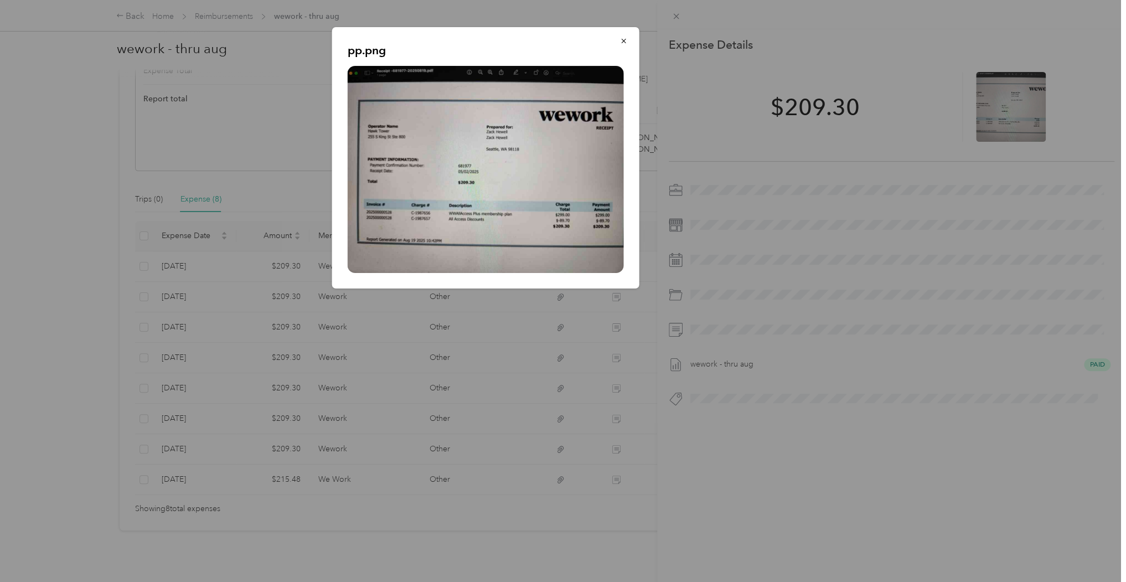
click at [855, 332] on div at bounding box center [563, 291] width 1126 height 582
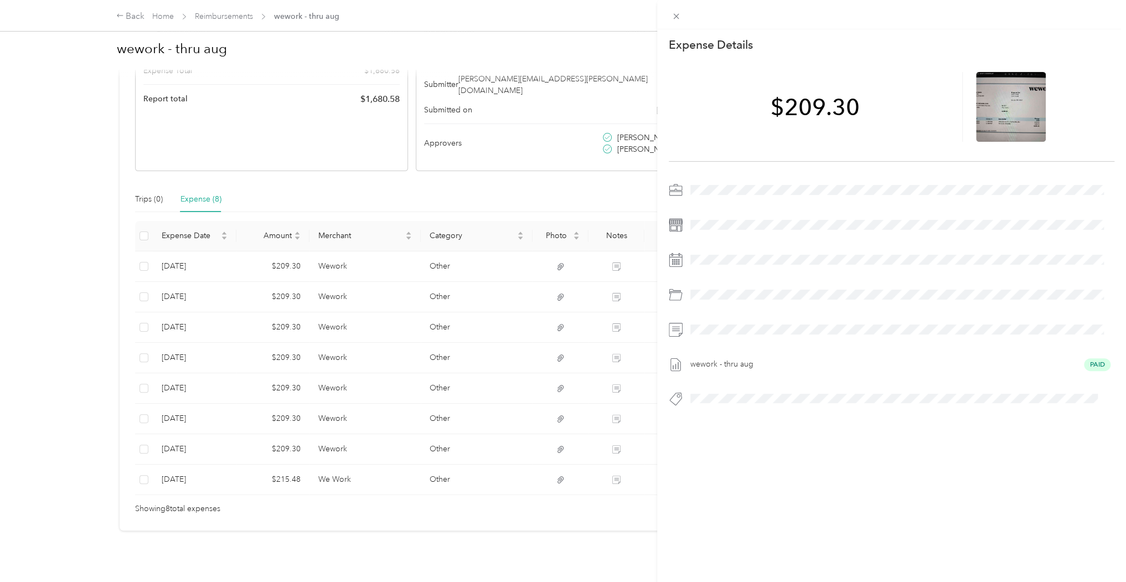
drag, startPoint x: 606, startPoint y: 144, endPoint x: 700, endPoint y: 117, distance: 97.2
click at [607, 145] on div "This expense cannot be edited because it is either under review, approved, or p…" at bounding box center [563, 291] width 1126 height 582
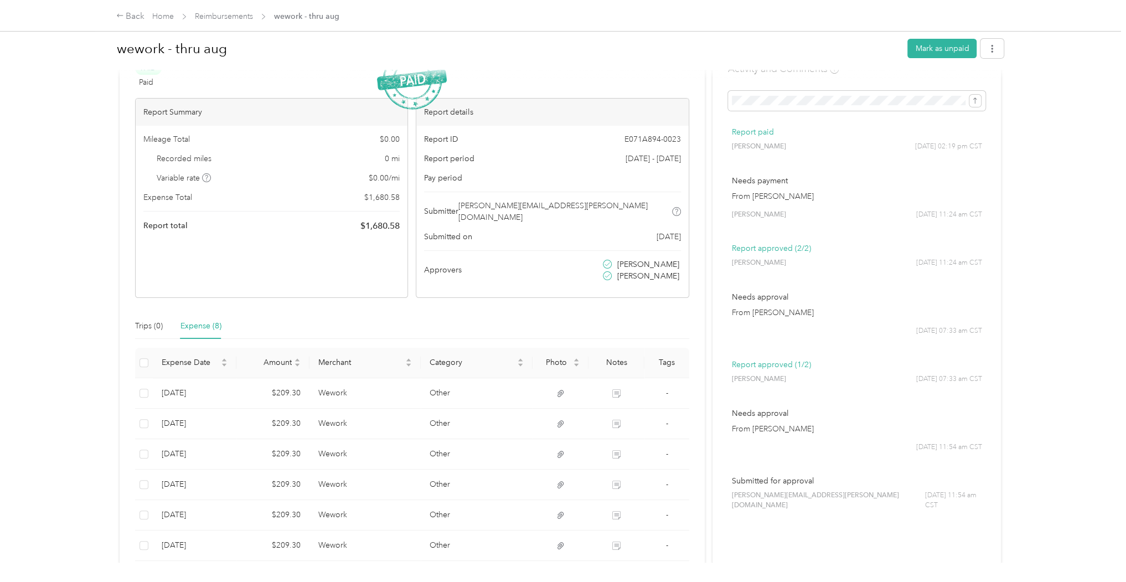
scroll to position [0, 0]
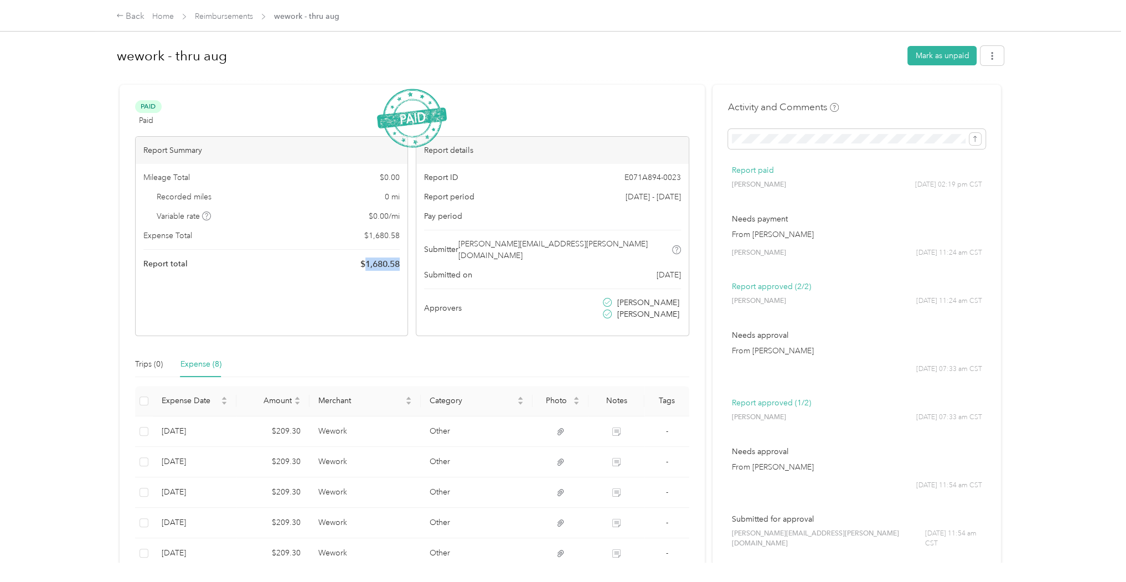
drag, startPoint x: 365, startPoint y: 264, endPoint x: 402, endPoint y: 262, distance: 37.1
click at [402, 262] on div "Mileage Total $ 0.00 Recorded miles 0 mi Variable rate $ 0.00 / mi Expense Tota…" at bounding box center [272, 221] width 272 height 115
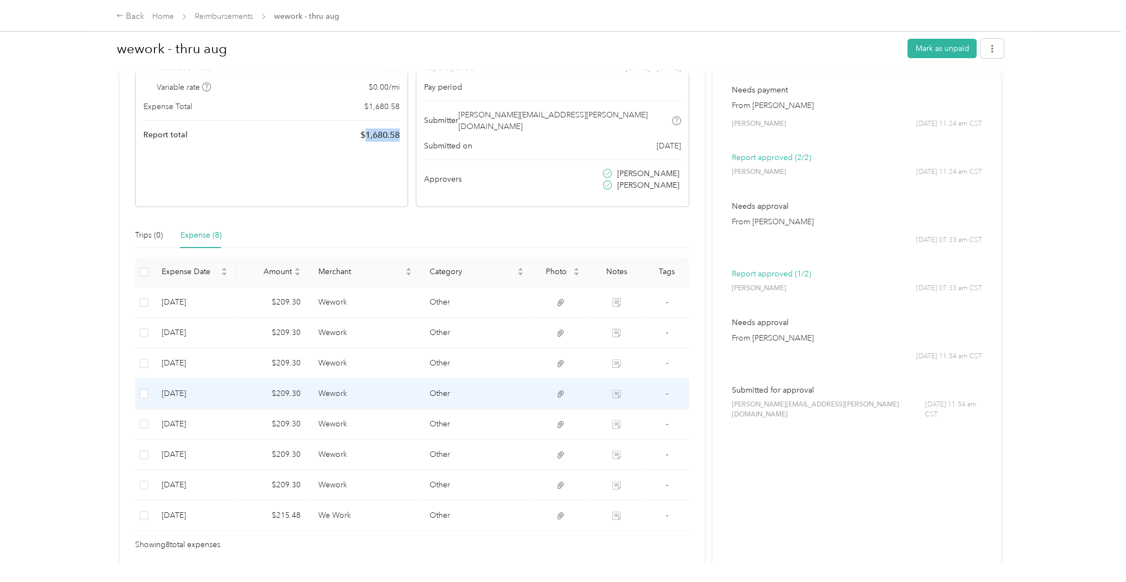
scroll to position [133, 0]
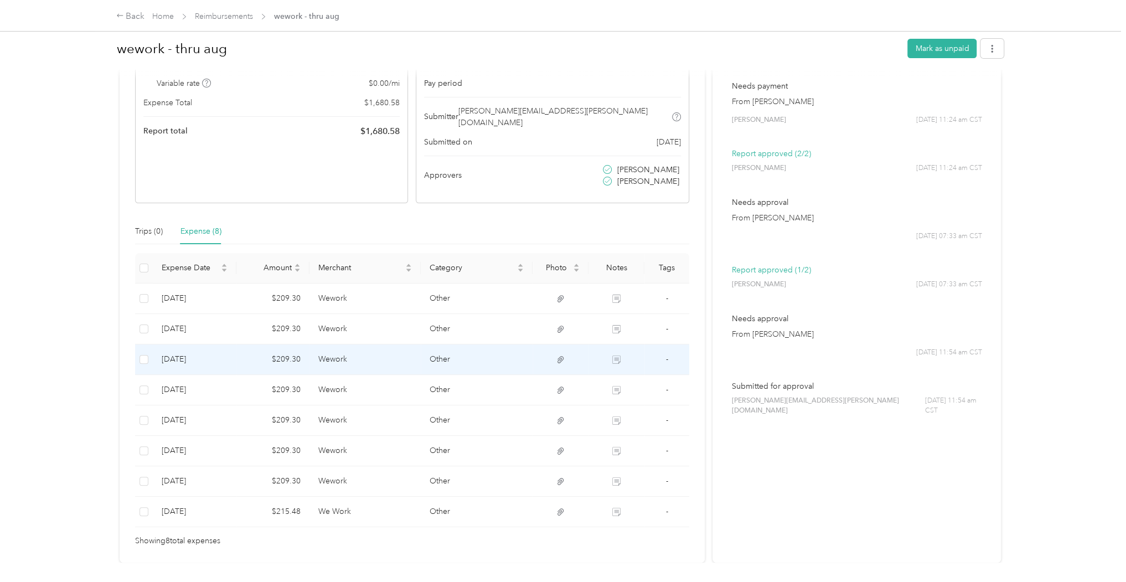
click at [616, 355] on icon at bounding box center [616, 359] width 8 height 8
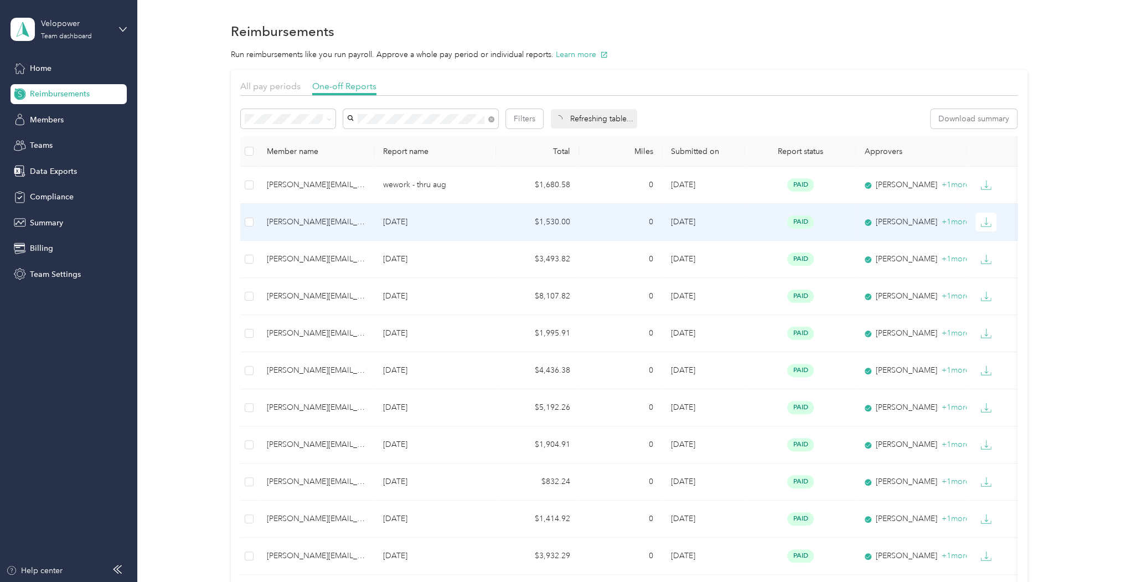
click at [497, 227] on td "$1,530.00" at bounding box center [537, 222] width 83 height 37
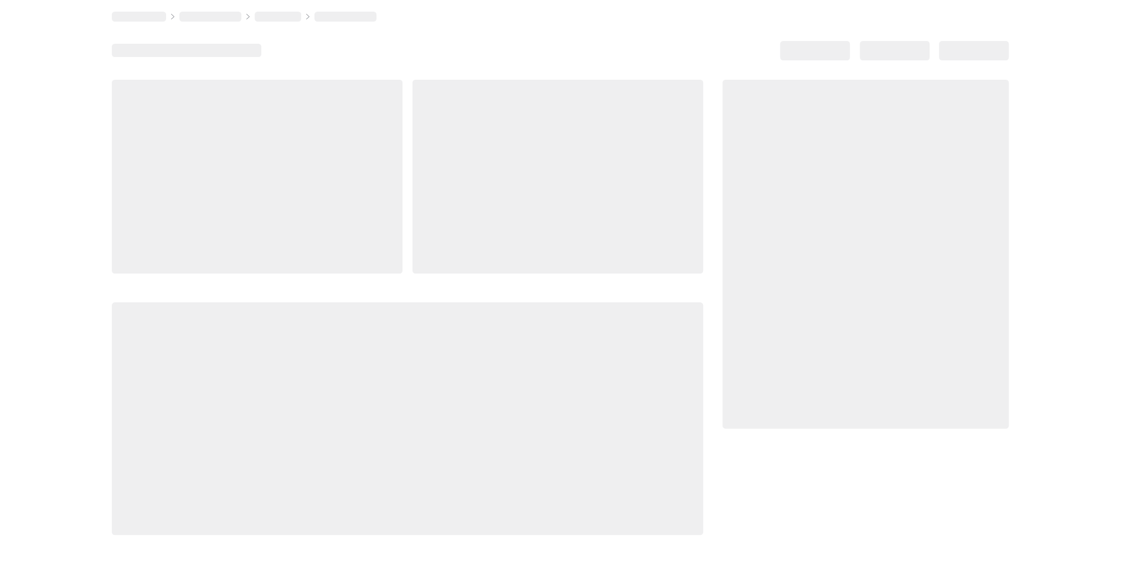
click at [497, 227] on div at bounding box center [557, 177] width 291 height 194
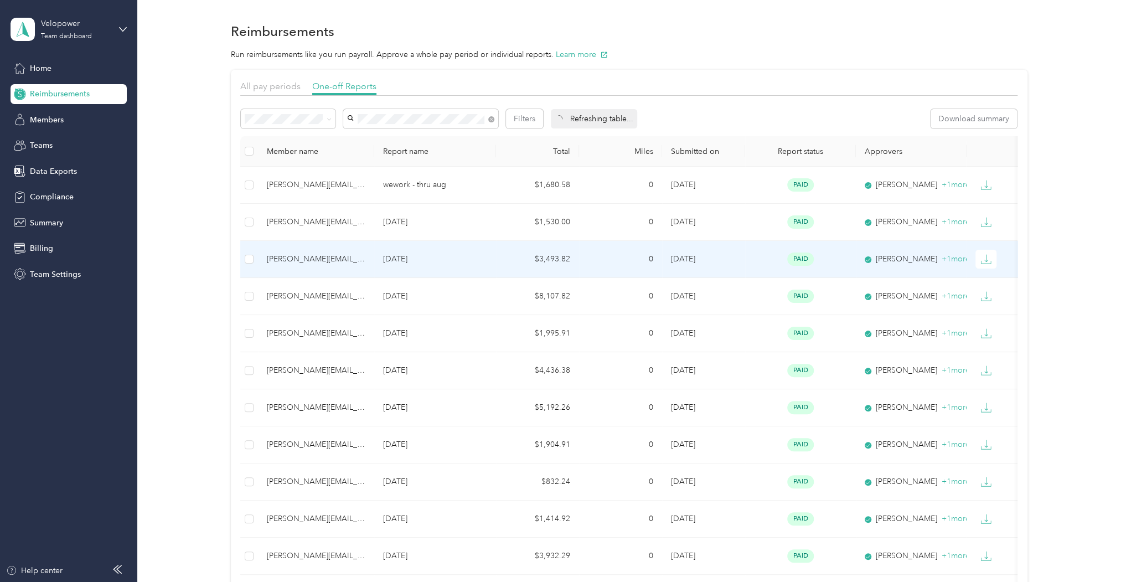
click at [596, 262] on td "0" at bounding box center [620, 259] width 83 height 37
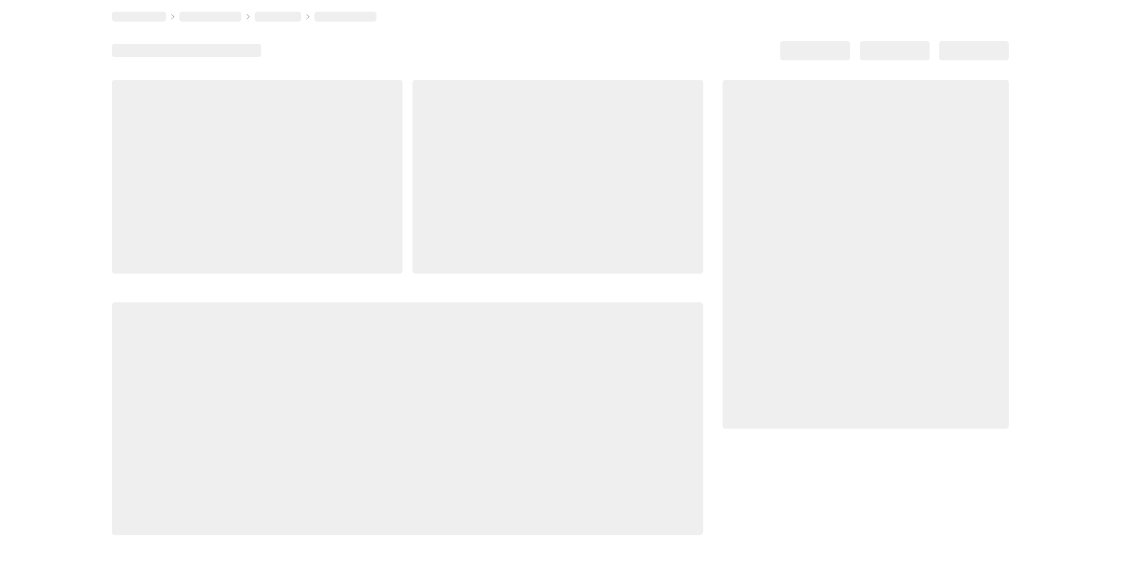
click at [596, 262] on div at bounding box center [557, 177] width 291 height 194
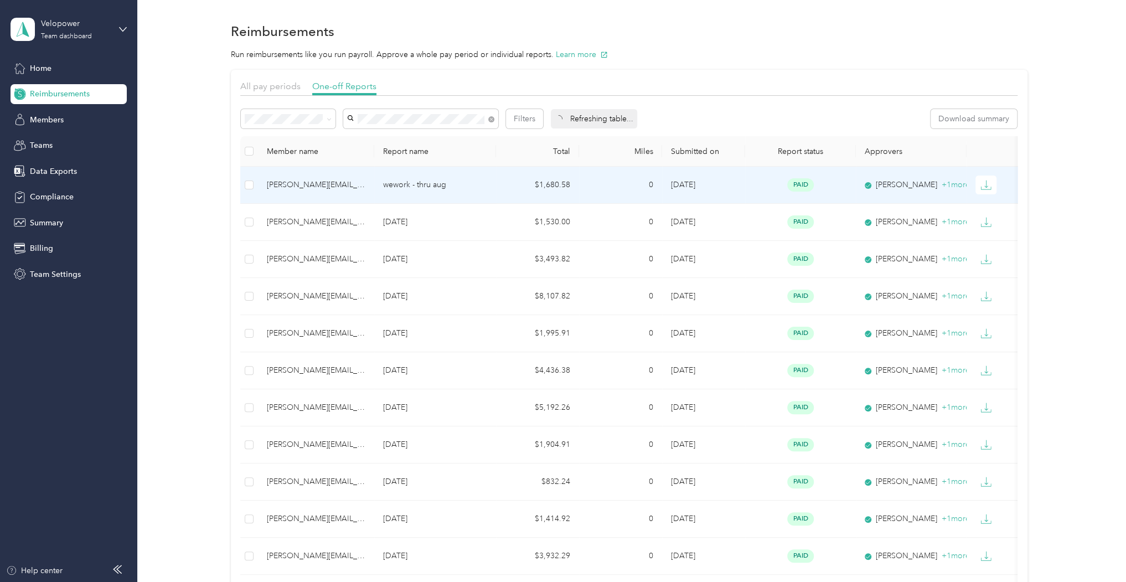
click at [732, 184] on td "[DATE]" at bounding box center [703, 185] width 83 height 37
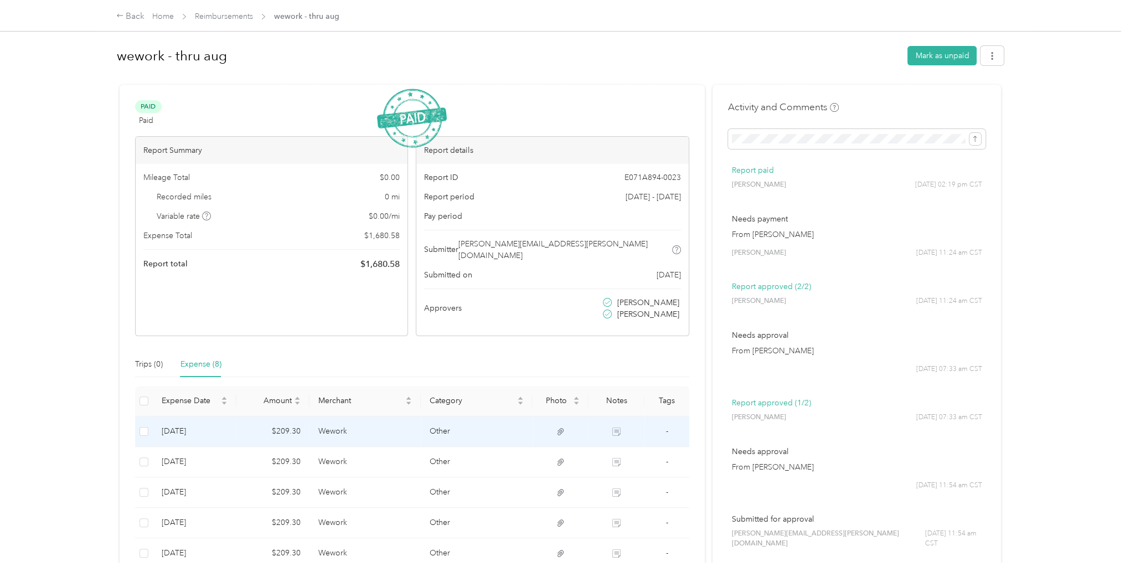
click at [516, 416] on td "Other" at bounding box center [477, 431] width 112 height 30
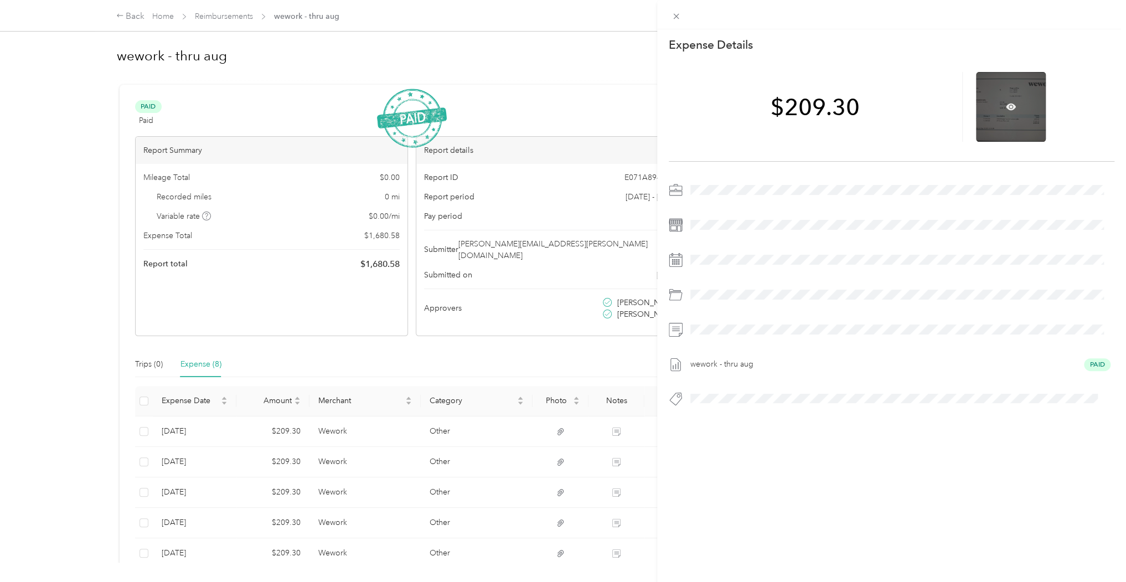
click at [1013, 113] on div at bounding box center [1011, 107] width 70 height 70
click at [1008, 106] on icon at bounding box center [1011, 106] width 10 height 7
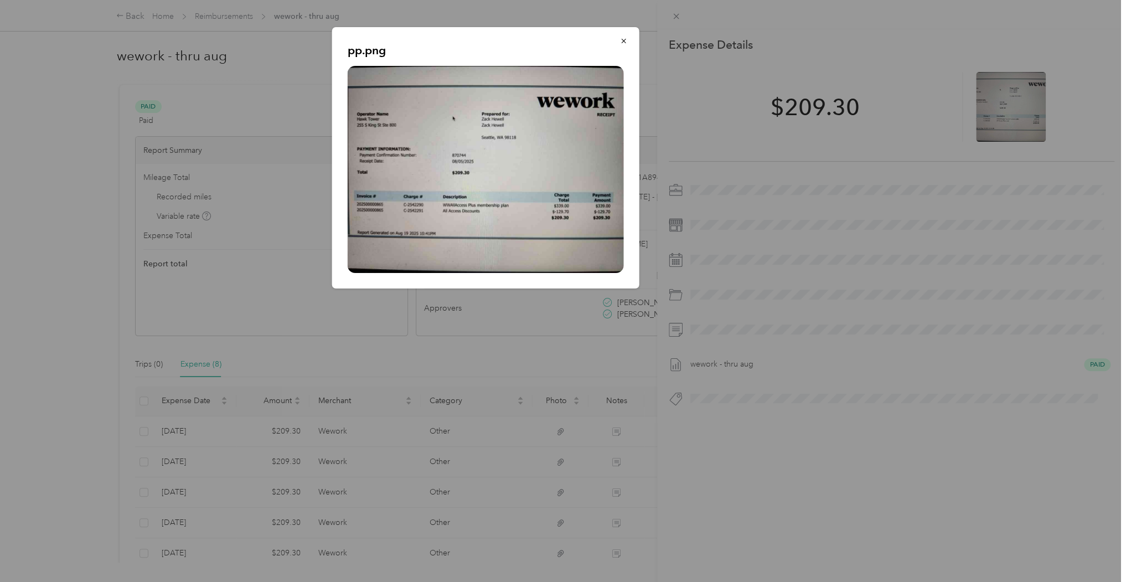
click at [795, 339] on div at bounding box center [563, 291] width 1126 height 582
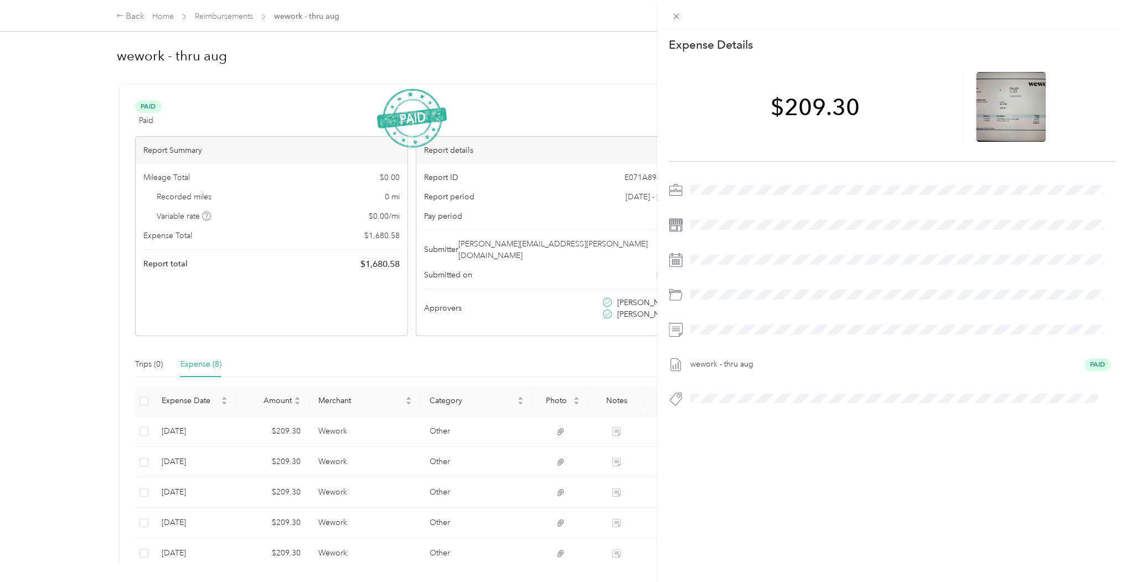
click at [119, 15] on div "This expense cannot be edited because it is either under review, approved, or p…" at bounding box center [563, 291] width 1126 height 582
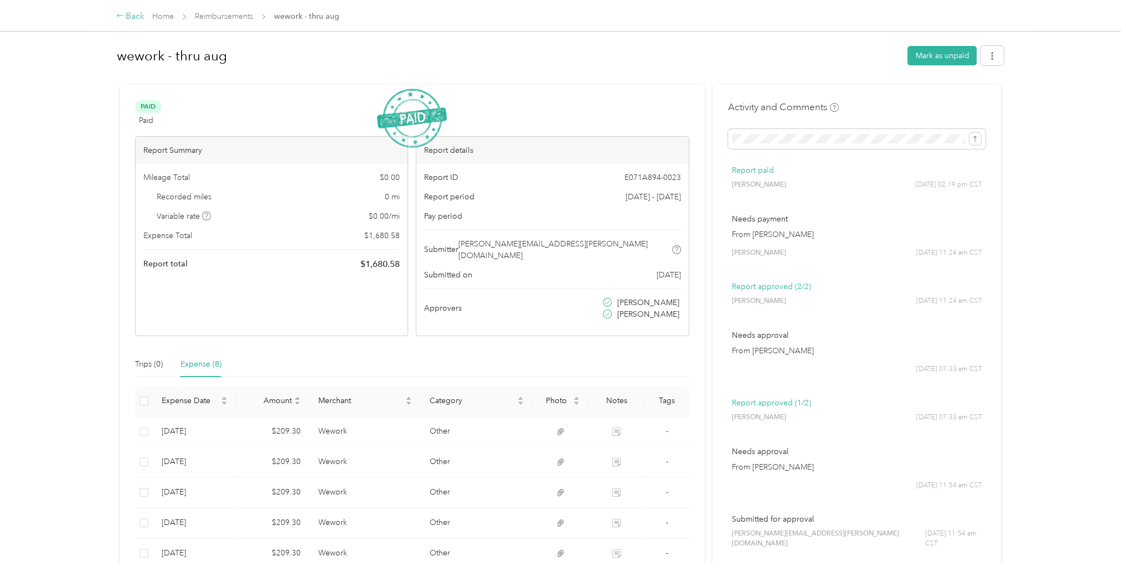
click at [117, 17] on icon at bounding box center [120, 16] width 8 height 8
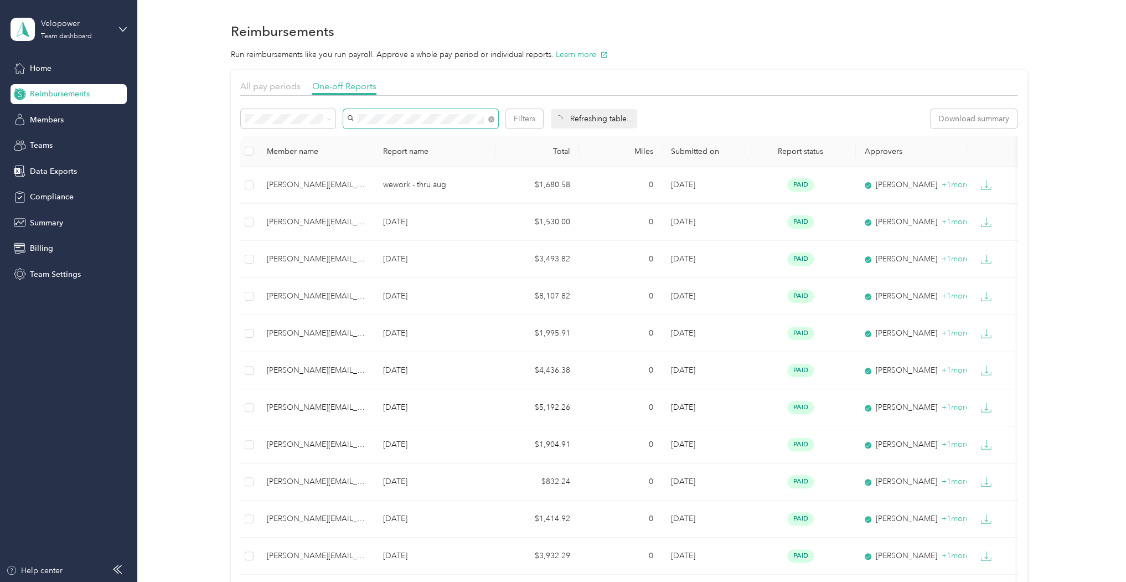
click at [337, 117] on div "Filters" at bounding box center [392, 118] width 302 height 19
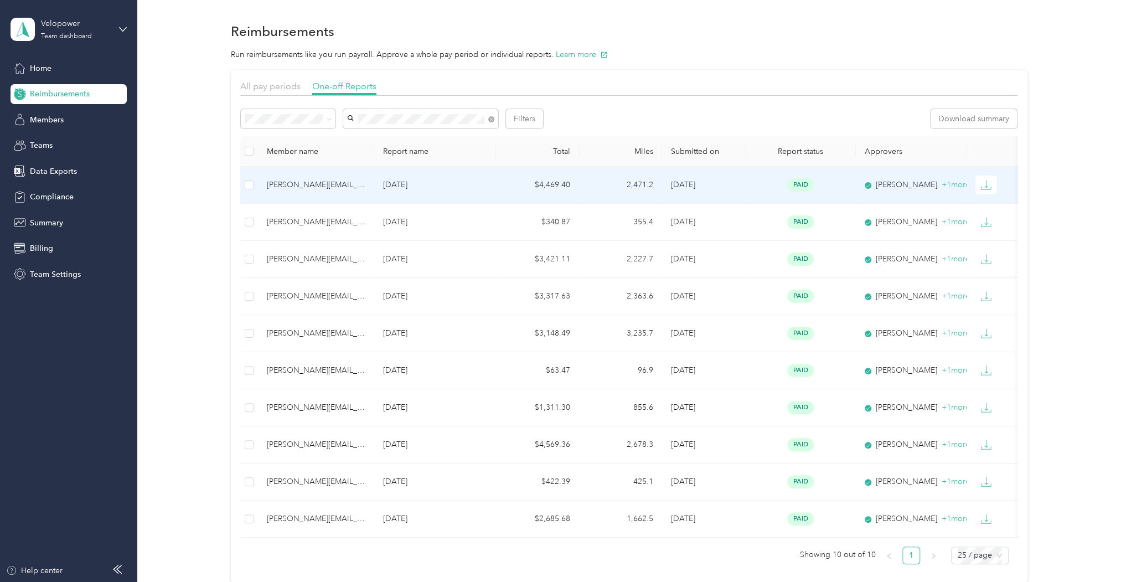
click at [455, 183] on p "[DATE]" at bounding box center [435, 185] width 104 height 12
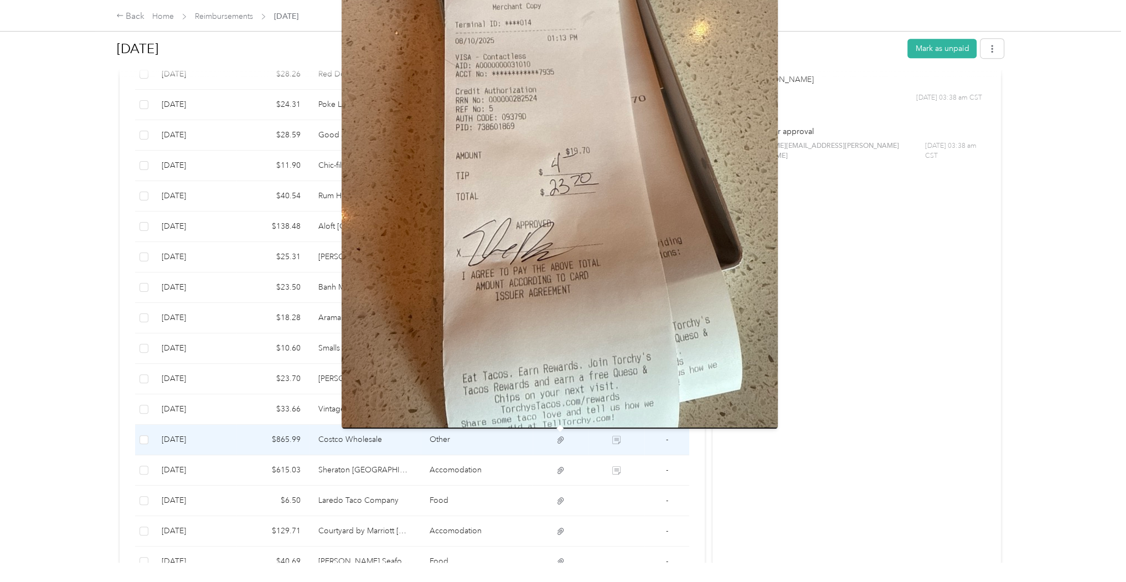
scroll to position [398, 0]
